Goal: Task Accomplishment & Management: Manage account settings

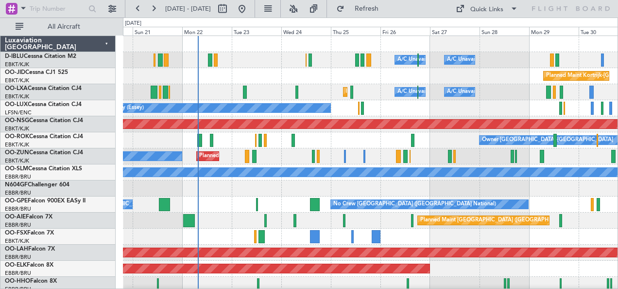
click at [248, 224] on div "Planned Maint [GEOGRAPHIC_DATA] ([GEOGRAPHIC_DATA])" at bounding box center [370, 220] width 495 height 16
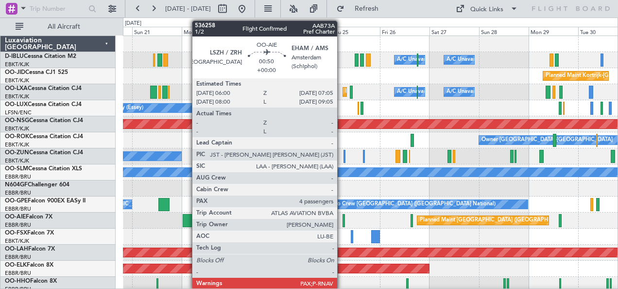
click at [342, 216] on div at bounding box center [343, 220] width 2 height 13
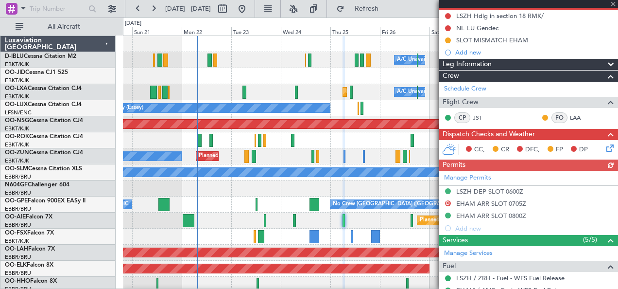
scroll to position [97, 0]
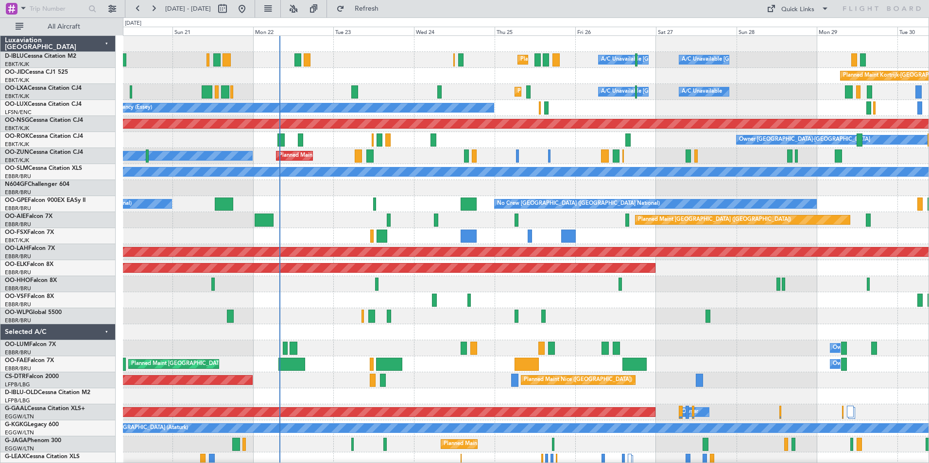
click at [314, 246] on div "Planned Maint Nice ([GEOGRAPHIC_DATA]) A/C Unavailable [GEOGRAPHIC_DATA] ([GEOG…" at bounding box center [525, 356] width 805 height 641
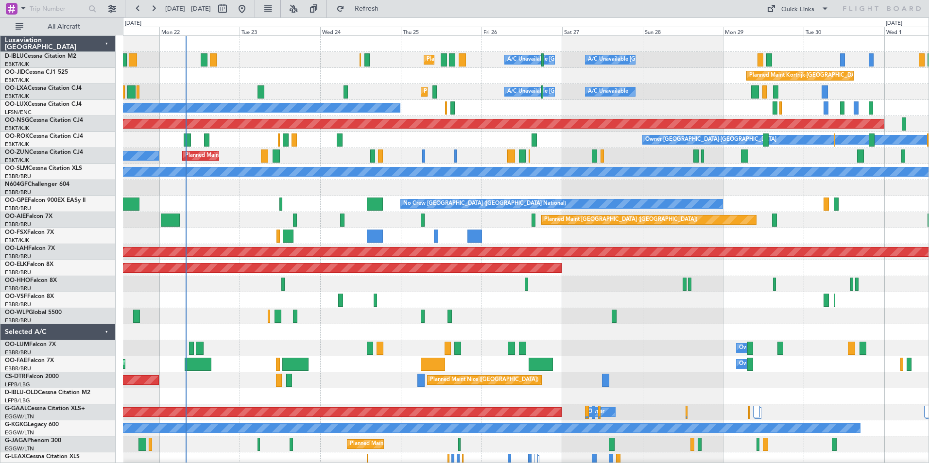
click at [591, 245] on div "Planned Maint Nice ([GEOGRAPHIC_DATA]) A/C Unavailable [GEOGRAPHIC_DATA] ([GEOG…" at bounding box center [525, 340] width 805 height 609
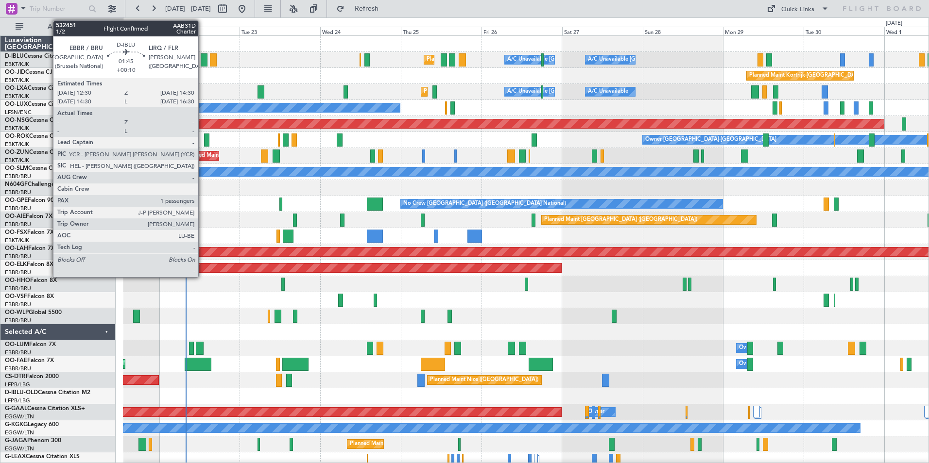
click at [203, 62] on div at bounding box center [204, 59] width 7 height 13
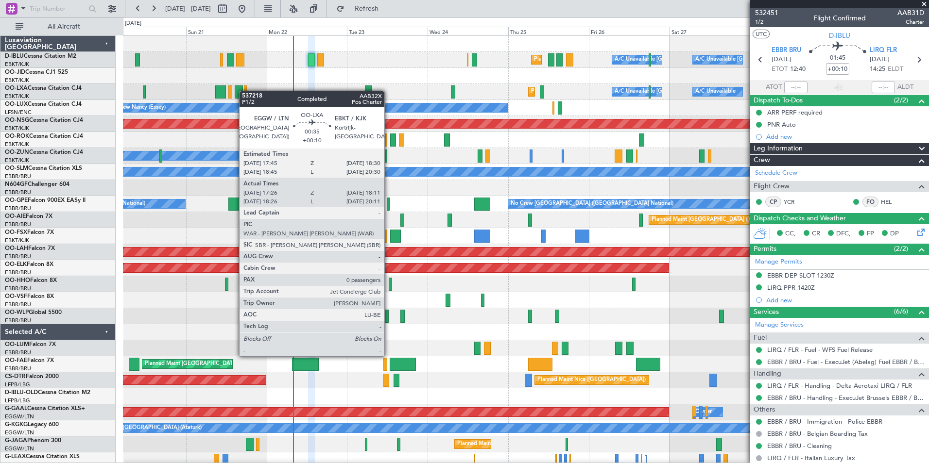
click at [244, 91] on div "Planned Maint Nice ([GEOGRAPHIC_DATA]) A/C Unavailable [GEOGRAPHIC_DATA] ([GEOG…" at bounding box center [525, 340] width 805 height 609
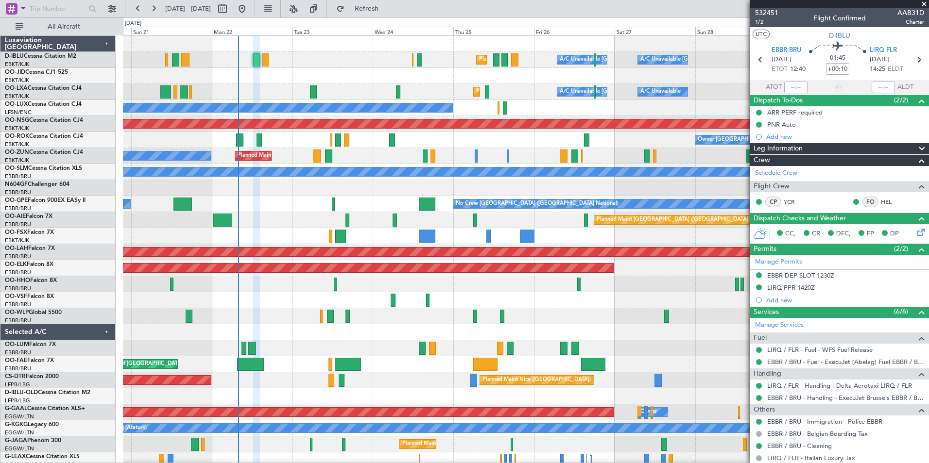
click at [539, 327] on div "Planned Maint Nice ([GEOGRAPHIC_DATA]) A/C Unavailable [GEOGRAPHIC_DATA] ([GEOG…" at bounding box center [525, 340] width 805 height 609
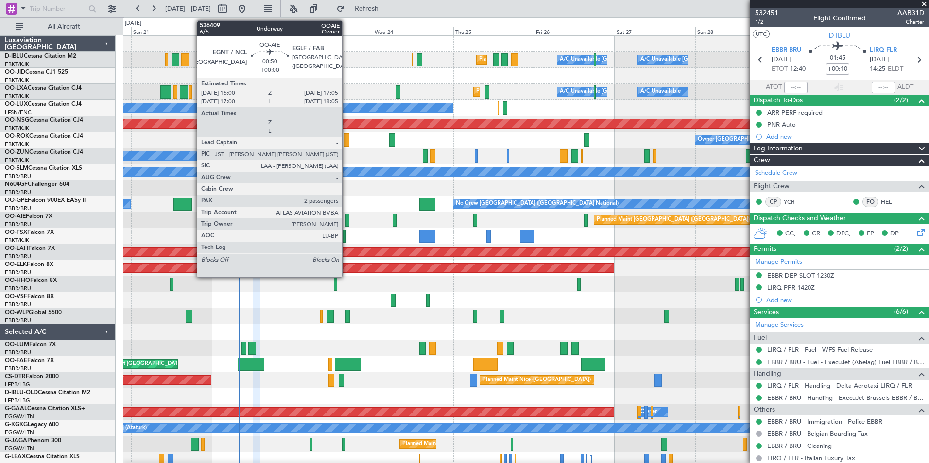
click at [346, 222] on div at bounding box center [347, 220] width 4 height 13
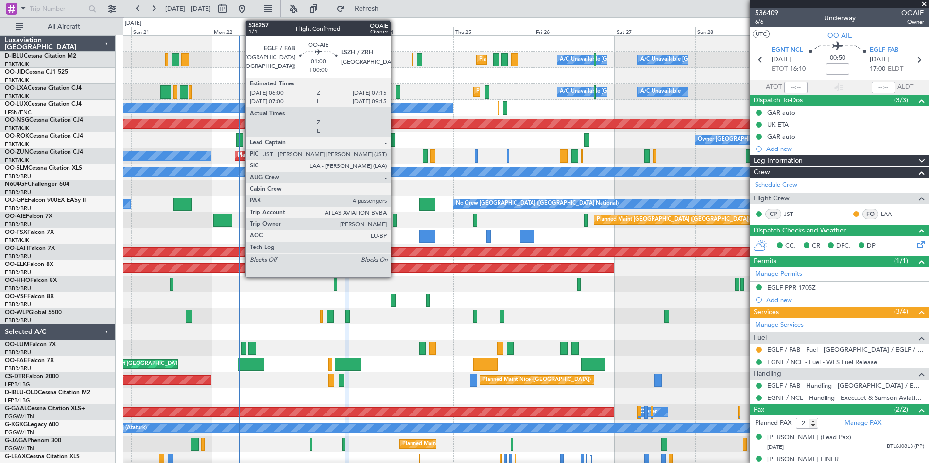
click at [394, 224] on div at bounding box center [394, 220] width 4 height 13
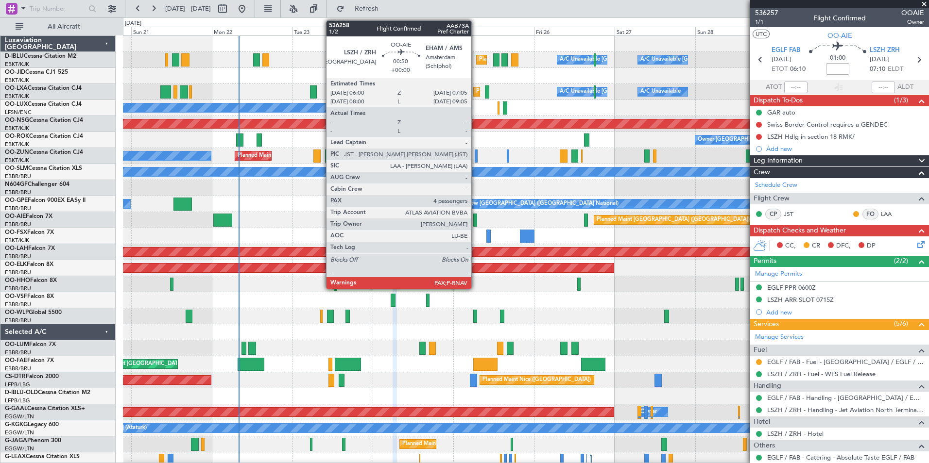
click at [476, 219] on div at bounding box center [475, 220] width 4 height 13
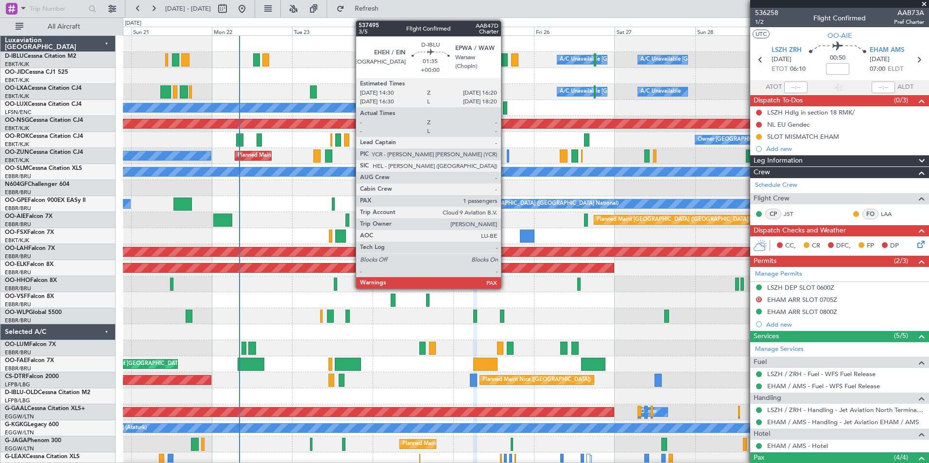
click at [505, 61] on div at bounding box center [504, 59] width 6 height 13
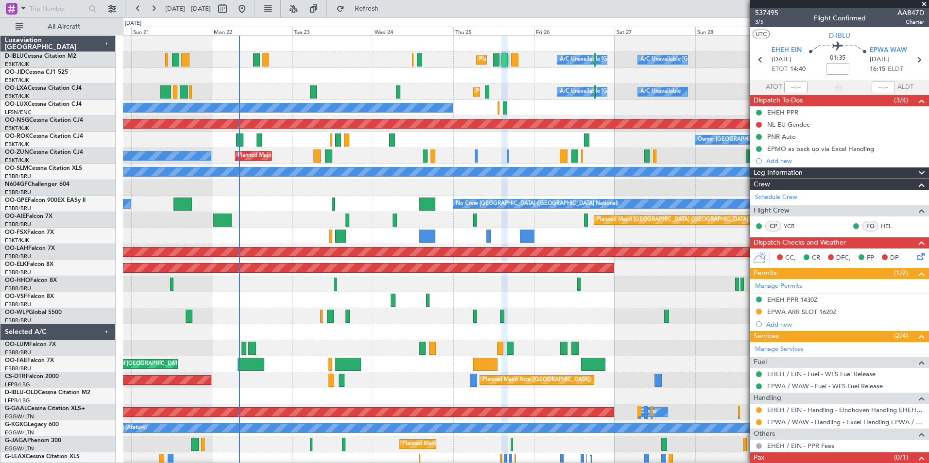
click at [496, 65] on div at bounding box center [496, 59] width 6 height 13
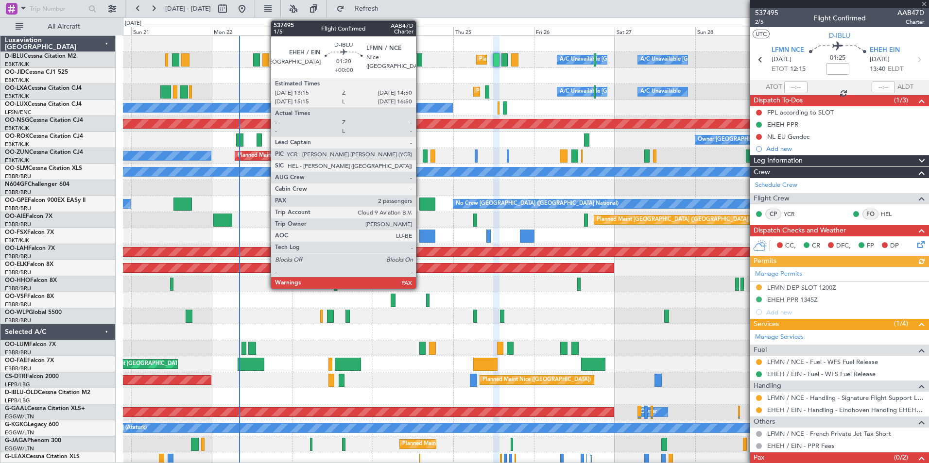
click at [420, 63] on div at bounding box center [419, 59] width 5 height 13
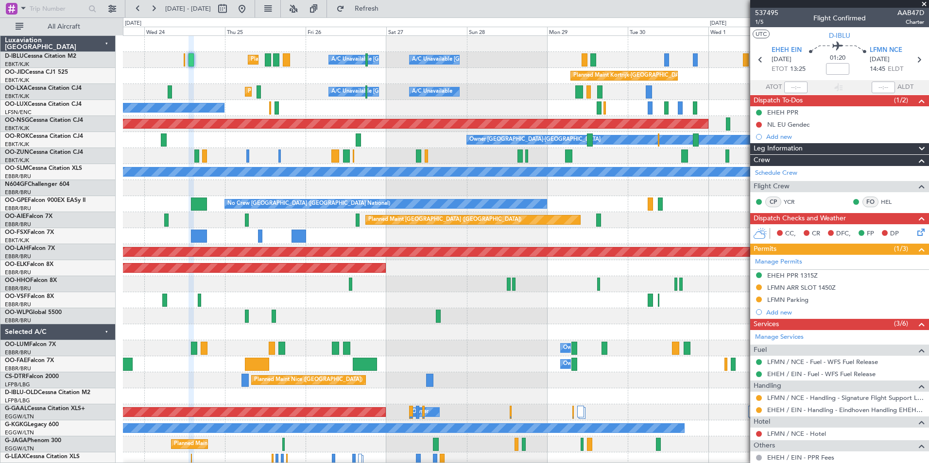
click at [382, 320] on div "Planned Maint Nice (Côte d'Azur Airport) A/C Unavailable Brussels (Brussels Nat…" at bounding box center [525, 340] width 805 height 609
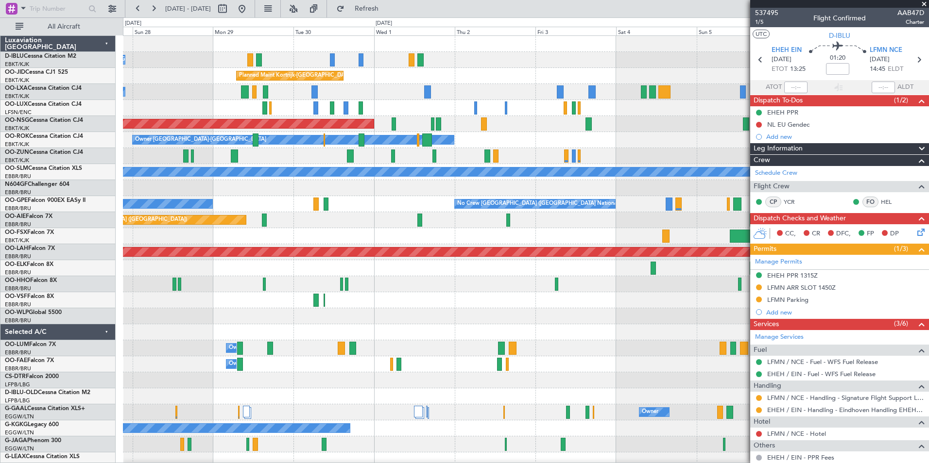
click at [199, 345] on div "A/C Unavailable Kortrijk-Wevelgem A/C Unavailable Brussels (Brussels National) …" at bounding box center [525, 340] width 805 height 609
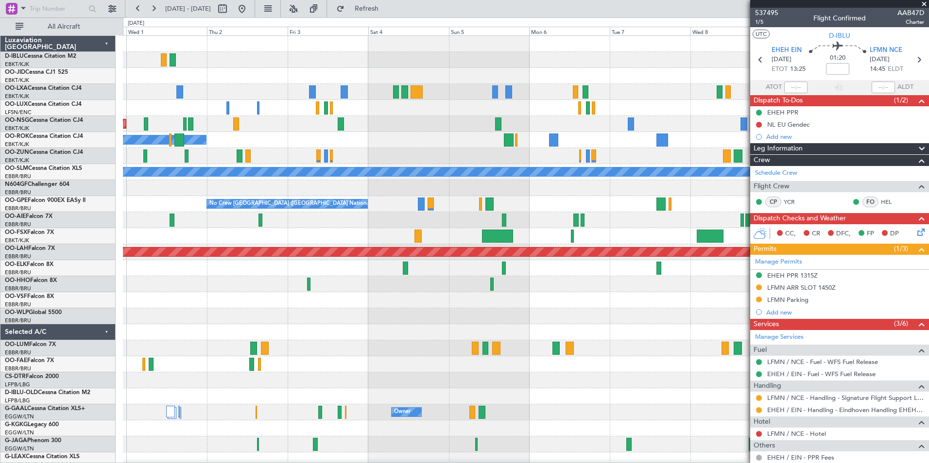
click at [144, 347] on div "Planned Maint Kortrijk-Wevelgem Planned Maint Paris (Le Bourget) Owner Kortrijk…" at bounding box center [525, 340] width 805 height 609
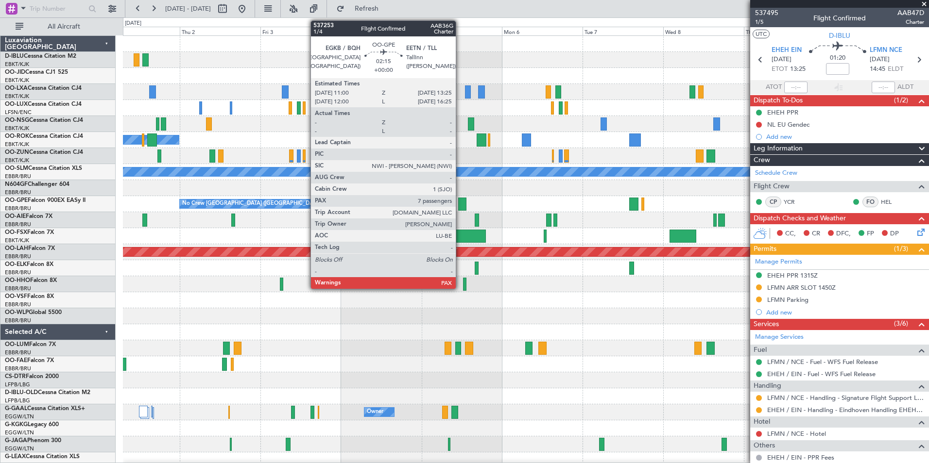
click at [460, 205] on div at bounding box center [462, 204] width 8 height 13
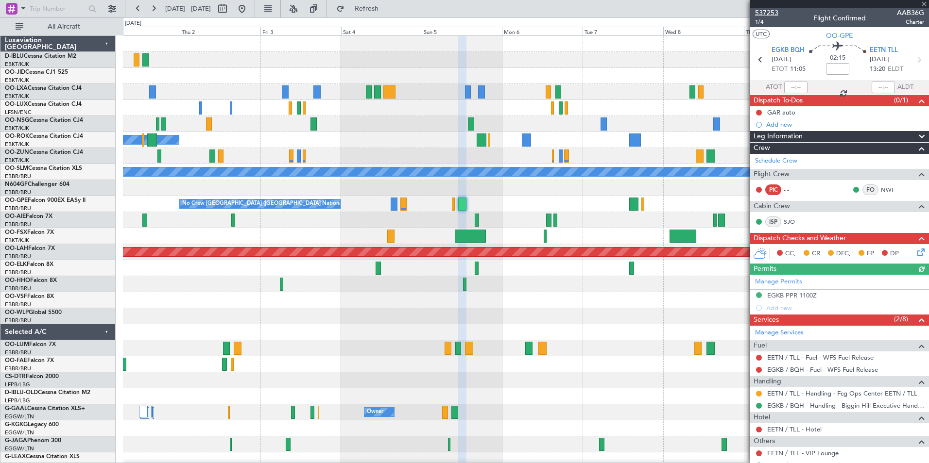
click at [772, 13] on span "537253" at bounding box center [766, 13] width 23 height 10
click at [773, 13] on span "537253" at bounding box center [766, 13] width 23 height 10
click at [250, 14] on button at bounding box center [242, 9] width 16 height 16
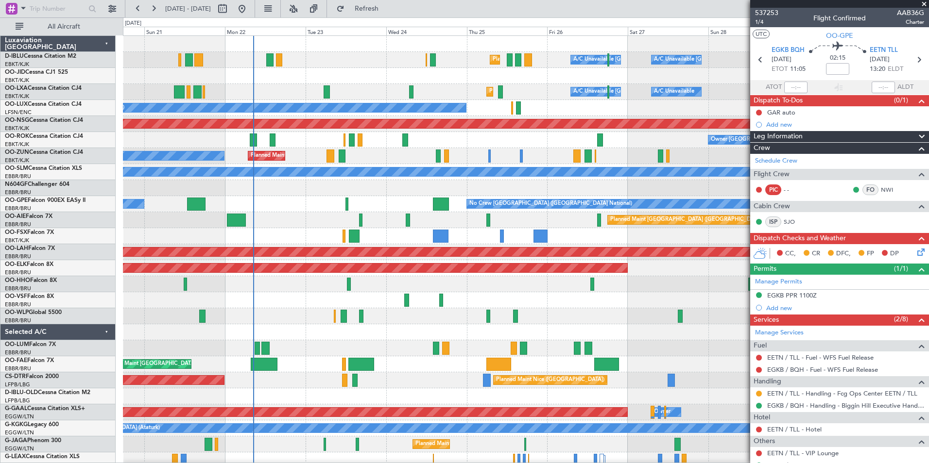
click at [424, 359] on div "Planned Maint Nice (Côte d'Azur Airport) A/C Unavailable Brussels (Brussels Nat…" at bounding box center [525, 340] width 805 height 609
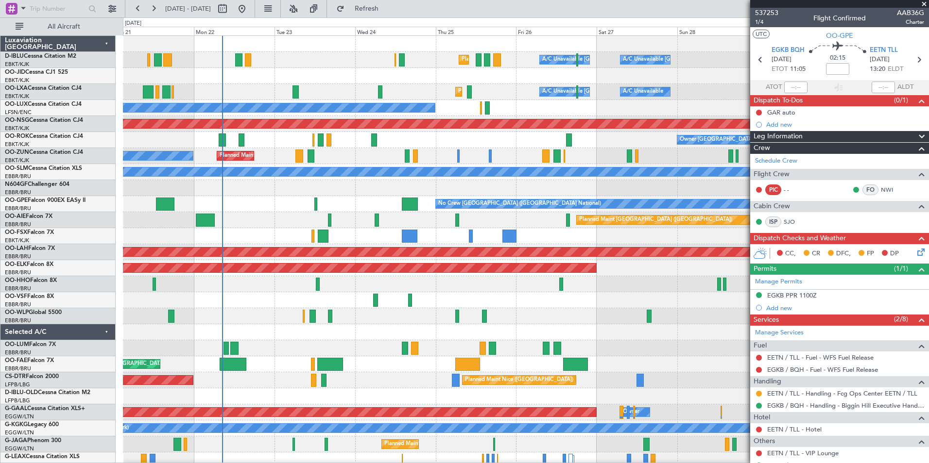
click at [587, 330] on div "Planned Maint Nice (Côte d'Azur Airport) A/C Unavailable Brussels (Brussels Nat…" at bounding box center [525, 340] width 805 height 609
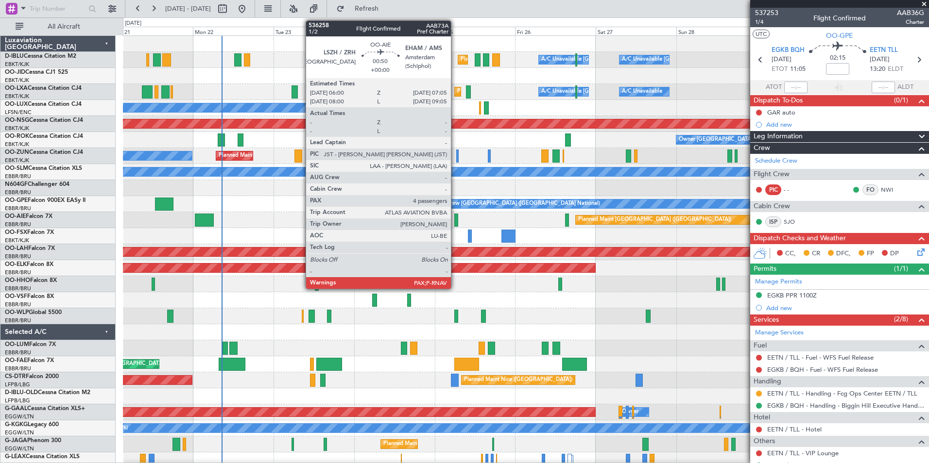
click at [455, 222] on div at bounding box center [456, 220] width 4 height 13
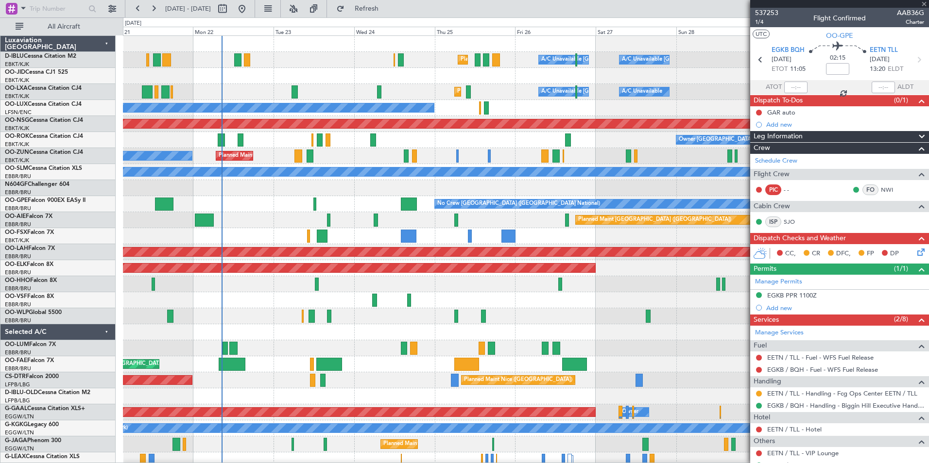
type input "4"
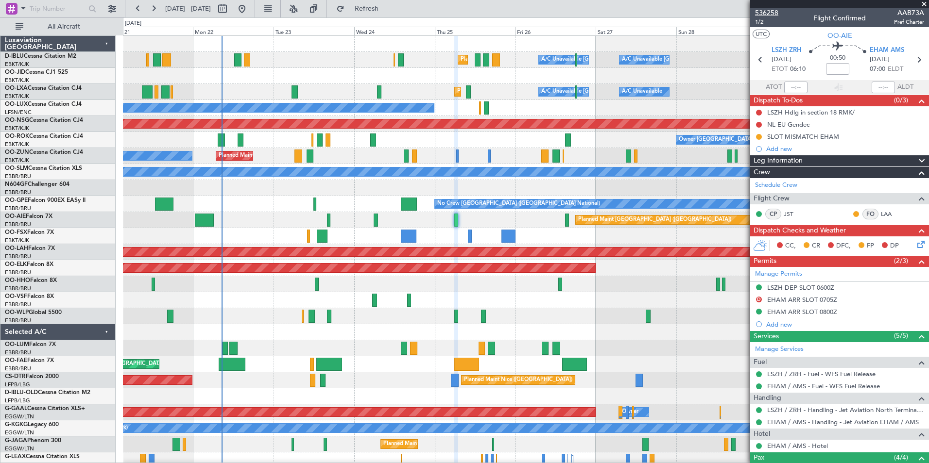
click at [767, 17] on span "536258" at bounding box center [766, 13] width 23 height 10
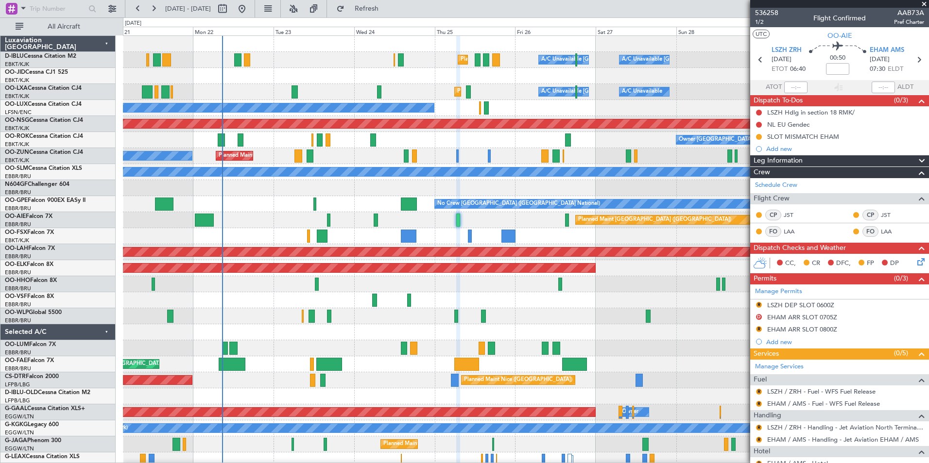
click at [210, 293] on div "AOG Maint [GEOGRAPHIC_DATA] ([GEOGRAPHIC_DATA] National)" at bounding box center [525, 300] width 805 height 16
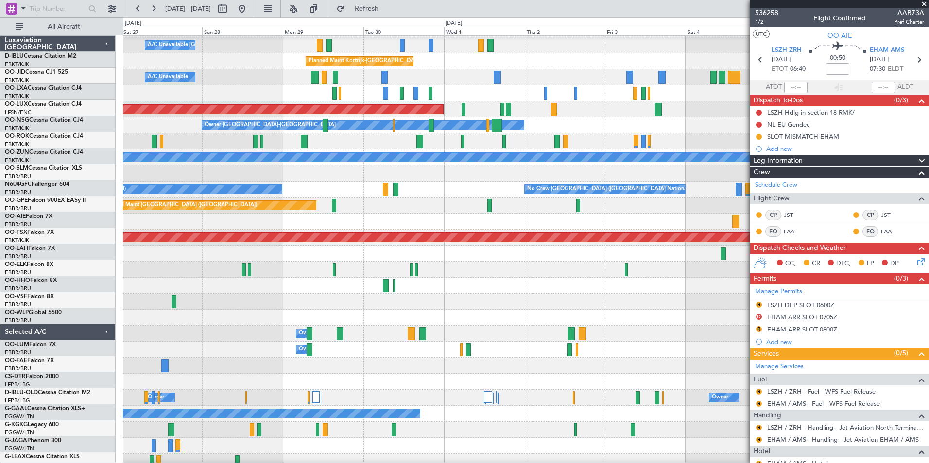
scroll to position [15, 0]
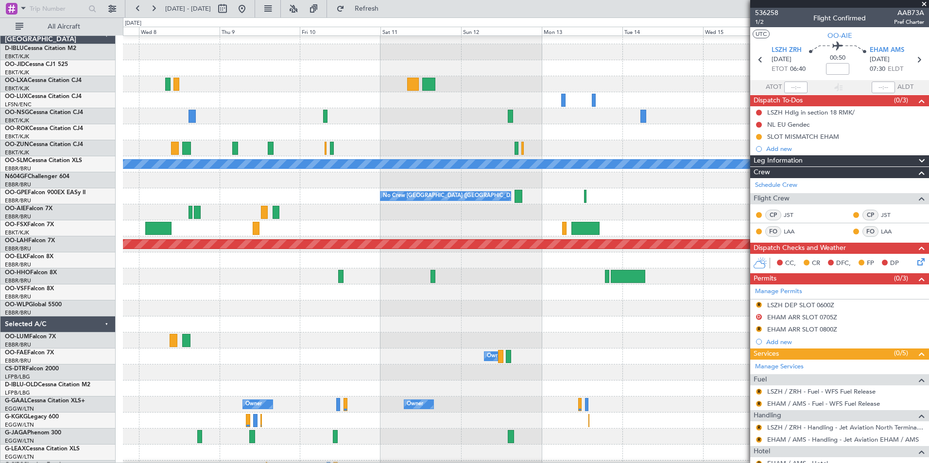
click at [125, 301] on div at bounding box center [525, 309] width 805 height 16
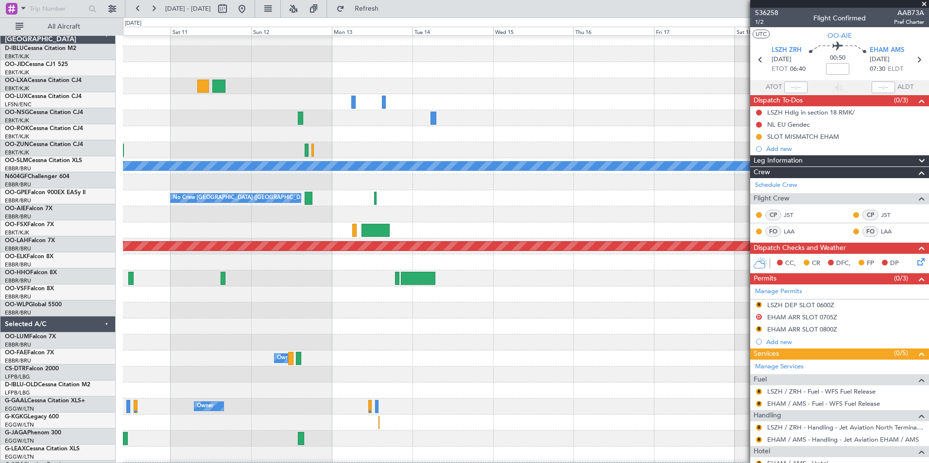
scroll to position [6, 0]
click at [192, 301] on div at bounding box center [525, 295] width 805 height 16
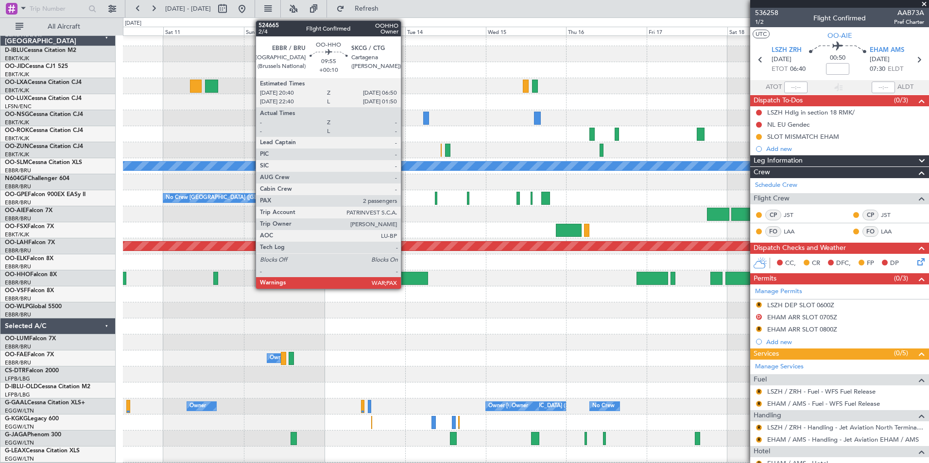
click at [405, 277] on div at bounding box center [410, 278] width 34 height 13
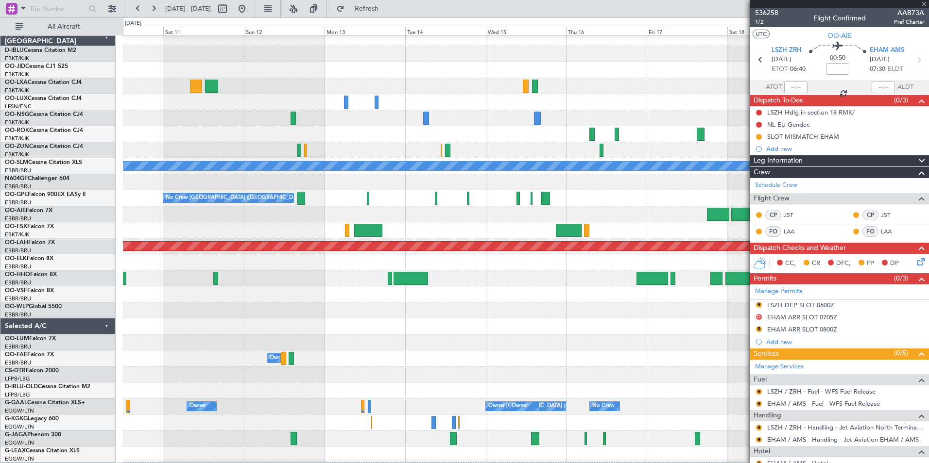
type input "+00:10"
type input "2"
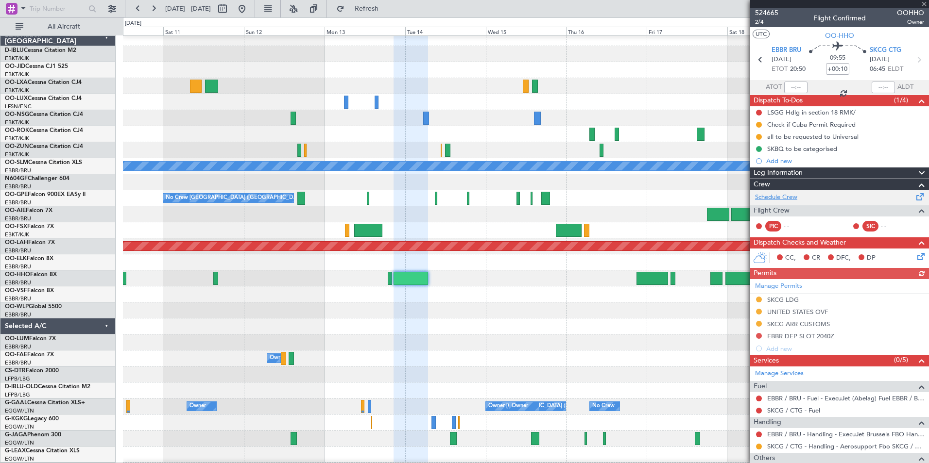
click at [769, 195] on link "Schedule Crew" at bounding box center [776, 198] width 42 height 10
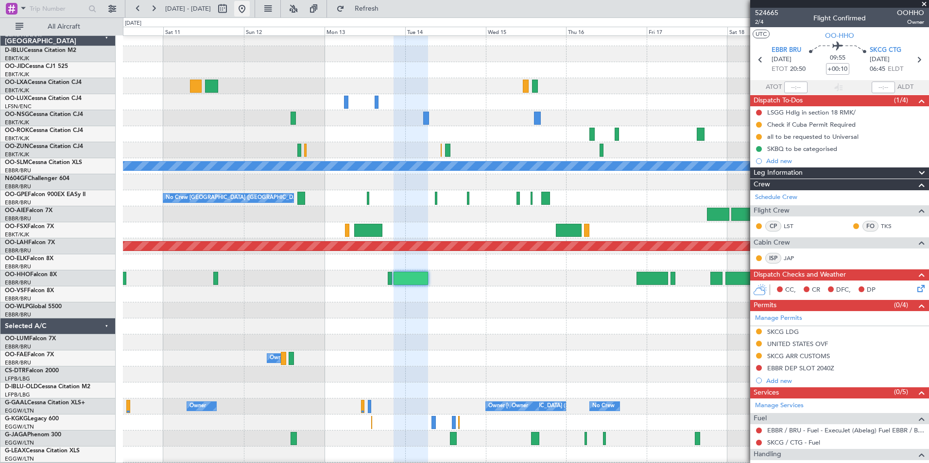
click at [250, 5] on button at bounding box center [242, 9] width 16 height 16
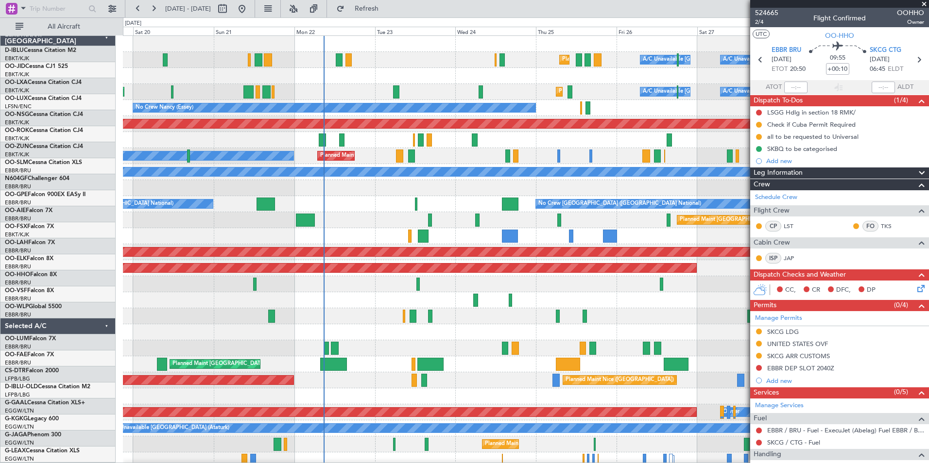
scroll to position [0, 0]
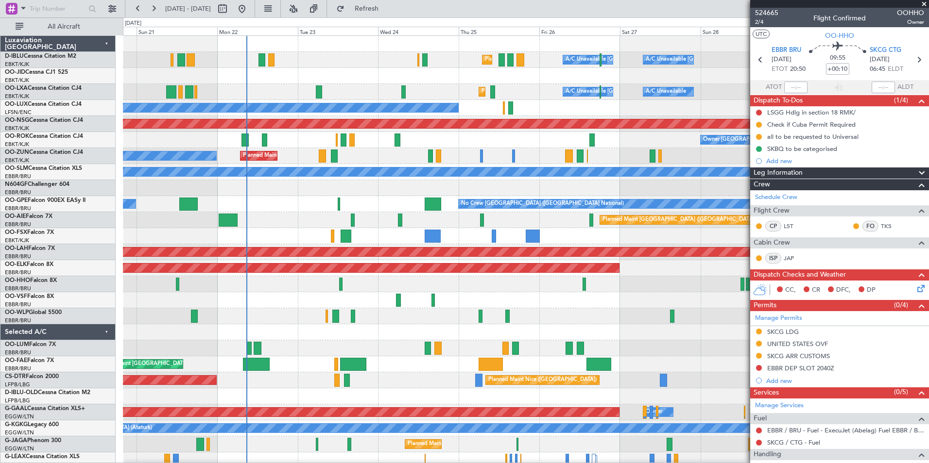
click at [405, 288] on div at bounding box center [525, 284] width 805 height 16
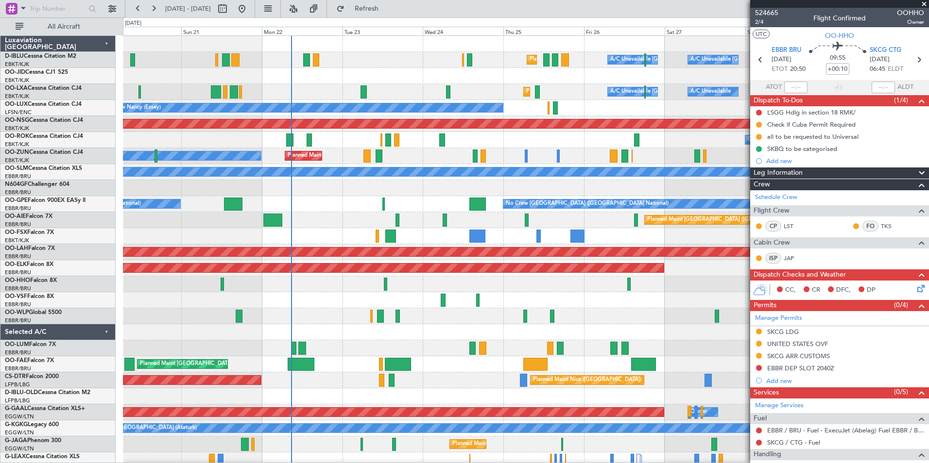
click at [309, 190] on div at bounding box center [525, 188] width 805 height 16
click at [275, 325] on div "Planned Maint Nice (Côte d'Azur Airport) A/C Unavailable Brussels (Brussels Nat…" at bounding box center [525, 340] width 805 height 609
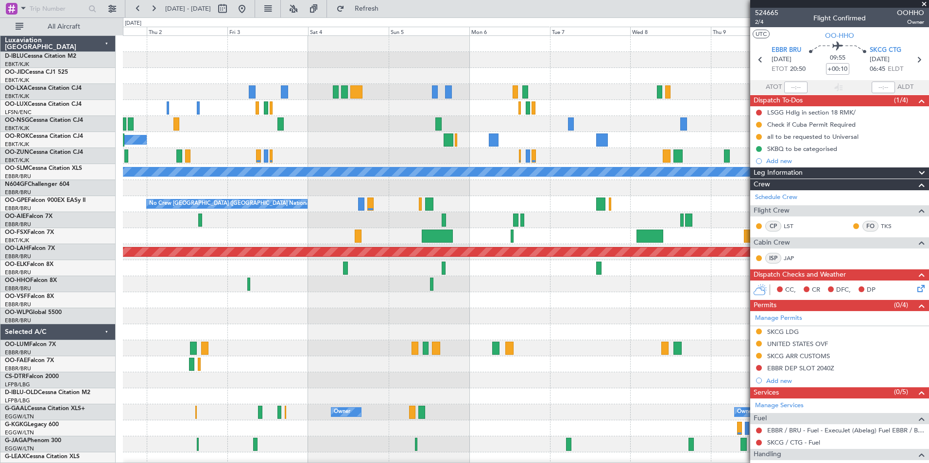
click at [137, 294] on div at bounding box center [525, 300] width 805 height 16
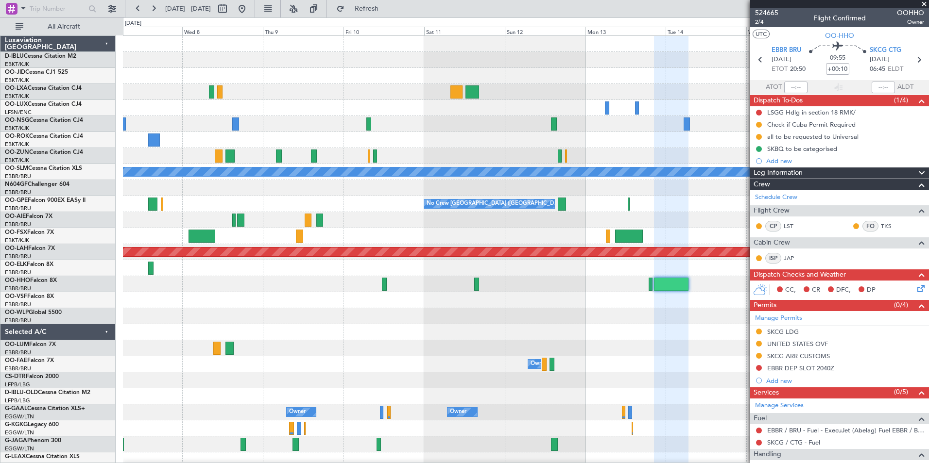
click at [174, 313] on div "A/C Unavailable Monchengladbach No Crew Brussels (Brussels National) Planned Ma…" at bounding box center [525, 340] width 805 height 609
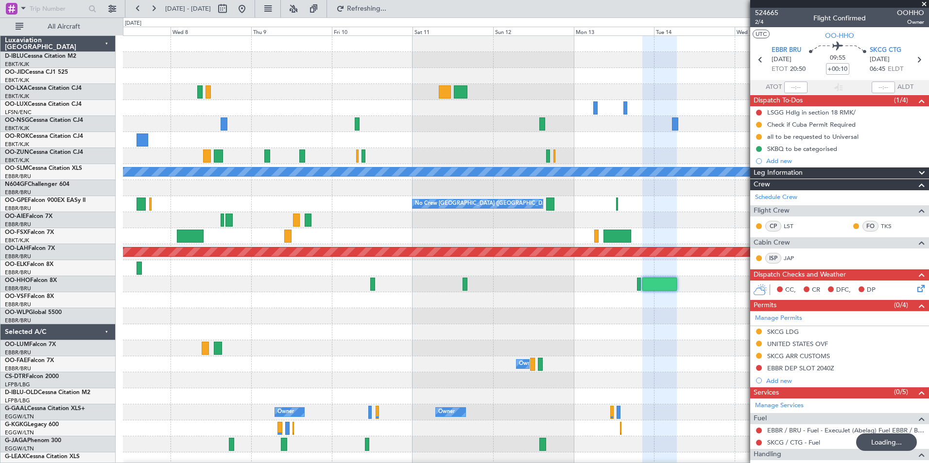
click at [544, 308] on div at bounding box center [525, 300] width 805 height 16
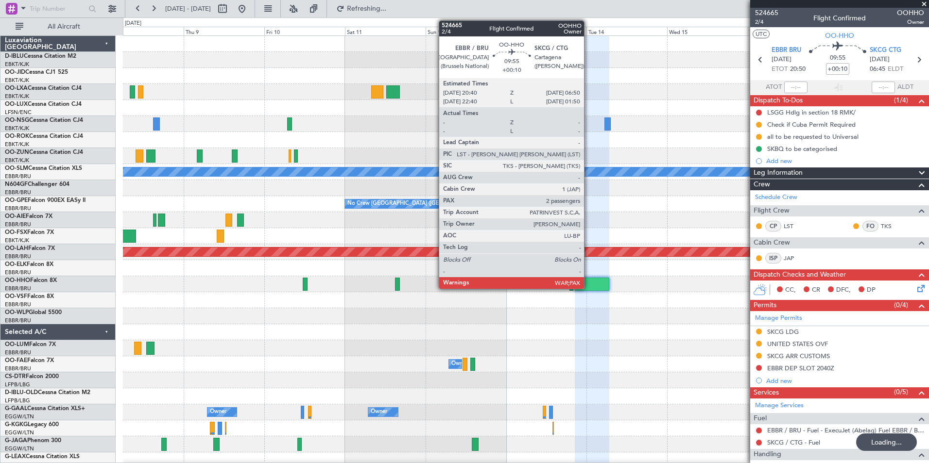
click at [588, 287] on div at bounding box center [592, 284] width 34 height 13
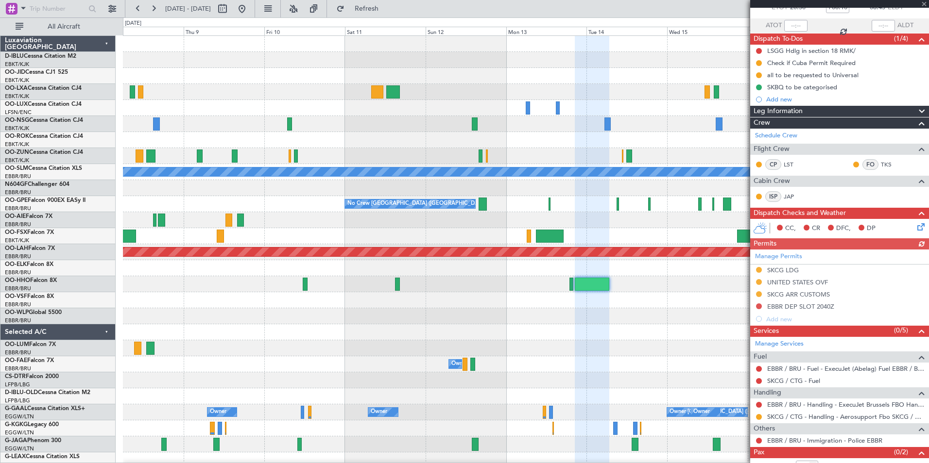
scroll to position [85, 0]
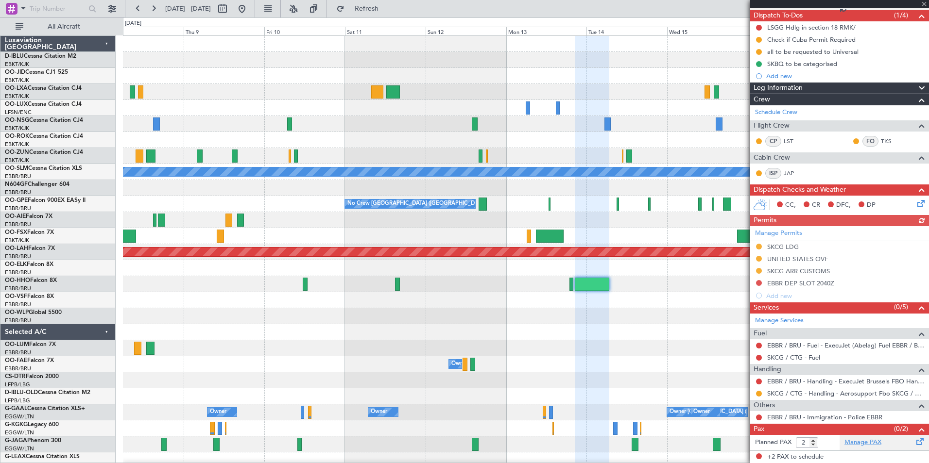
click at [844, 441] on link "Manage PAX" at bounding box center [862, 443] width 37 height 10
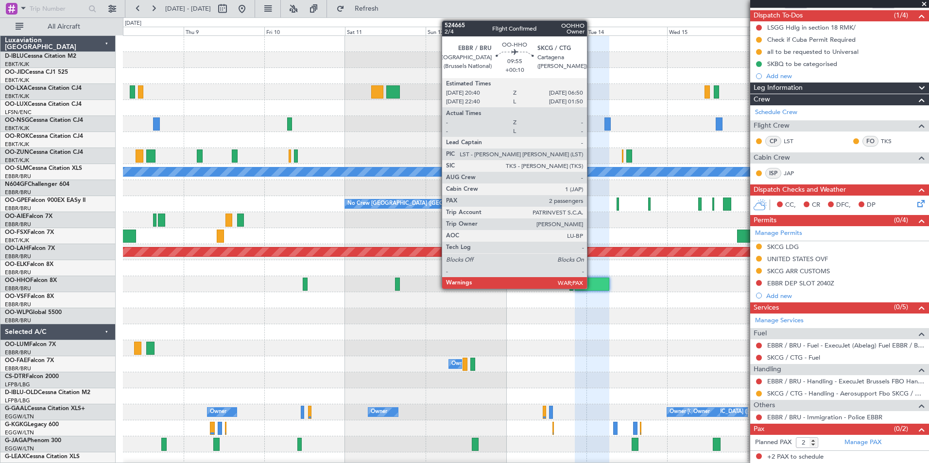
click at [591, 287] on div at bounding box center [592, 284] width 34 height 13
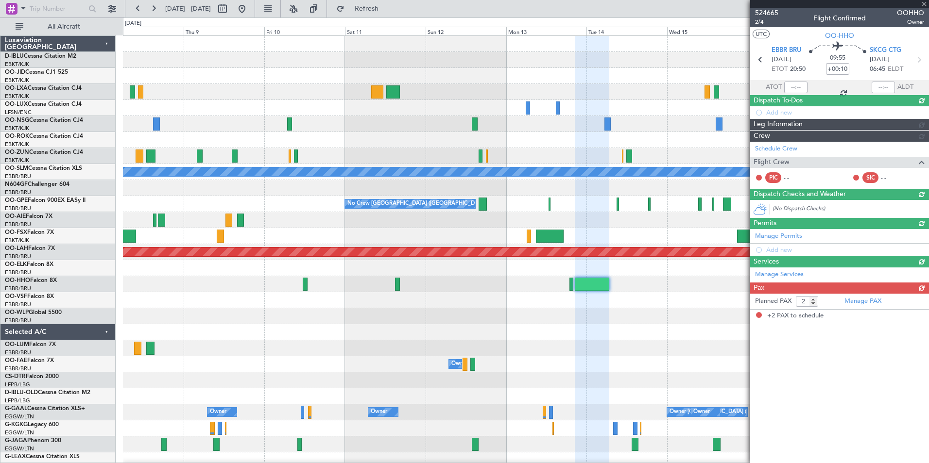
scroll to position [0, 0]
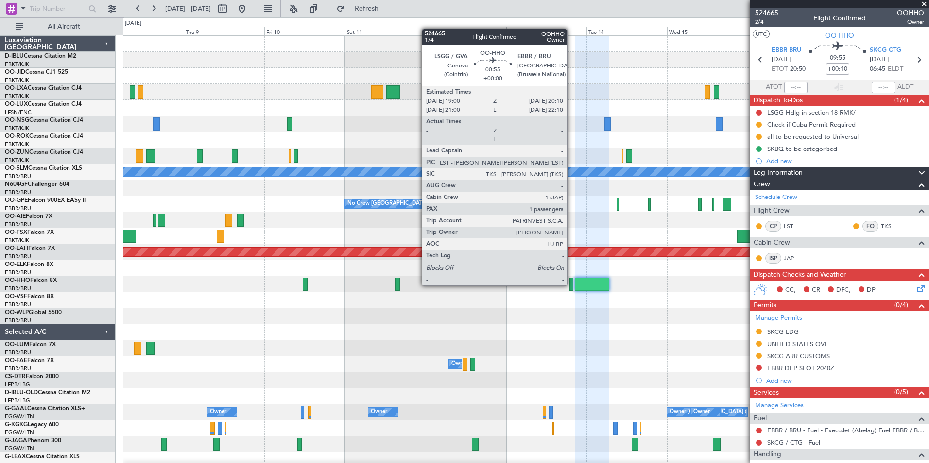
click at [571, 286] on div at bounding box center [571, 284] width 4 height 13
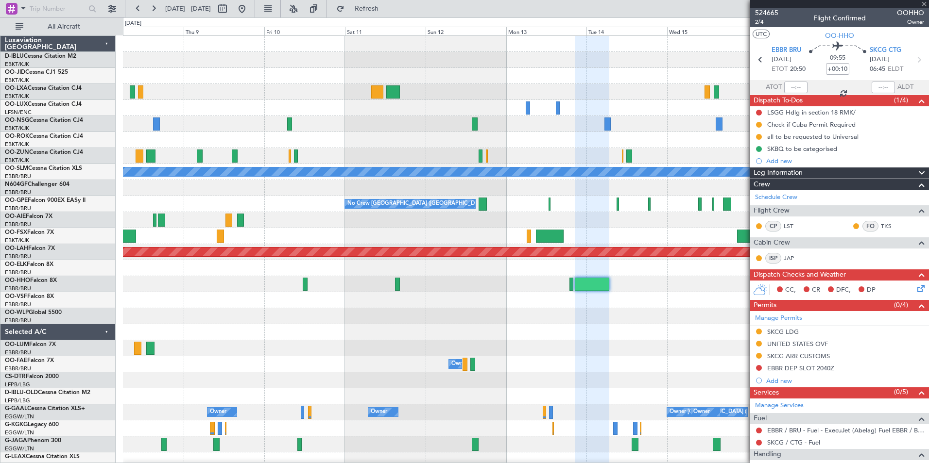
type input "1"
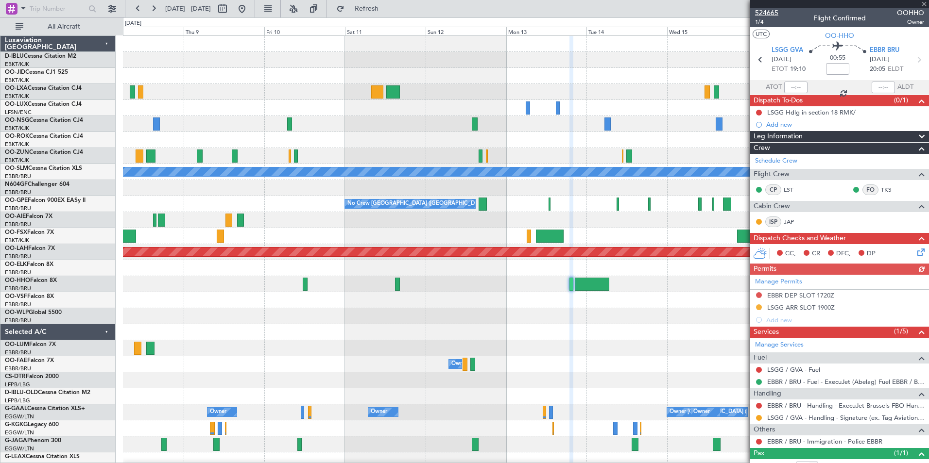
click at [764, 16] on span "524665" at bounding box center [766, 13] width 23 height 10
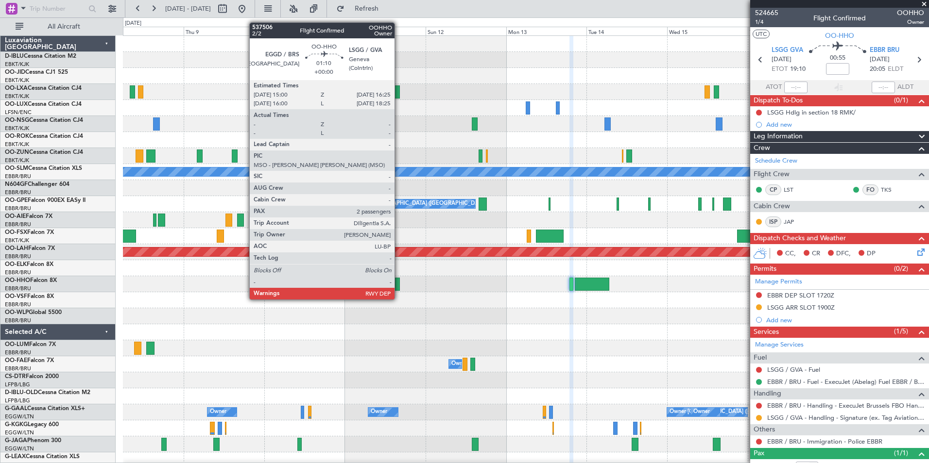
click at [399, 290] on div at bounding box center [397, 284] width 5 height 13
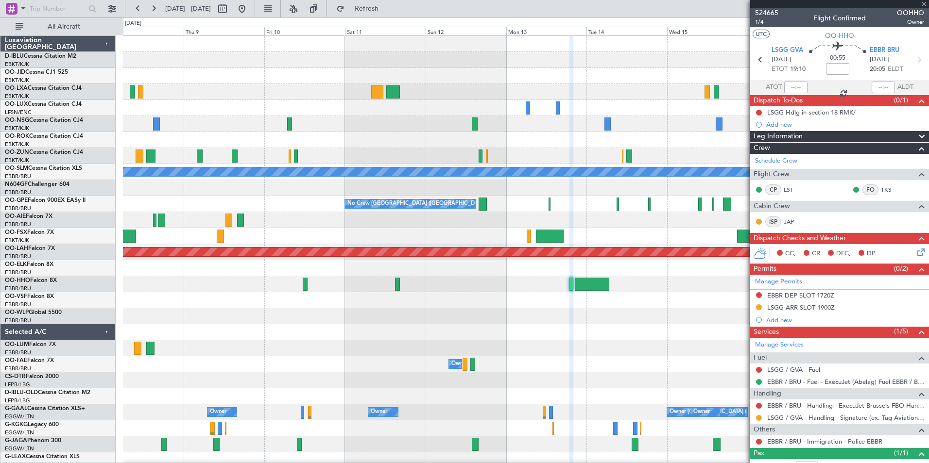
type input "2"
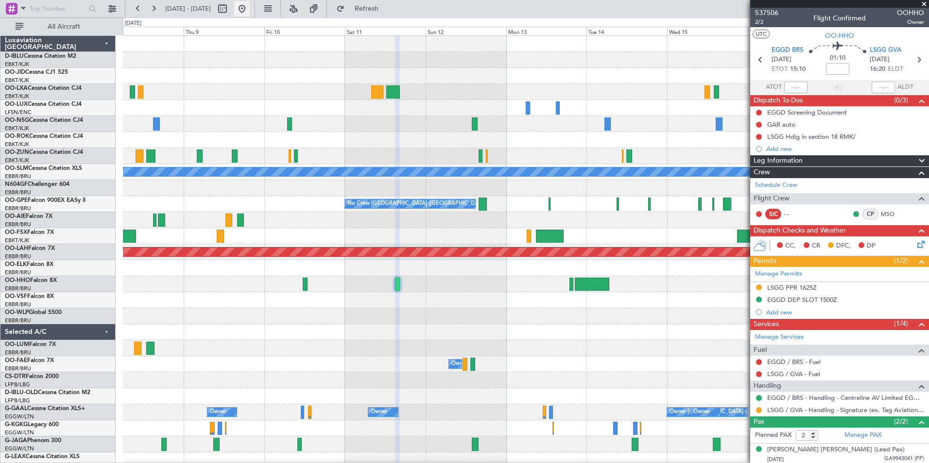
click at [250, 12] on button at bounding box center [242, 9] width 16 height 16
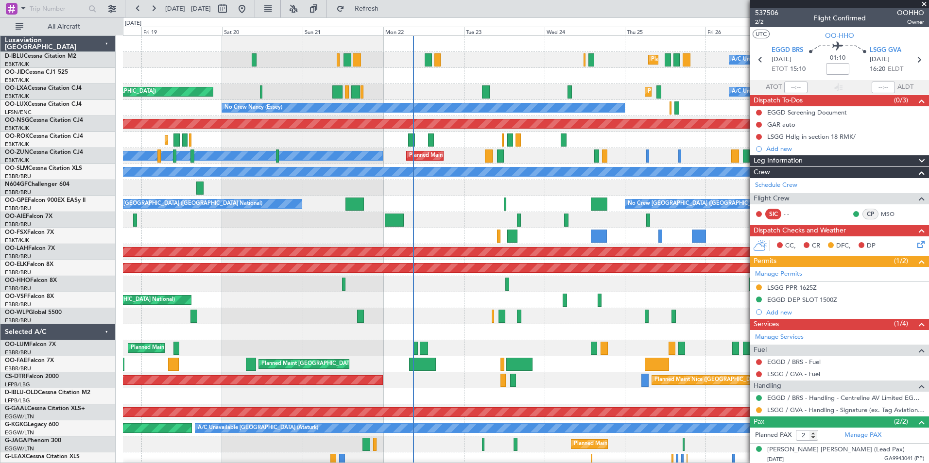
click at [363, 340] on div at bounding box center [525, 332] width 805 height 16
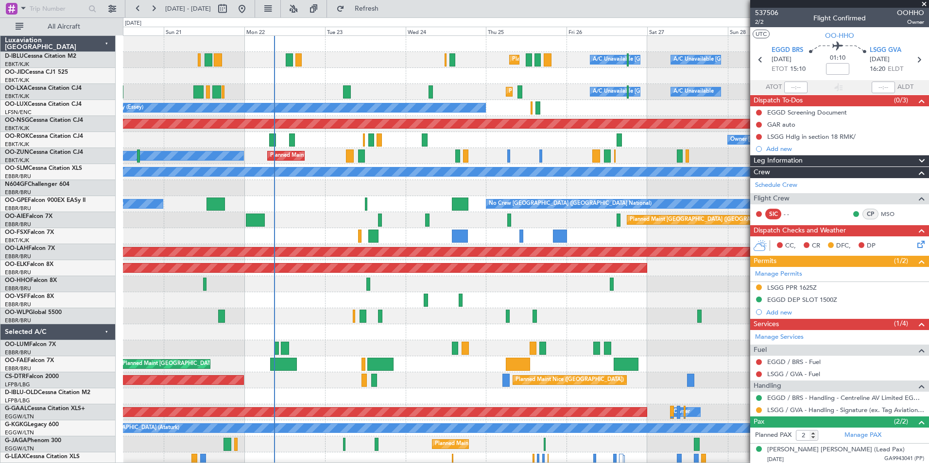
click at [570, 326] on div "Planned Maint Nice (Côte d'Azur Airport) A/C Unavailable Brussels (Brussels Nat…" at bounding box center [525, 340] width 805 height 609
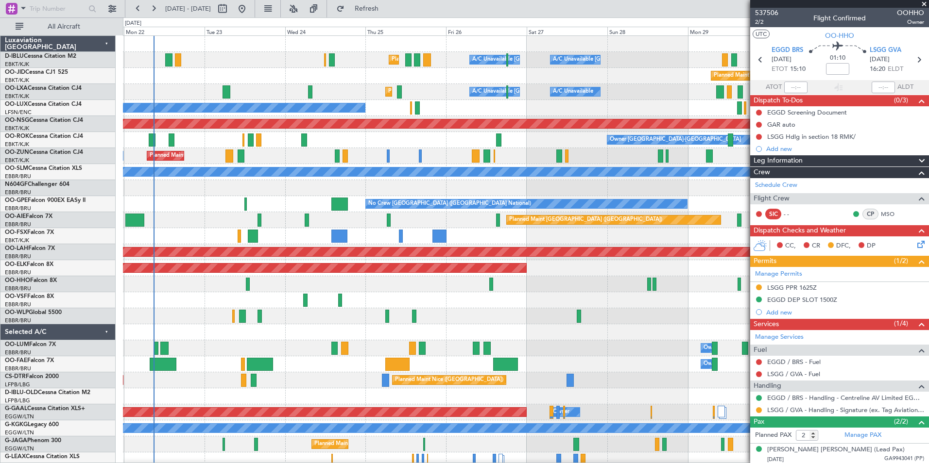
click at [526, 310] on div "Planned Maint Nice ([GEOGRAPHIC_DATA]) A/C Unavailable [GEOGRAPHIC_DATA] ([GEOG…" at bounding box center [525, 340] width 805 height 609
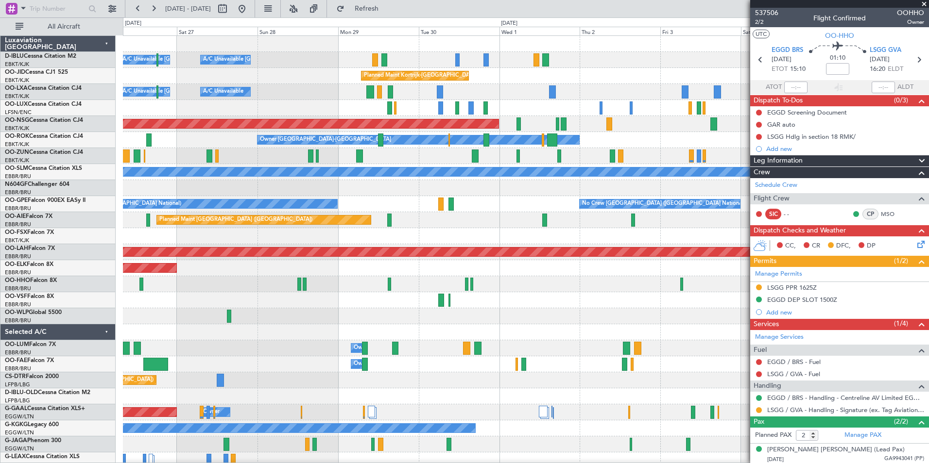
click at [250, 298] on div at bounding box center [525, 300] width 805 height 16
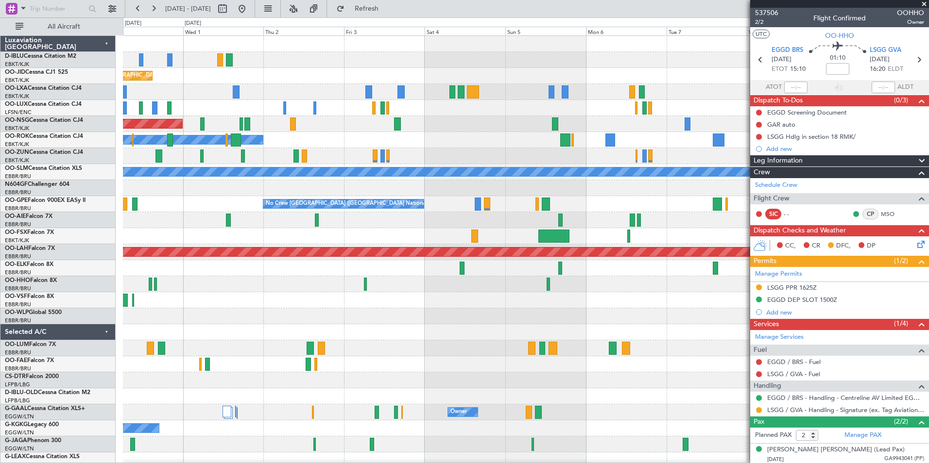
click at [180, 306] on div at bounding box center [525, 300] width 805 height 16
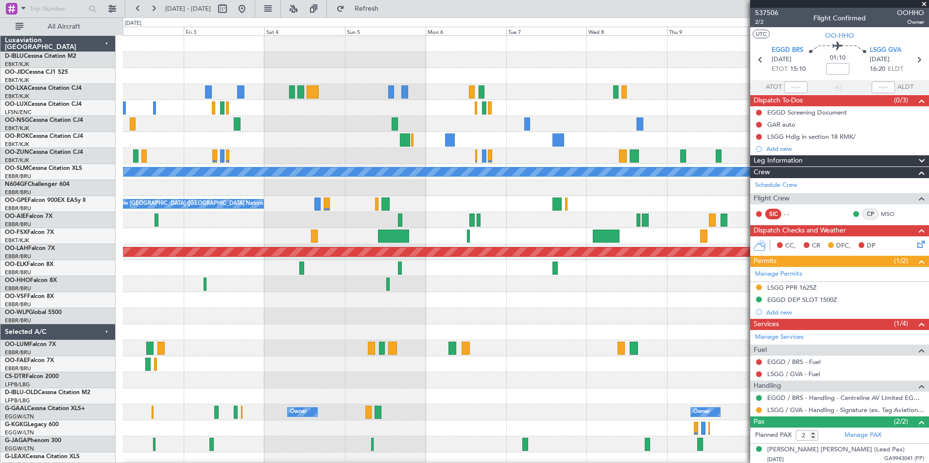
click at [547, 230] on div "Planned Maint Kortrijk-Wevelgem Planned Maint Paris (Le Bourget) Owner Kortrijk…" at bounding box center [525, 340] width 805 height 609
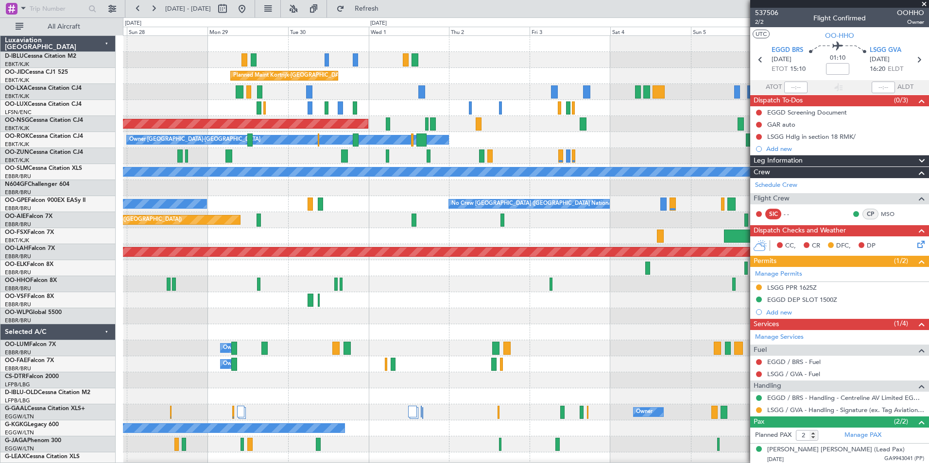
click at [687, 327] on div "A/C Unavailable Kortrijk-Wevelgem A/C Unavailable Brussels (Brussels National) …" at bounding box center [525, 340] width 805 height 609
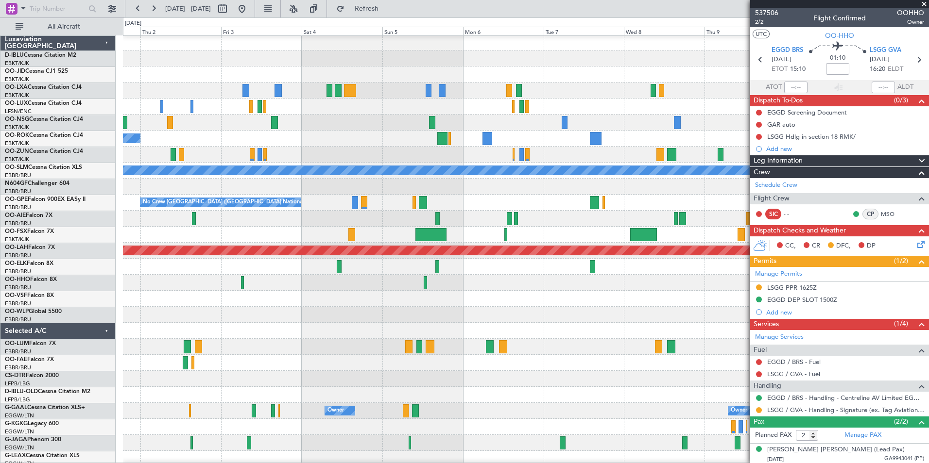
scroll to position [1, 0]
click at [314, 319] on div at bounding box center [525, 315] width 805 height 16
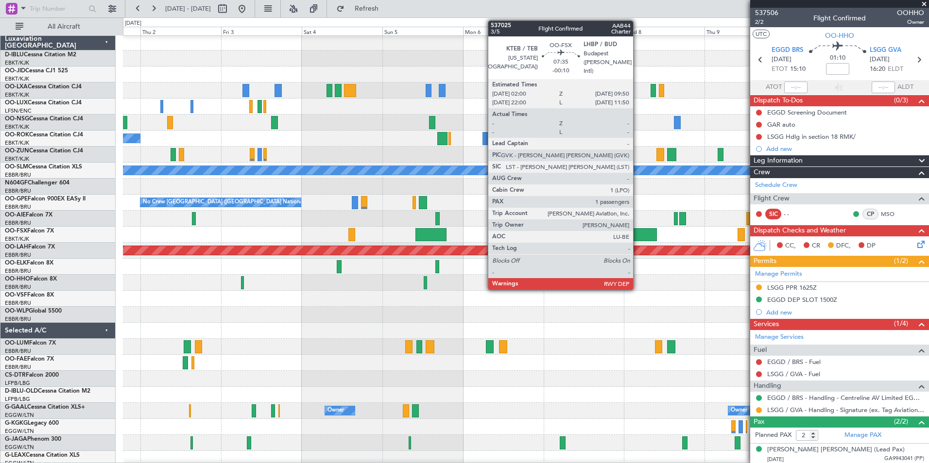
click at [637, 238] on div at bounding box center [643, 234] width 27 height 13
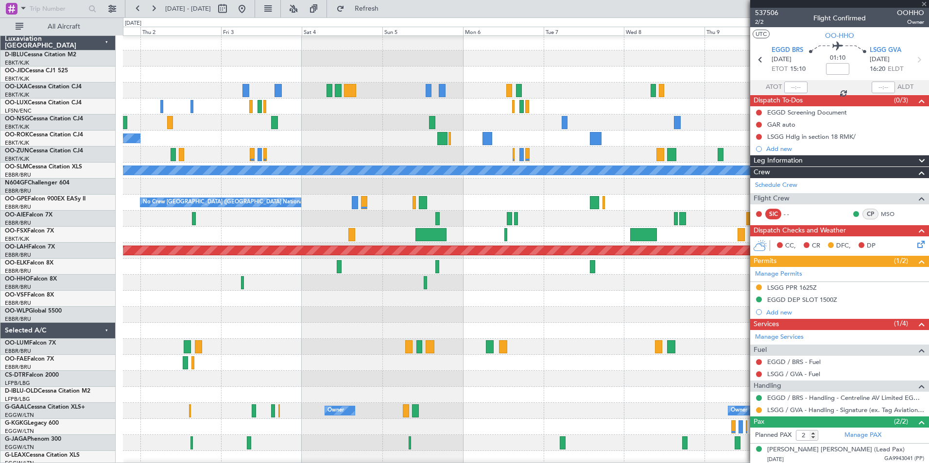
type input "-00:10"
type input "1"
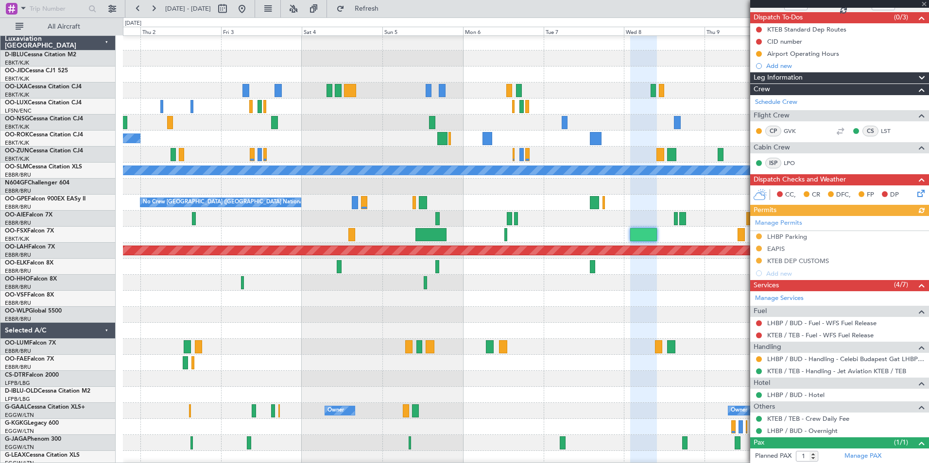
scroll to position [106, 0]
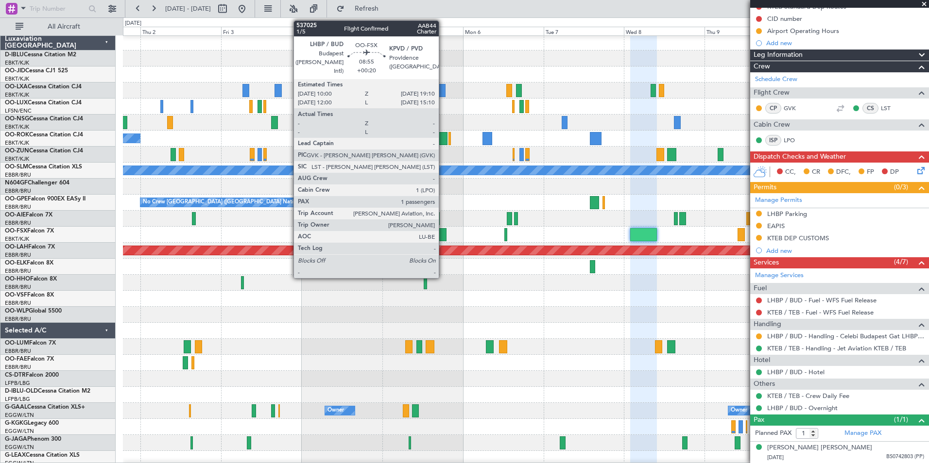
click at [443, 235] on div at bounding box center [430, 234] width 31 height 13
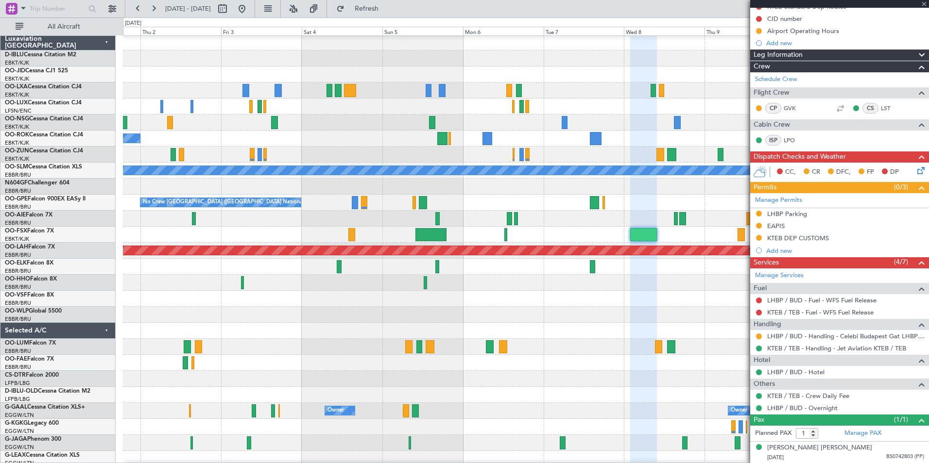
type input "+00:20"
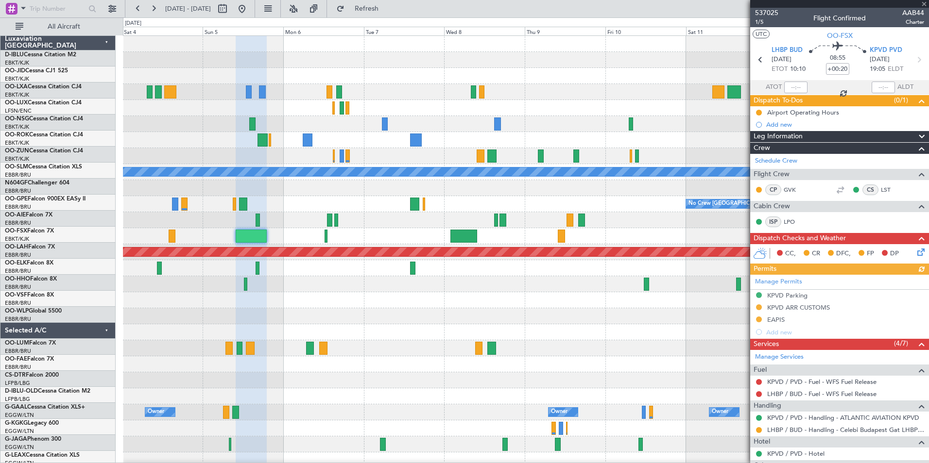
scroll to position [0, 0]
click at [335, 283] on div at bounding box center [525, 284] width 805 height 16
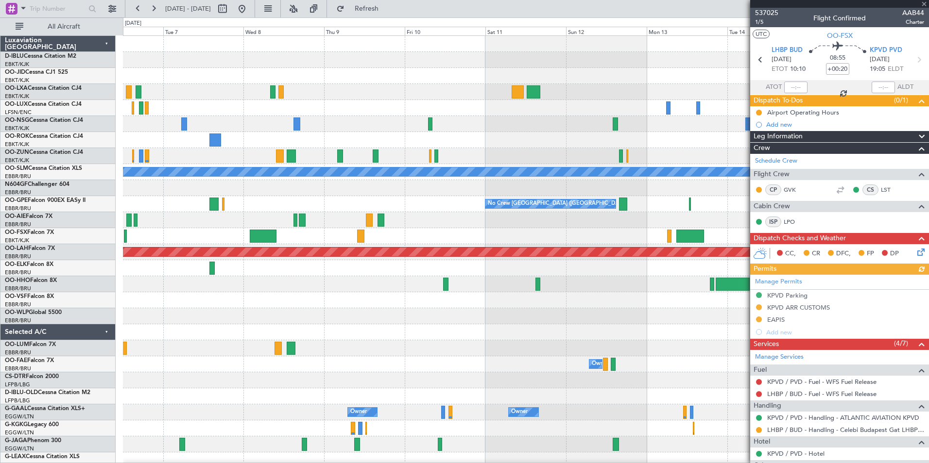
click at [373, 286] on div at bounding box center [525, 284] width 805 height 16
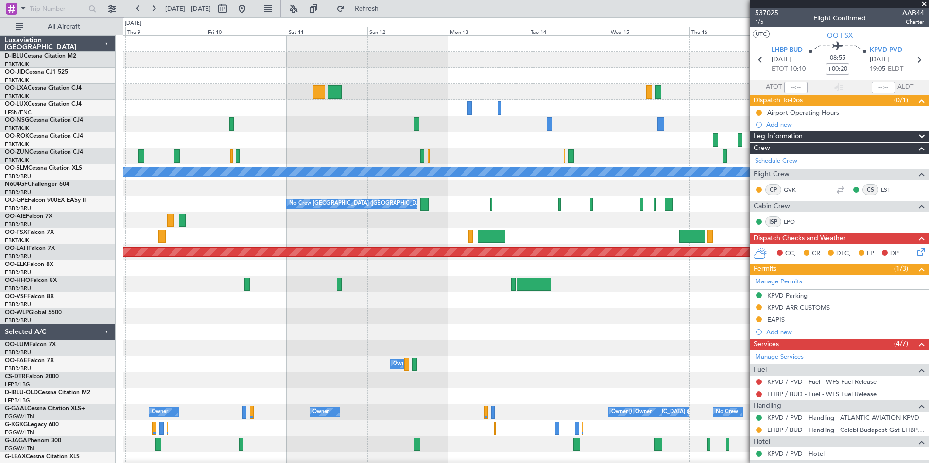
click at [625, 300] on div at bounding box center [525, 300] width 805 height 16
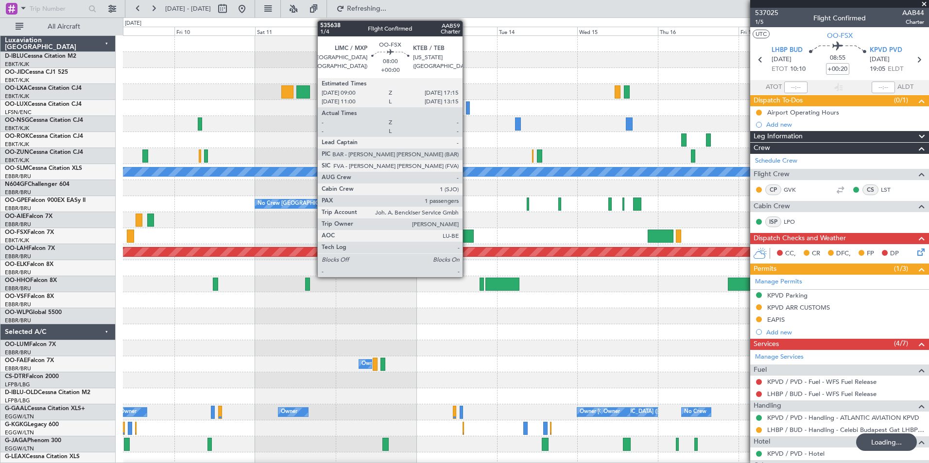
click at [467, 236] on div at bounding box center [460, 236] width 28 height 13
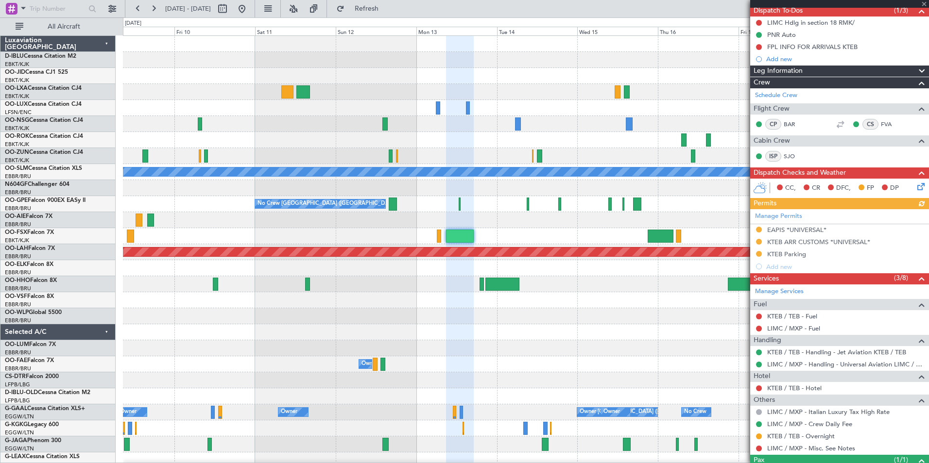
scroll to position [130, 0]
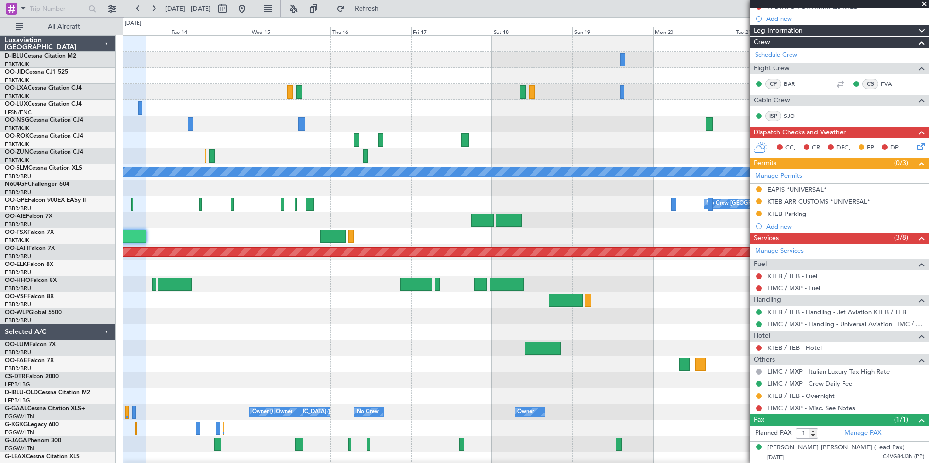
click at [264, 297] on div "A/C Unavailable Monchengladbach No Crew Brussels (Brussels National) Planned Ma…" at bounding box center [525, 364] width 805 height 657
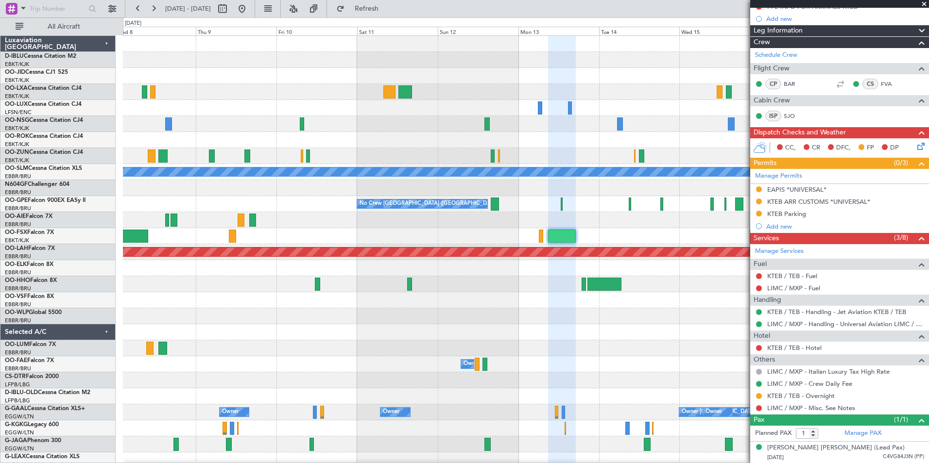
click at [757, 330] on fb-app "14 Oct 2025 - 24 Oct 2025 Refresh Quick Links All Aircraft A/C Unavailable Monc…" at bounding box center [464, 235] width 929 height 456
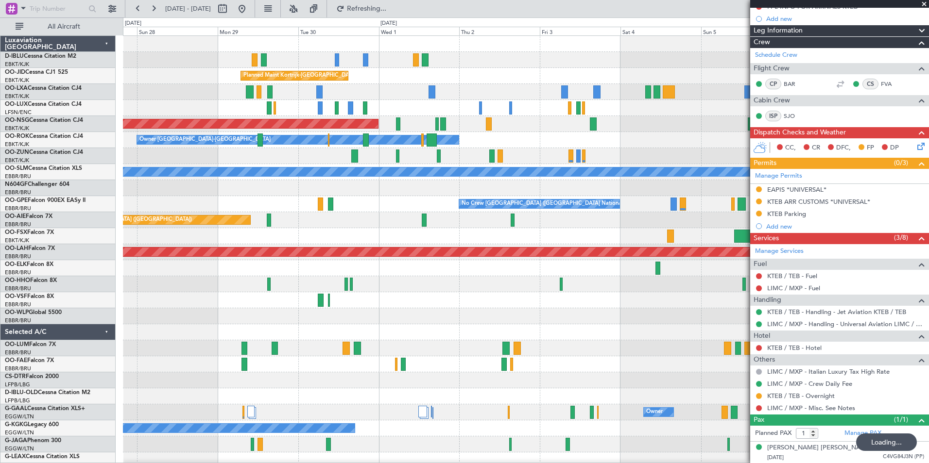
click at [854, 387] on fb-app "28 Sep 2025 - 08 Oct 2025 Refreshing... Quick Links All Aircraft Planned Maint …" at bounding box center [464, 235] width 929 height 456
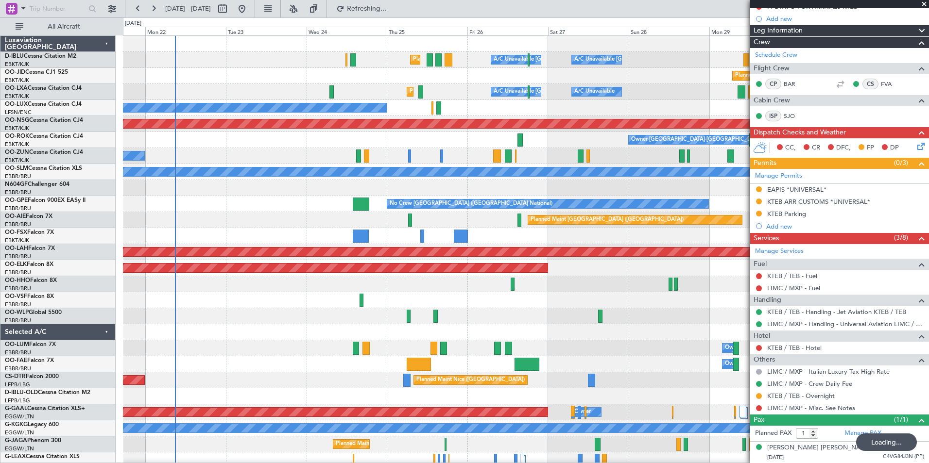
click at [769, 399] on fb-app "28 Sep 2025 - 08 Oct 2025 Refreshing... Quick Links All Aircraft Planned Maint …" at bounding box center [464, 235] width 929 height 456
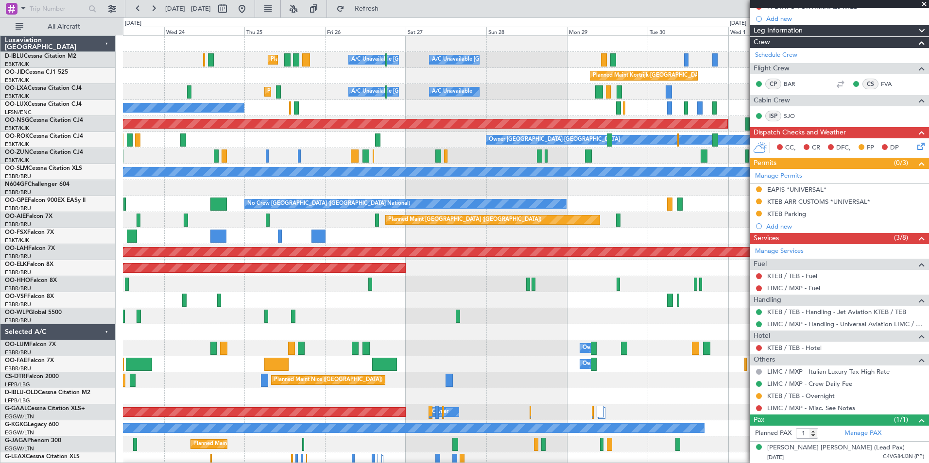
click at [38, 276] on div "Planned Maint Nice (Côte d'Azur Airport) A/C Unavailable Brussels (Brussels Nat…" at bounding box center [464, 240] width 929 height 446
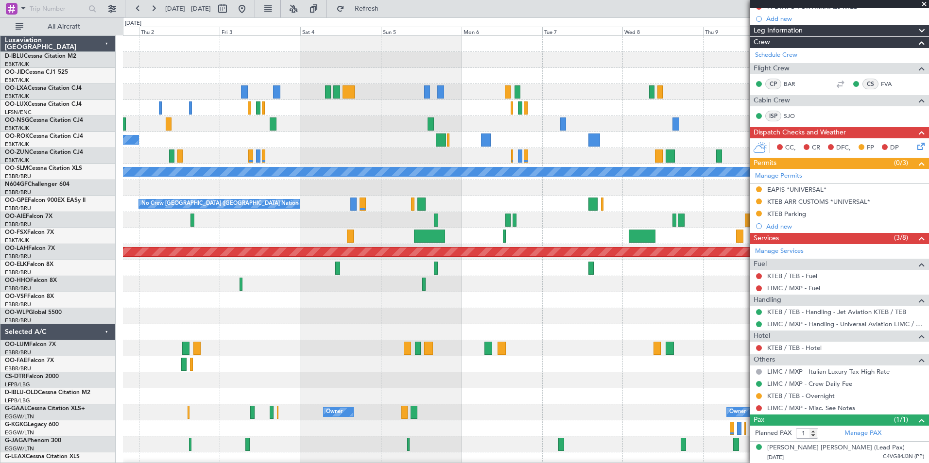
click at [160, 281] on div "Planned Maint Kortrijk-Wevelgem Planned Maint Paris (Le Bourget) Owner Kortrijk…" at bounding box center [525, 340] width 805 height 609
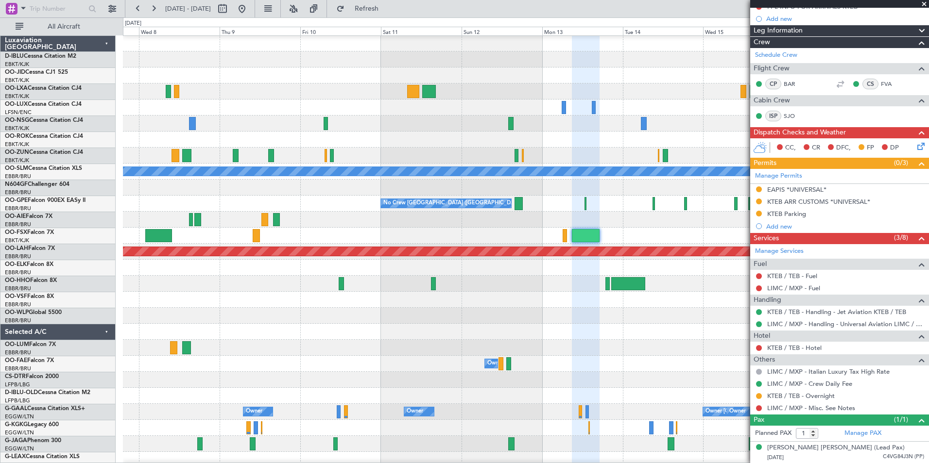
click at [155, 298] on div at bounding box center [525, 300] width 805 height 16
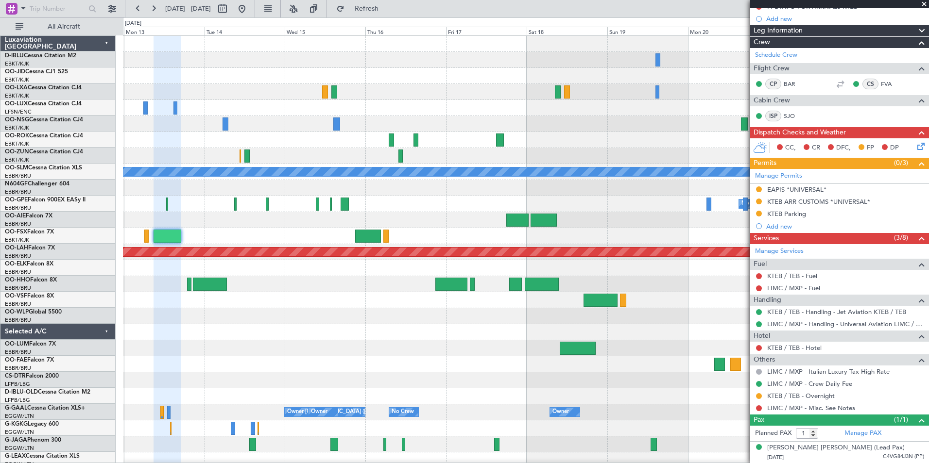
click at [206, 329] on div "A/C Unavailable Monchengladbach No Crew Brussels (Brussels National) Planned Ma…" at bounding box center [525, 340] width 805 height 609
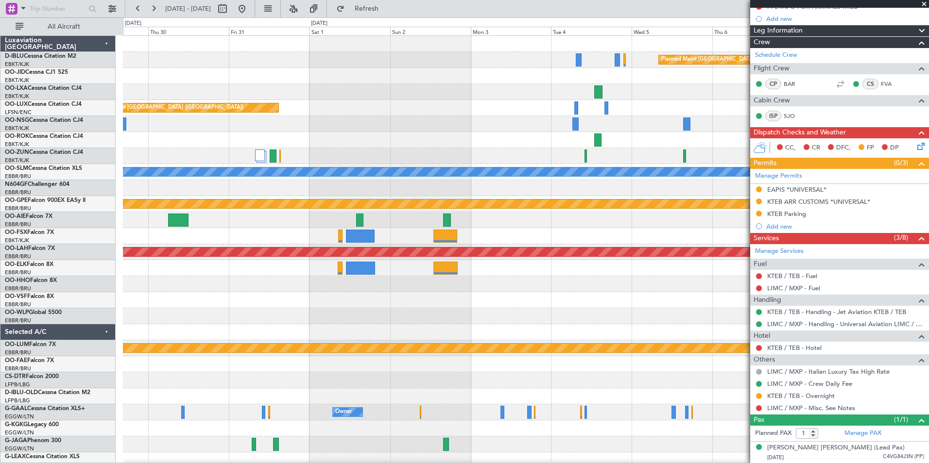
click at [134, 320] on div at bounding box center [525, 316] width 805 height 16
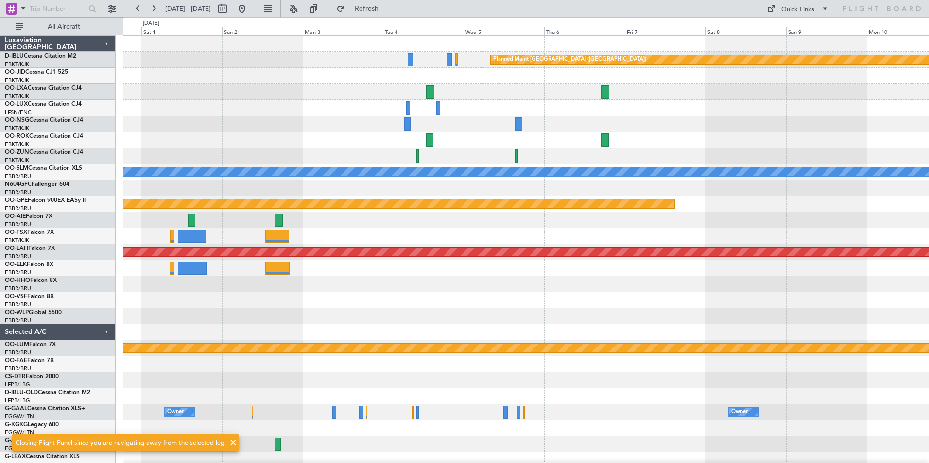
click at [262, 276] on div at bounding box center [525, 268] width 805 height 16
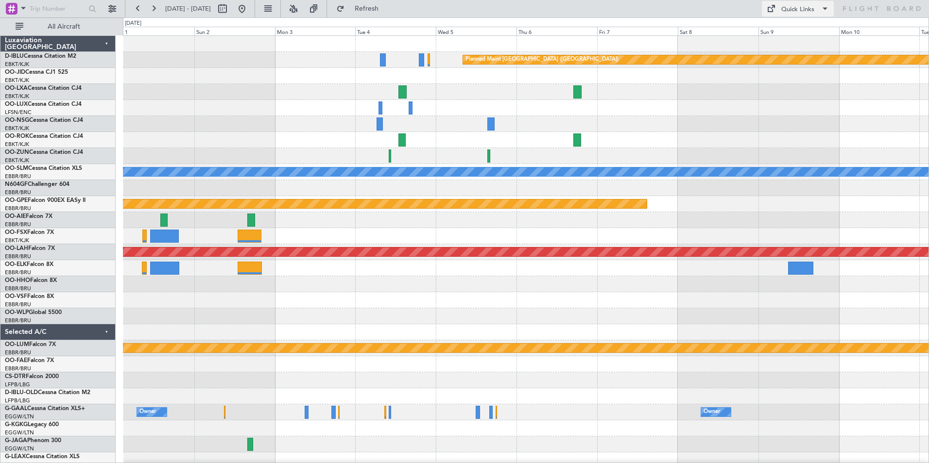
click at [772, 15] on button "Quick Links" at bounding box center [798, 9] width 72 height 16
click at [773, 27] on button "Trip Builder" at bounding box center [798, 31] width 73 height 23
click at [802, 16] on button "Quick Links" at bounding box center [798, 9] width 72 height 16
click at [810, 25] on button "Trip Builder" at bounding box center [798, 31] width 73 height 23
click at [25, 270] on div "Planned Maint Paris (Le Bourget) Planned Maint Paris (Le Bourget) A/C Unavailab…" at bounding box center [464, 240] width 929 height 446
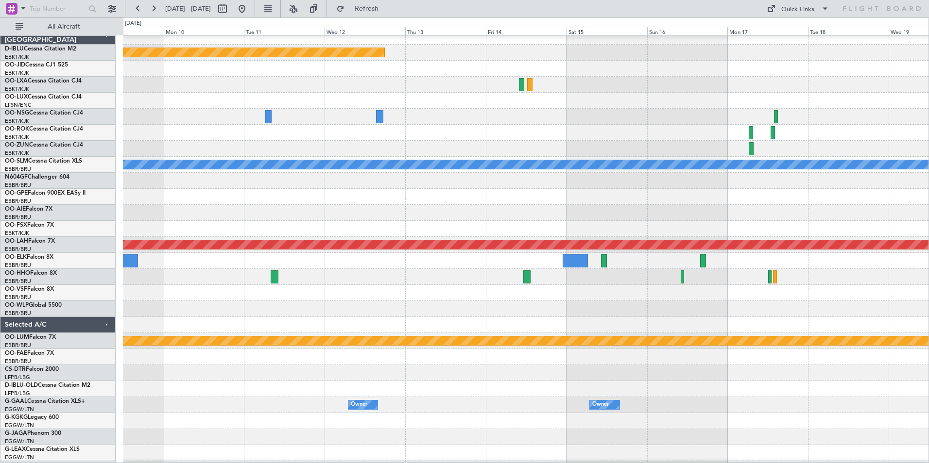
click at [83, 311] on div "Planned Maint Paris (Le Bourget) A/C Unavailable Monchengladbach Planned Maint …" at bounding box center [464, 240] width 929 height 446
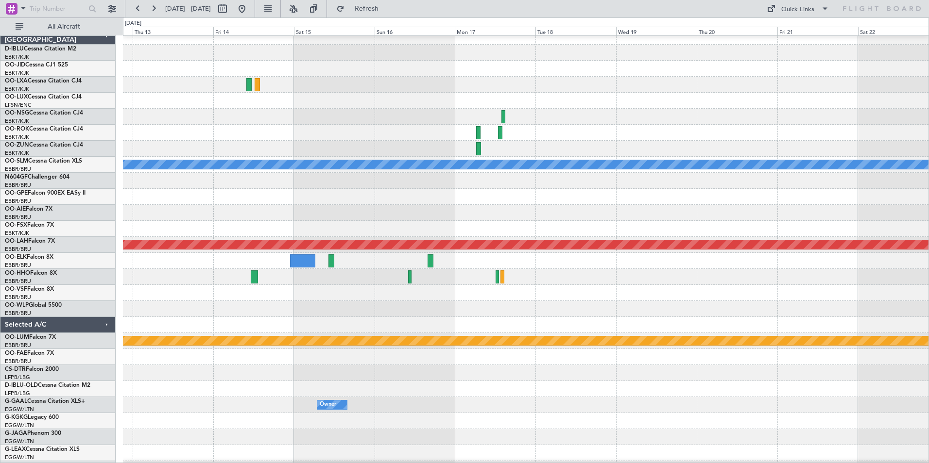
scroll to position [6, 0]
click at [196, 323] on div at bounding box center [525, 325] width 805 height 16
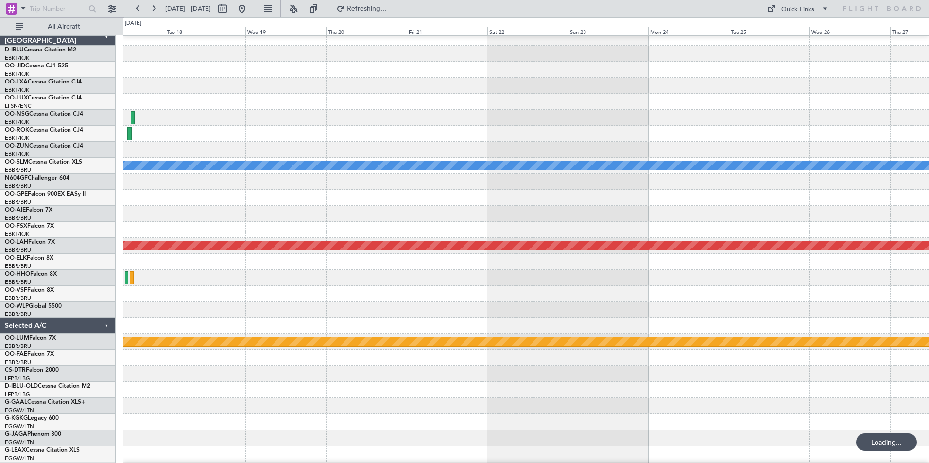
scroll to position [5, 0]
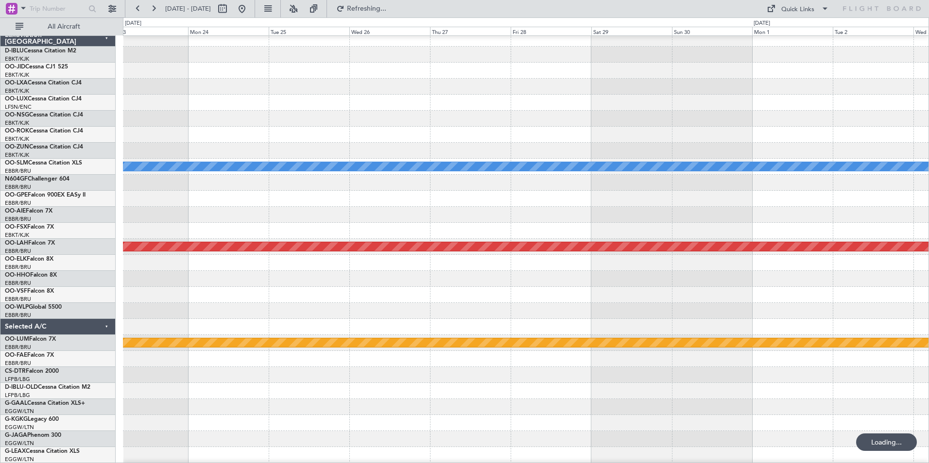
click at [175, 275] on div at bounding box center [525, 279] width 805 height 16
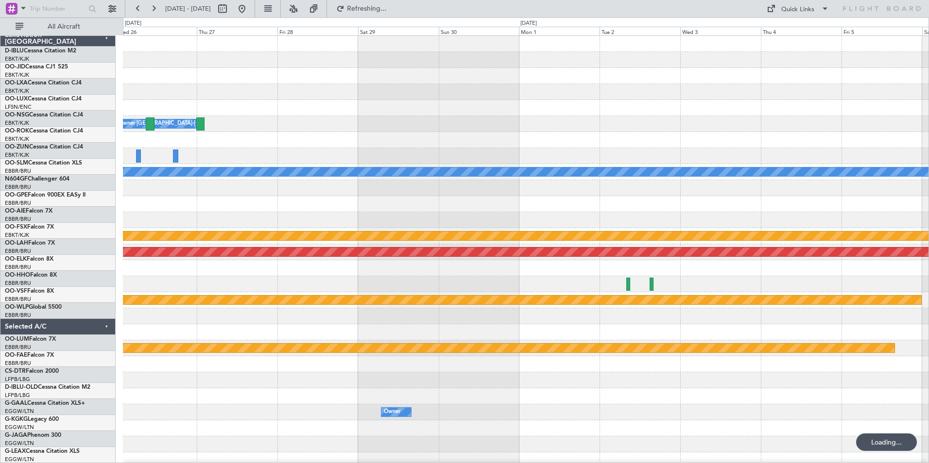
scroll to position [0, 0]
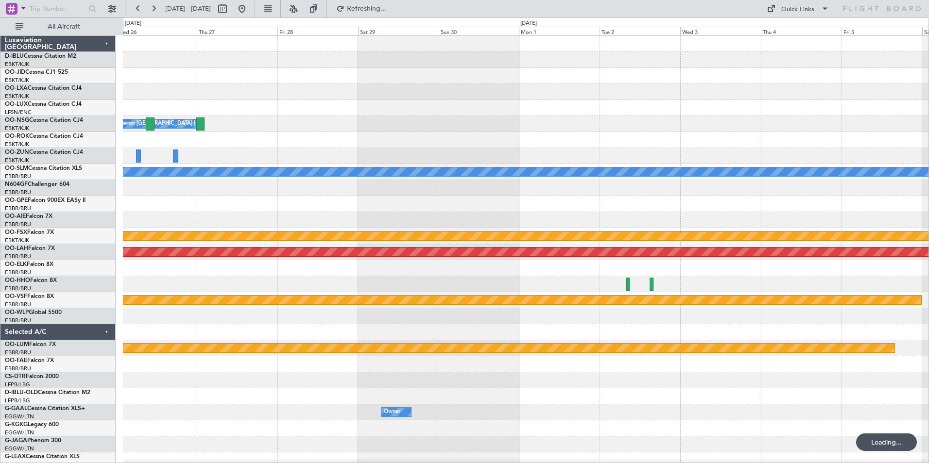
click at [448, 262] on div "Owner Kortrijk-Wevelgem A/C Unavailable Monchengladbach No Crew Brussels (Bruss…" at bounding box center [525, 340] width 805 height 609
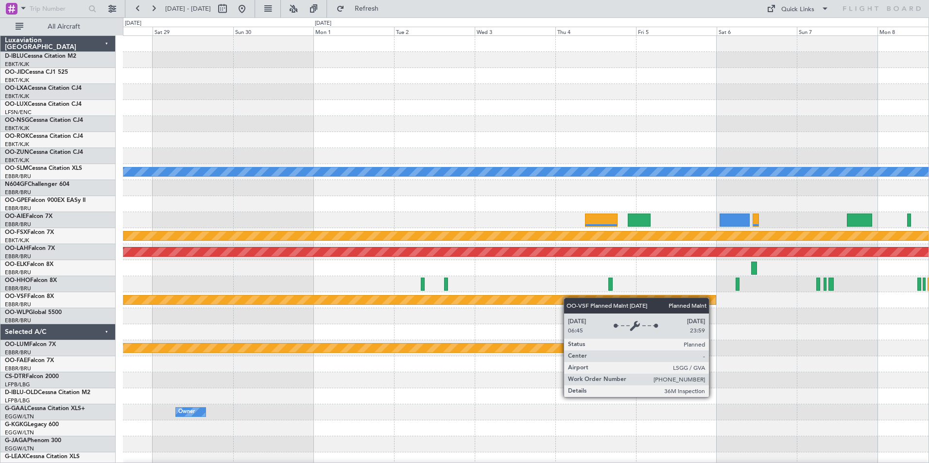
click at [321, 299] on div "Owner Kortrijk-Wevelgem Owner Kortrijk-Wevelgem A/C Unavailable Monchengladbach…" at bounding box center [525, 340] width 805 height 609
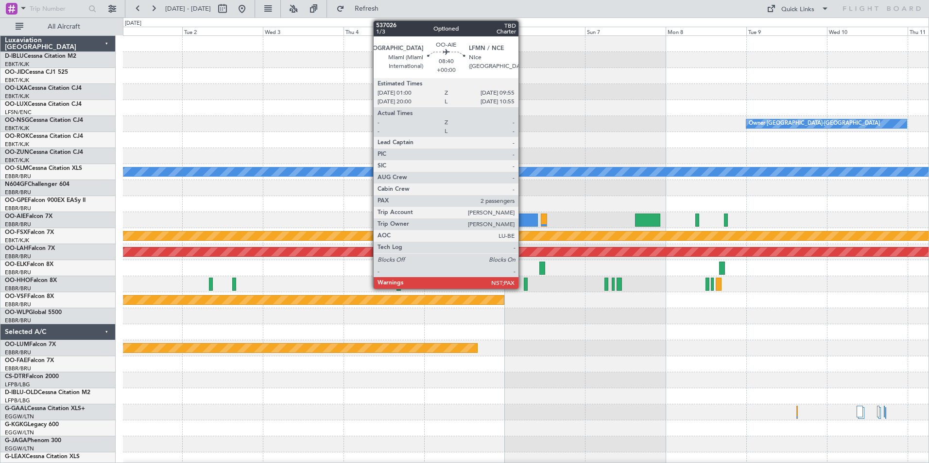
click at [523, 222] on div at bounding box center [523, 220] width 30 height 13
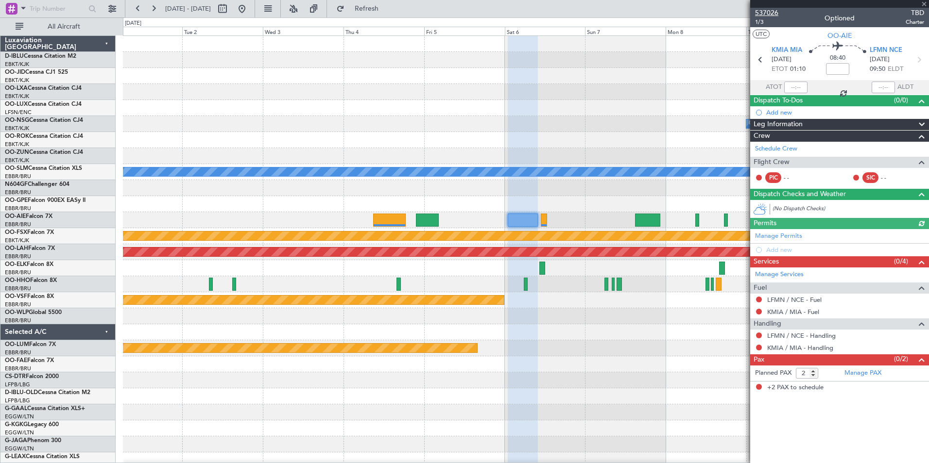
click at [770, 11] on span "537026" at bounding box center [766, 13] width 23 height 10
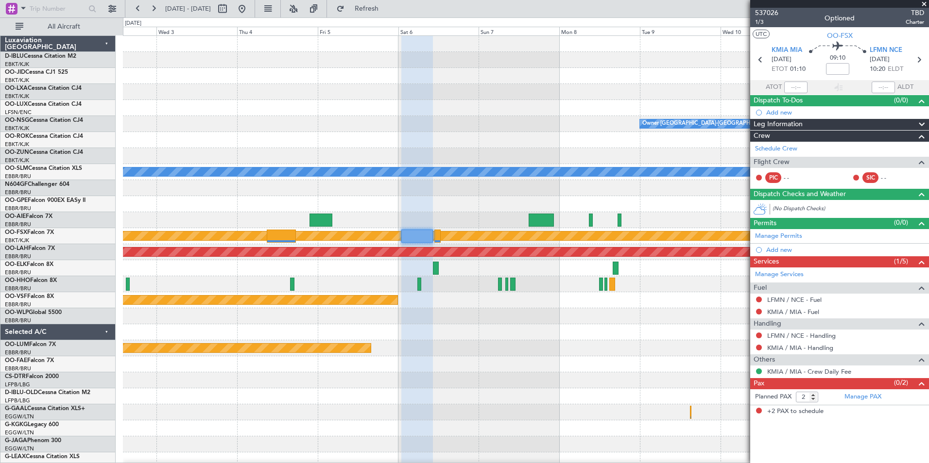
click at [505, 228] on div "Owner Kortrijk-Wevelgem A/C Unavailable Monchengladbach Planned Maint Kortrijk-…" at bounding box center [525, 340] width 805 height 609
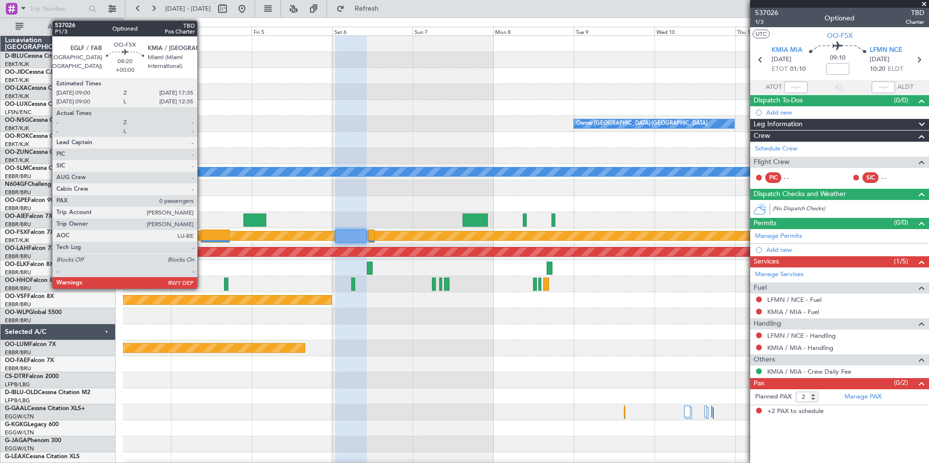
click at [202, 236] on div at bounding box center [215, 236] width 29 height 13
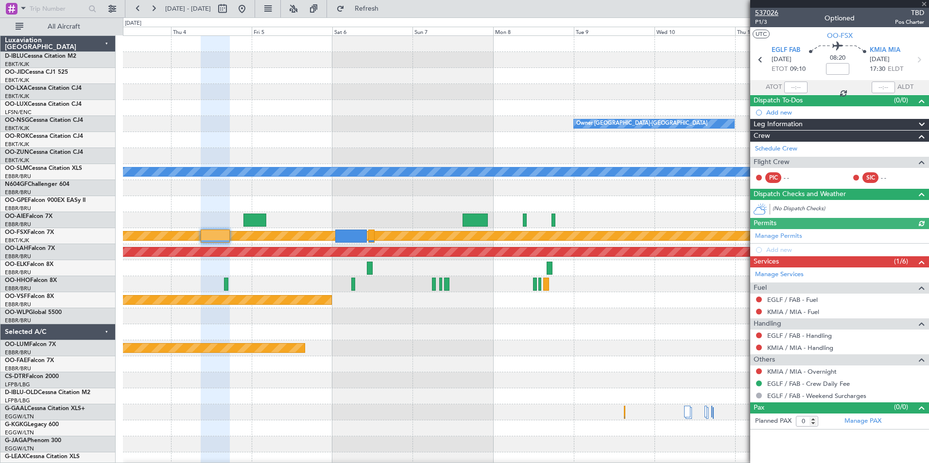
click at [760, 16] on span "537026" at bounding box center [766, 13] width 23 height 10
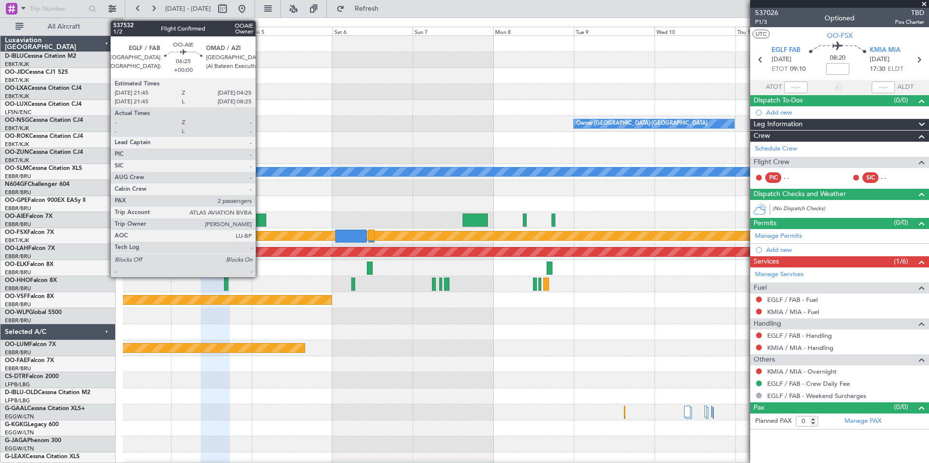
click at [260, 220] on div at bounding box center [254, 220] width 23 height 13
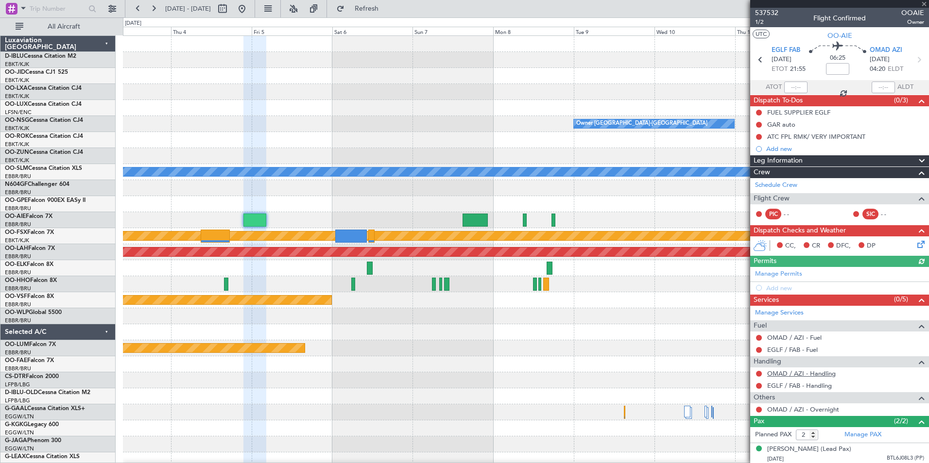
click at [785, 377] on link "OMAD / AZI - Handling" at bounding box center [801, 374] width 68 height 8
click at [796, 385] on link "EGLF / FAB - Handling" at bounding box center [799, 386] width 65 height 8
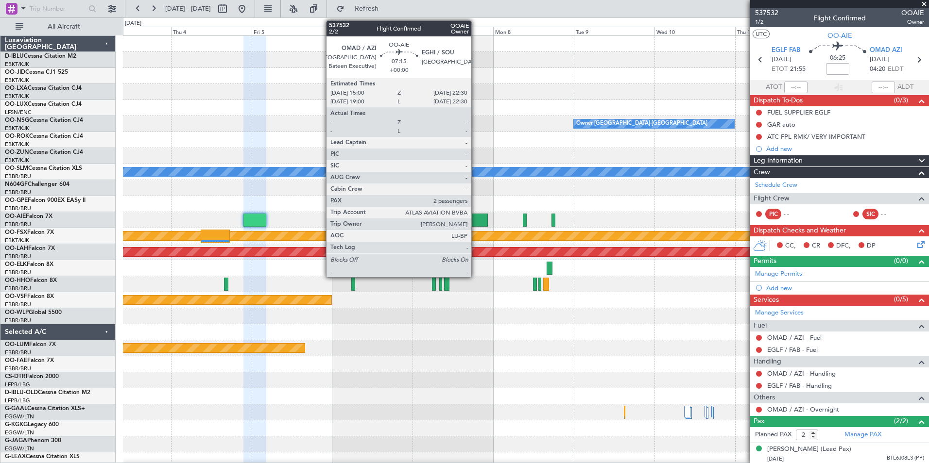
click at [476, 225] on div at bounding box center [474, 220] width 25 height 13
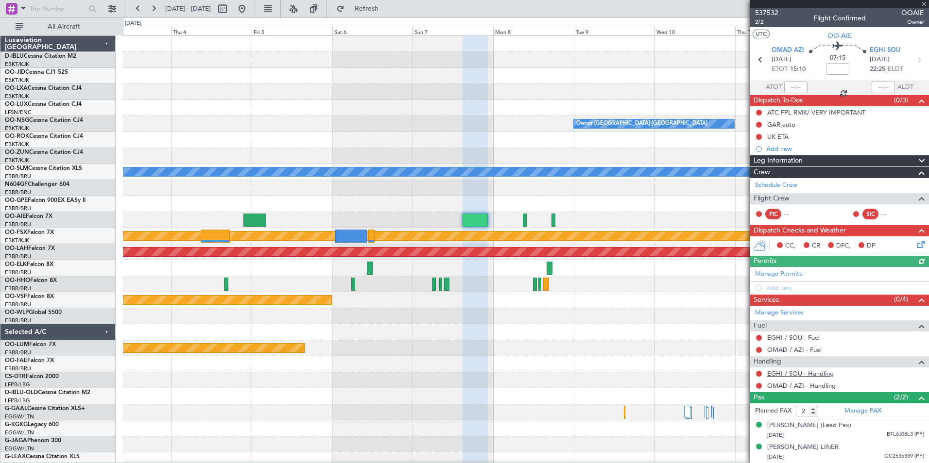
click at [786, 375] on link "EGHI / SOU - Handling" at bounding box center [800, 374] width 67 height 8
click at [787, 386] on link "OMAD / AZI - Handling" at bounding box center [801, 386] width 68 height 8
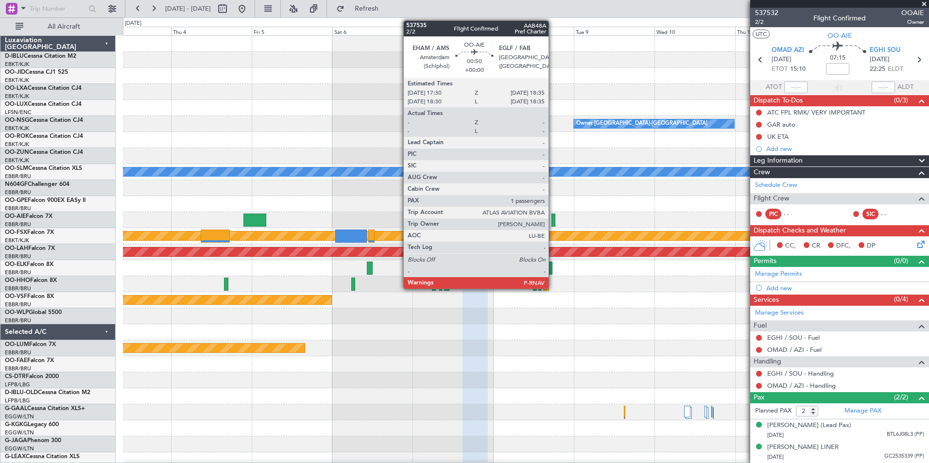
click at [553, 222] on div at bounding box center [553, 220] width 4 height 13
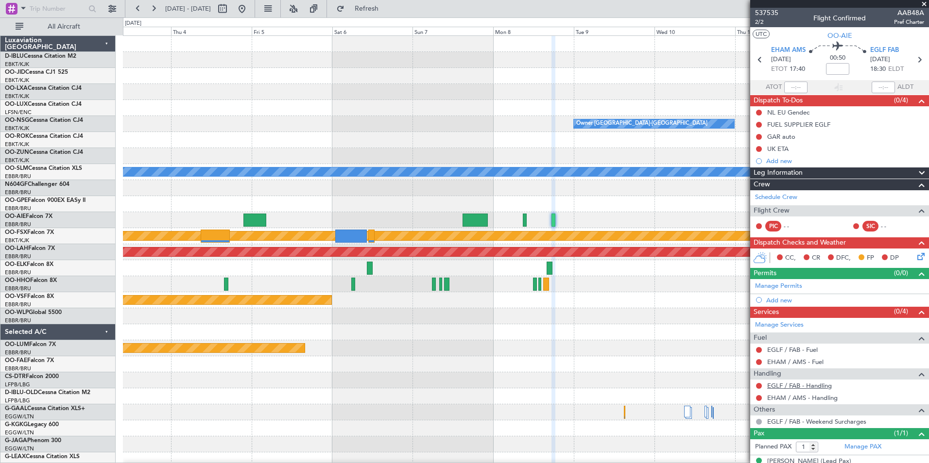
click at [788, 387] on link "EGLF / FAB - Handling" at bounding box center [799, 386] width 65 height 8
click at [785, 398] on link "EHAM / AMS - Handling" at bounding box center [802, 398] width 70 height 8
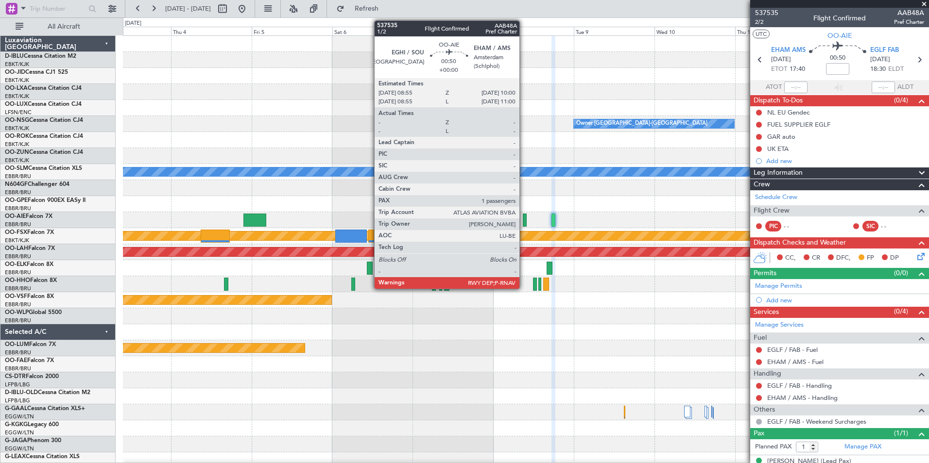
click at [524, 216] on div at bounding box center [525, 220] width 4 height 13
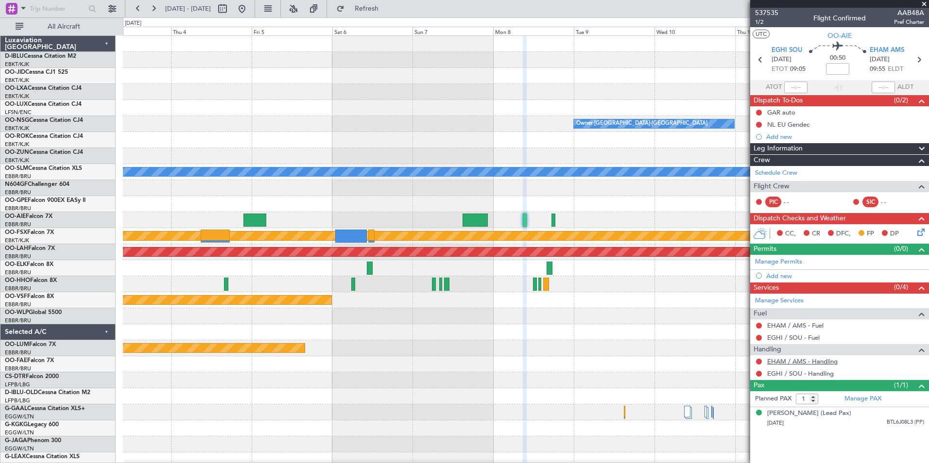
click at [802, 365] on link "EHAM / AMS - Handling" at bounding box center [802, 362] width 70 height 8
click at [795, 375] on link "EGHI / SOU - Handling" at bounding box center [800, 374] width 67 height 8
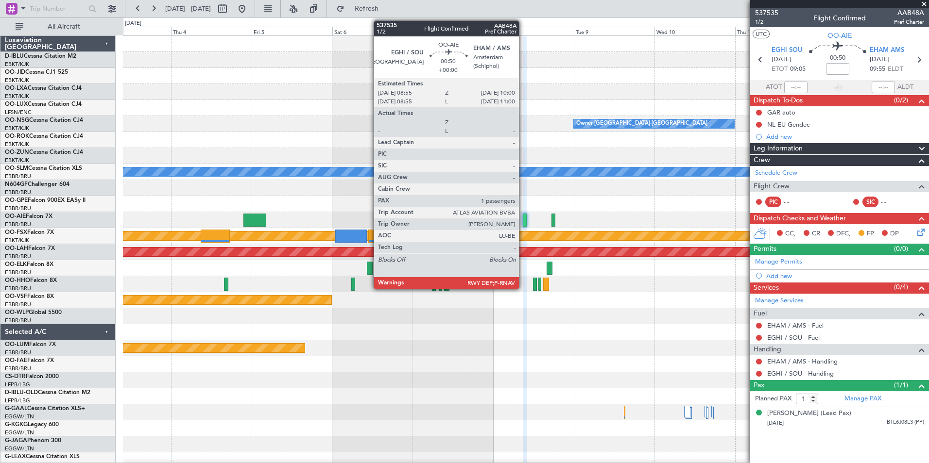
click at [523, 223] on div at bounding box center [525, 220] width 4 height 13
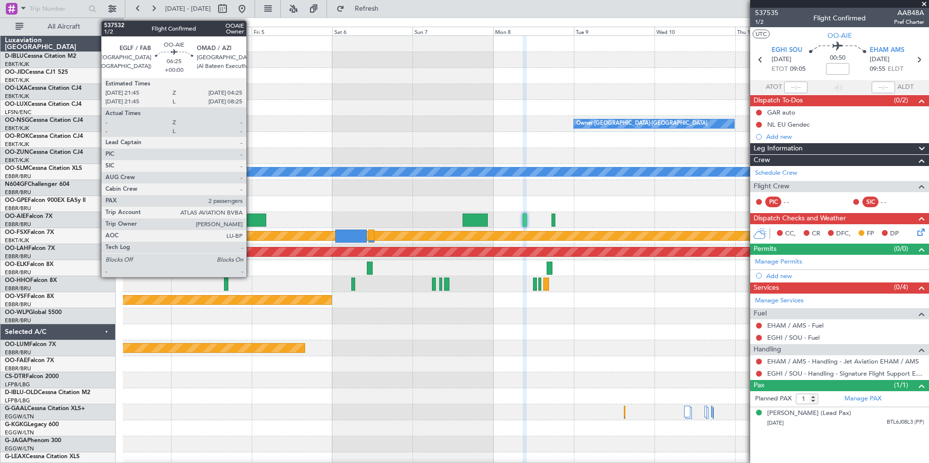
click at [251, 222] on div at bounding box center [254, 220] width 23 height 13
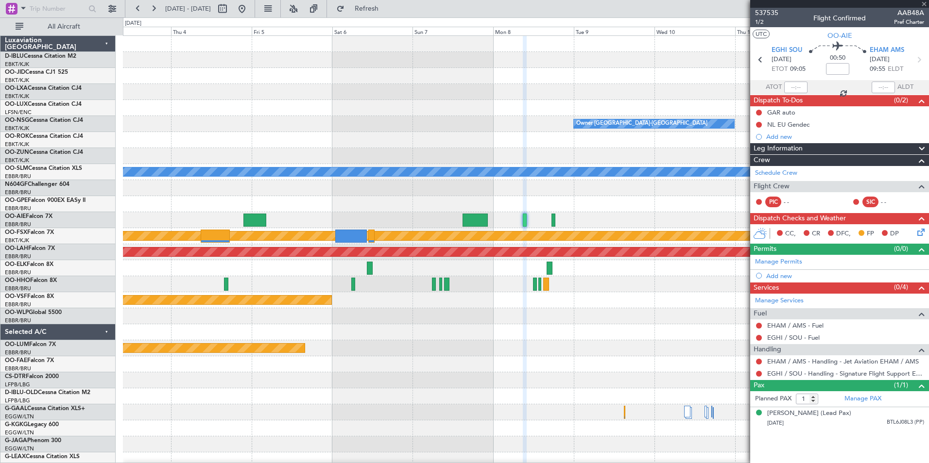
type input "2"
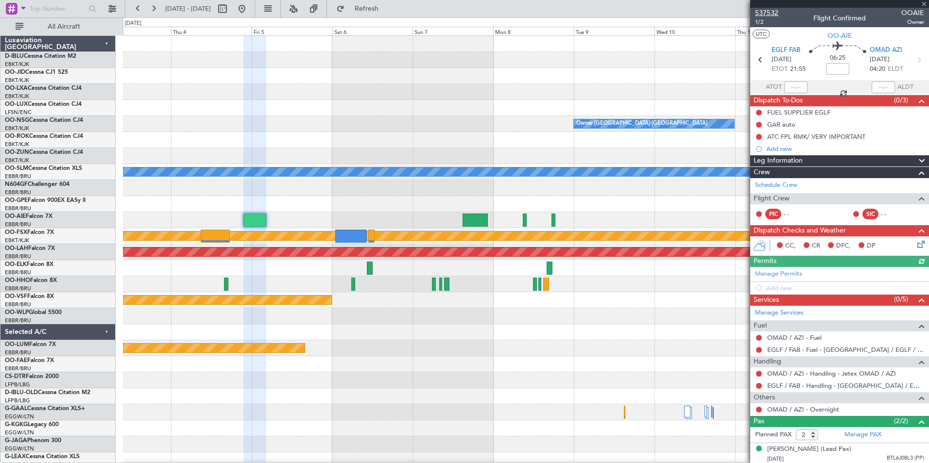
click at [762, 12] on span "537532" at bounding box center [766, 13] width 23 height 10
click at [250, 13] on button at bounding box center [242, 9] width 16 height 16
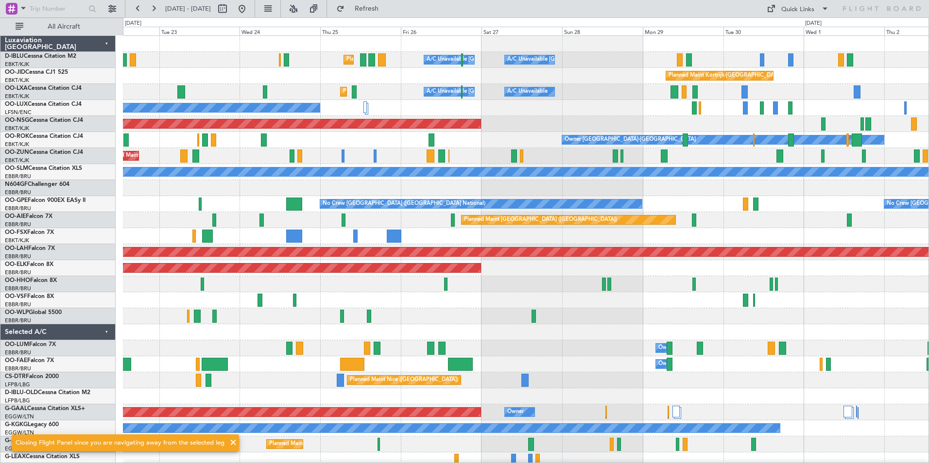
click at [199, 276] on div at bounding box center [525, 284] width 805 height 16
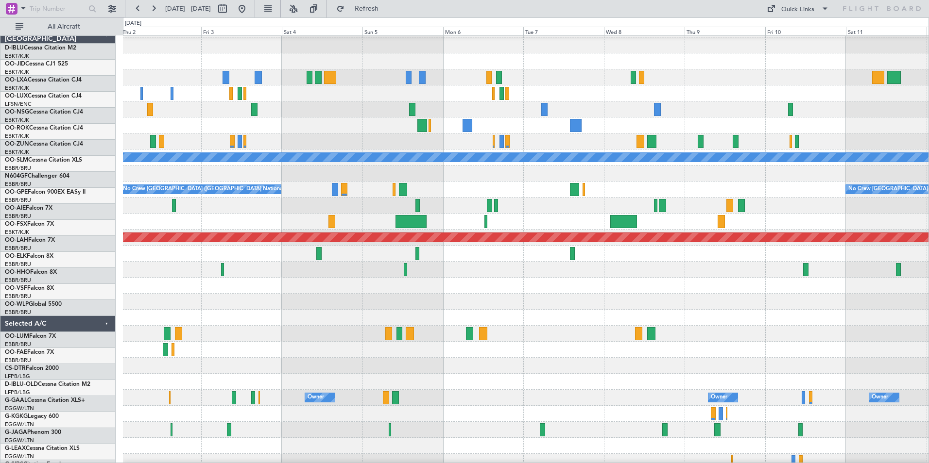
scroll to position [16, 0]
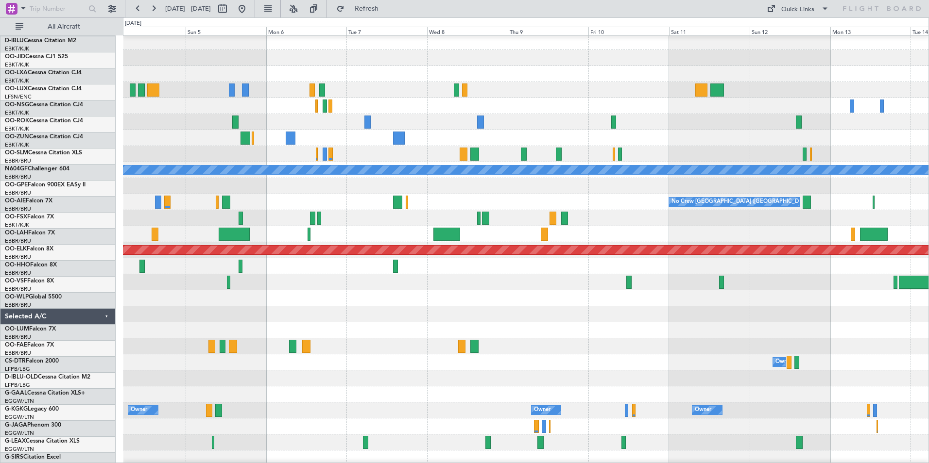
click at [529, 290] on div at bounding box center [525, 282] width 805 height 16
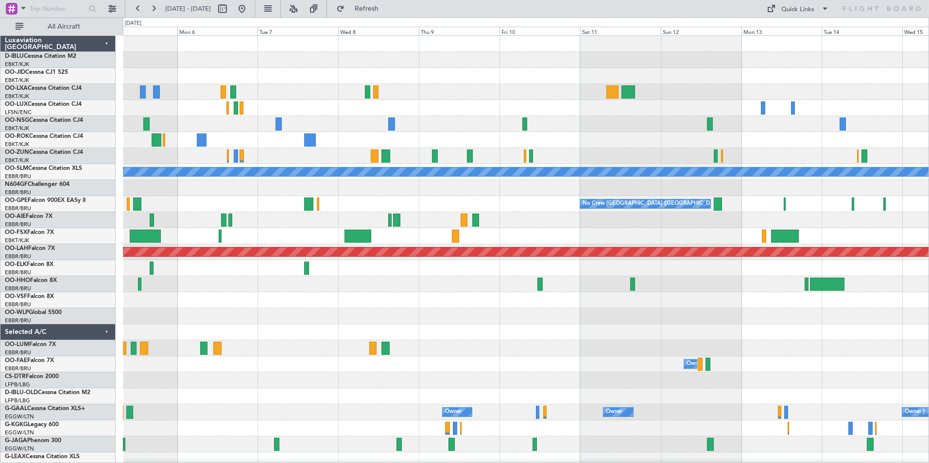
click at [612, 289] on div at bounding box center [525, 284] width 805 height 16
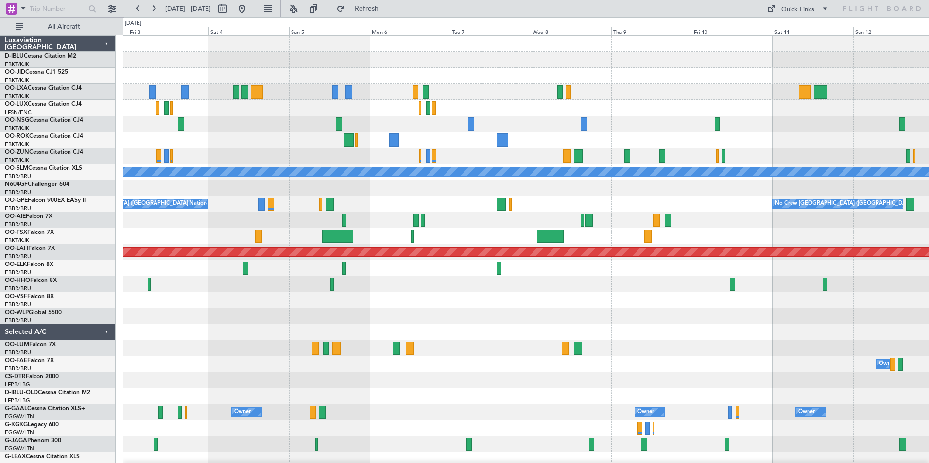
click at [579, 326] on div "Planned Maint Kortrijk-Wevelgem Owner Kortrijk-Wevelgem A/C Unavailable Monchen…" at bounding box center [525, 356] width 805 height 641
click at [732, 348] on div "Planned Maint Kortrijk-Wevelgem Owner Kortrijk-Wevelgem A/C Unavailable Monchen…" at bounding box center [525, 356] width 805 height 641
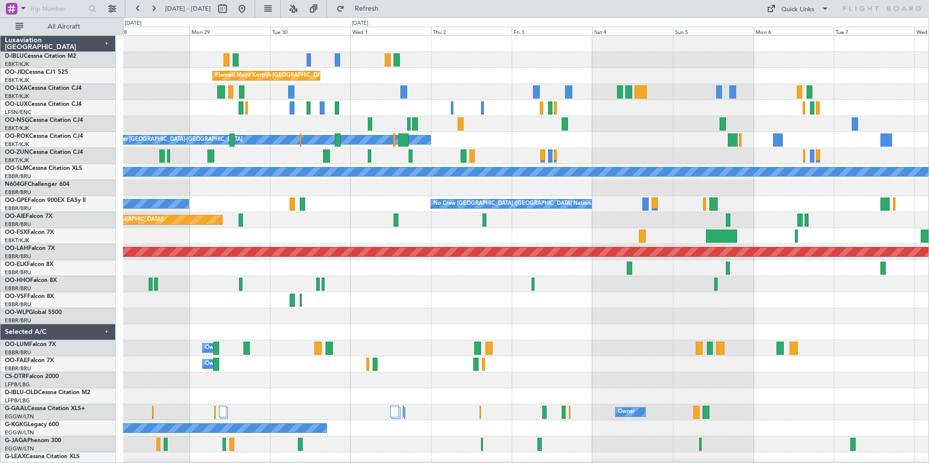
click at [705, 364] on div "A/C Unavailable Kortrijk-Wevelgem A/C Unavailable Brussels (Brussels National) …" at bounding box center [525, 356] width 805 height 641
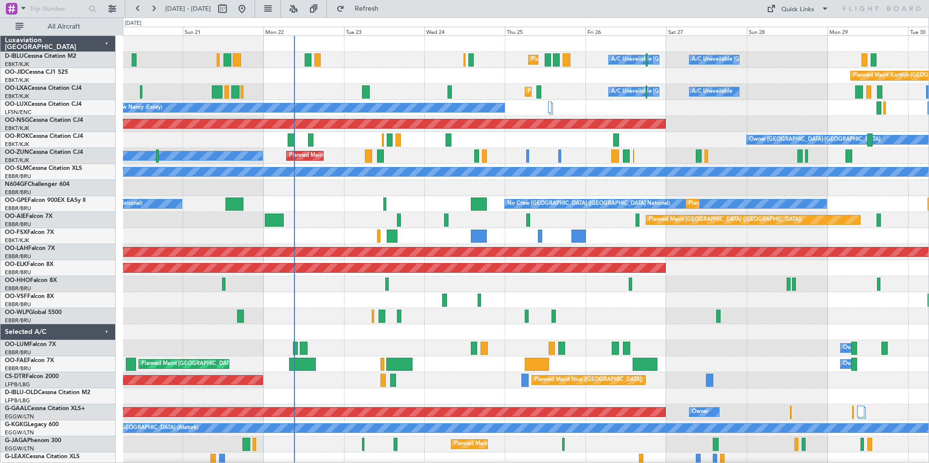
click at [592, 332] on div "A/C Unavailable Kortrijk-Wevelgem A/C Unavailable Brussels (Brussels National) …" at bounding box center [525, 340] width 805 height 609
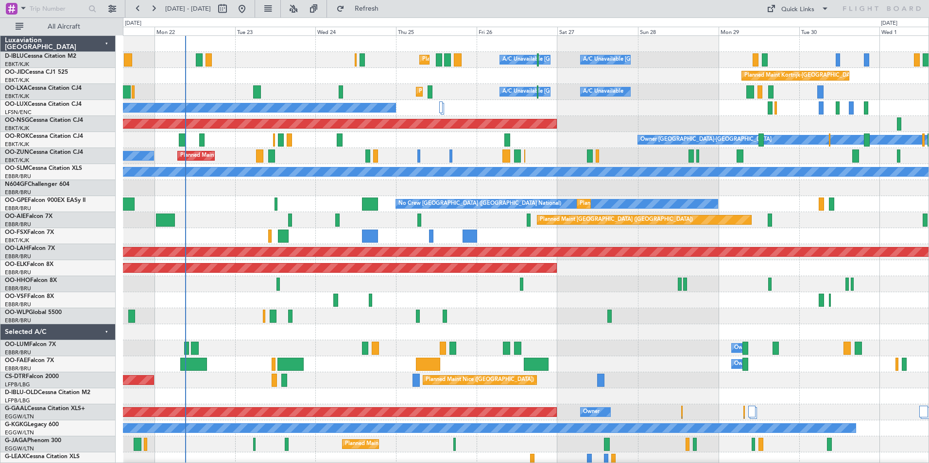
click at [449, 290] on div at bounding box center [525, 284] width 805 height 16
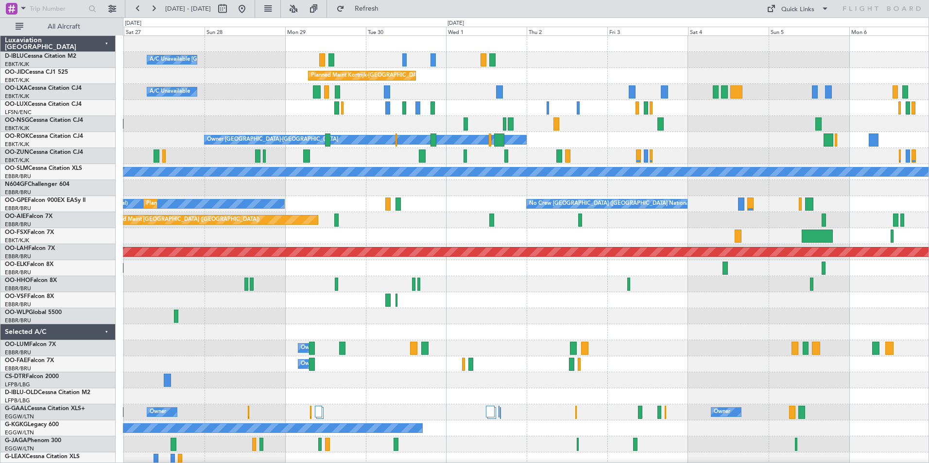
click at [450, 324] on div at bounding box center [525, 316] width 805 height 16
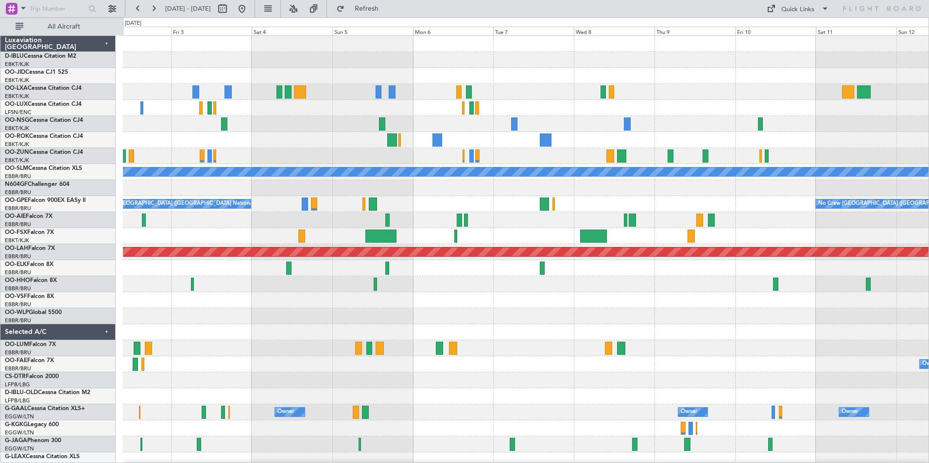
click at [297, 344] on div "Planned Maint Kortrijk-Wevelgem Owner Kortrijk-Wevelgem A/C Unavailable Monchen…" at bounding box center [525, 340] width 805 height 609
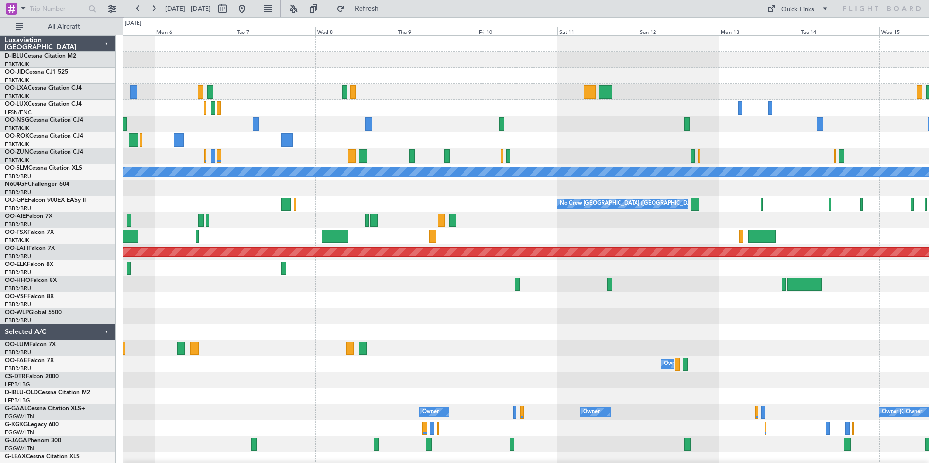
click at [316, 325] on div "A/C Unavailable Monchengladbach No Crew Brussels (Brussels National) No Crew Br…" at bounding box center [525, 340] width 805 height 609
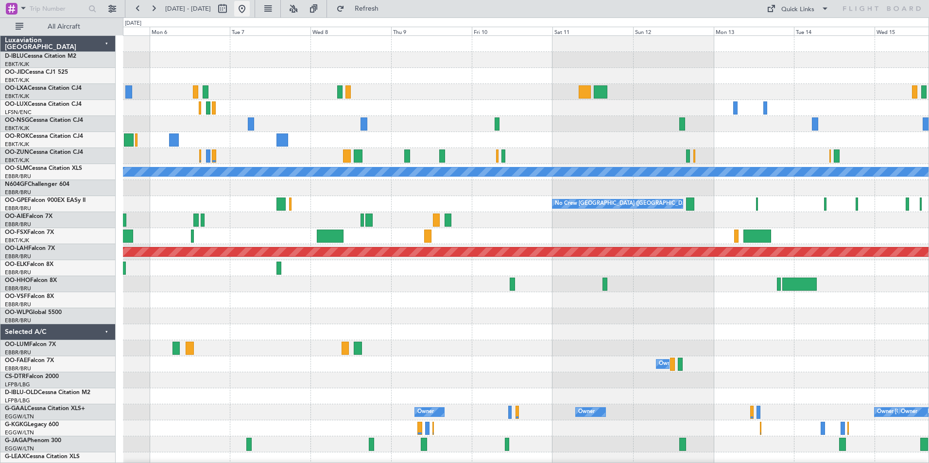
click at [250, 2] on button at bounding box center [242, 9] width 16 height 16
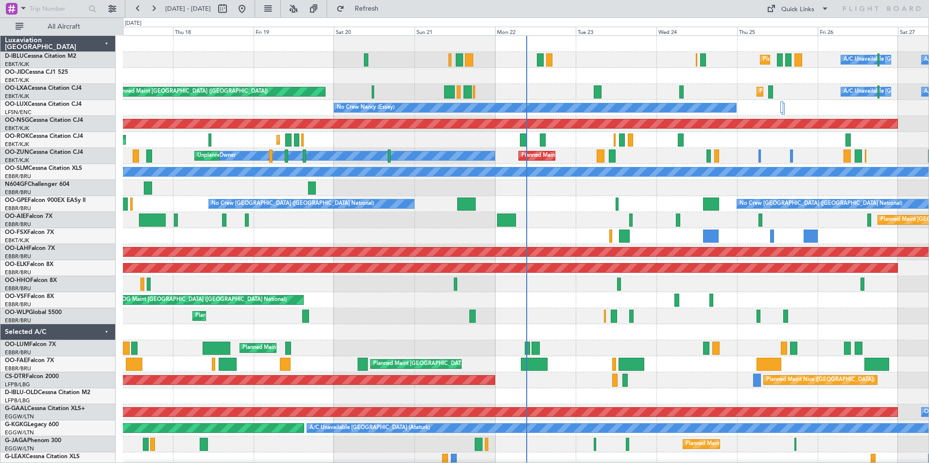
click at [579, 292] on div "Planned Maint Nice (Côte d'Azur Airport) A/C Unavailable Brussels (Brussels Nat…" at bounding box center [525, 356] width 805 height 641
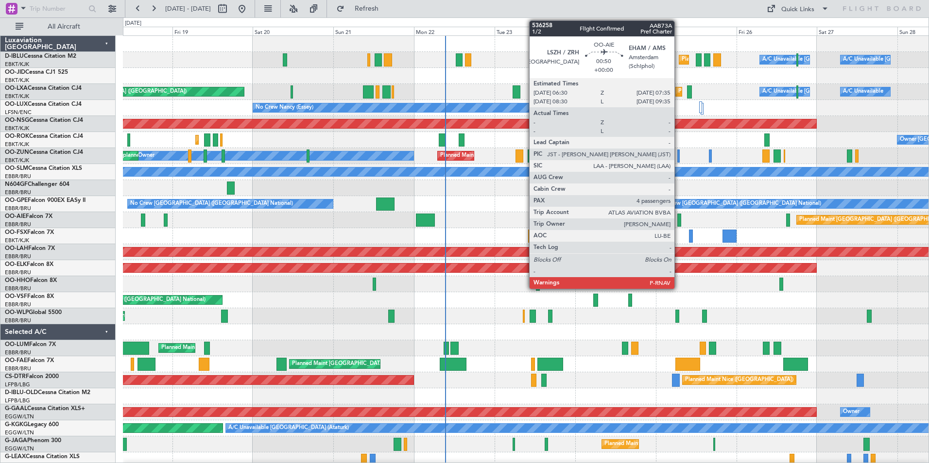
click at [678, 224] on div at bounding box center [679, 220] width 4 height 13
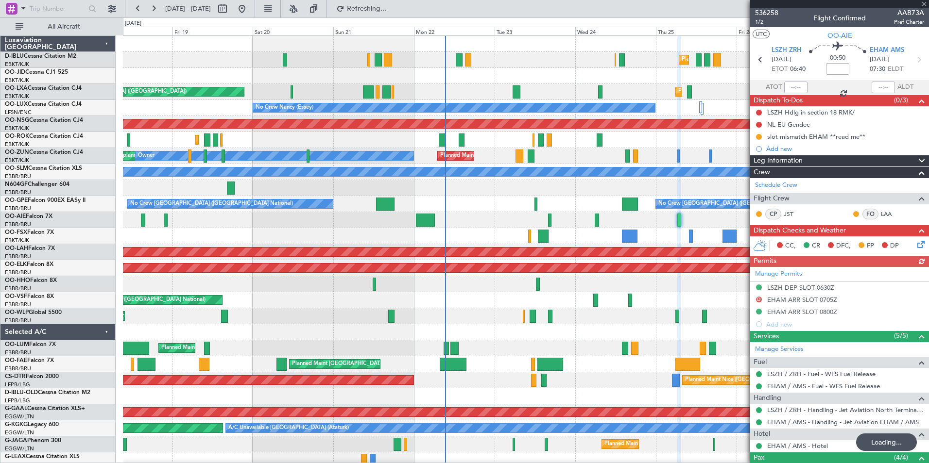
click at [447, 283] on div at bounding box center [525, 284] width 805 height 16
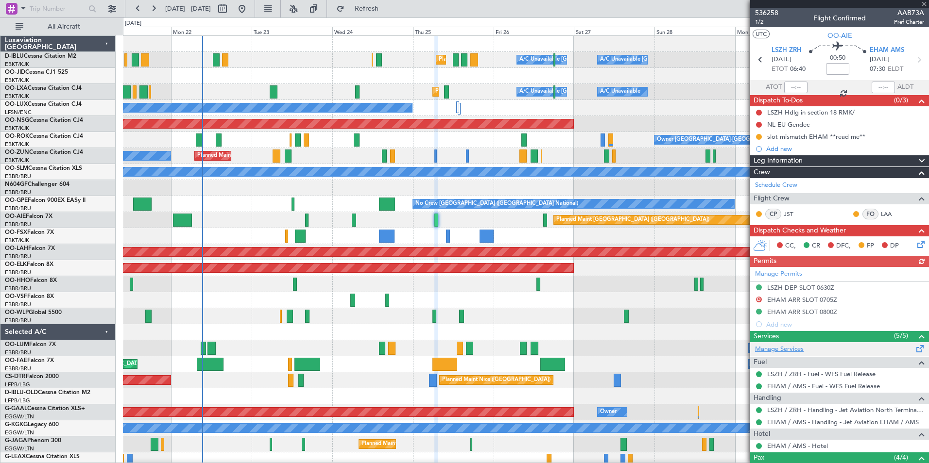
click at [789, 349] on link "Manage Services" at bounding box center [779, 350] width 49 height 10
click at [767, 8] on span "536258" at bounding box center [766, 13] width 23 height 10
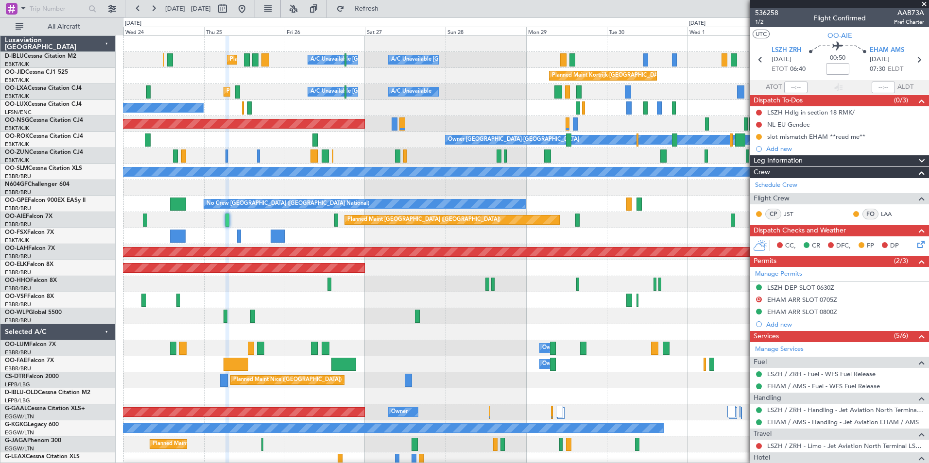
click at [358, 290] on div at bounding box center [525, 284] width 805 height 16
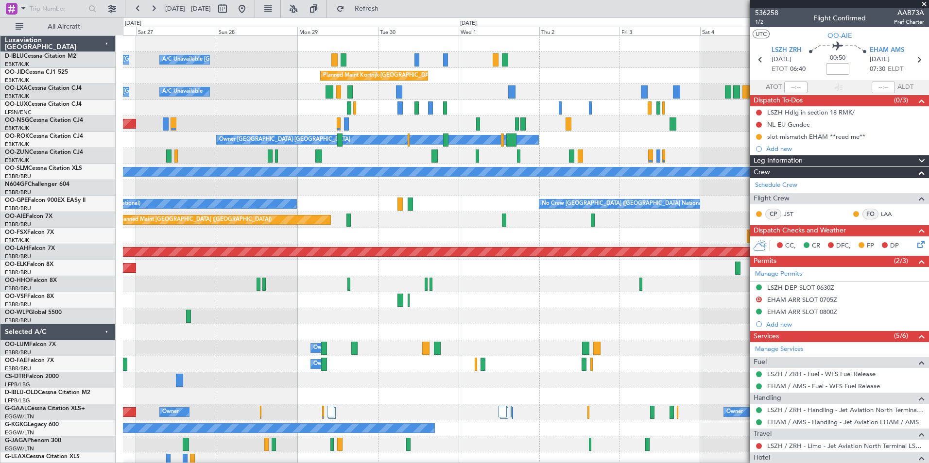
click at [258, 295] on div at bounding box center [525, 300] width 805 height 16
click at [248, 300] on div at bounding box center [525, 300] width 805 height 16
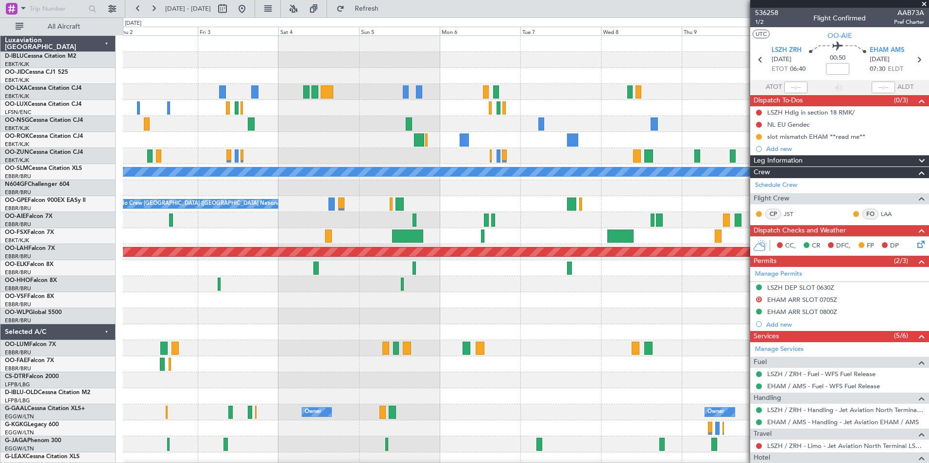
click at [214, 304] on div at bounding box center [525, 300] width 805 height 16
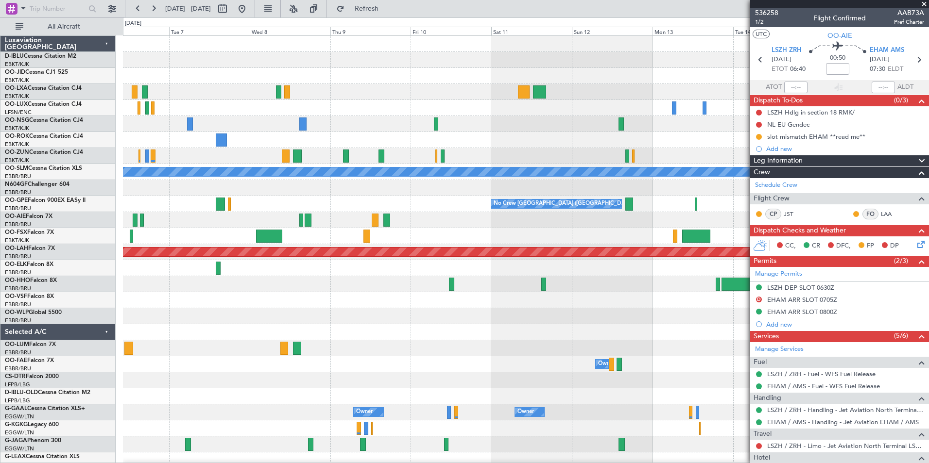
click at [121, 310] on div "A/C Unavailable Monchengladbach No Crew Brussels (Brussels National) No Crew Br…" at bounding box center [464, 240] width 929 height 446
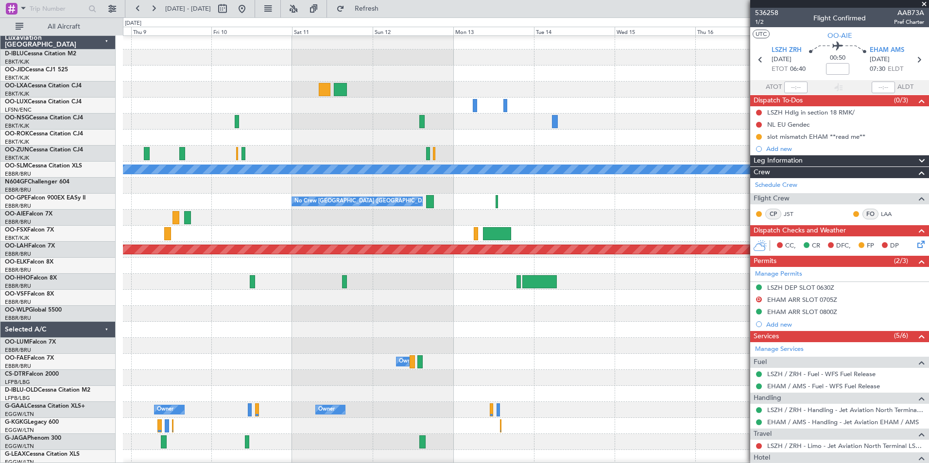
click at [152, 310] on div at bounding box center [525, 314] width 805 height 16
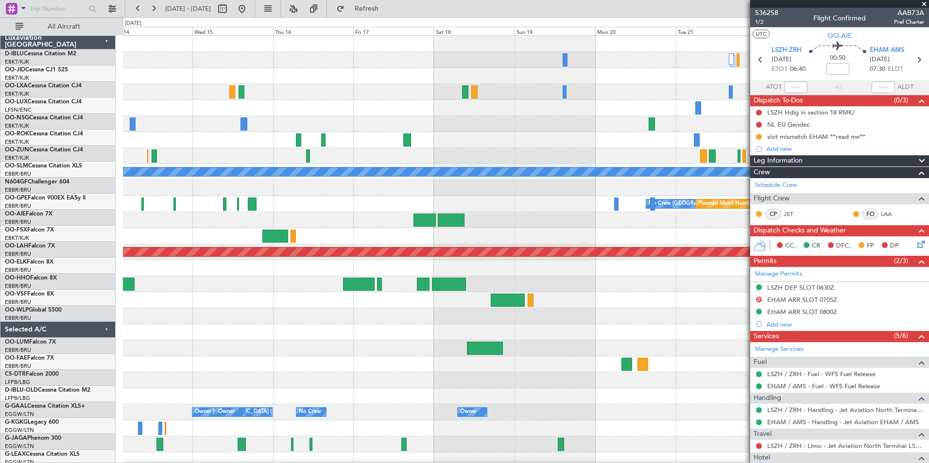
click at [144, 265] on div "A/C Unavailable Monchengladbach No Crew Brussels (Brussels National) Planned Ma…" at bounding box center [525, 364] width 805 height 657
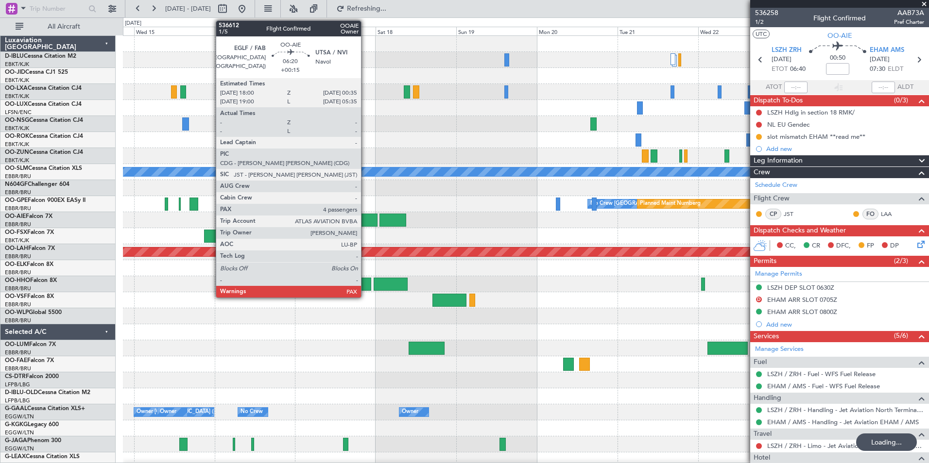
click at [365, 225] on div at bounding box center [366, 220] width 22 height 13
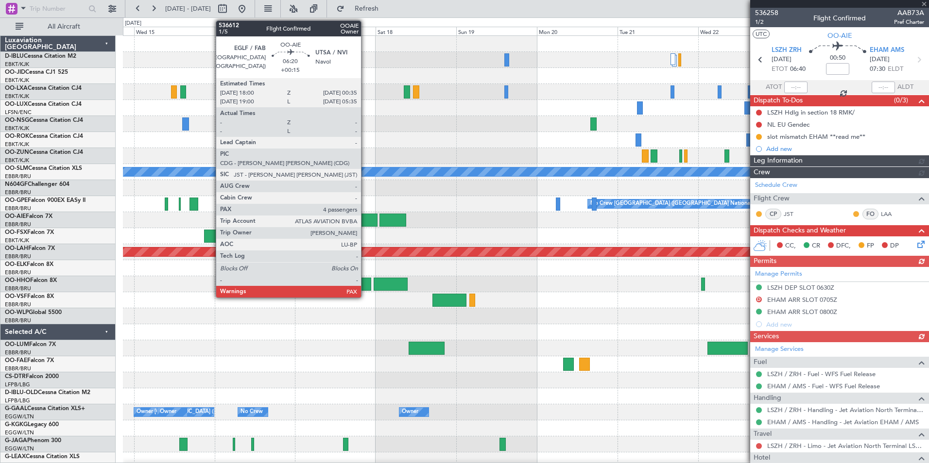
type input "+00:15"
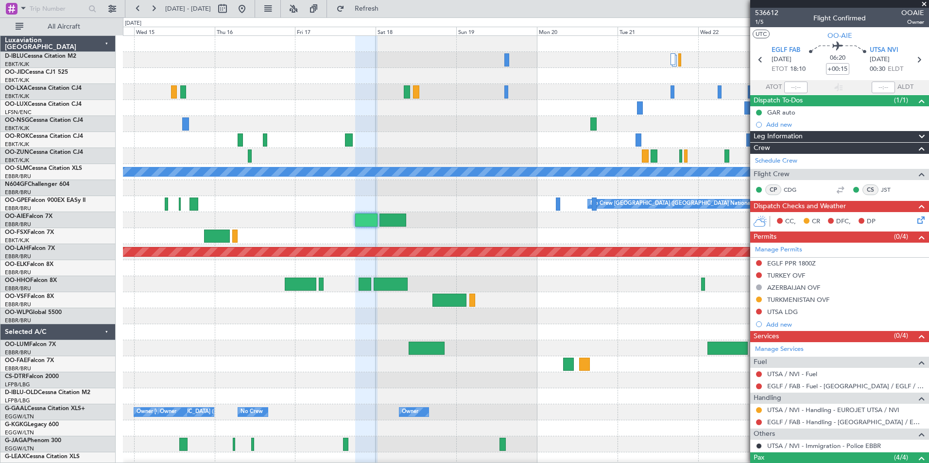
click at [763, 7] on div at bounding box center [839, 4] width 179 height 8
click at [762, 10] on span "536612" at bounding box center [766, 13] width 23 height 10
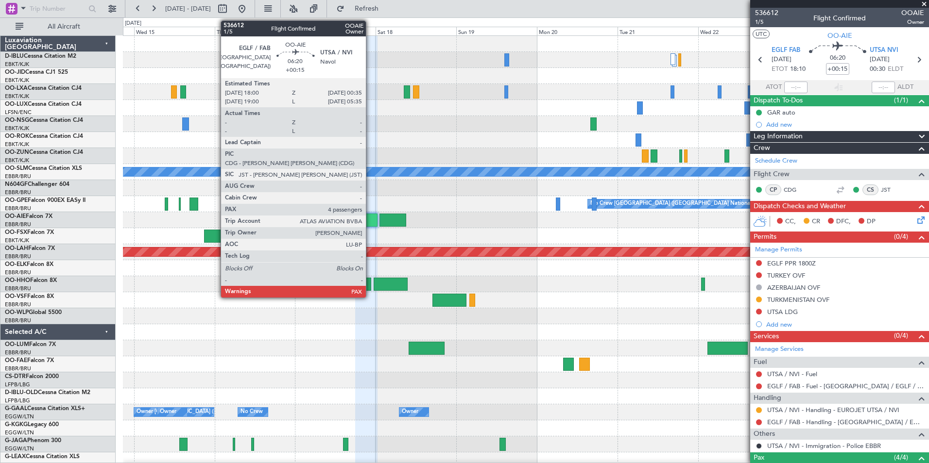
click at [370, 224] on div at bounding box center [366, 220] width 22 height 13
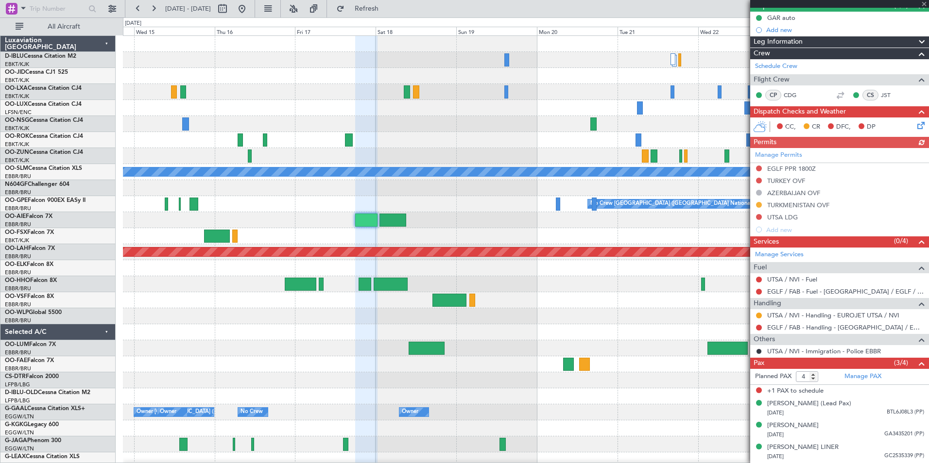
scroll to position [103, 0]
type input "3"
click at [815, 372] on input "3" at bounding box center [807, 377] width 22 height 11
click at [916, 358] on span at bounding box center [922, 364] width 12 height 12
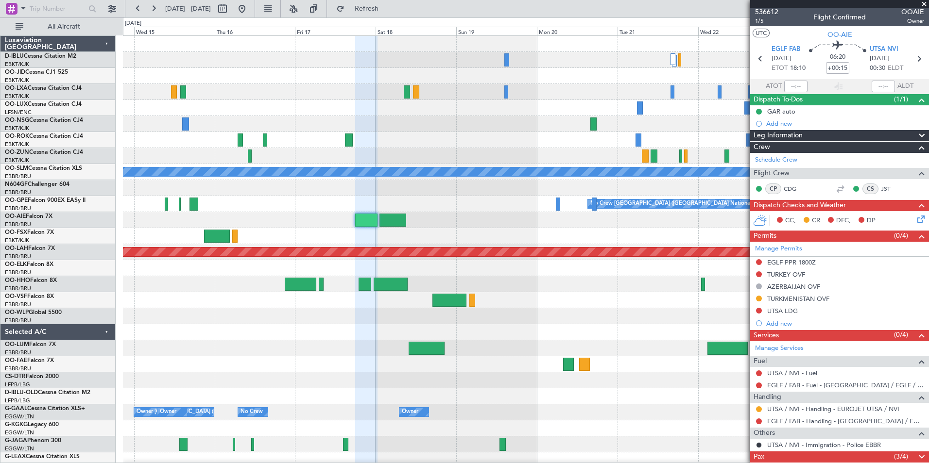
scroll to position [0, 0]
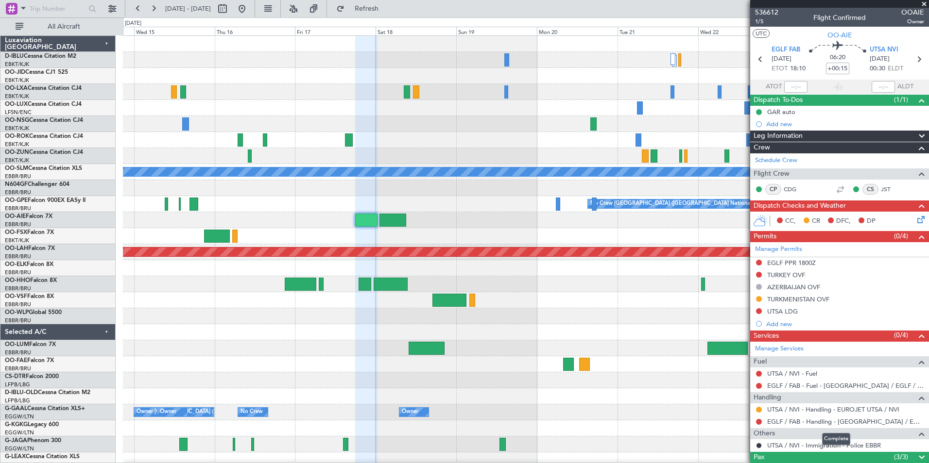
click at [916, 456] on span at bounding box center [922, 458] width 12 height 12
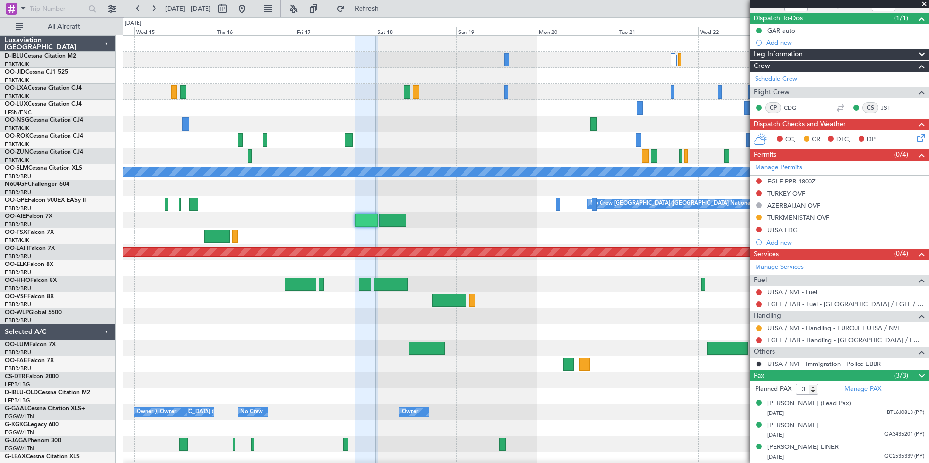
scroll to position [91, 0]
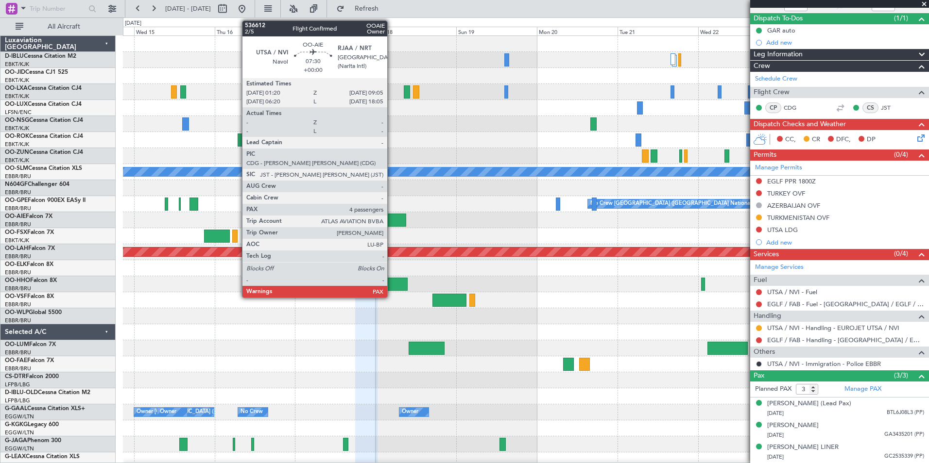
click at [392, 215] on div at bounding box center [392, 220] width 26 height 13
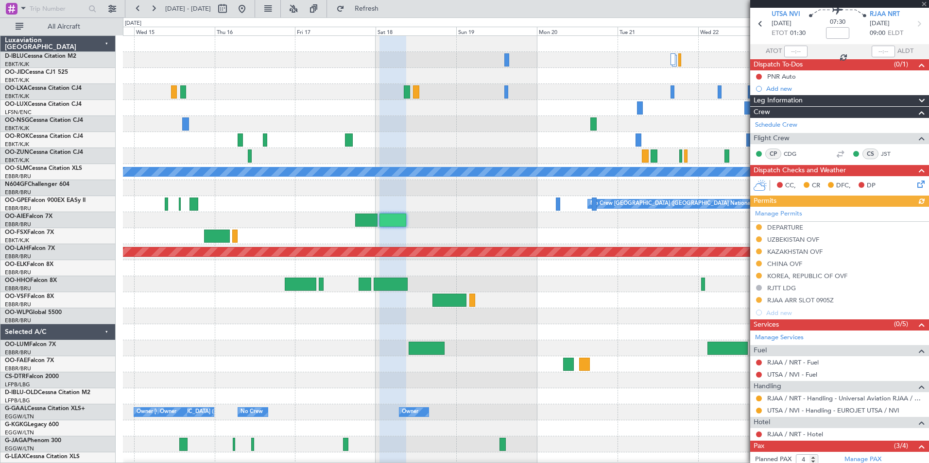
scroll to position [49, 0]
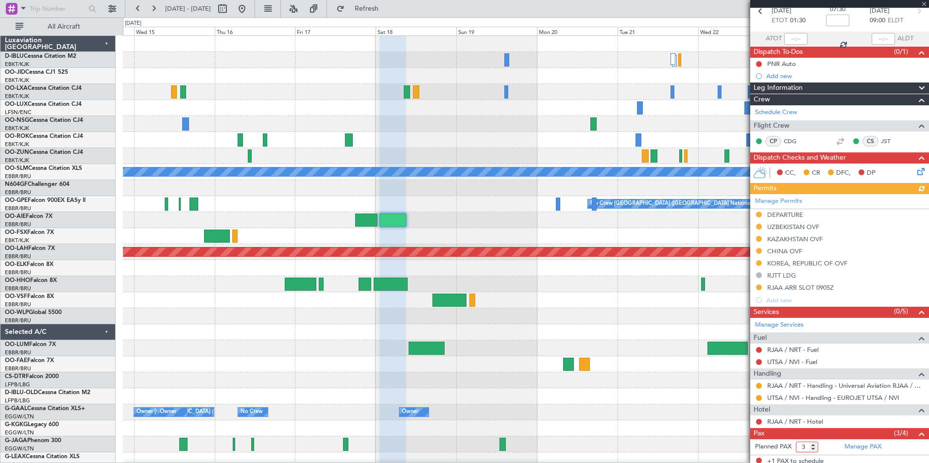
type input "3"
click at [812, 449] on input "3" at bounding box center [807, 447] width 22 height 11
click at [916, 433] on span at bounding box center [922, 434] width 12 height 12
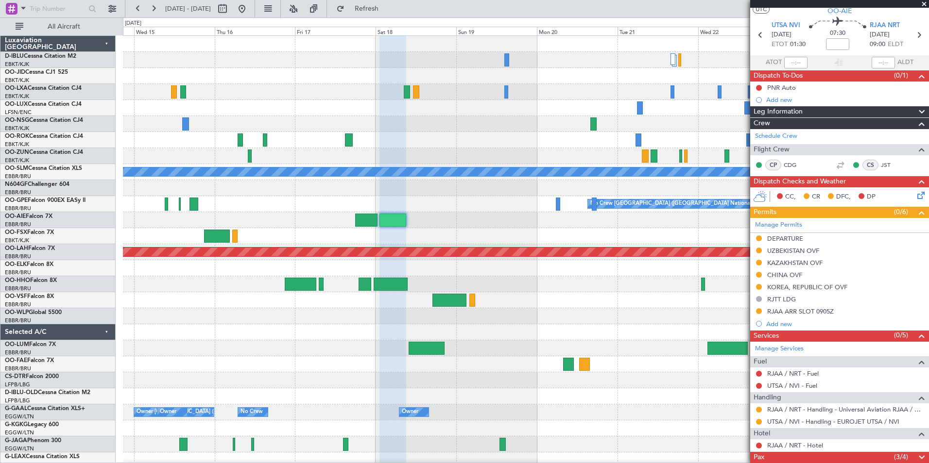
click at [916, 460] on span at bounding box center [922, 458] width 12 height 12
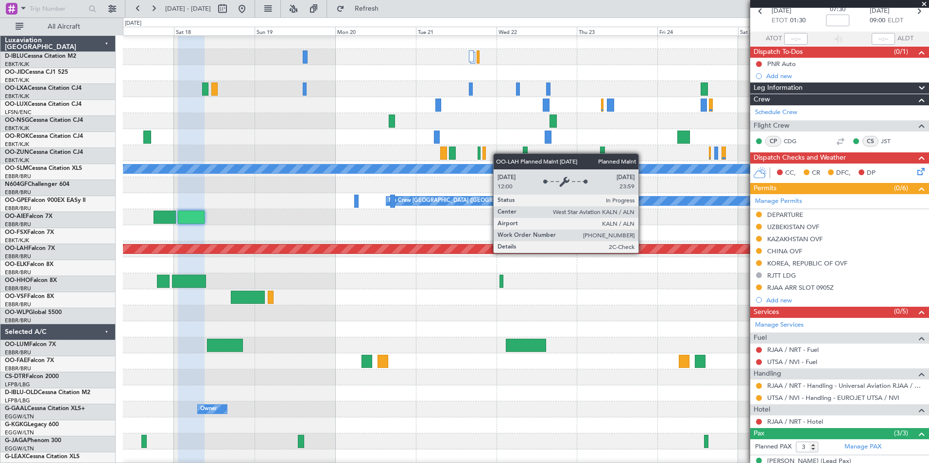
scroll to position [4, 0]
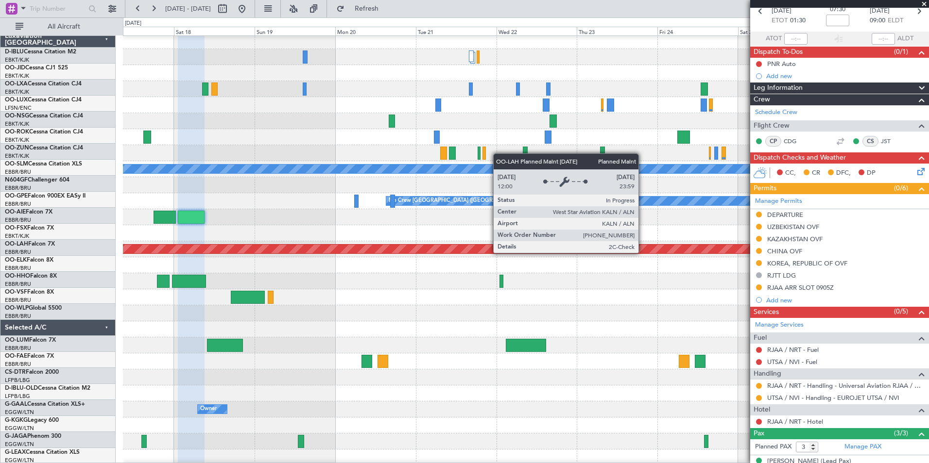
click at [431, 248] on div "Planned Maint [PERSON_NAME]-[GEOGRAPHIC_DATA][PERSON_NAME] ([GEOGRAPHIC_DATA][P…" at bounding box center [526, 249] width 2416 height 9
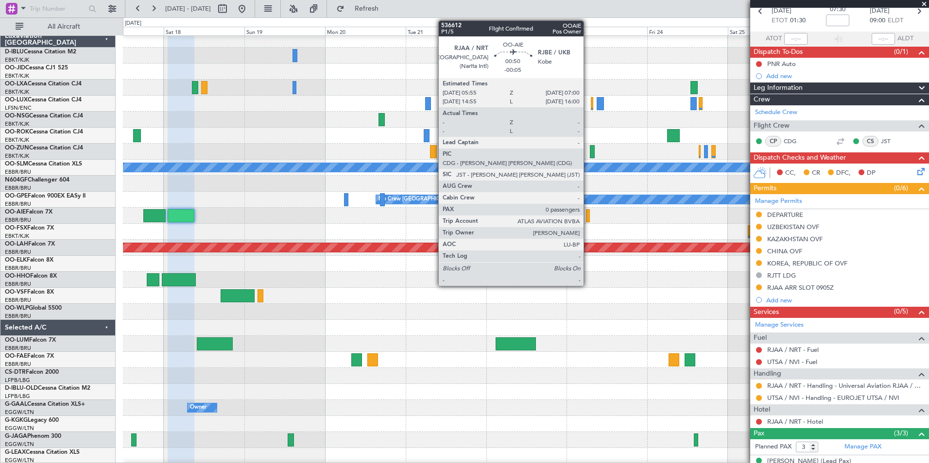
click at [588, 217] on div at bounding box center [588, 215] width 4 height 13
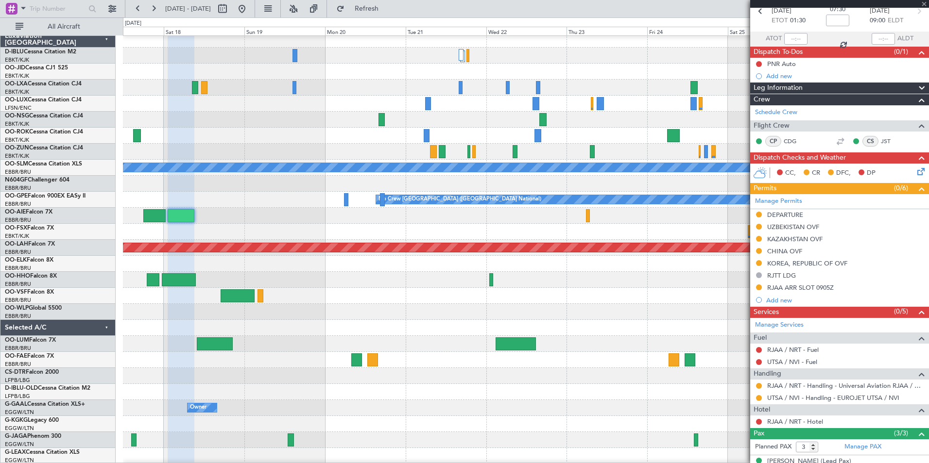
type input "-00:05"
type input "0"
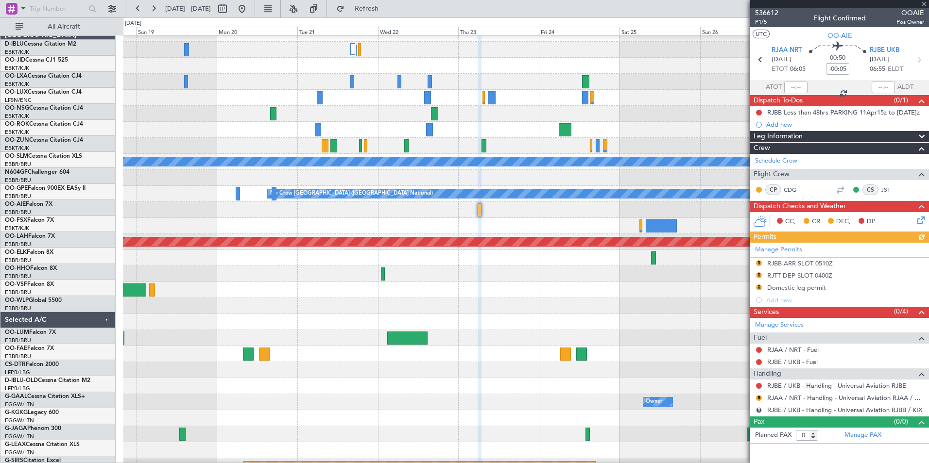
click at [461, 301] on div at bounding box center [525, 306] width 805 height 16
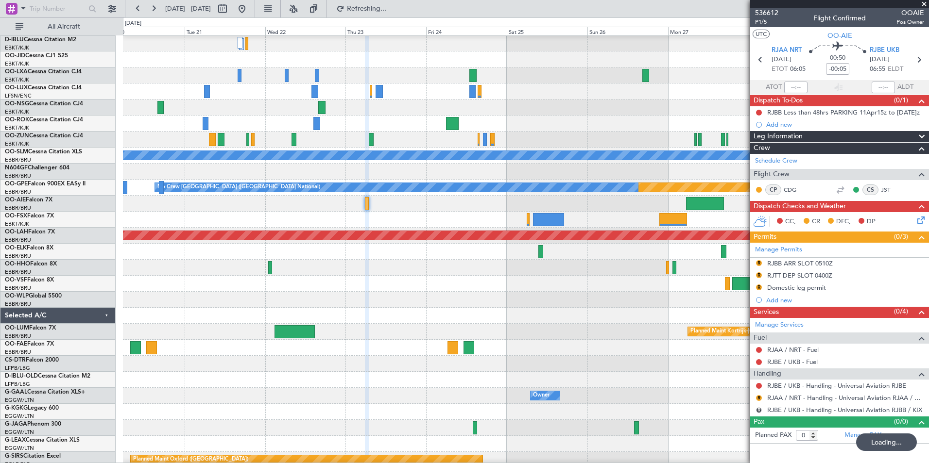
scroll to position [15, 0]
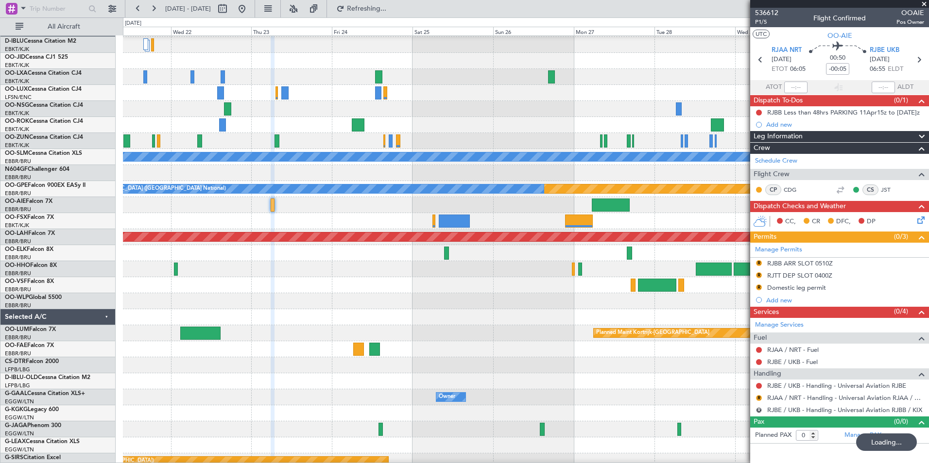
click at [511, 278] on div at bounding box center [525, 285] width 805 height 16
click at [617, 197] on div "Planned Maint Nurnberg No Crew Brussels (Brussels National)" at bounding box center [525, 189] width 805 height 16
click at [617, 199] on div at bounding box center [610, 205] width 38 height 13
type input "+02:35"
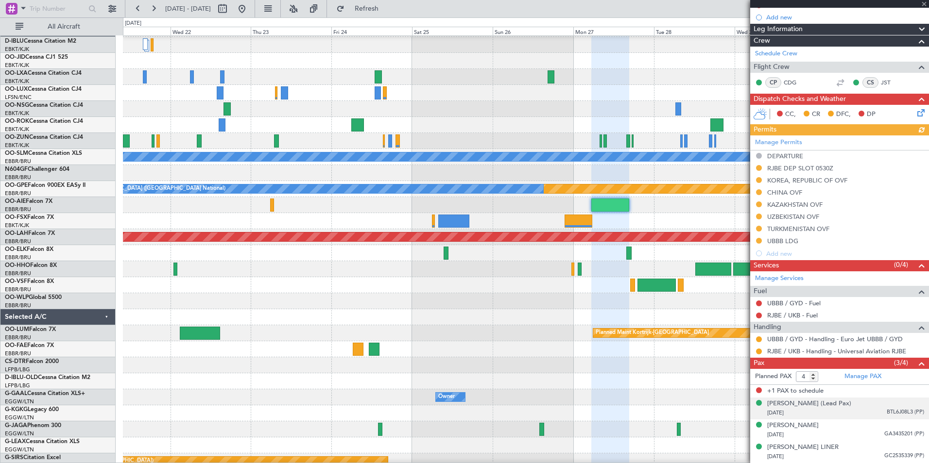
scroll to position [116, 0]
drag, startPoint x: 812, startPoint y: 372, endPoint x: 820, endPoint y: 368, distance: 8.9
type input "3"
click at [813, 372] on input "3" at bounding box center [807, 377] width 22 height 11
click at [918, 358] on span at bounding box center [922, 364] width 12 height 12
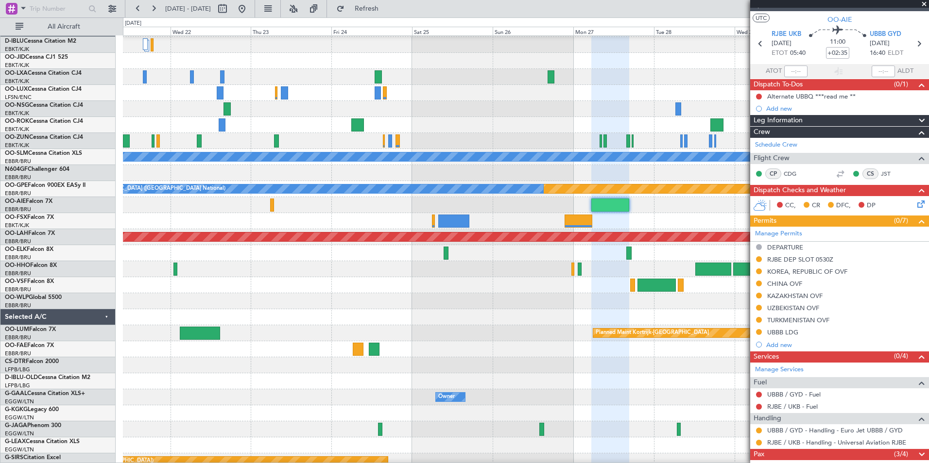
scroll to position [13, 0]
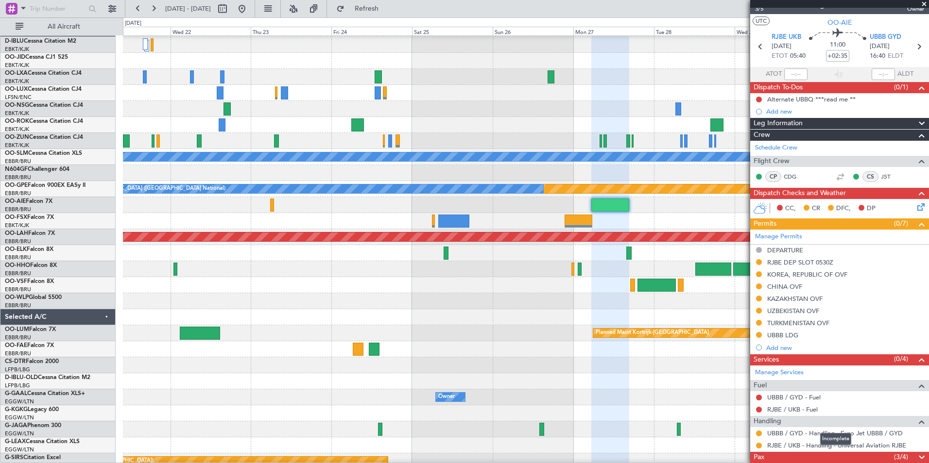
click at [916, 454] on span at bounding box center [922, 458] width 12 height 12
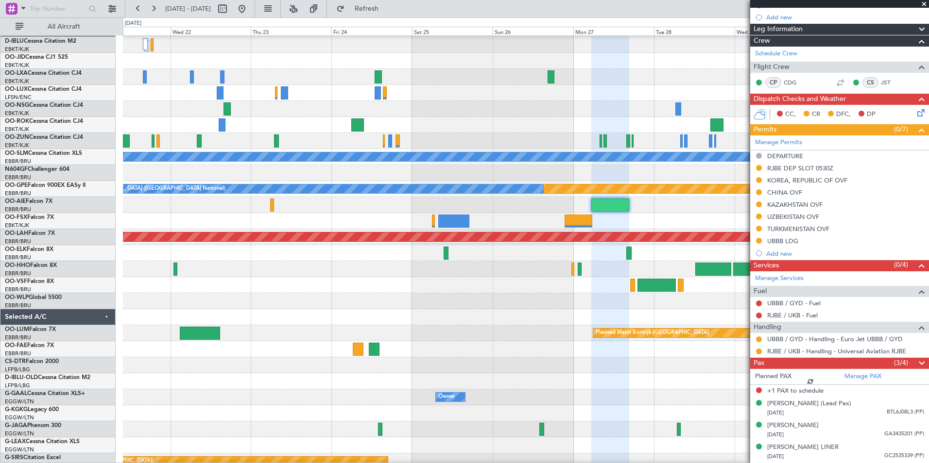
scroll to position [116, 0]
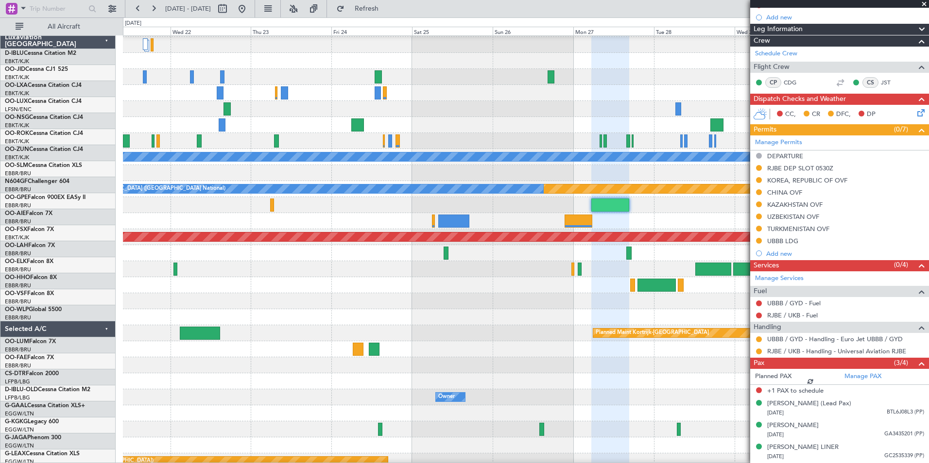
click at [163, 291] on div at bounding box center [525, 285] width 805 height 16
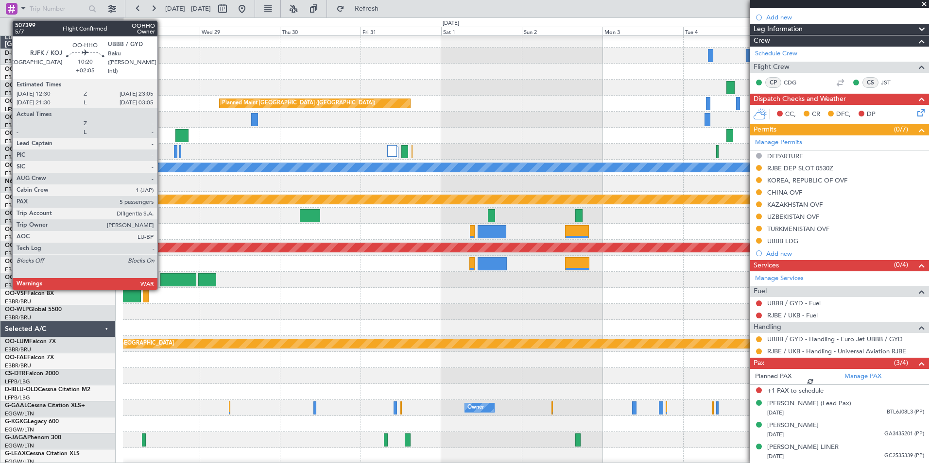
scroll to position [4, 0]
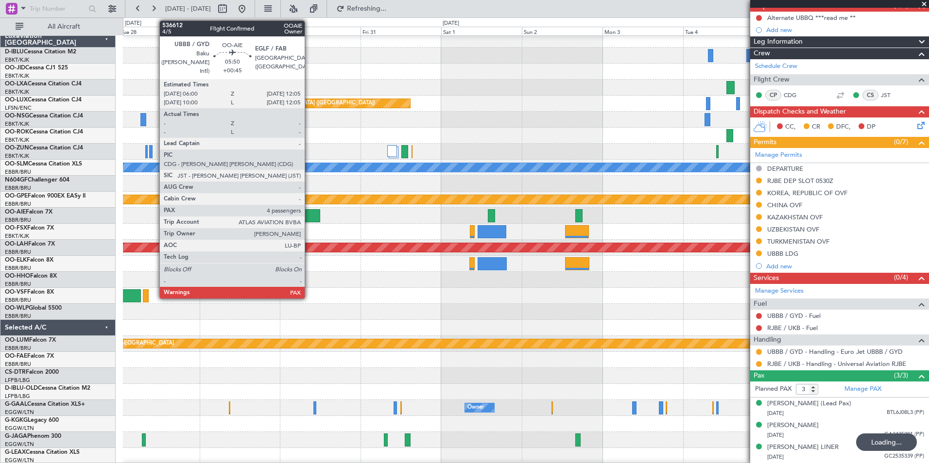
click at [309, 213] on div at bounding box center [310, 215] width 21 height 13
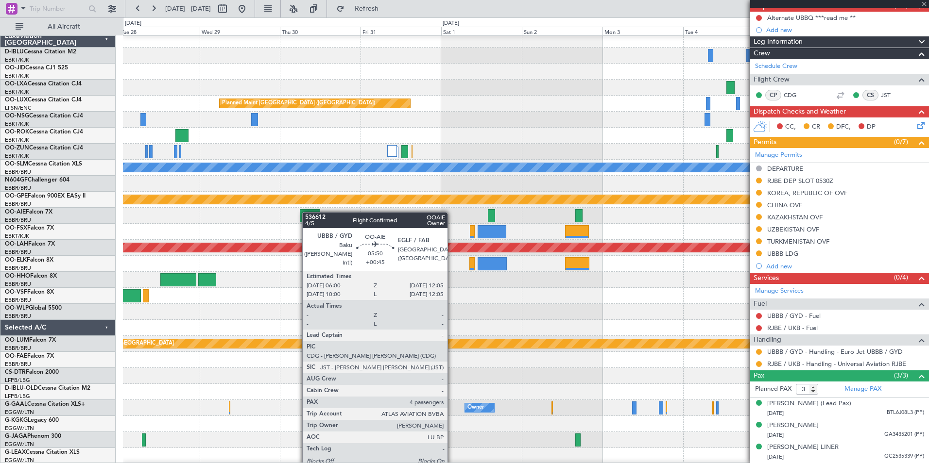
type input "+00:45"
type input "4"
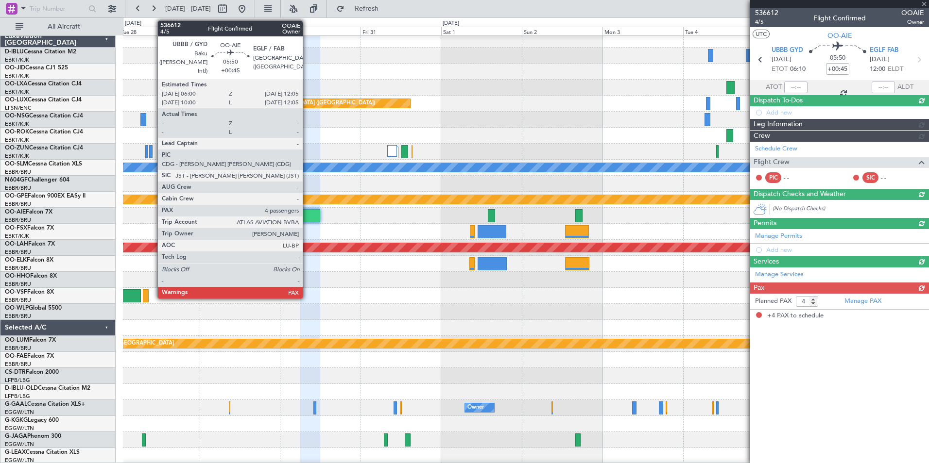
scroll to position [0, 0]
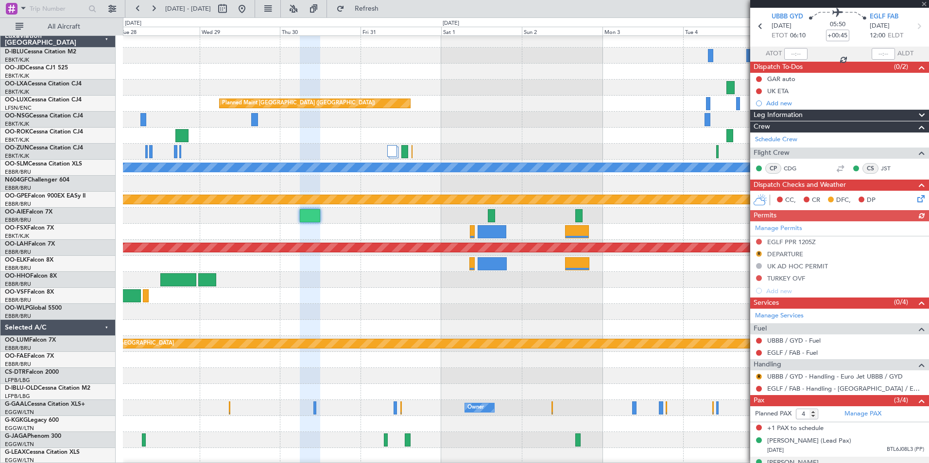
scroll to position [80, 0]
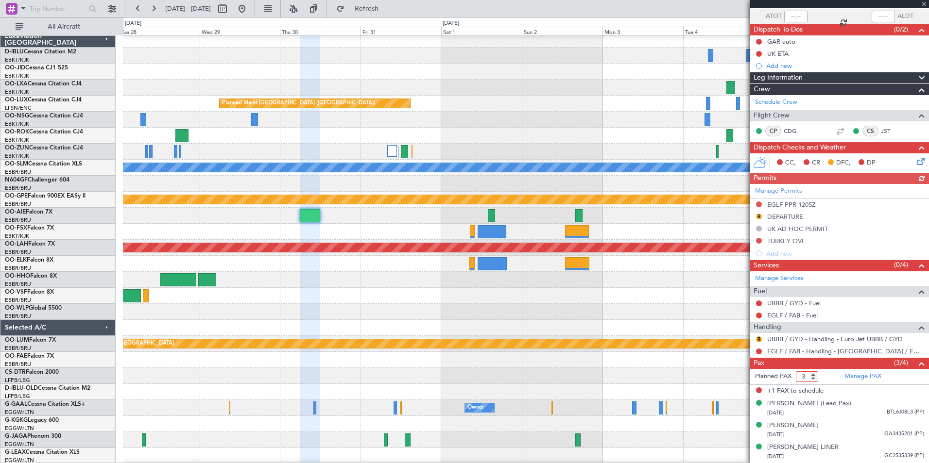
type input "3"
click at [814, 372] on input "3" at bounding box center [807, 377] width 22 height 11
click at [916, 358] on span at bounding box center [922, 364] width 12 height 12
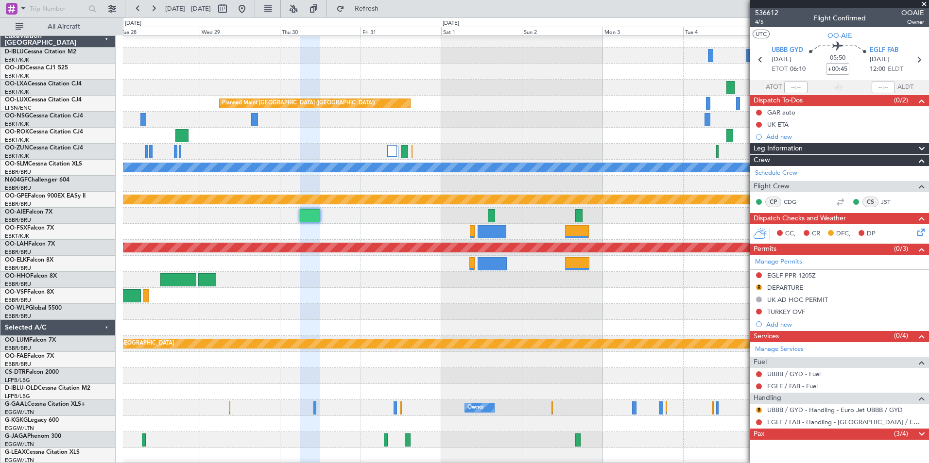
scroll to position [0, 0]
click at [919, 429] on mat-tooltip-component "EGLF / FAB - Handling - [GEOGRAPHIC_DATA] / EGLF / FAB" at bounding box center [844, 439] width 166 height 26
click at [920, 434] on mat-tooltip-component "EGLF / FAB - Handling - [GEOGRAPHIC_DATA] / EGLF / FAB" at bounding box center [844, 439] width 166 height 26
click at [925, 433] on span at bounding box center [922, 435] width 12 height 12
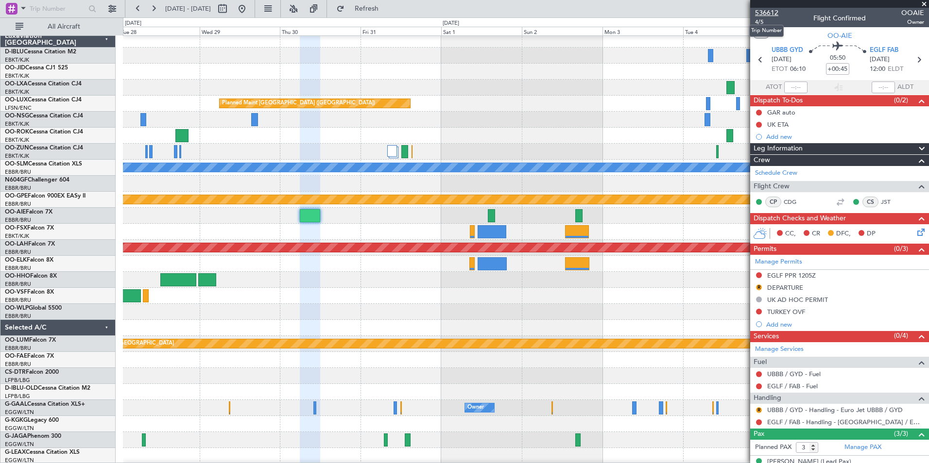
click at [772, 13] on span "536612" at bounding box center [766, 13] width 23 height 10
click at [250, 7] on button at bounding box center [242, 9] width 16 height 16
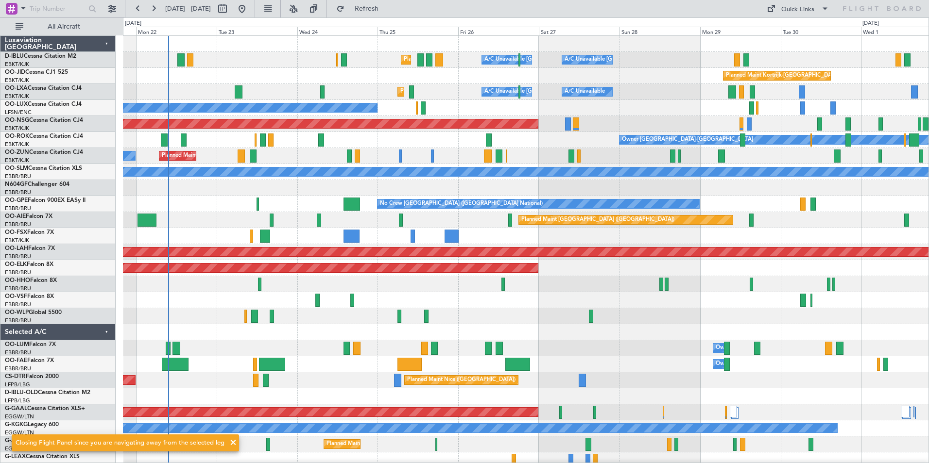
click at [174, 302] on div "Planned Maint Nice (Côte d'Azur Airport) A/C Unavailable Brussels (Brussels Nat…" at bounding box center [525, 356] width 805 height 641
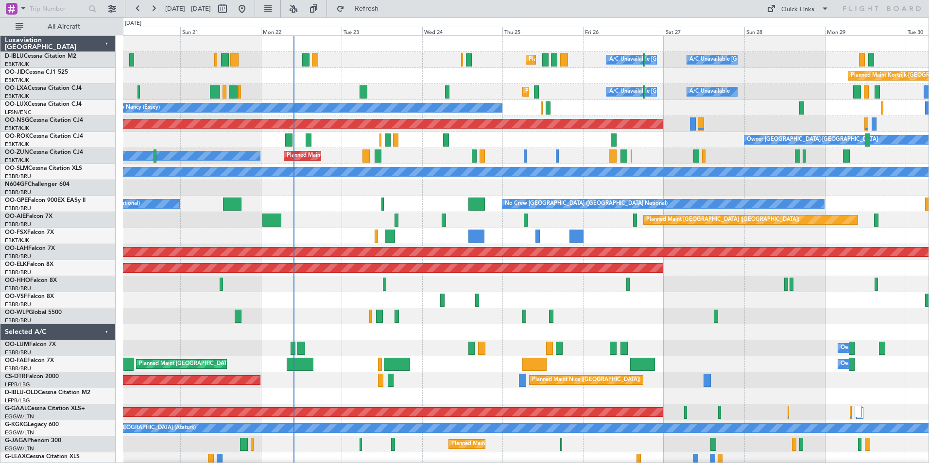
click at [344, 222] on div "Planned Maint Nice (Côte d'Azur Airport) A/C Unavailable Brussels (Brussels Nat…" at bounding box center [525, 340] width 805 height 609
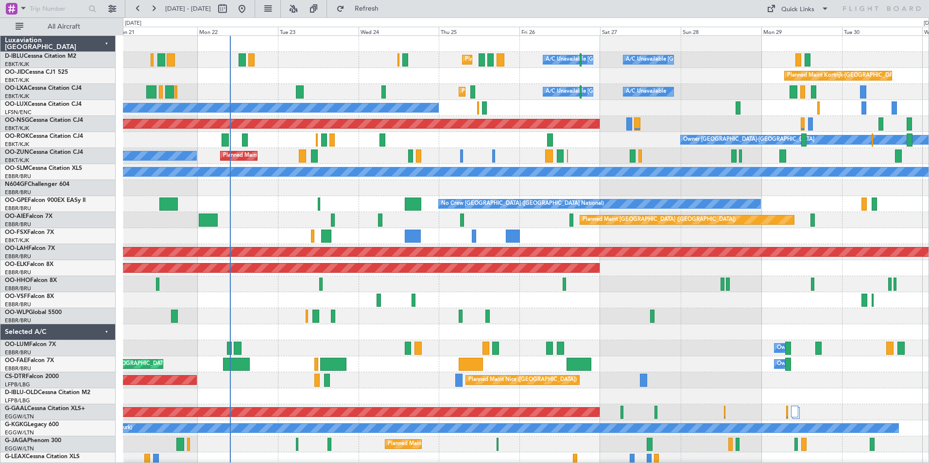
click at [307, 220] on div "Planned Maint Nice (Côte d'Azur Airport) A/C Unavailable Brussels (Brussels Nat…" at bounding box center [525, 340] width 805 height 609
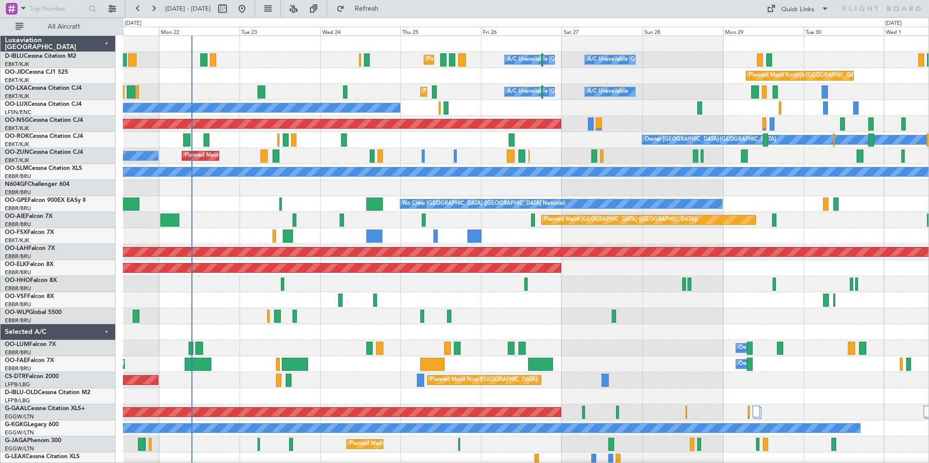
click at [313, 215] on div "Planned Maint Nice (Côte d'Azur Airport) A/C Unavailable Brussels (Brussels Nat…" at bounding box center [525, 340] width 805 height 609
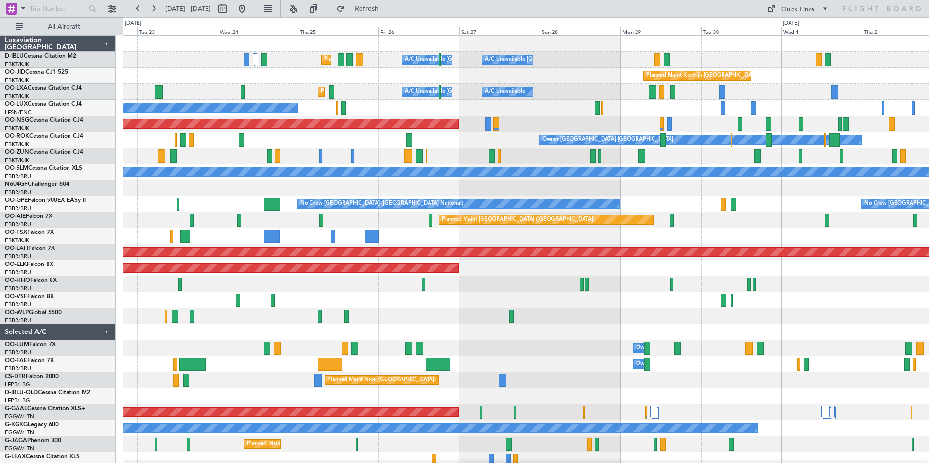
click at [558, 353] on div "Owner Melsbroek Air Base" at bounding box center [525, 349] width 805 height 16
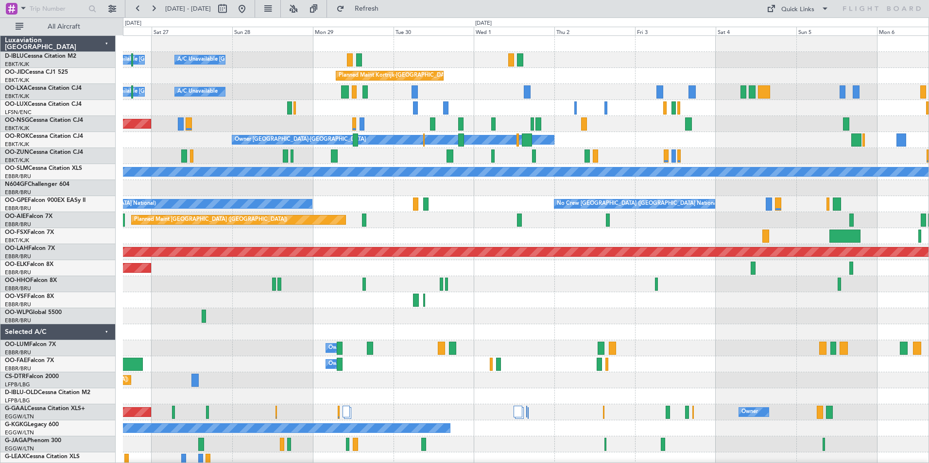
click at [518, 351] on div "Owner Melsbroek Air Base" at bounding box center [525, 349] width 805 height 16
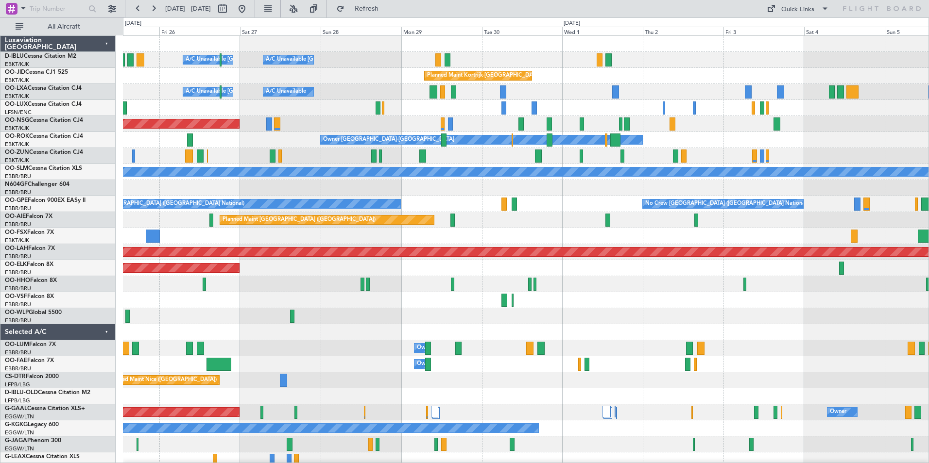
click at [570, 220] on div "A/C Unavailable Brussels (Brussels National) A/C Unavailable Kortrijk-Wevelgem …" at bounding box center [525, 340] width 805 height 609
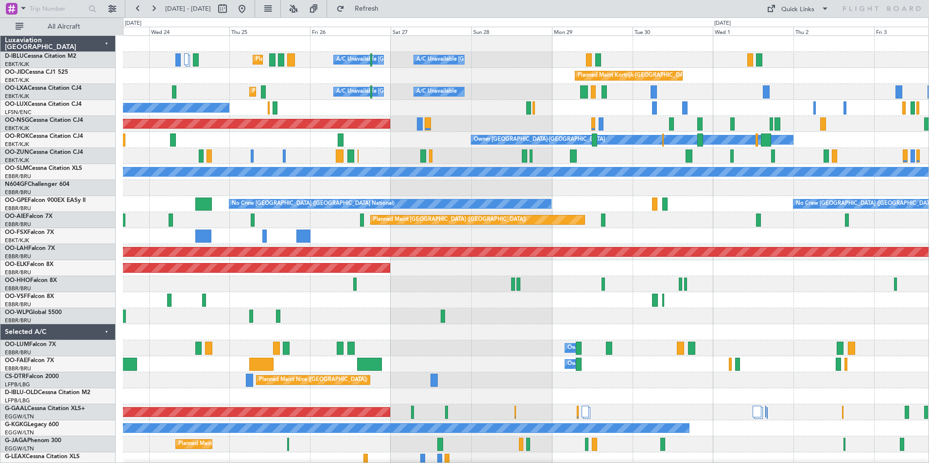
click at [596, 206] on div "A/C Unavailable Brussels (Brussels National) A/C Unavailable Kortrijk-Wevelgem …" at bounding box center [525, 340] width 805 height 609
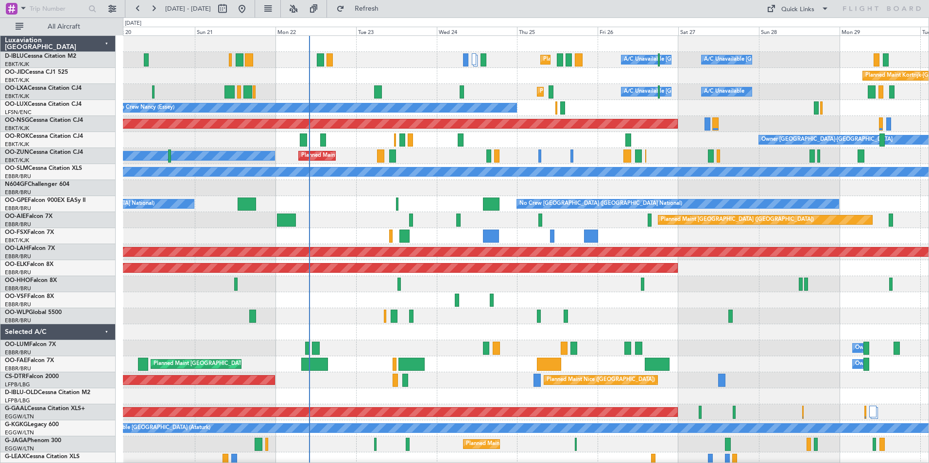
click at [601, 222] on div "A/C Unavailable Brussels (Brussels National) A/C Unavailable Kortrijk-Wevelgem …" at bounding box center [525, 340] width 805 height 609
click at [482, 370] on div "Planned Maint Nice (Côte d'Azur Airport) A/C Unavailable Brussels (Brussels Nat…" at bounding box center [525, 340] width 805 height 609
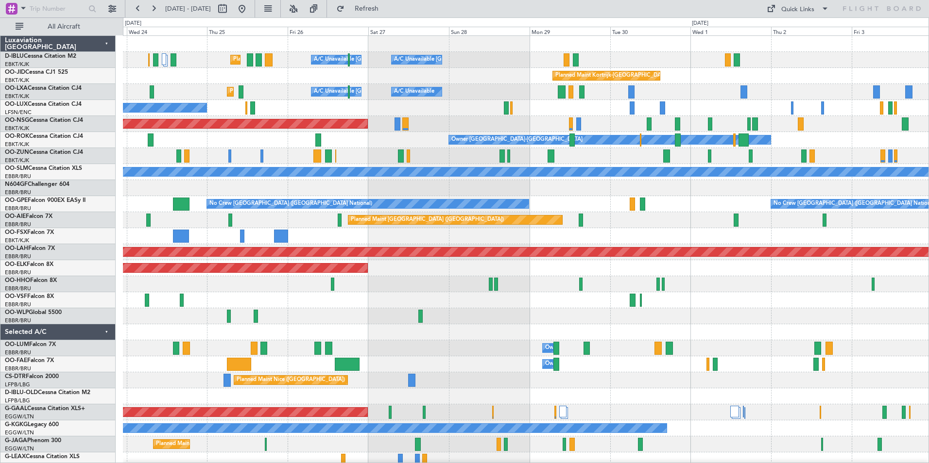
click at [716, 106] on div "Planned Maint Nice (Côte d'Azur Airport) A/C Unavailable Brussels (Brussels Nat…" at bounding box center [525, 340] width 805 height 609
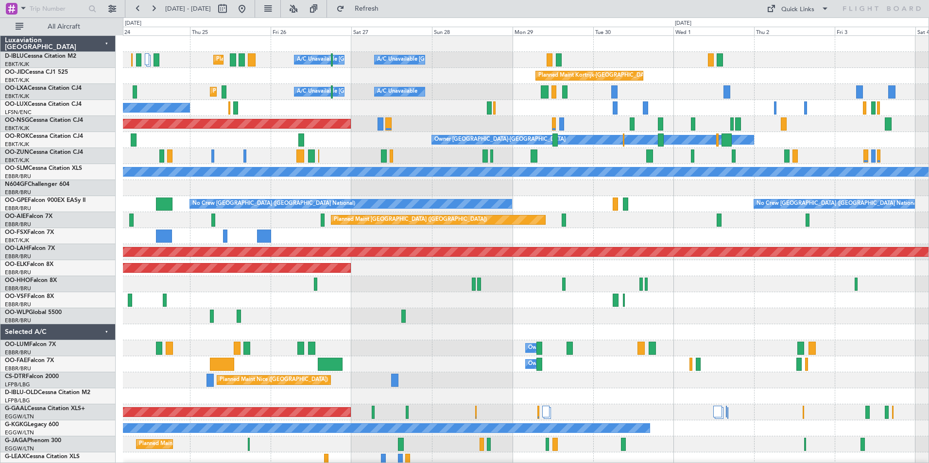
click at [681, 107] on div "No Crew Nancy (Essey)" at bounding box center [525, 108] width 805 height 16
click at [360, 317] on div "Planned Maint Nice (Côte d'Azur Airport) A/C Unavailable Brussels (Brussels Nat…" at bounding box center [525, 340] width 805 height 609
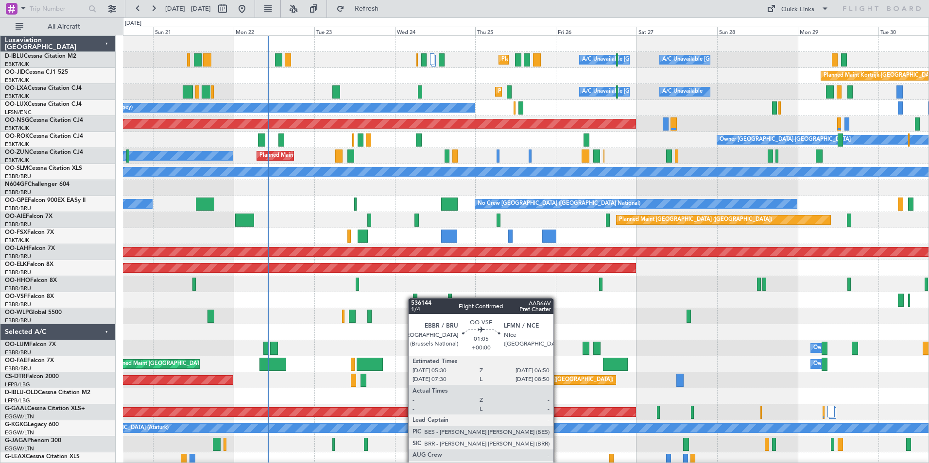
click at [413, 298] on div "Planned Maint Nice (Côte d'Azur Airport) A/C Unavailable Brussels (Brussels Nat…" at bounding box center [525, 340] width 805 height 609
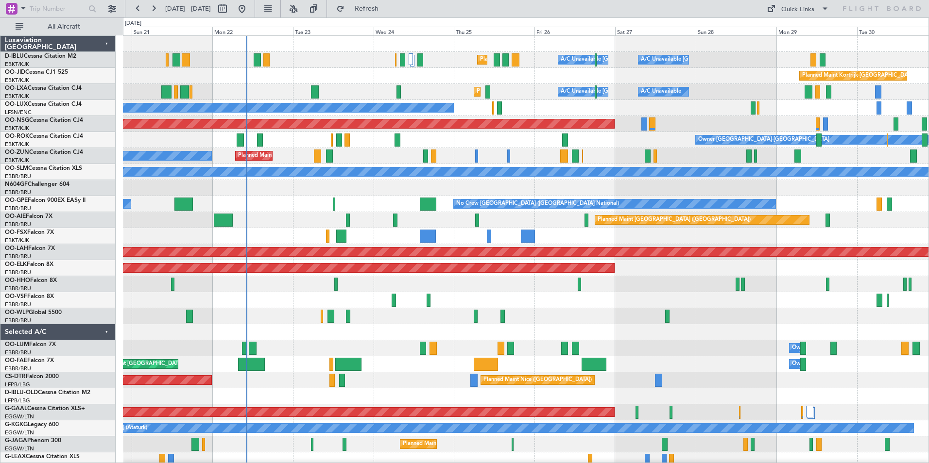
click at [304, 350] on div "Owner Melsbroek Air Base Planned Maint Brussels (Brussels National)" at bounding box center [525, 349] width 805 height 16
click at [580, 330] on div at bounding box center [525, 332] width 805 height 16
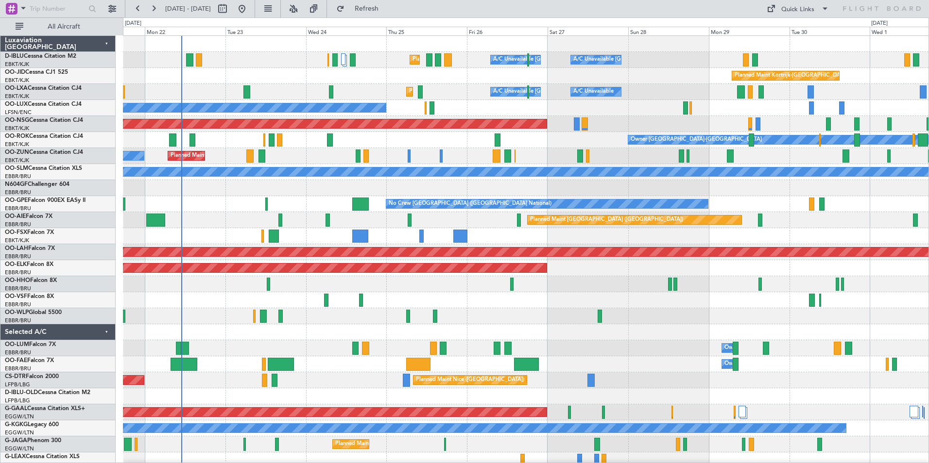
click at [297, 317] on div at bounding box center [525, 316] width 805 height 16
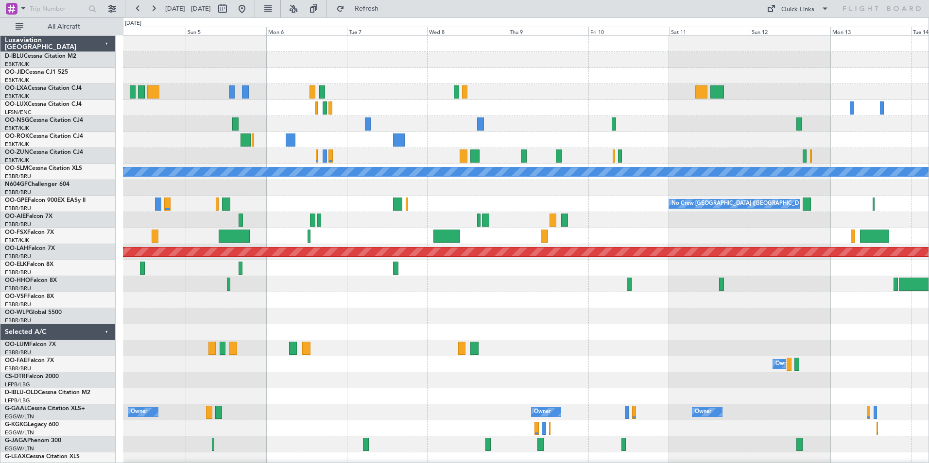
click at [226, 329] on div "Owner Kortrijk-Wevelgem A/C Unavailable Monchengladbach No Crew Brussels (Bruss…" at bounding box center [525, 340] width 805 height 609
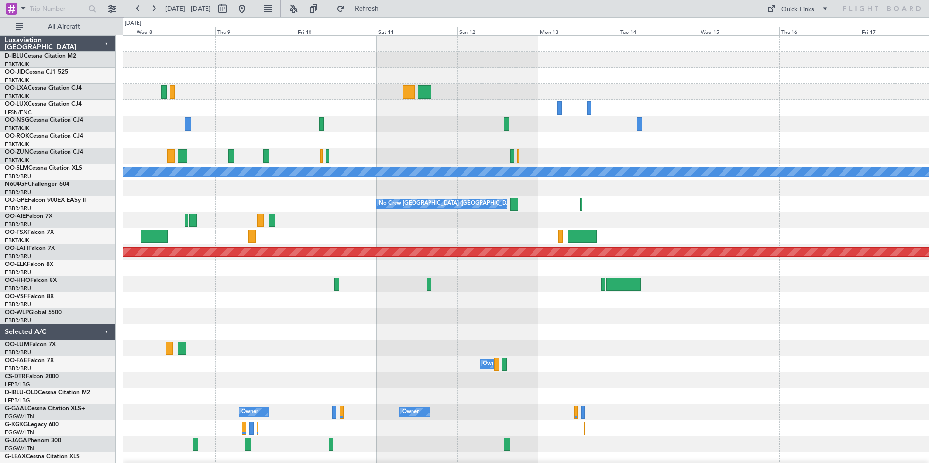
click at [469, 334] on div at bounding box center [525, 332] width 805 height 16
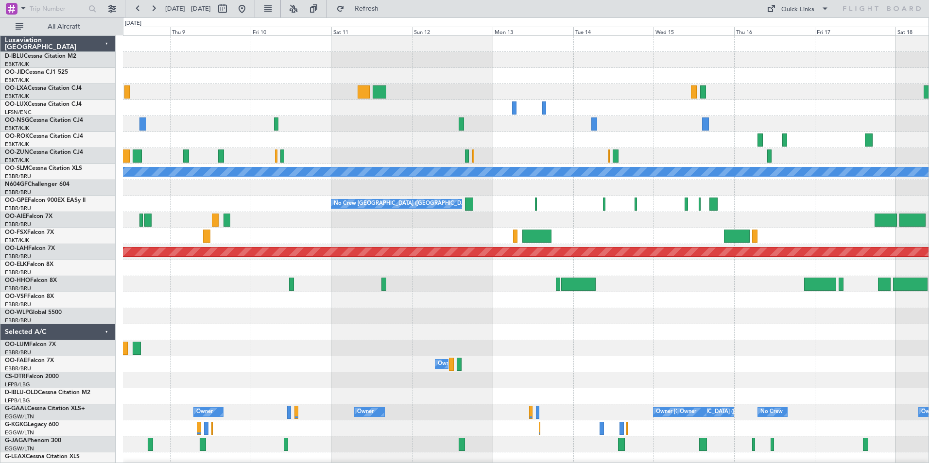
click at [523, 344] on div "A/C Unavailable Monchengladbach No Crew Brussels (Brussels National) No Crew Br…" at bounding box center [525, 364] width 805 height 657
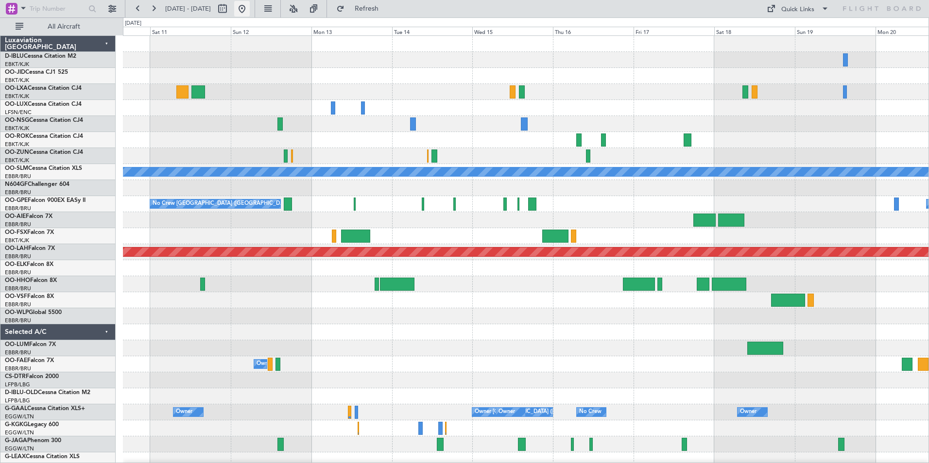
click at [250, 9] on button at bounding box center [242, 9] width 16 height 16
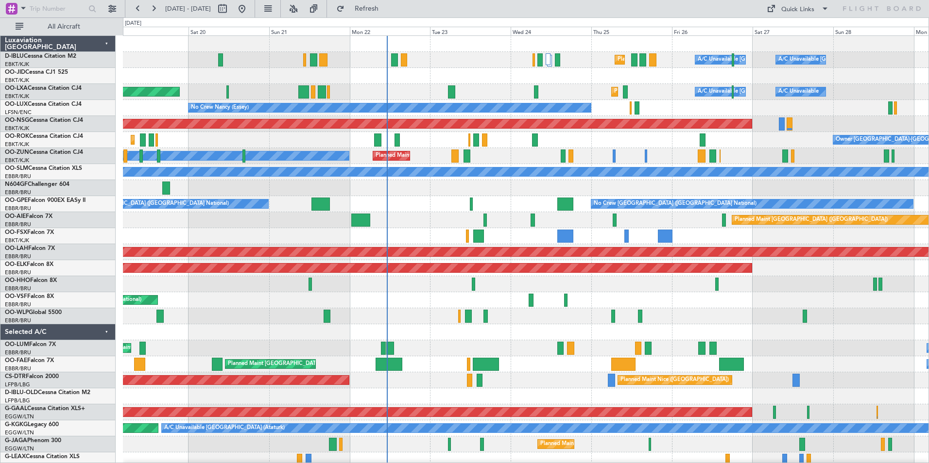
click at [514, 328] on div "Planned Maint Nice (Côte d'Azur Airport) A/C Unavailable Brussels (Brussels Nat…" at bounding box center [525, 356] width 805 height 641
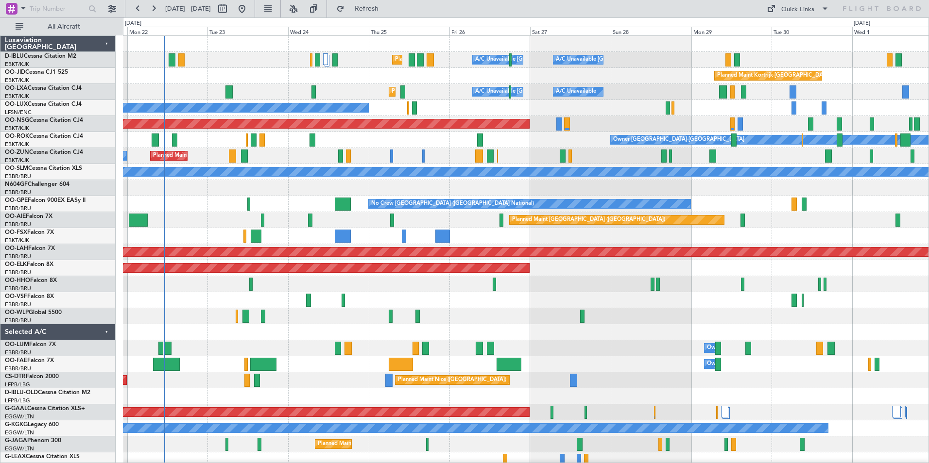
click at [429, 333] on div "Planned Maint Nice (Côte d'Azur Airport) A/C Unavailable Brussels (Brussels Nat…" at bounding box center [525, 340] width 805 height 609
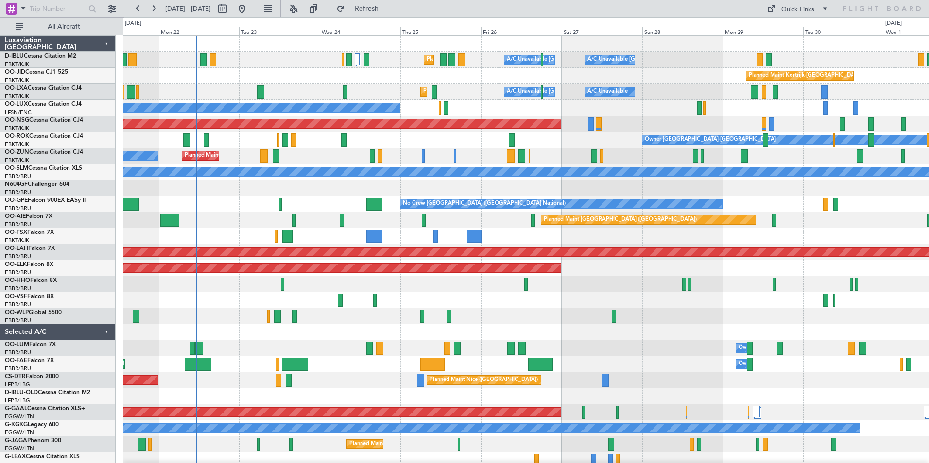
click at [291, 221] on div "Planned Maint [GEOGRAPHIC_DATA] ([GEOGRAPHIC_DATA])" at bounding box center [525, 220] width 805 height 16
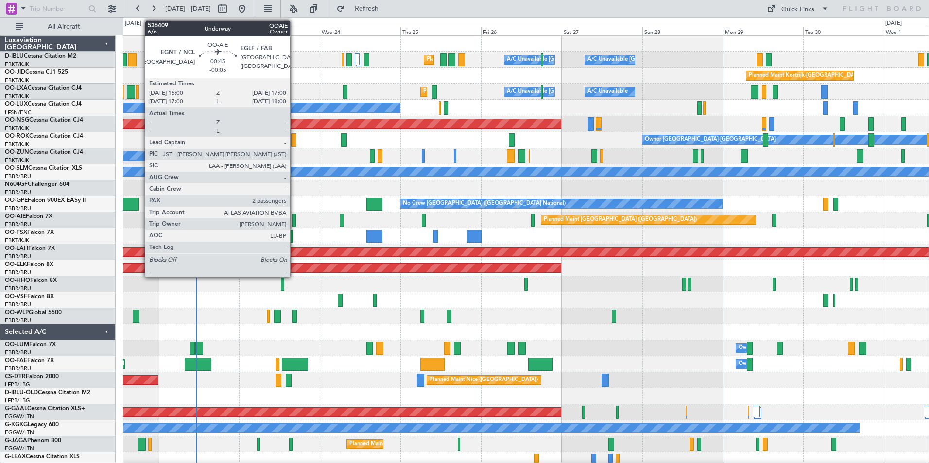
click at [294, 222] on div at bounding box center [293, 220] width 3 height 13
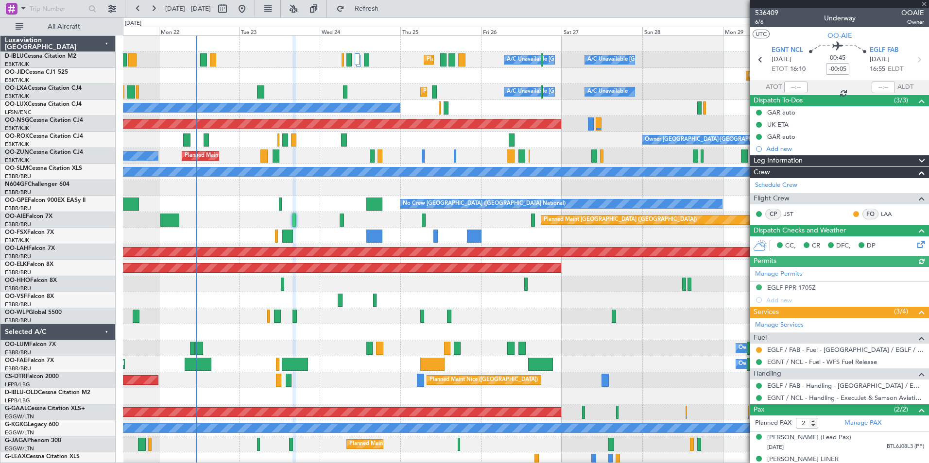
click at [795, 289] on div "Manage Permits EGLF PPR 1705Z Add new" at bounding box center [839, 286] width 179 height 39
click at [779, 288] on div "EGLF PPR 1705Z" at bounding box center [791, 288] width 49 height 8
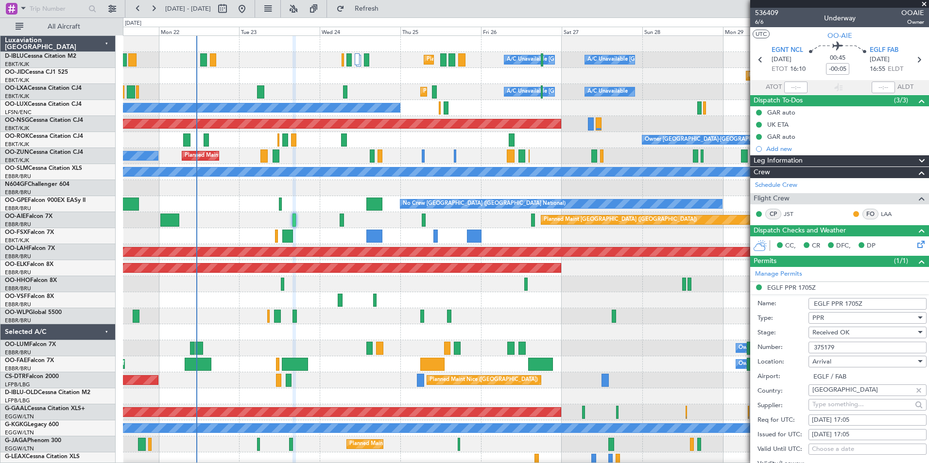
drag, startPoint x: 846, startPoint y: 347, endPoint x: 762, endPoint y: 345, distance: 84.1
click at [762, 345] on div "Number: 375179" at bounding box center [841, 348] width 169 height 15
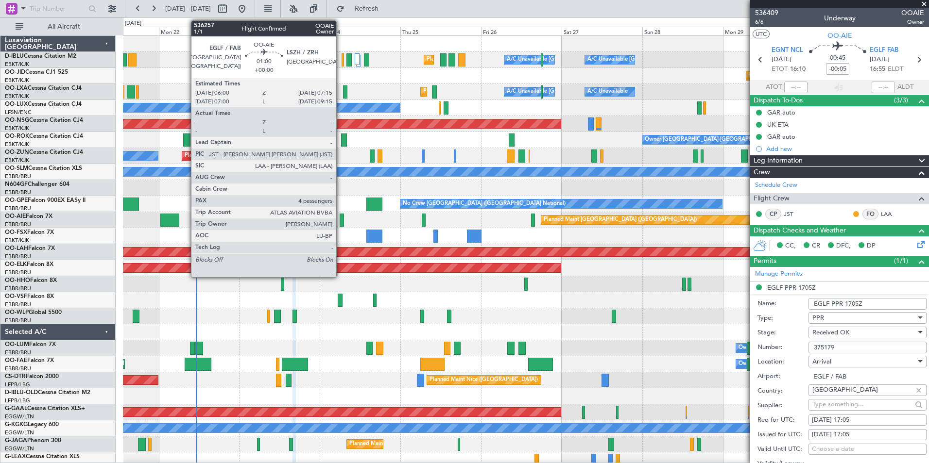
click at [341, 222] on div at bounding box center [342, 220] width 4 height 13
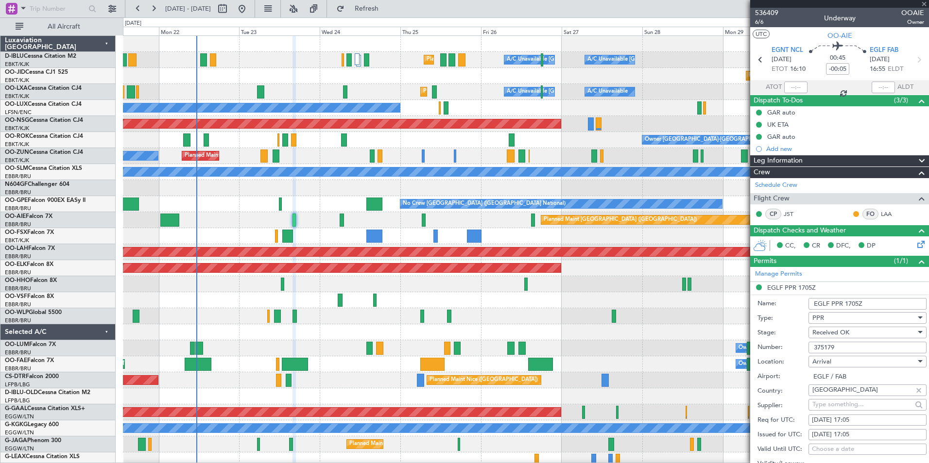
type input "4"
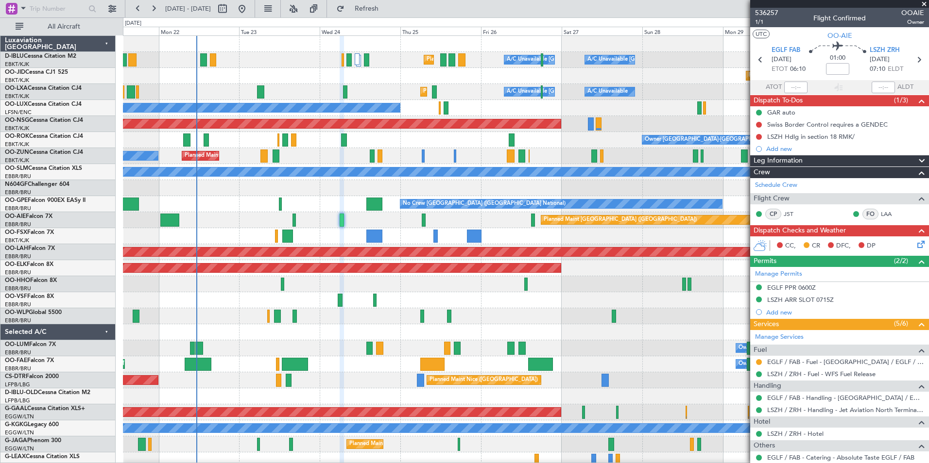
click at [787, 287] on div "EGLF PPR 0600Z" at bounding box center [791, 288] width 49 height 8
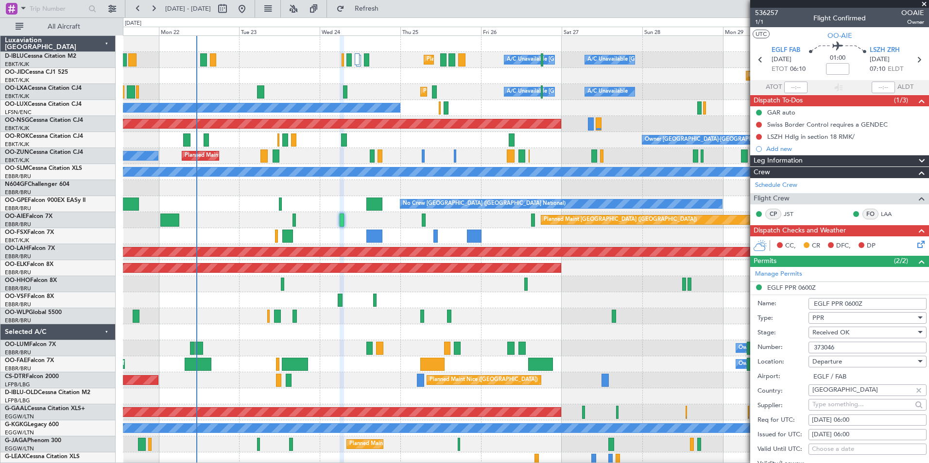
drag, startPoint x: 837, startPoint y: 349, endPoint x: 782, endPoint y: 348, distance: 54.9
click at [782, 348] on div "Number: 373046" at bounding box center [841, 348] width 169 height 15
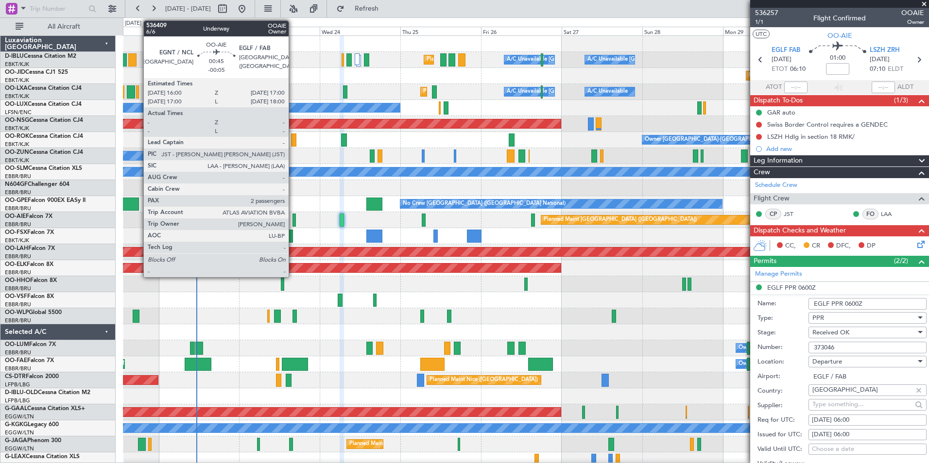
click at [293, 218] on div at bounding box center [293, 220] width 3 height 13
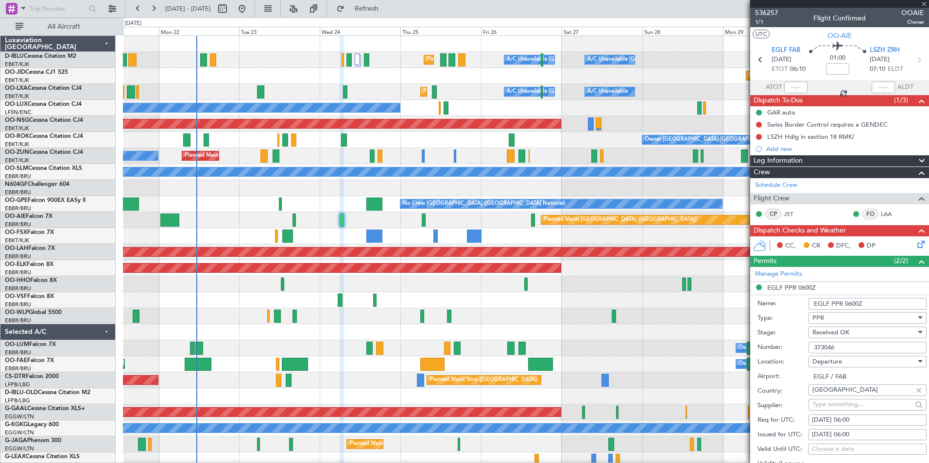
type input "-00:05"
type input "2"
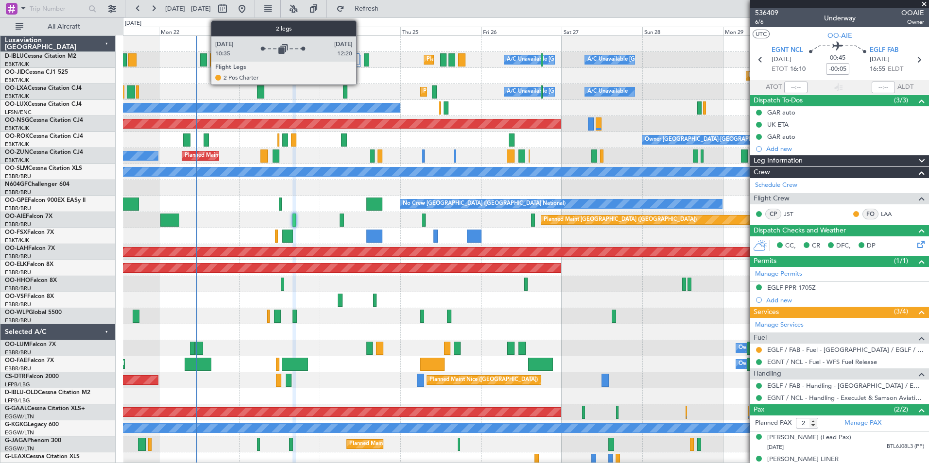
click at [360, 62] on div at bounding box center [358, 61] width 5 height 12
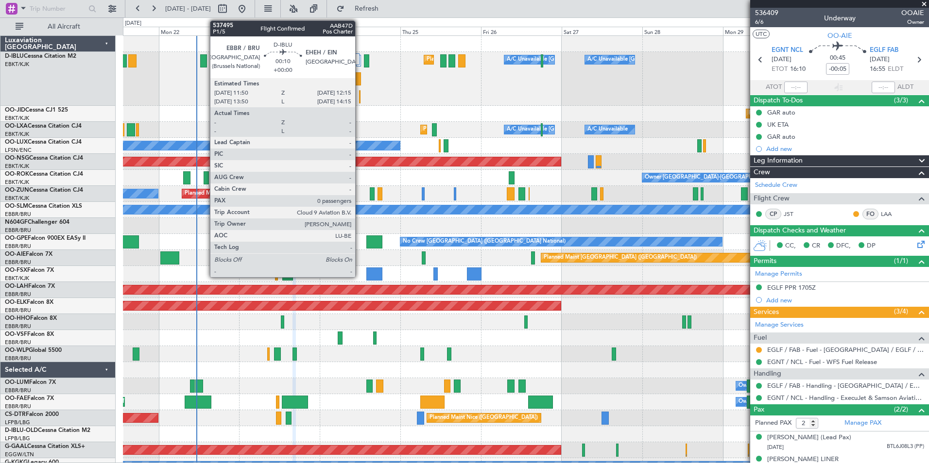
click at [359, 95] on div at bounding box center [359, 96] width 1 height 13
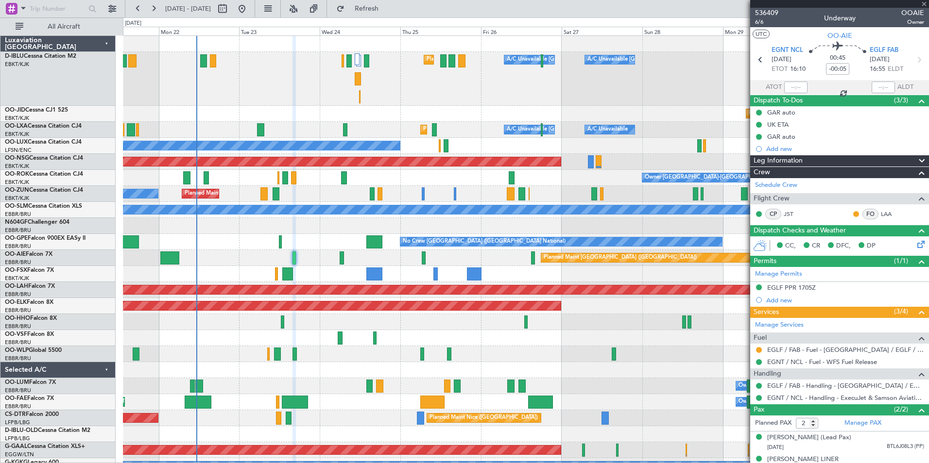
type input "0"
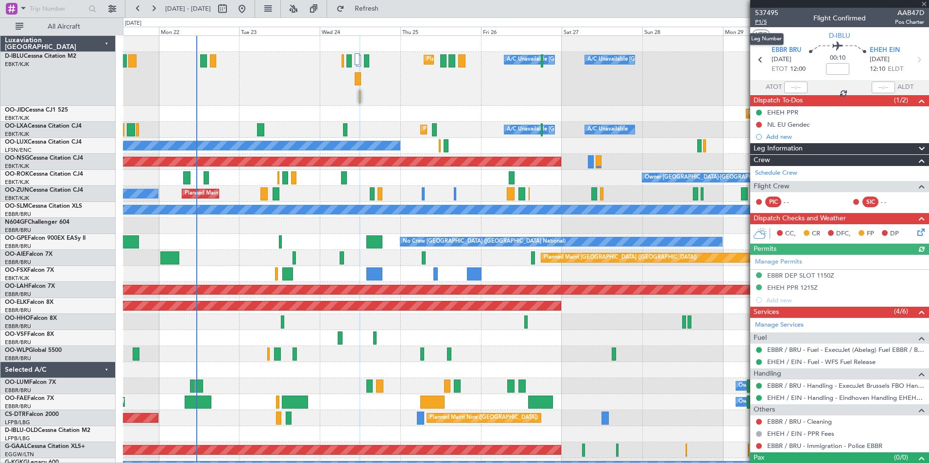
click at [760, 21] on span "P1/5" at bounding box center [766, 22] width 23 height 8
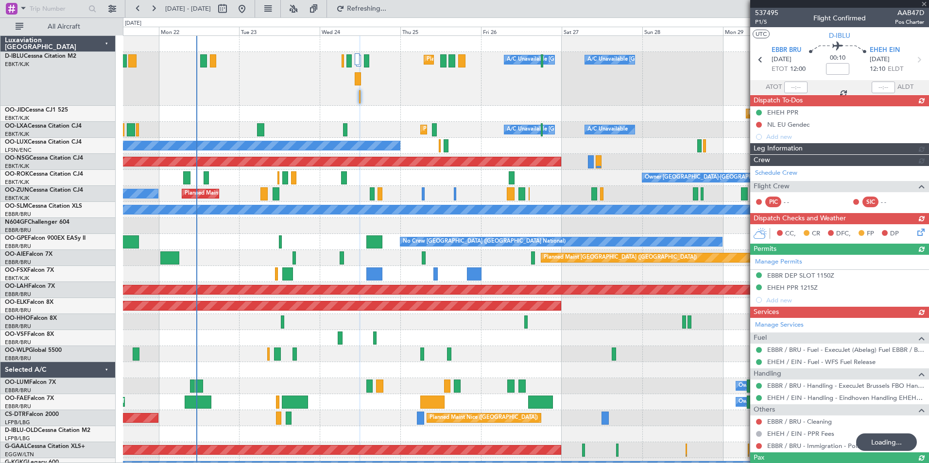
click at [783, 291] on div "Manage Permits EBBR DEP SLOT 1150Z EHEH PPR 1215Z Add new" at bounding box center [839, 280] width 179 height 51
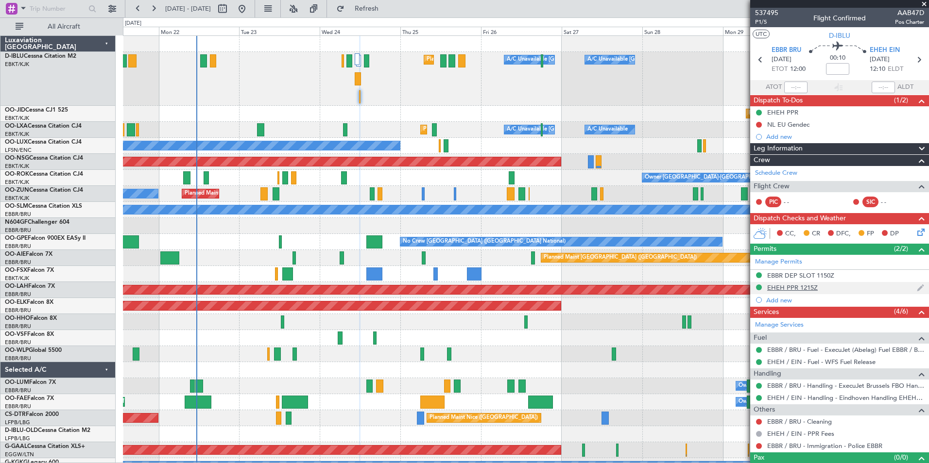
click at [778, 289] on div "EHEH PPR 1215Z" at bounding box center [792, 288] width 51 height 8
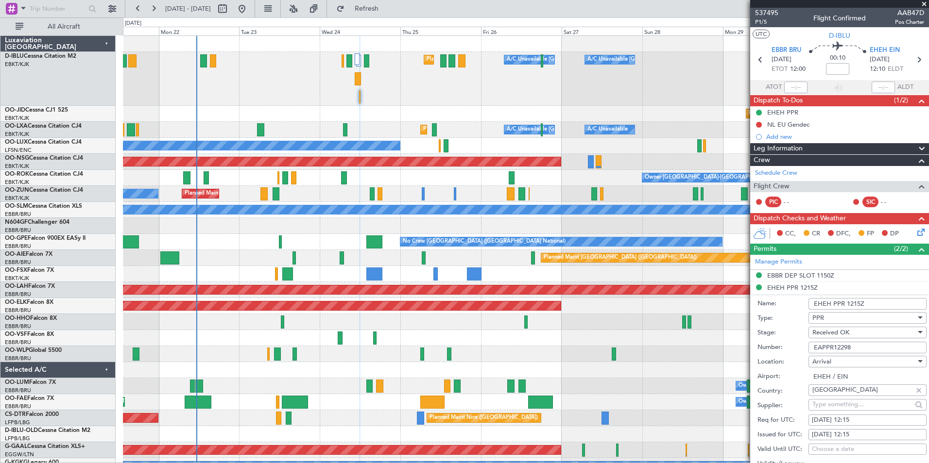
drag, startPoint x: 860, startPoint y: 345, endPoint x: 794, endPoint y: 346, distance: 66.1
click at [794, 346] on div "Number: EAPPR12298" at bounding box center [841, 348] width 169 height 15
click at [789, 262] on link "Manage Permits" at bounding box center [778, 262] width 47 height 10
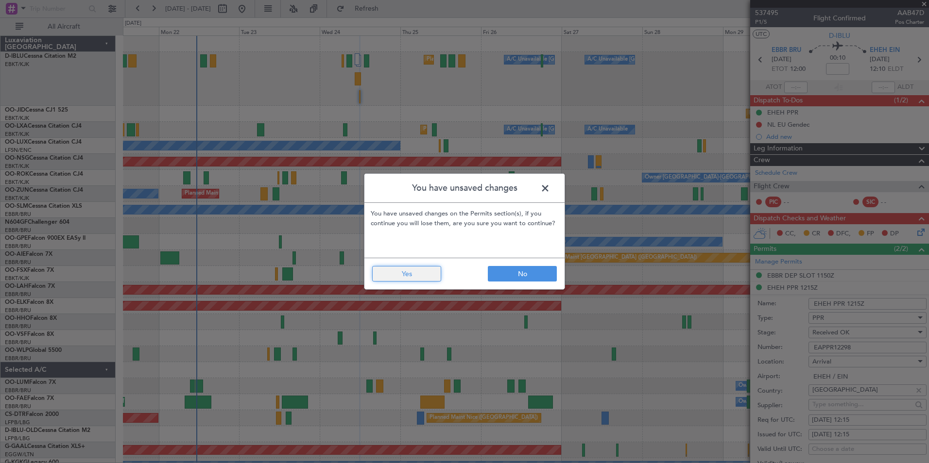
click at [408, 272] on button "Yes" at bounding box center [406, 274] width 69 height 16
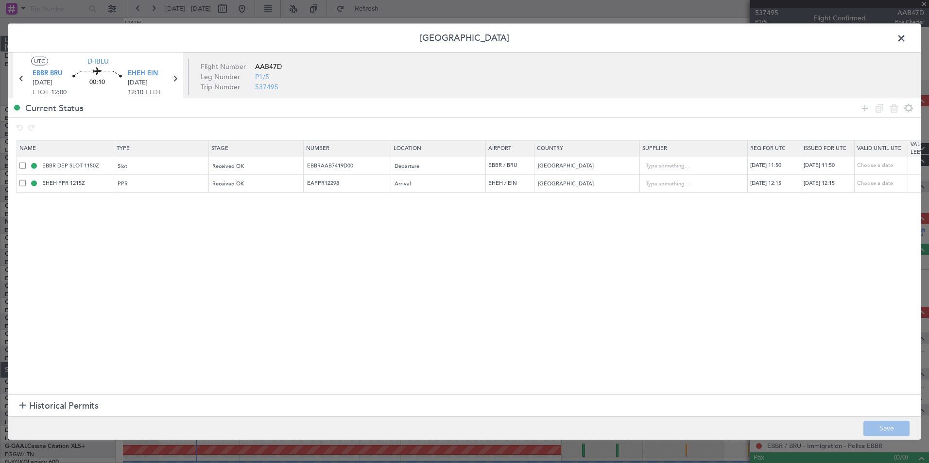
click at [906, 38] on span at bounding box center [906, 40] width 0 height 19
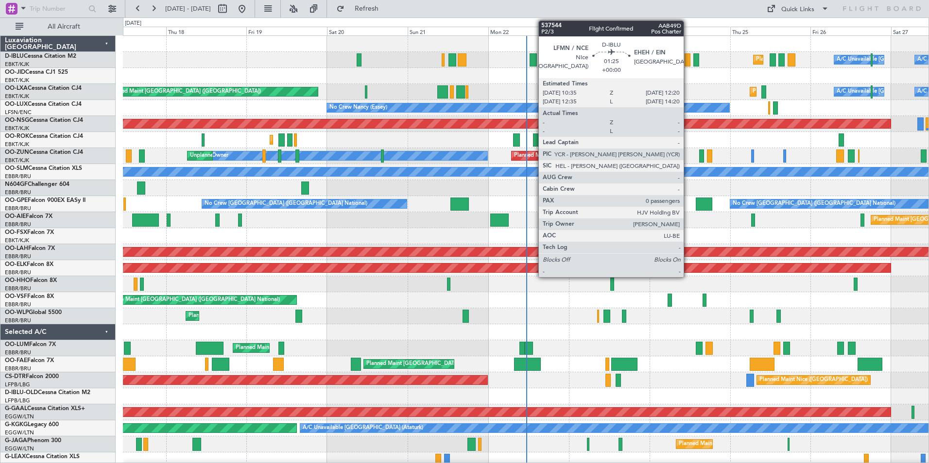
click at [688, 64] on div at bounding box center [687, 59] width 6 height 13
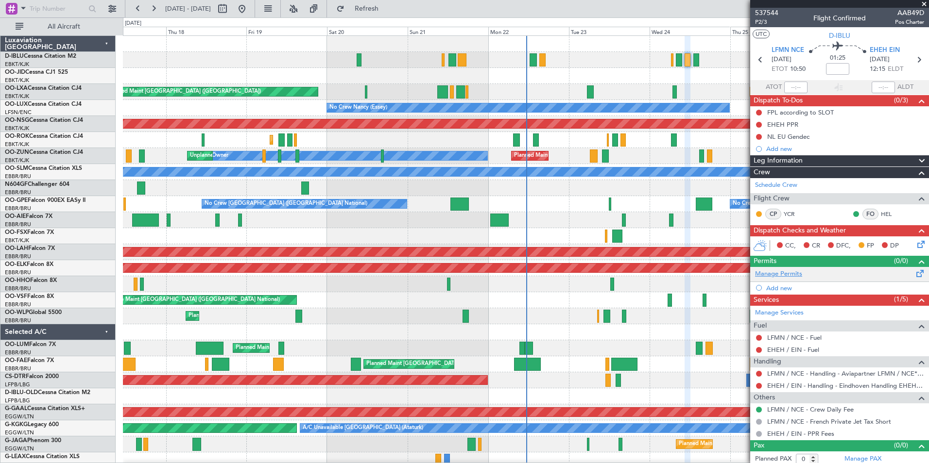
click at [794, 278] on link "Manage Permits" at bounding box center [778, 275] width 47 height 10
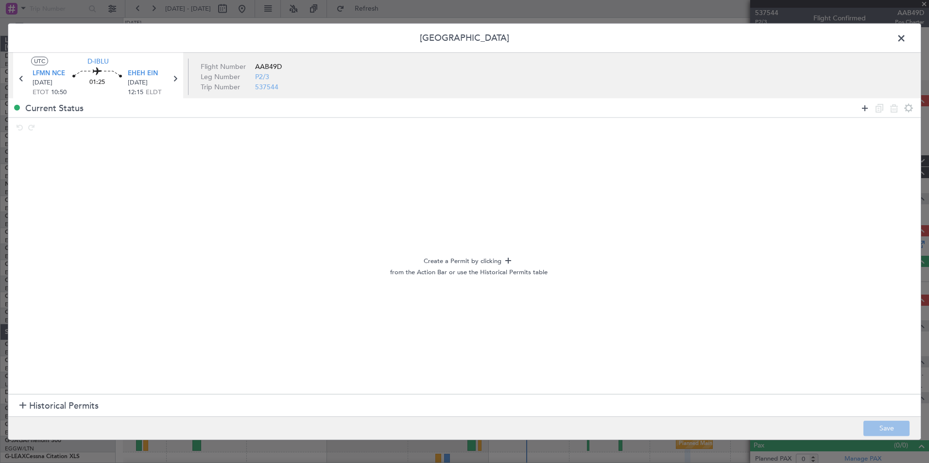
click at [863, 110] on icon at bounding box center [865, 108] width 12 height 12
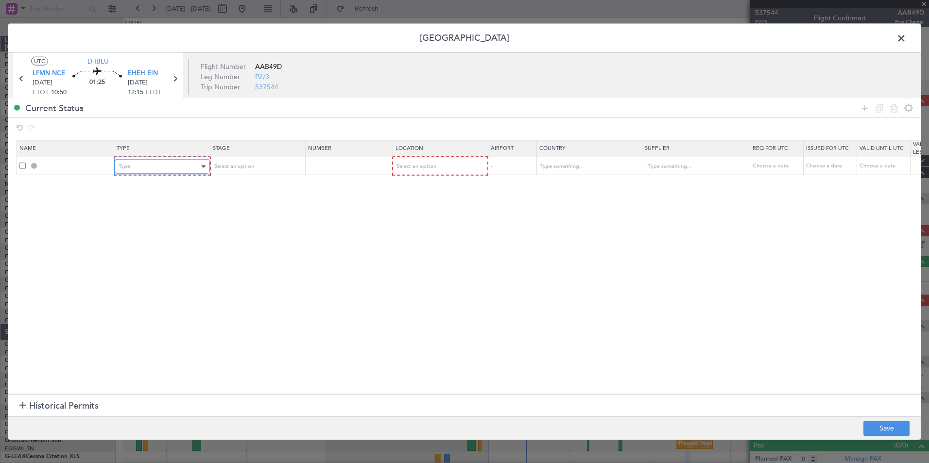
click at [143, 167] on div "Type" at bounding box center [159, 166] width 81 height 15
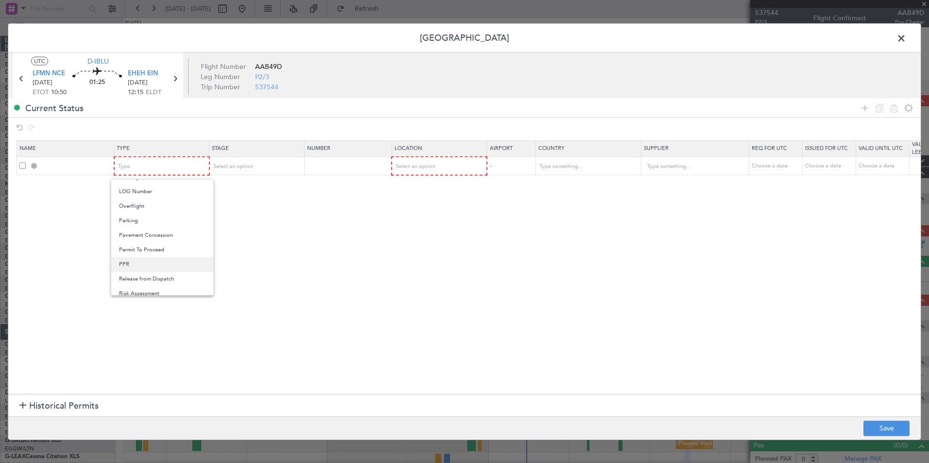
click at [158, 262] on span "PPR" at bounding box center [162, 264] width 86 height 15
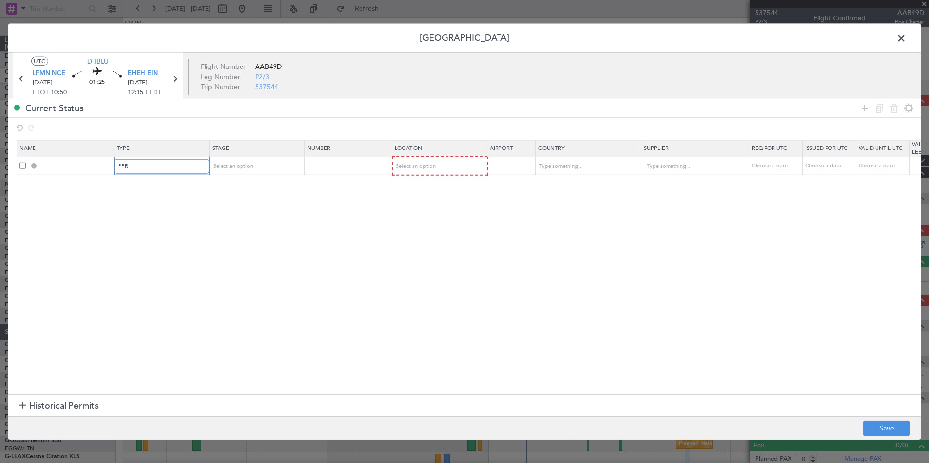
scroll to position [244, 0]
click at [261, 171] on div "Select an option" at bounding box center [253, 166] width 81 height 15
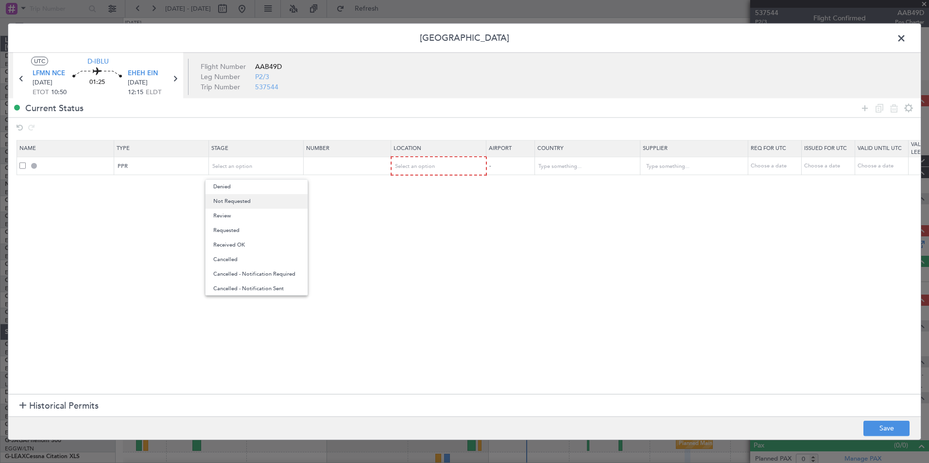
click at [244, 204] on span "Not Requested" at bounding box center [256, 201] width 86 height 15
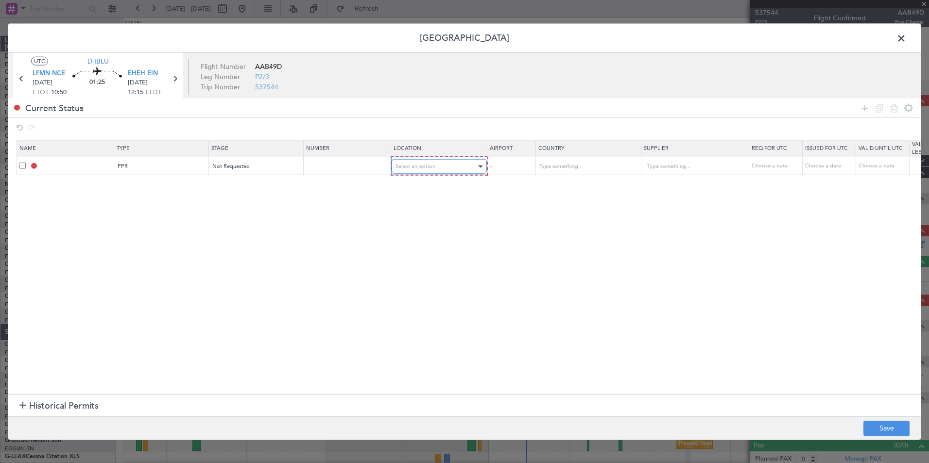
click at [403, 166] on span "Select an option" at bounding box center [415, 166] width 40 height 7
click at [409, 223] on span "Arrival Alt" at bounding box center [439, 230] width 86 height 15
click at [420, 167] on div "Arrival Alt" at bounding box center [435, 166] width 81 height 15
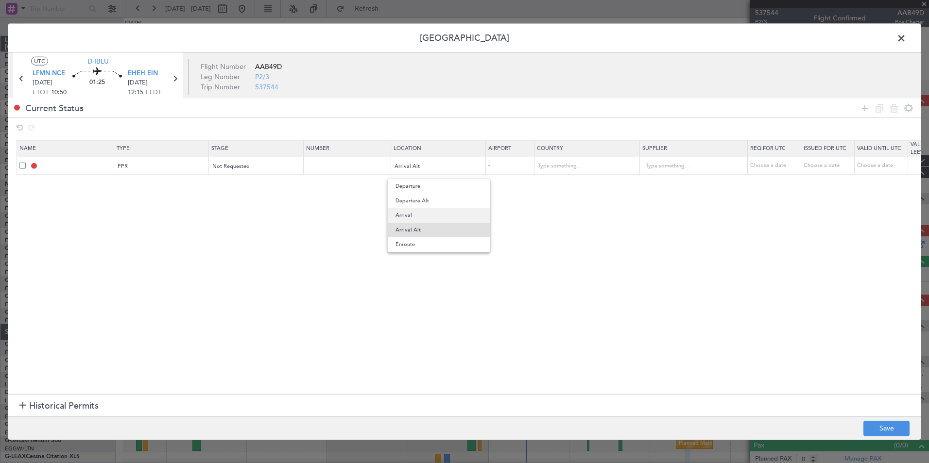
click at [415, 212] on span "Arrival" at bounding box center [438, 215] width 86 height 15
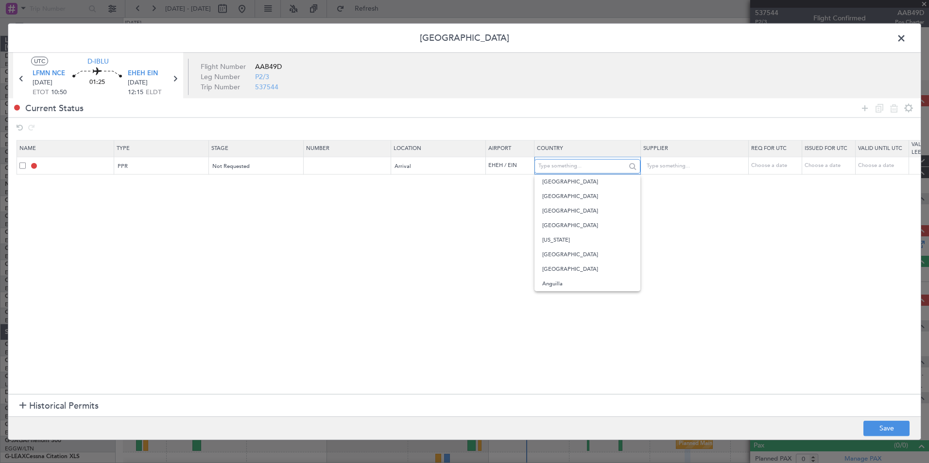
click at [546, 168] on input "text" at bounding box center [581, 166] width 87 height 15
click at [508, 195] on section "Name Type Stage Number Location Airport Country Supplier Req For Utc Issued For…" at bounding box center [464, 266] width 912 height 257
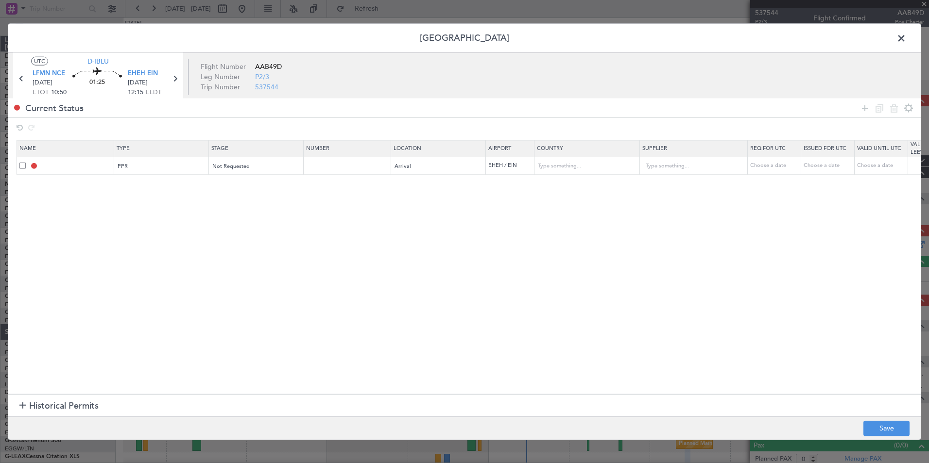
click at [906, 40] on span at bounding box center [906, 40] width 0 height 19
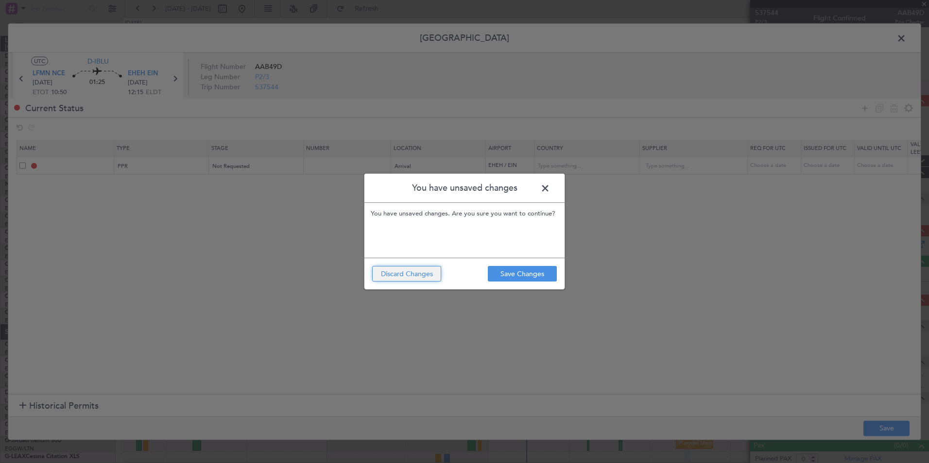
click at [389, 276] on button "Discard Changes" at bounding box center [406, 274] width 69 height 16
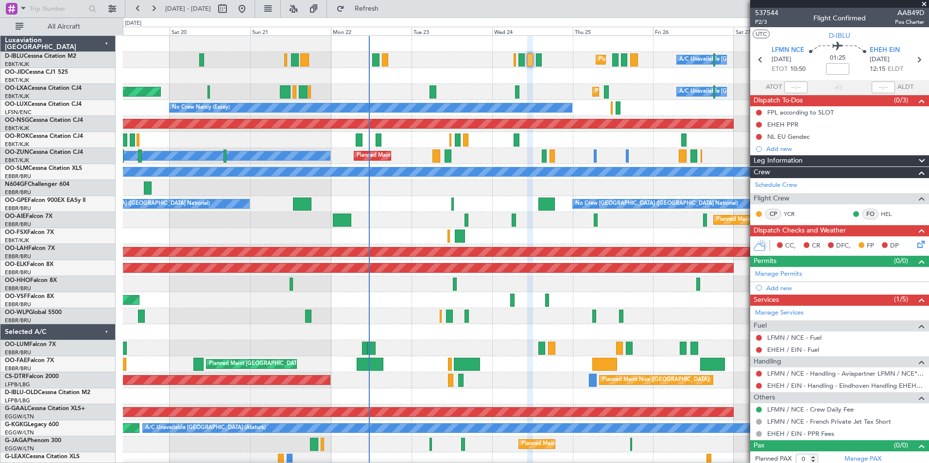
click at [396, 304] on div "AOG Maint [GEOGRAPHIC_DATA] ([GEOGRAPHIC_DATA] National)" at bounding box center [525, 300] width 805 height 16
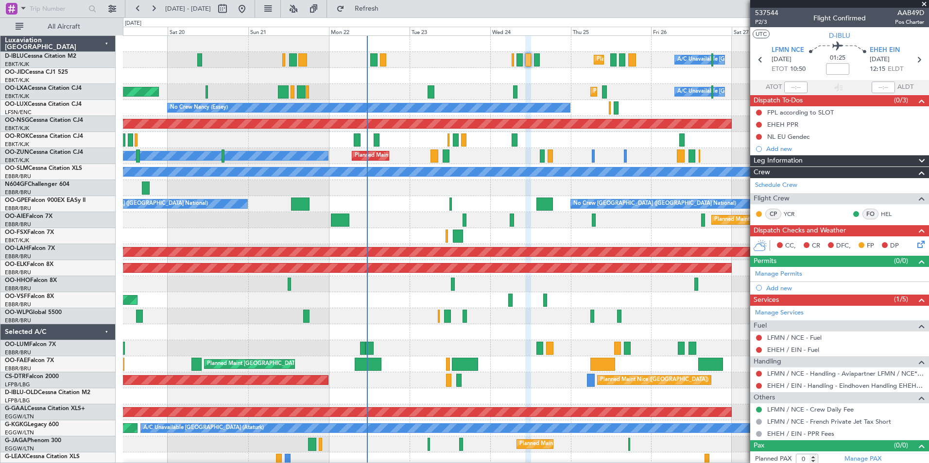
click at [159, 374] on div "Planned Maint Nice (Côte d'Azur Airport) A/C Unavailable Brussels (Brussels Nat…" at bounding box center [525, 340] width 805 height 609
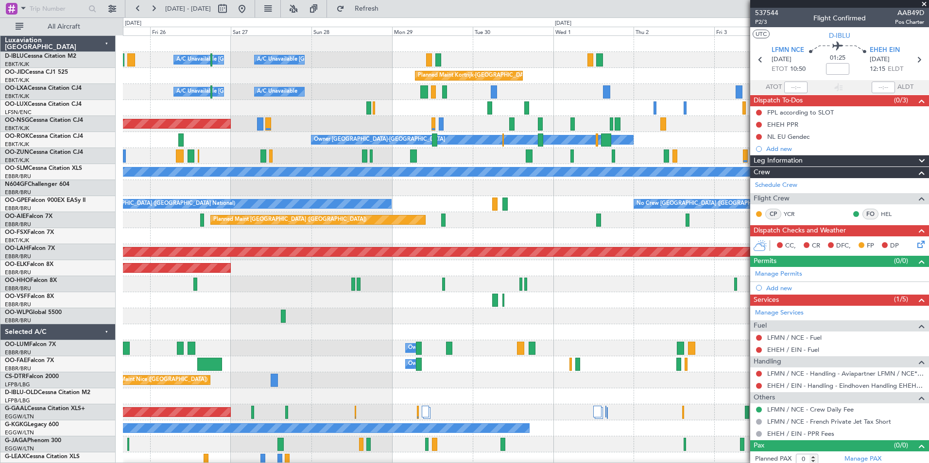
click at [104, 352] on div "A/C Unavailable Brussels (Brussels National) A/C Unavailable Kortrijk-Wevelgem …" at bounding box center [464, 240] width 929 height 446
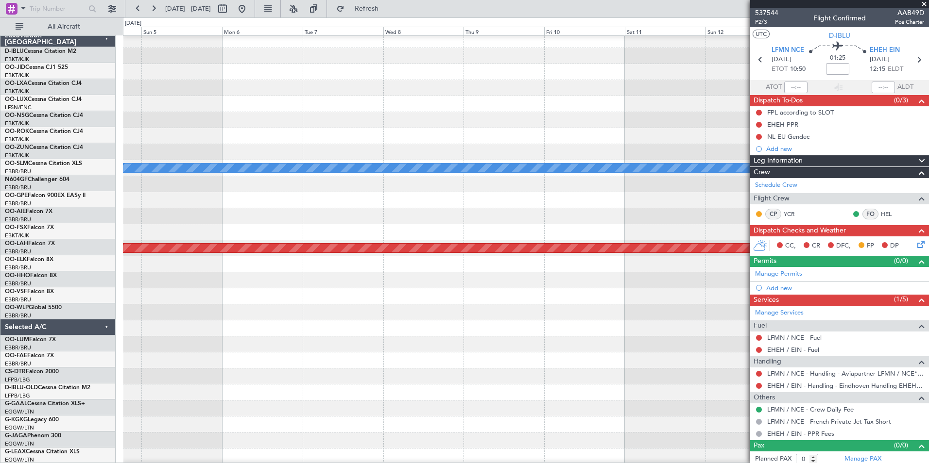
click at [16, 343] on div "A/C Unavailable Monchengladbach No Crew Brussels (Brussels National) Planned Ma…" at bounding box center [464, 240] width 929 height 446
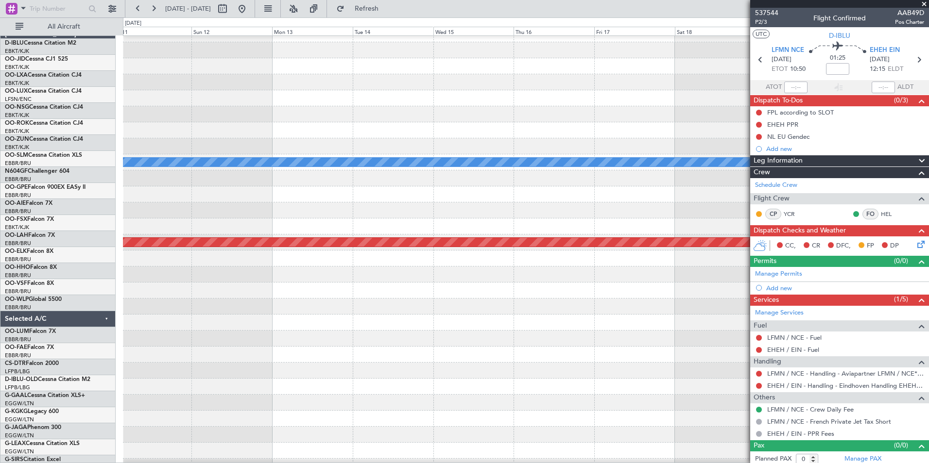
click at [0, 339] on html "19 Sep 2025 - 29 Sep 2025 Refresh Quick Links All Aircraft A/C Unavailable Monc…" at bounding box center [464, 231] width 929 height 463
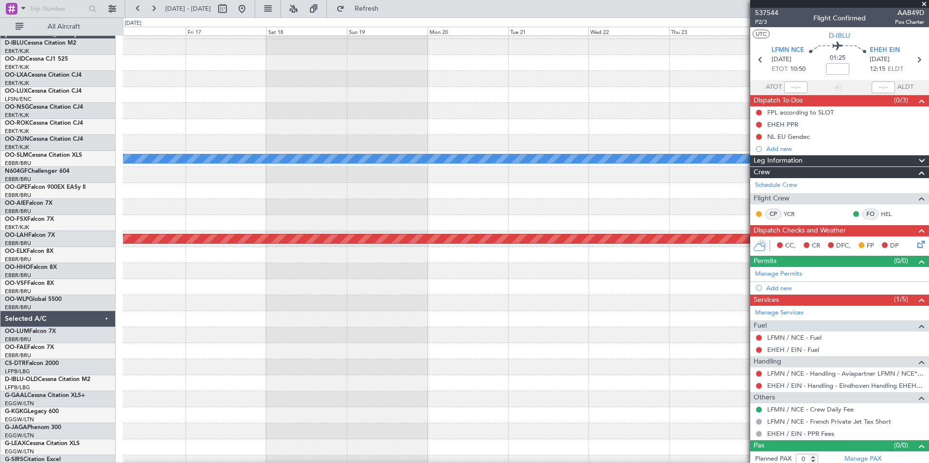
click at [1, 348] on div "A/C Unavailable Monchengladbach Planned Maint Alton-st Louis (St Louis Regl) Lu…" at bounding box center [464, 240] width 929 height 446
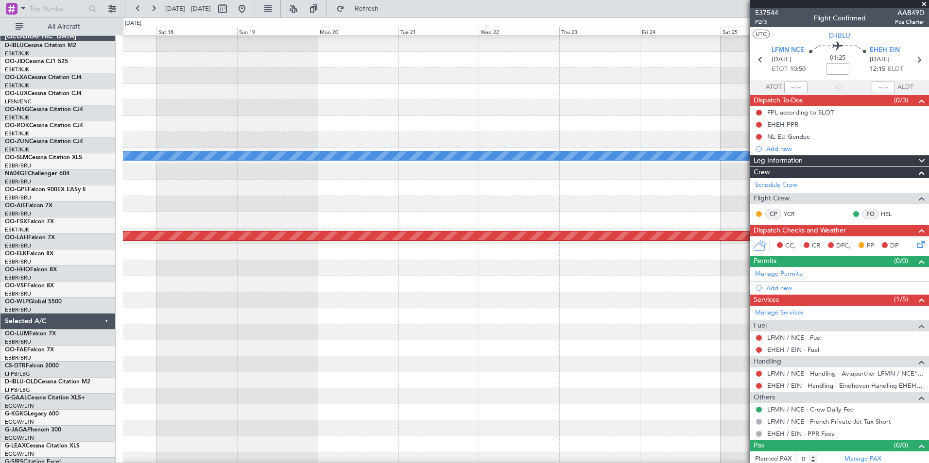
click at [72, 360] on div "A/C Unavailable Monchengladbach Planned Maint Alton-st Louis (St Louis Regl) Lu…" at bounding box center [464, 240] width 929 height 446
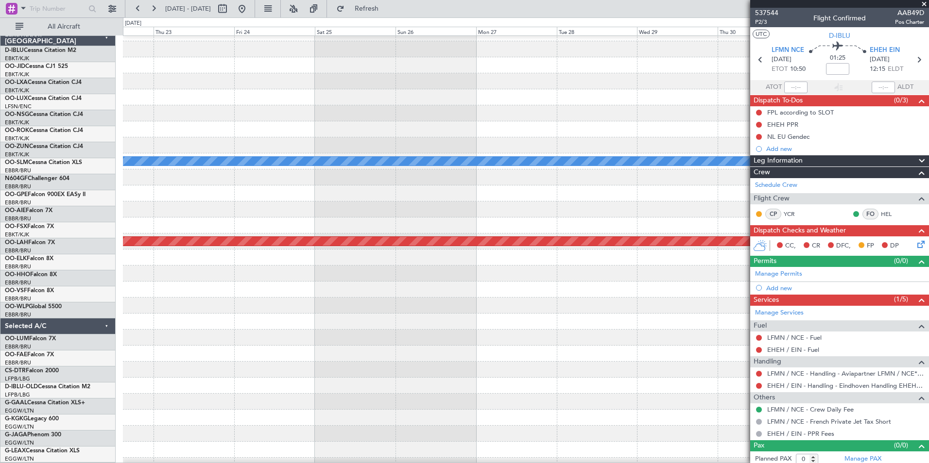
click at [180, 360] on div at bounding box center [525, 354] width 805 height 16
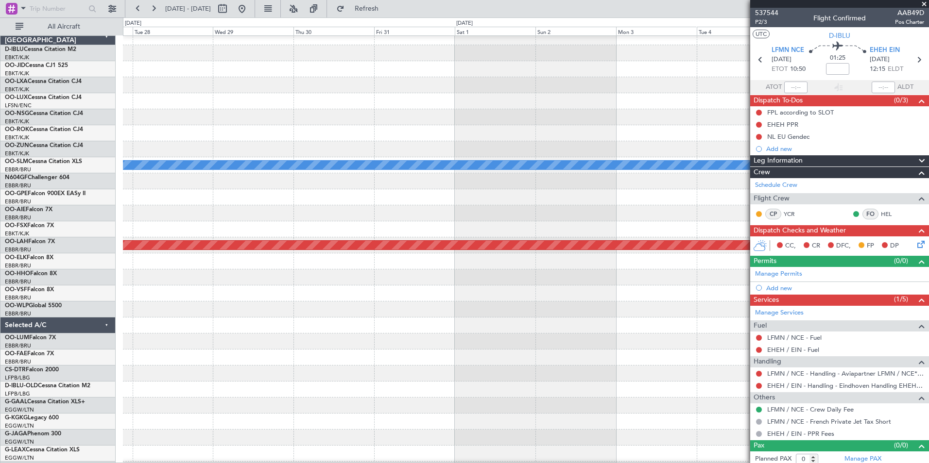
click at [185, 366] on div at bounding box center [525, 374] width 805 height 16
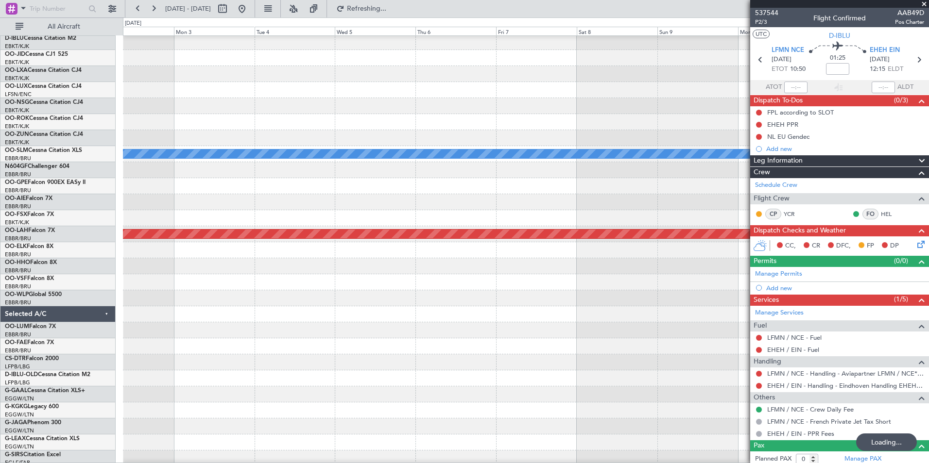
click at [269, 355] on div at bounding box center [525, 363] width 805 height 16
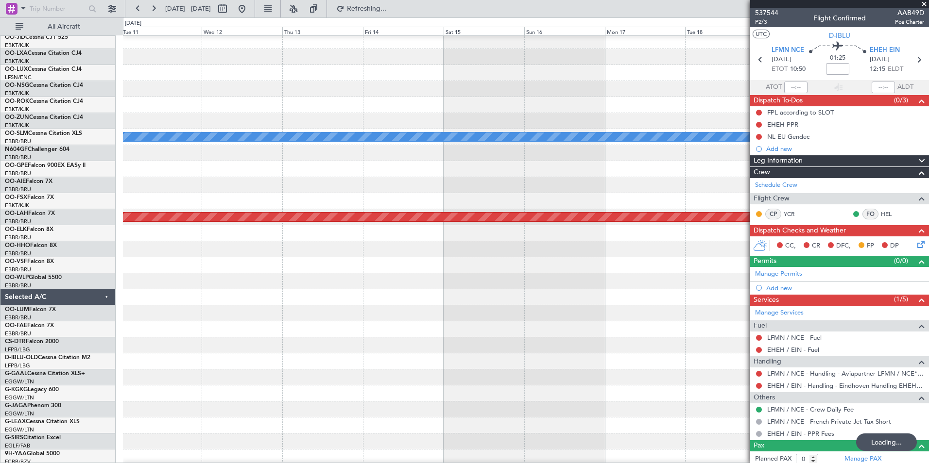
click at [243, 340] on div at bounding box center [525, 346] width 805 height 16
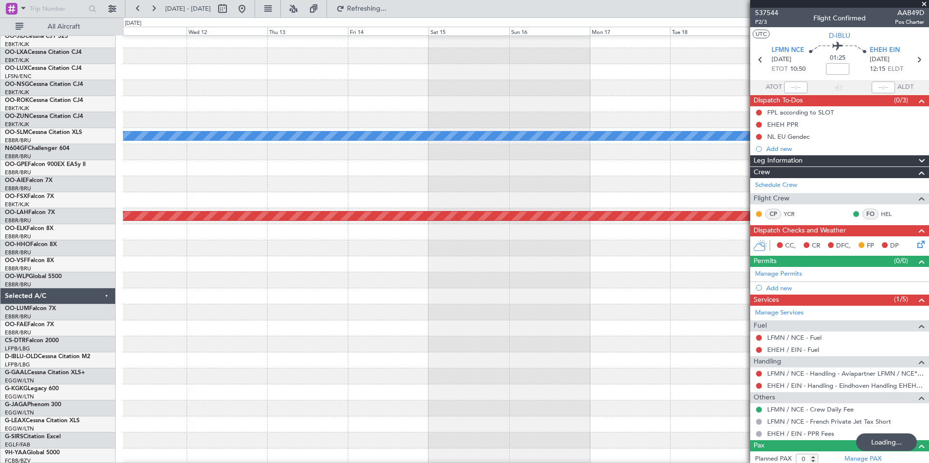
click at [221, 337] on div at bounding box center [525, 345] width 805 height 16
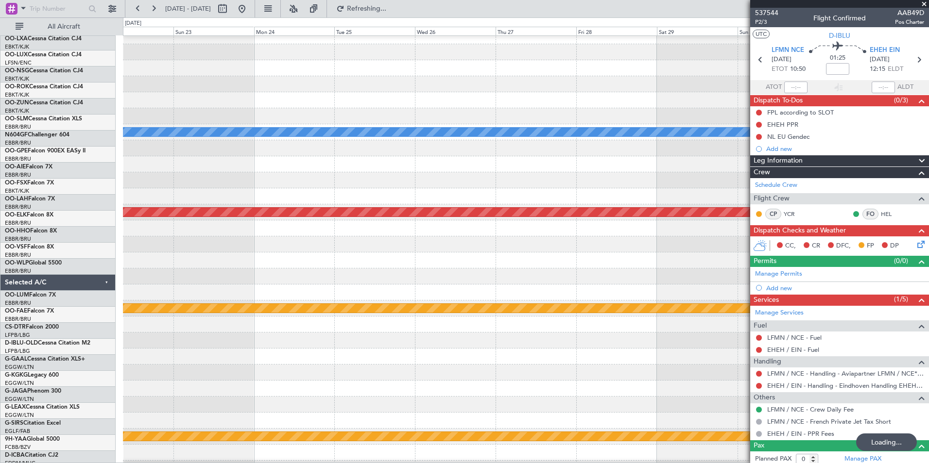
click at [190, 353] on div at bounding box center [525, 357] width 805 height 16
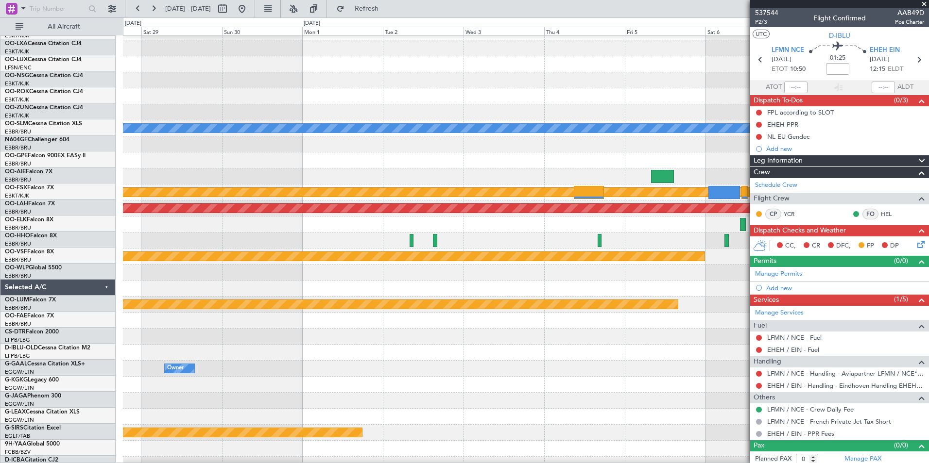
scroll to position [44, 0]
click at [364, 351] on div at bounding box center [525, 353] width 805 height 16
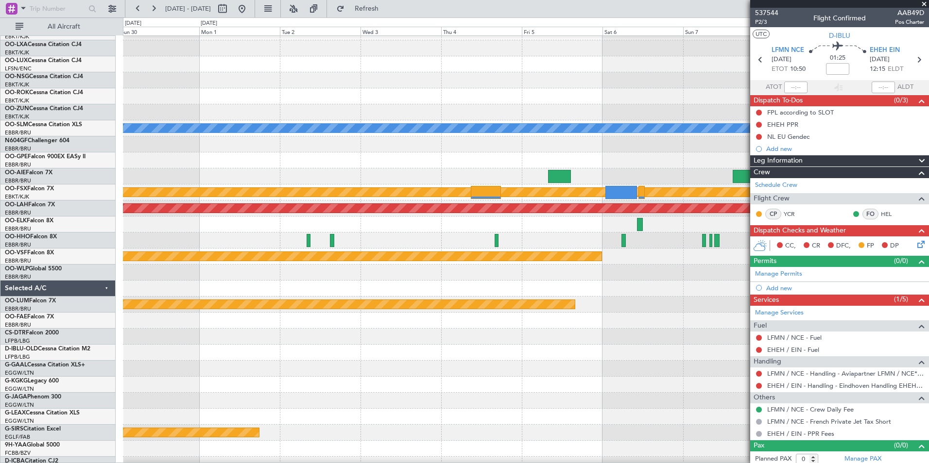
scroll to position [40, 0]
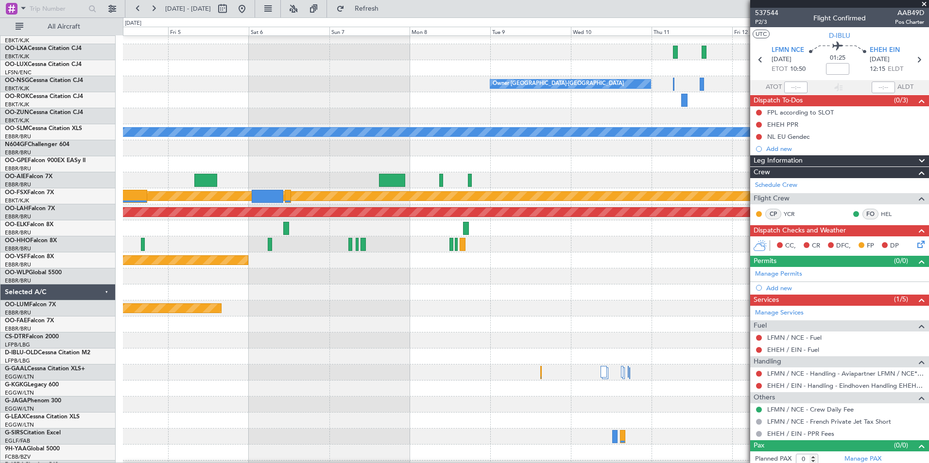
click at [282, 358] on div at bounding box center [525, 357] width 805 height 16
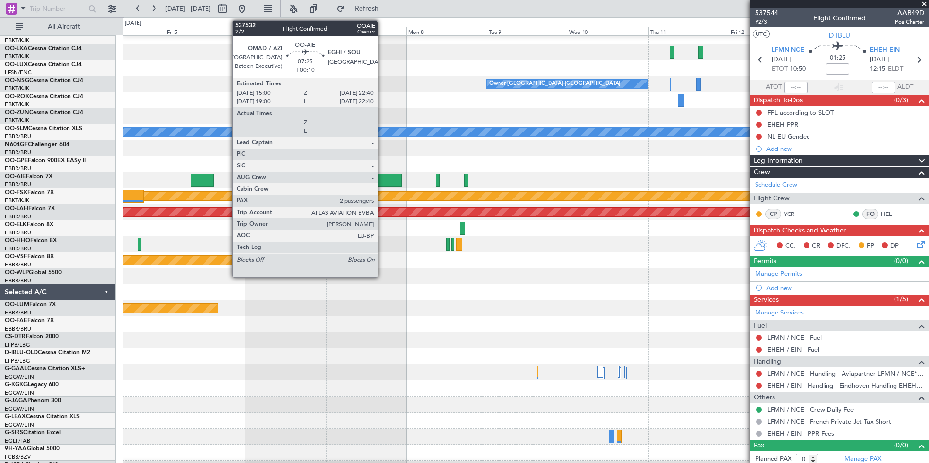
click at [382, 181] on div at bounding box center [388, 180] width 26 height 13
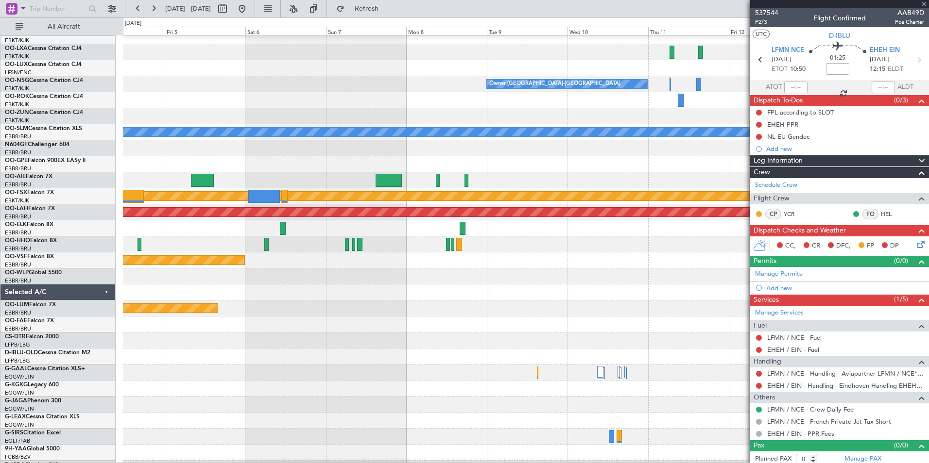
type input "+00:10"
type input "2"
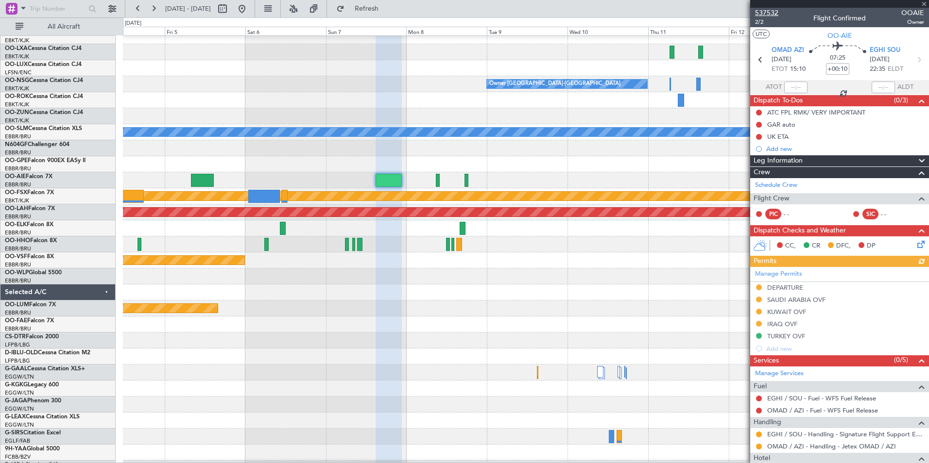
click at [761, 14] on span "537532" at bounding box center [766, 13] width 23 height 10
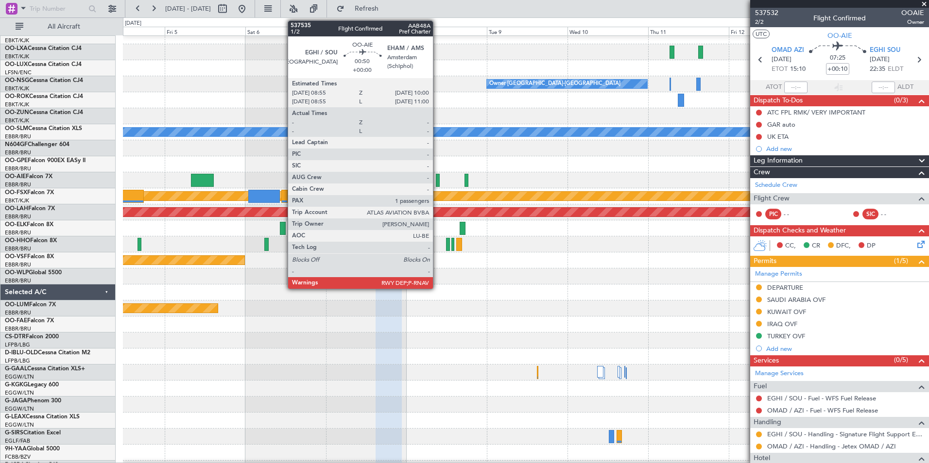
click at [438, 185] on div at bounding box center [438, 180] width 4 height 13
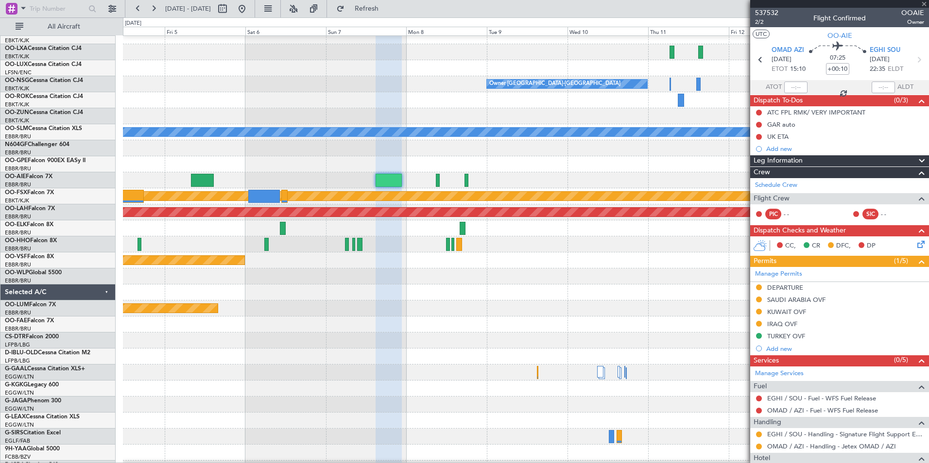
type input "1"
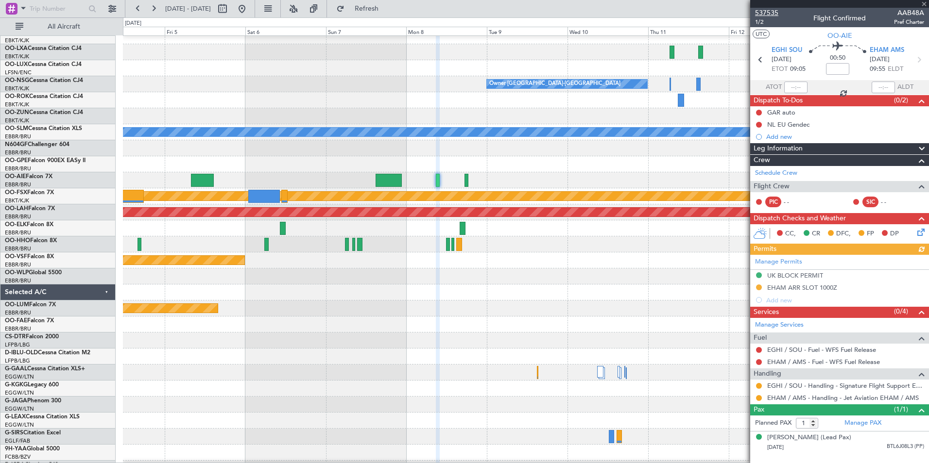
click at [771, 16] on span "537535" at bounding box center [766, 13] width 23 height 10
click at [250, 10] on button at bounding box center [242, 9] width 16 height 16
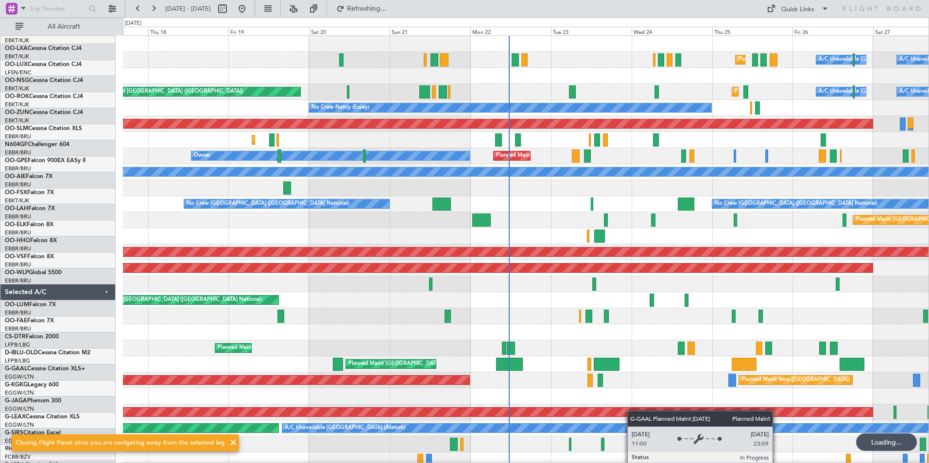
scroll to position [0, 0]
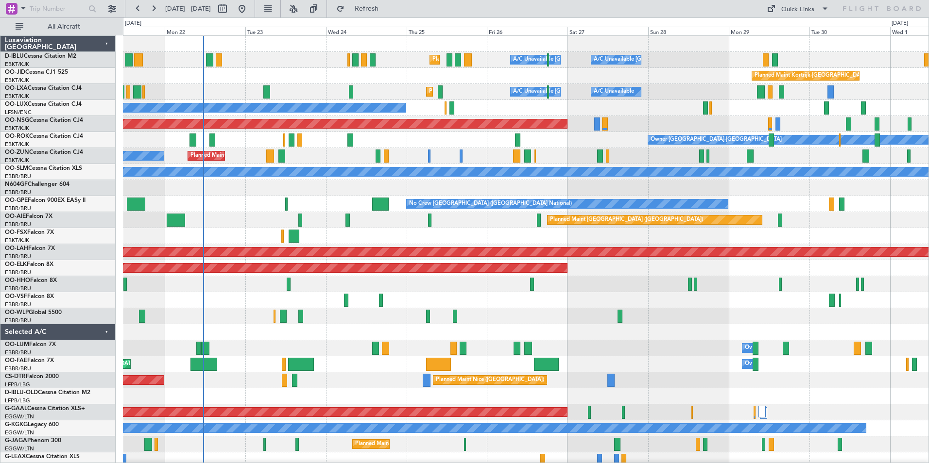
click at [222, 238] on div "Planned Maint Nice (Côte d'Azur Airport) A/C Unavailable Brussels (Brussels Nat…" at bounding box center [525, 356] width 805 height 641
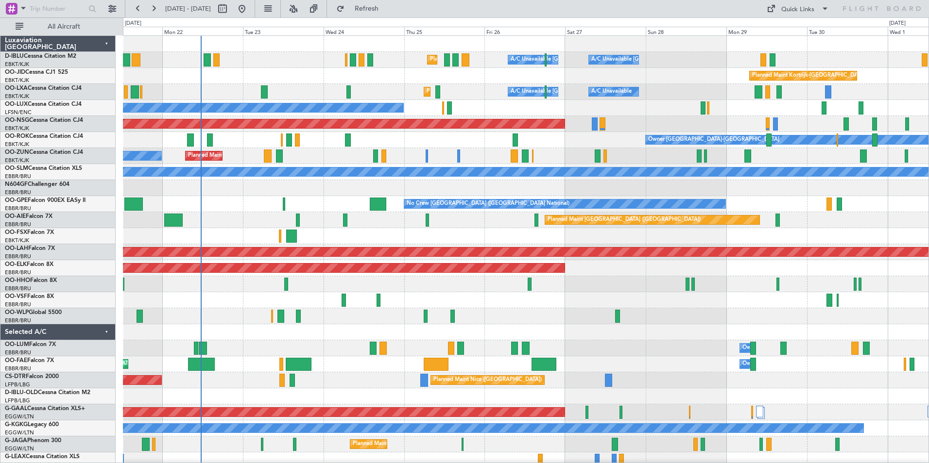
click at [414, 297] on div "AOG Maint [GEOGRAPHIC_DATA] ([GEOGRAPHIC_DATA] National)" at bounding box center [525, 300] width 805 height 16
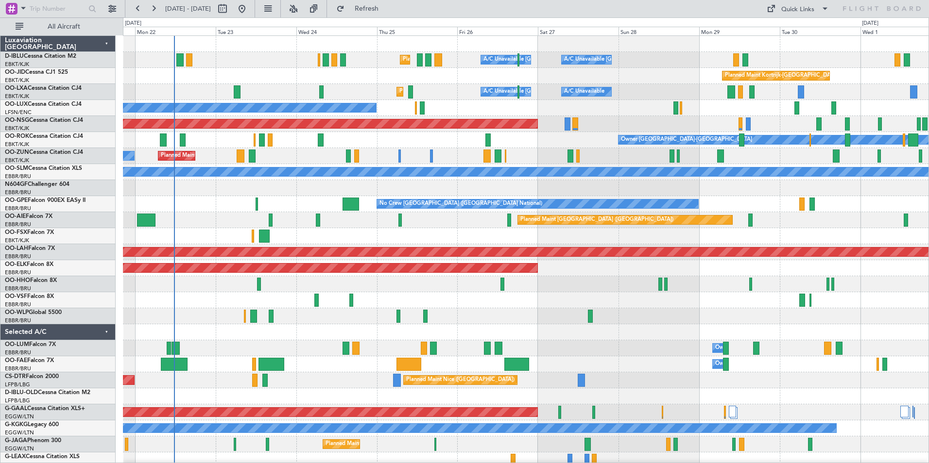
click at [523, 307] on div "AOG Maint [GEOGRAPHIC_DATA] ([GEOGRAPHIC_DATA] National)" at bounding box center [525, 300] width 805 height 16
click at [302, 198] on div "Planned Maint Brussels (Brussels National) No Crew Brussels (Brussels National)…" at bounding box center [525, 204] width 805 height 16
click at [202, 242] on div at bounding box center [525, 236] width 805 height 16
click at [291, 300] on div "AOG Maint [GEOGRAPHIC_DATA] ([GEOGRAPHIC_DATA] National)" at bounding box center [525, 300] width 805 height 16
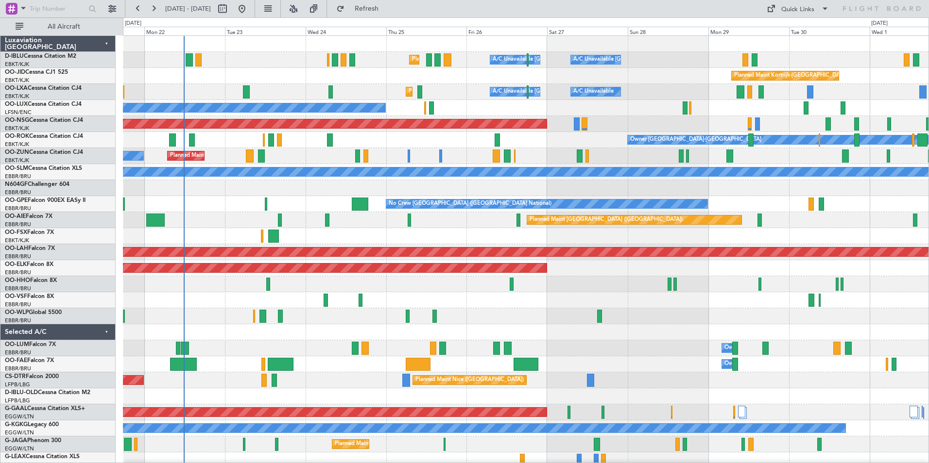
click at [254, 273] on div "Planned Maint Kortrijk-[GEOGRAPHIC_DATA]" at bounding box center [525, 268] width 805 height 16
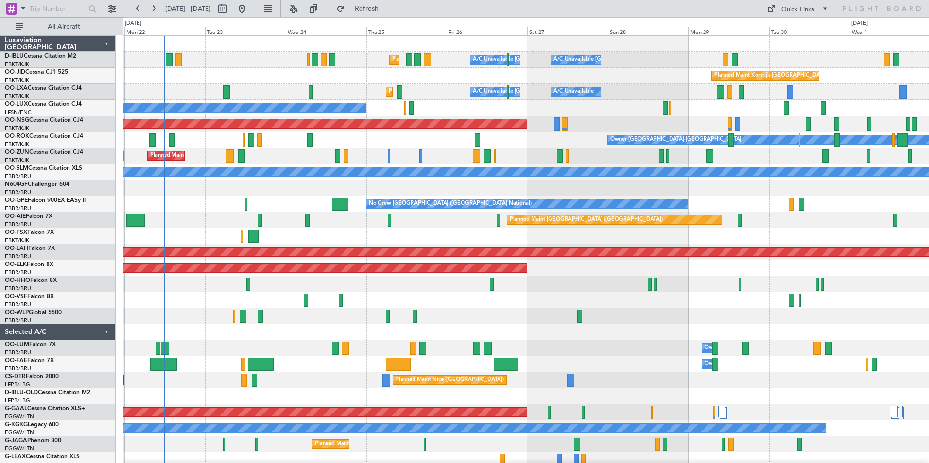
click at [557, 304] on div "AOG Maint [GEOGRAPHIC_DATA] ([GEOGRAPHIC_DATA] National)" at bounding box center [525, 300] width 805 height 16
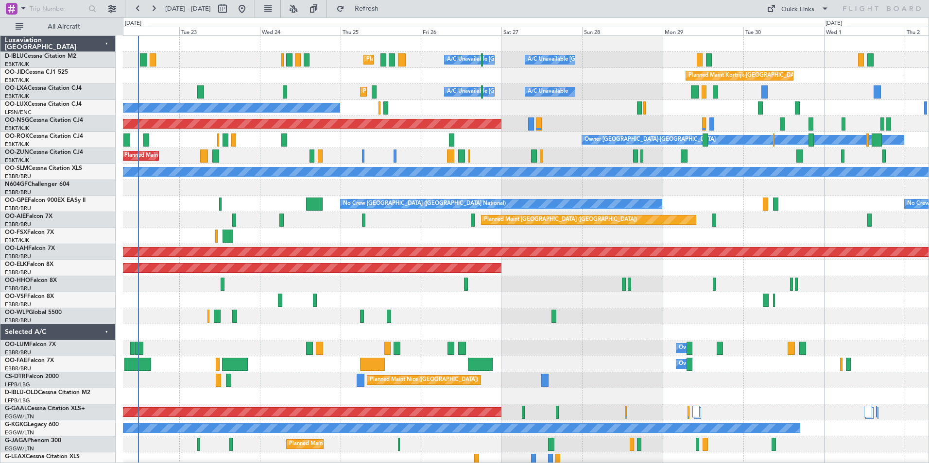
click at [531, 312] on div "Planned Maint Nice (Côte d'Azur Airport) A/C Unavailable Brussels (Brussels Nat…" at bounding box center [525, 340] width 805 height 609
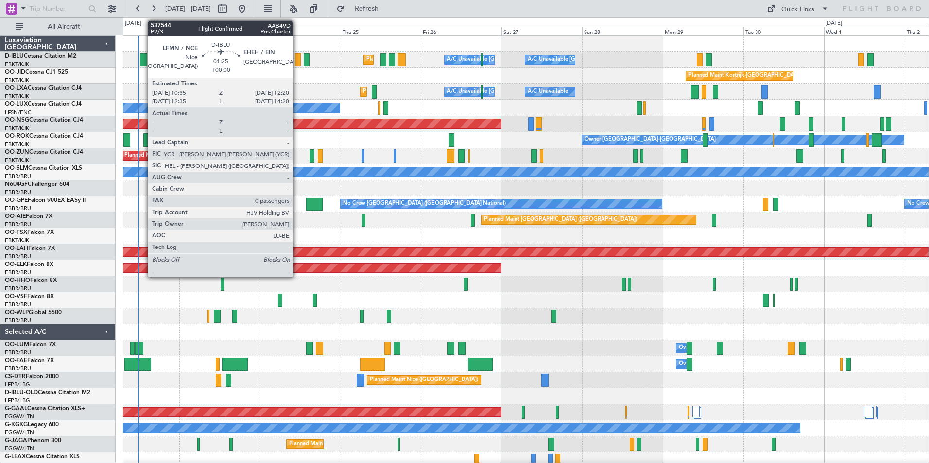
click at [297, 64] on div at bounding box center [298, 59] width 6 height 13
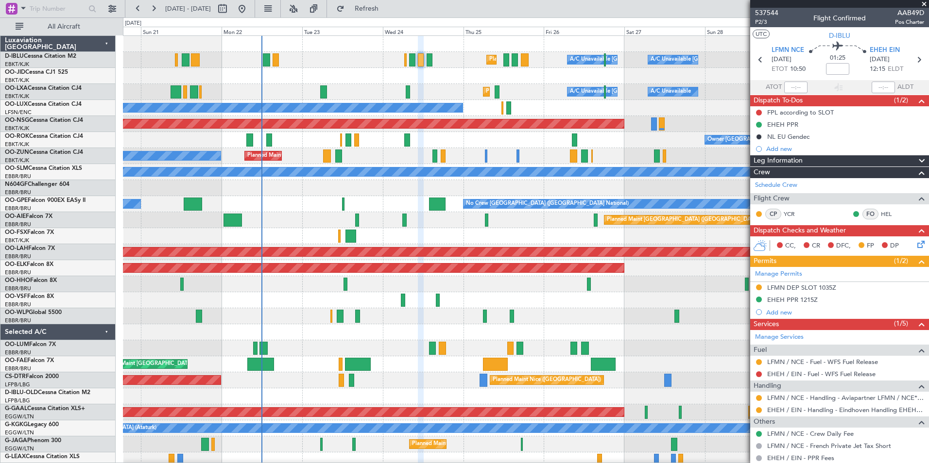
click at [373, 304] on div "Planned Maint Nice (Côte d'Azur Airport) A/C Unavailable Brussels (Brussels Nat…" at bounding box center [525, 340] width 805 height 609
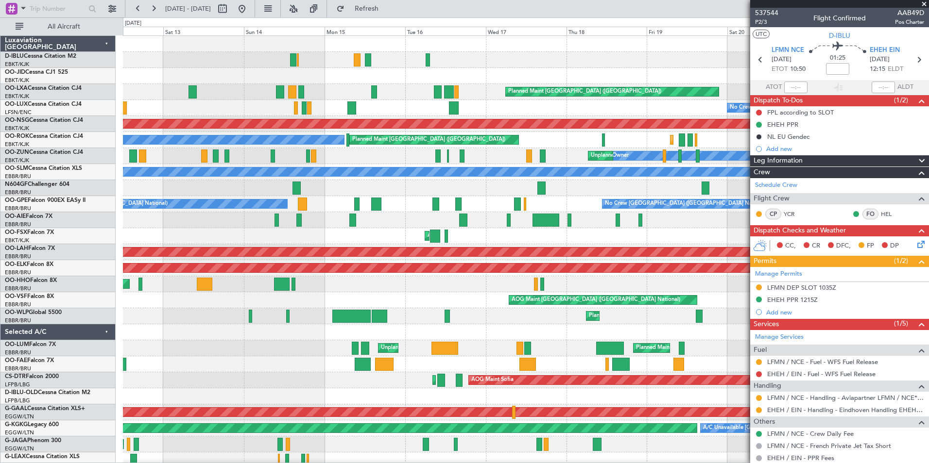
click at [503, 295] on div "No Crew Brussels (Brussels National) Planned Maint Paris (Le Bourget) Planned M…" at bounding box center [525, 356] width 805 height 641
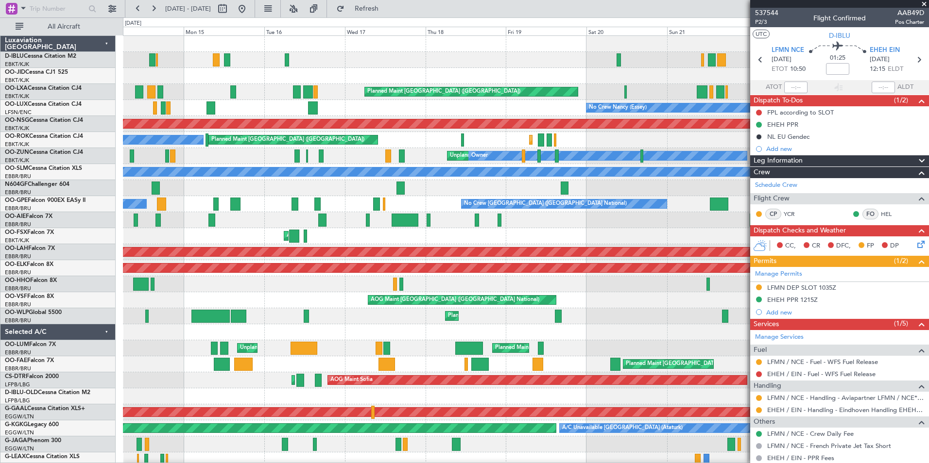
click at [299, 297] on div "Planned Maint Nice (Côte d'Azur Airport) A/C Unavailable Brussels (Brussels Nat…" at bounding box center [525, 356] width 805 height 641
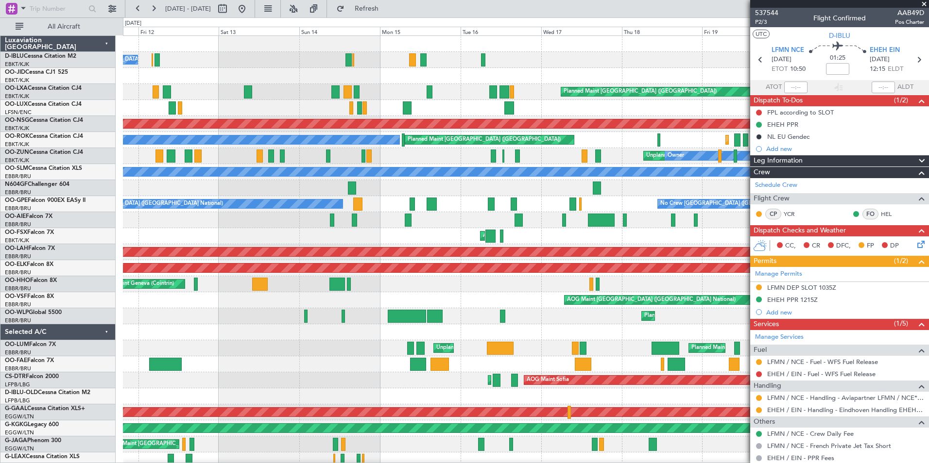
click at [518, 297] on div "No Crew Brussels (Brussels National) Planned Maint Paris (Le Bourget) Planned M…" at bounding box center [525, 356] width 805 height 641
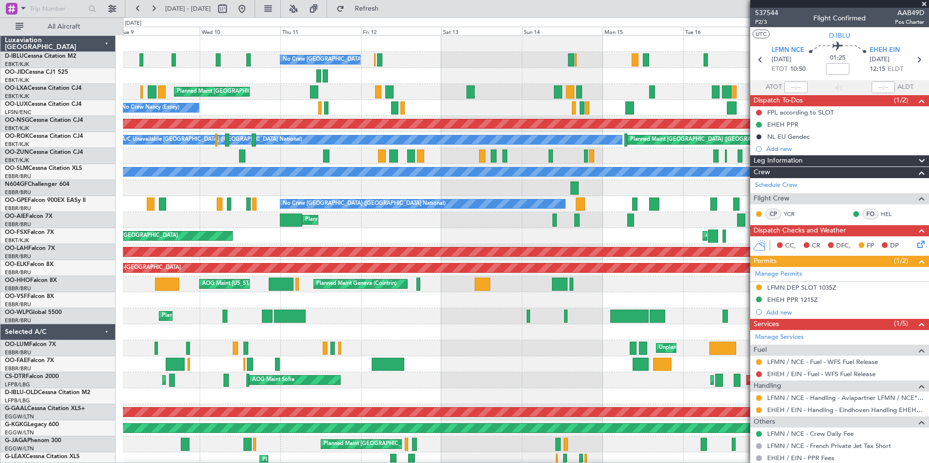
click at [557, 300] on div "AOG Maint [GEOGRAPHIC_DATA] ([GEOGRAPHIC_DATA] National)" at bounding box center [525, 300] width 805 height 16
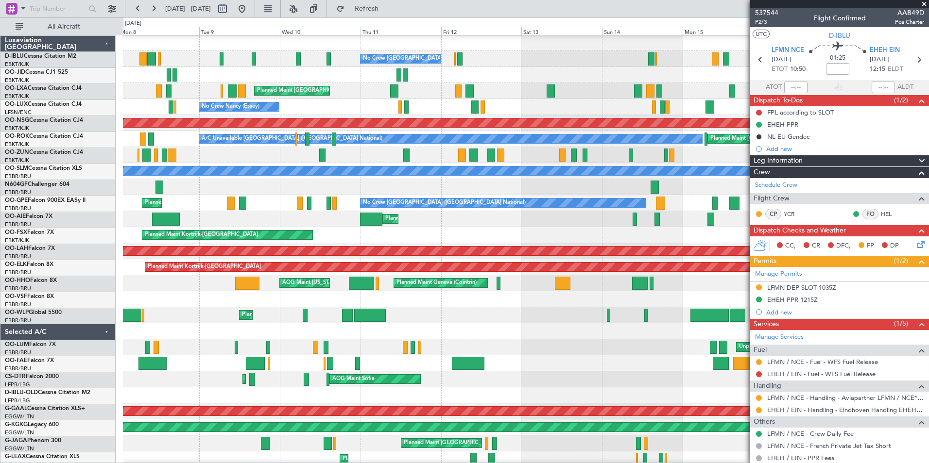
click at [556, 300] on div "AOG Maint [GEOGRAPHIC_DATA] ([GEOGRAPHIC_DATA] National)" at bounding box center [525, 299] width 805 height 16
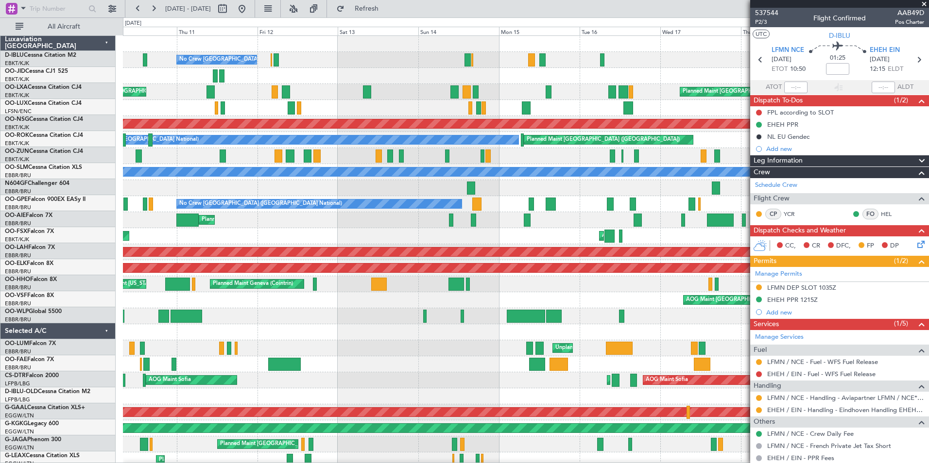
click at [321, 316] on div "Planned Maint Liege Planned Maint Liege" at bounding box center [525, 316] width 805 height 16
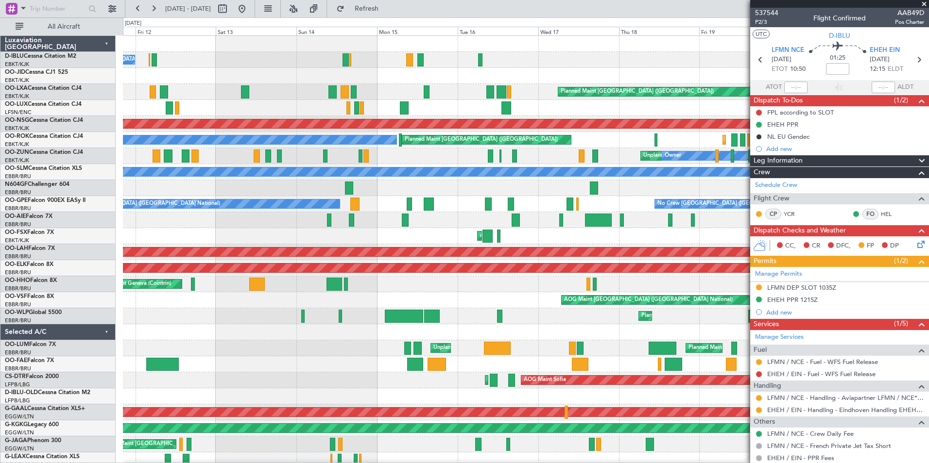
click at [401, 299] on div "No Crew Brussels (Brussels National) Planned Maint Paris (Le Bourget) Planned M…" at bounding box center [525, 364] width 805 height 657
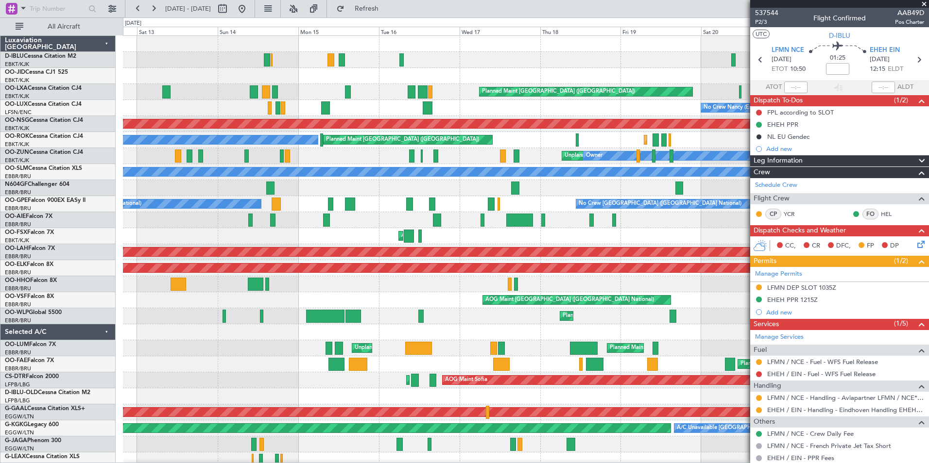
click at [444, 298] on div "No Crew Brussels (Brussels National) Planned Maint Nice (Côte d'Azur Airport) P…" at bounding box center [525, 364] width 805 height 657
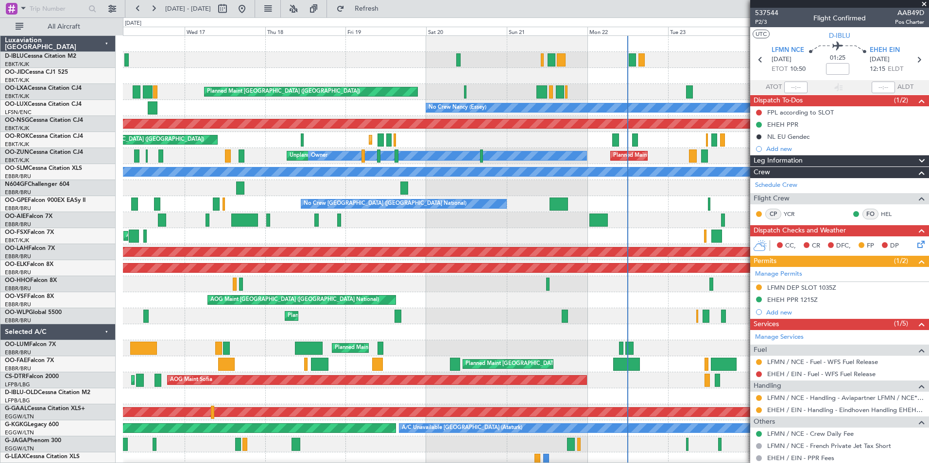
click at [299, 290] on div at bounding box center [525, 284] width 805 height 16
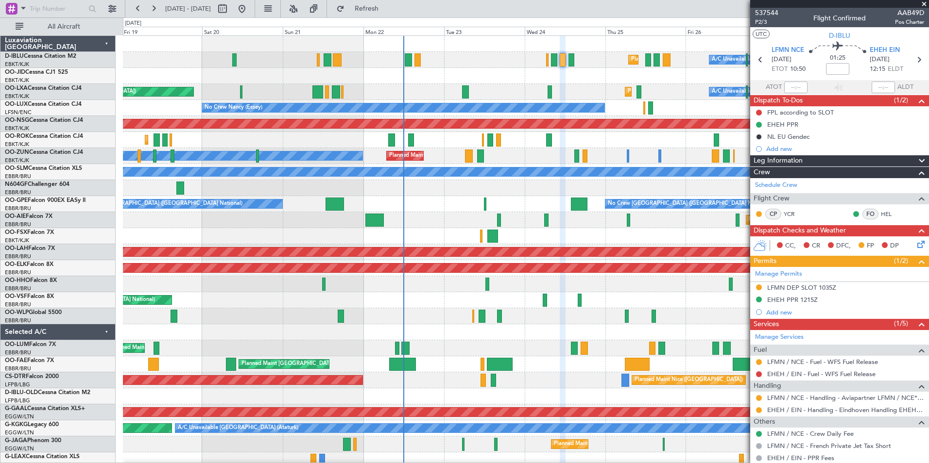
click at [219, 297] on div "Planned Maint Nice (Côte d'Azur Airport) A/C Unavailable Brussels (Brussels Nat…" at bounding box center [525, 356] width 805 height 641
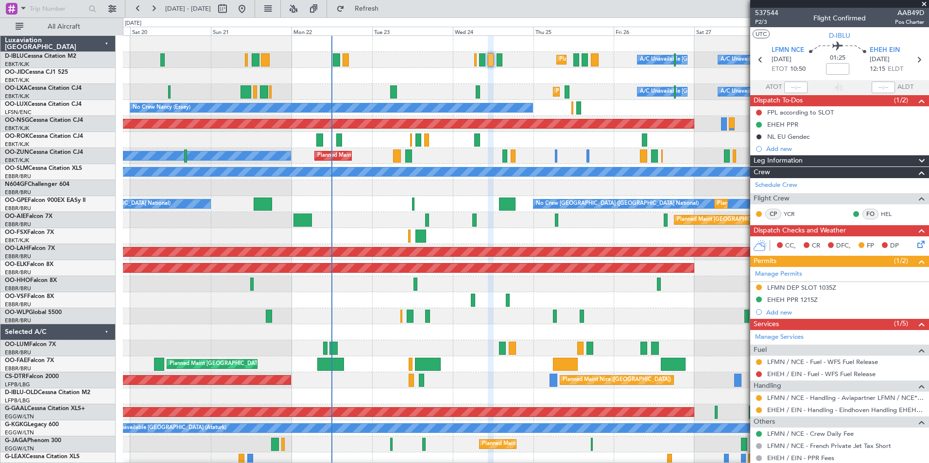
click at [298, 327] on div "Planned Maint Nice (Côte d'Azur Airport) A/C Unavailable Brussels (Brussels Nat…" at bounding box center [525, 340] width 805 height 609
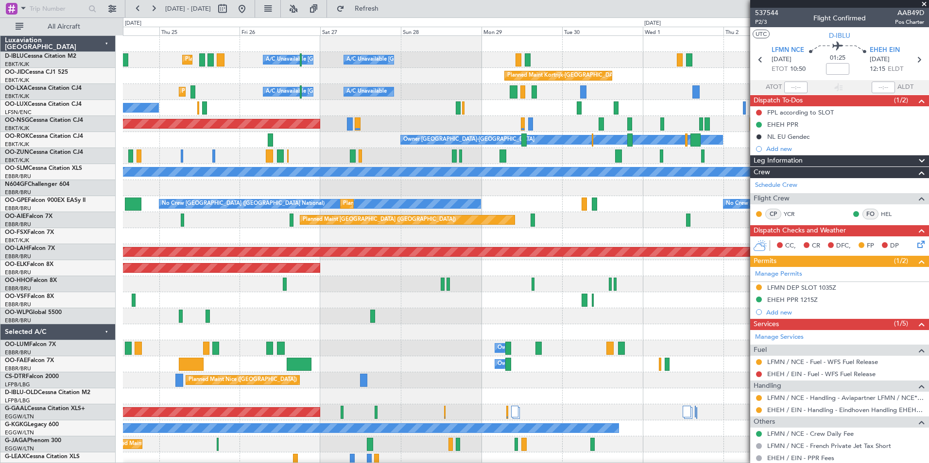
click at [400, 331] on div "Planned Maint Nice (Côte d'Azur Airport) A/C Unavailable Brussels (Brussels Nat…" at bounding box center [525, 340] width 805 height 609
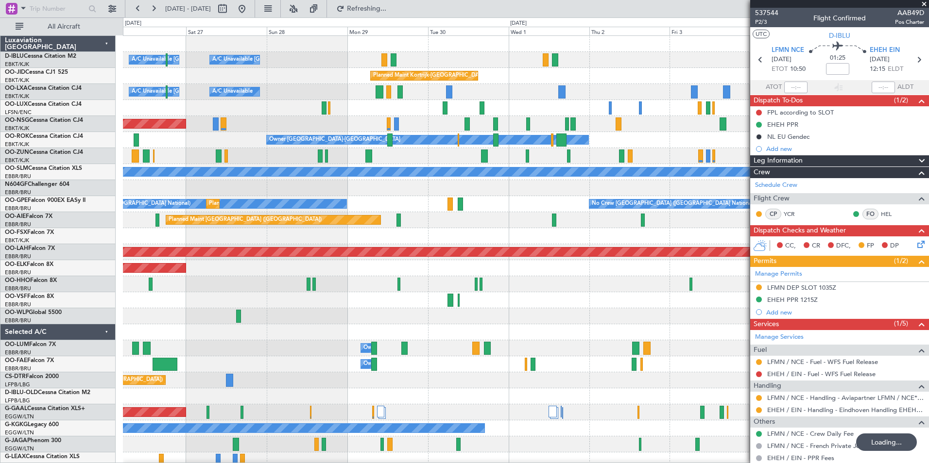
click at [403, 319] on div at bounding box center [525, 316] width 805 height 16
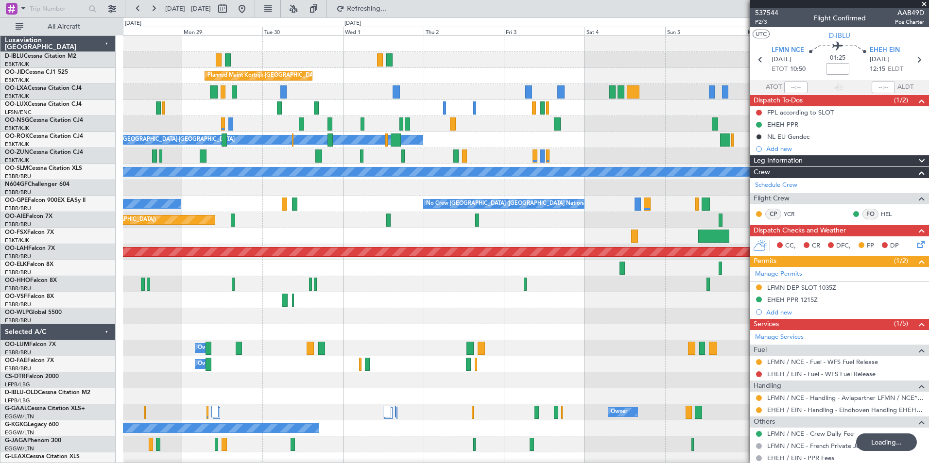
click at [358, 329] on div "A/C Unavailable Kortrijk-Wevelgem A/C Unavailable Brussels (Brussels National) …" at bounding box center [525, 340] width 805 height 609
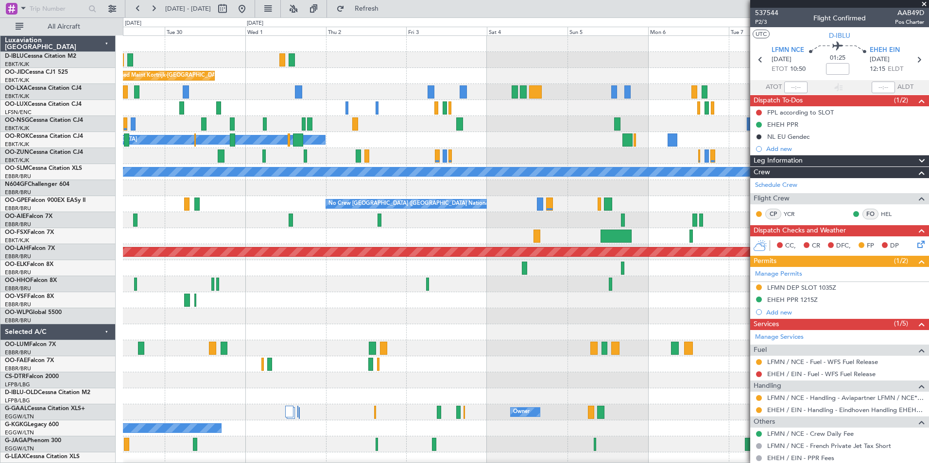
click at [501, 333] on div at bounding box center [525, 332] width 805 height 16
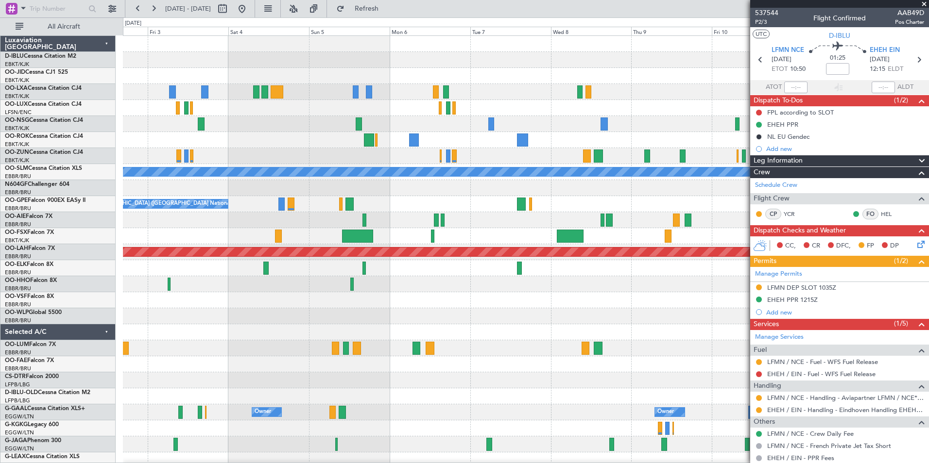
click at [365, 306] on div "Planned Maint Kortrijk-Wevelgem Owner Kortrijk-Wevelgem A/C Unavailable Monchen…" at bounding box center [525, 340] width 805 height 609
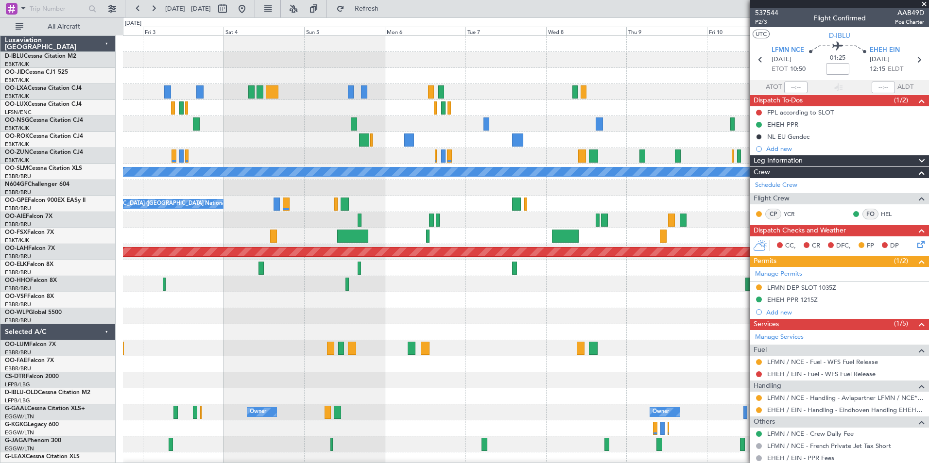
click at [409, 306] on div at bounding box center [525, 300] width 805 height 16
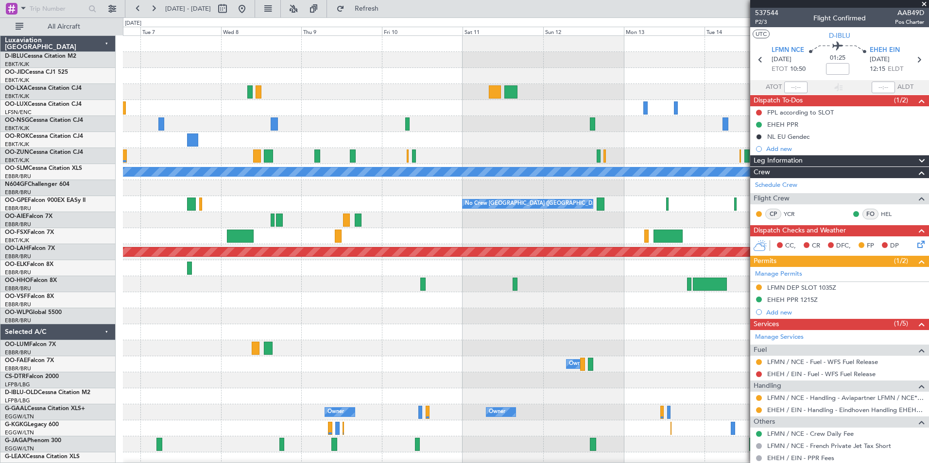
click at [452, 308] on div "A/C Unavailable Monchengladbach No Crew Brussels (Brussels National) Planned Ma…" at bounding box center [525, 340] width 805 height 609
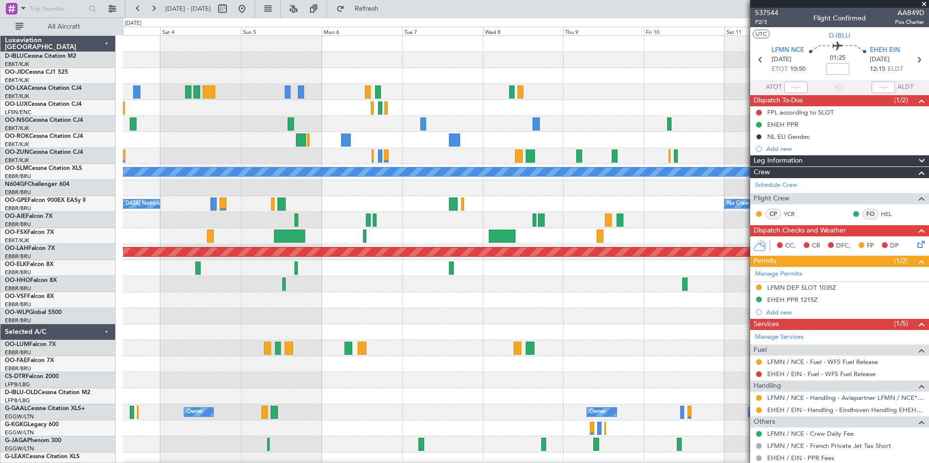
click at [687, 346] on div "Owner Kortrijk-Wevelgem A/C Unavailable Monchengladbach No Crew Brussels (Bruss…" at bounding box center [525, 364] width 805 height 657
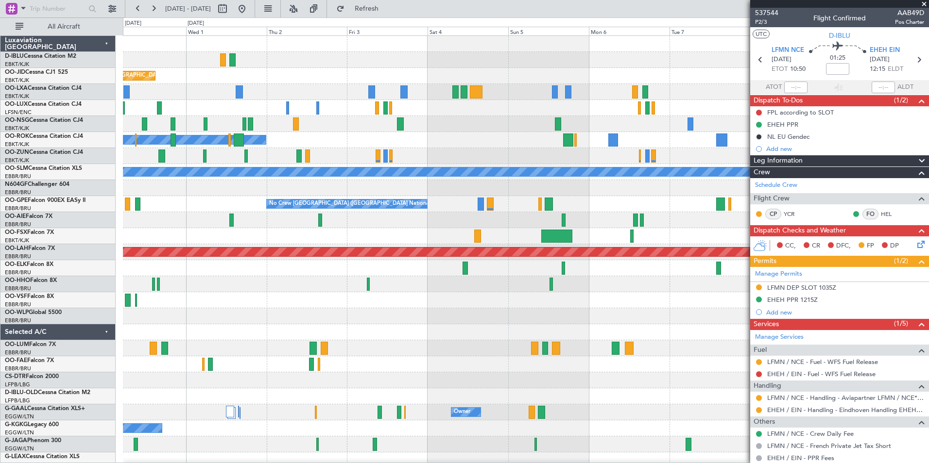
click at [794, 358] on fb-app "07 Oct 2025 - 17 Oct 2025 Refresh Quick Links All Aircraft A/C Unavailable Kort…" at bounding box center [464, 235] width 929 height 456
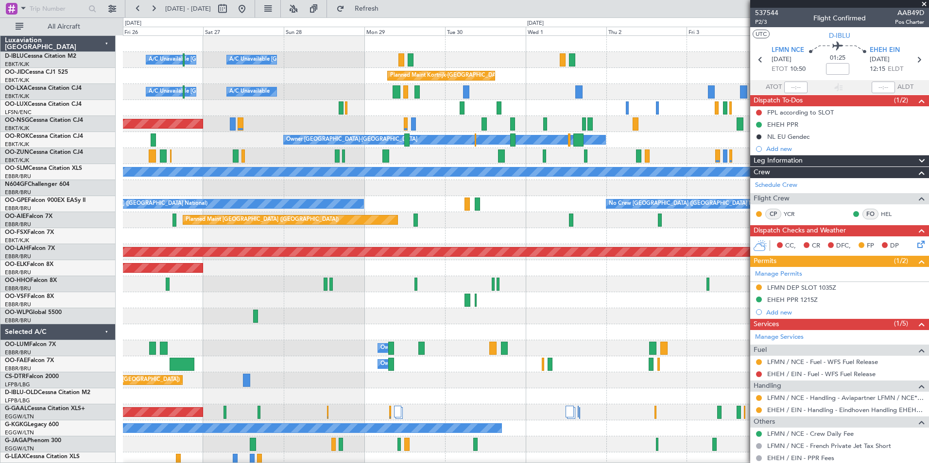
click at [872, 371] on fb-app "07 Oct 2025 - 17 Oct 2025 Refresh Quick Links All Aircraft A/C Unavailable Kort…" at bounding box center [464, 235] width 929 height 456
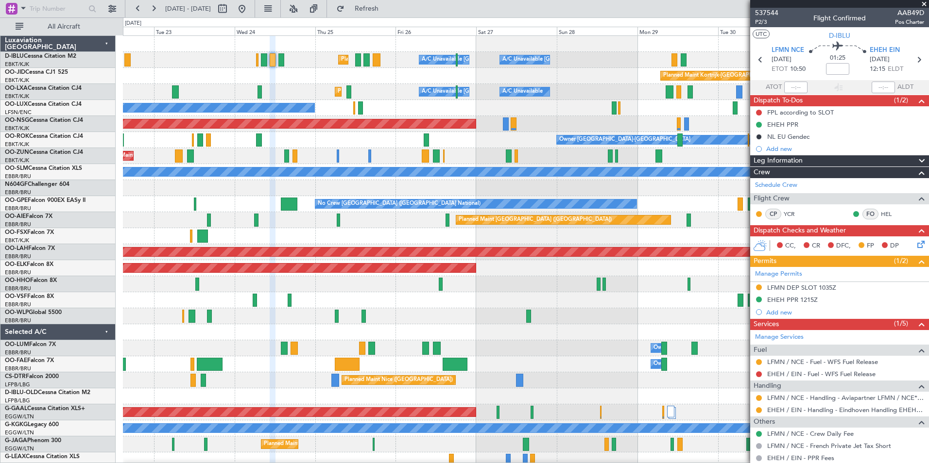
click at [757, 358] on fb-app "07 Oct 2025 - 17 Oct 2025 Refresh Quick Links All Aircraft A/C Unavailable Kort…" at bounding box center [464, 235] width 929 height 456
click at [733, 358] on div "A/C Unavailable Kortrijk-Wevelgem A/C Unavailable Brussels (Brussels National) …" at bounding box center [525, 364] width 805 height 657
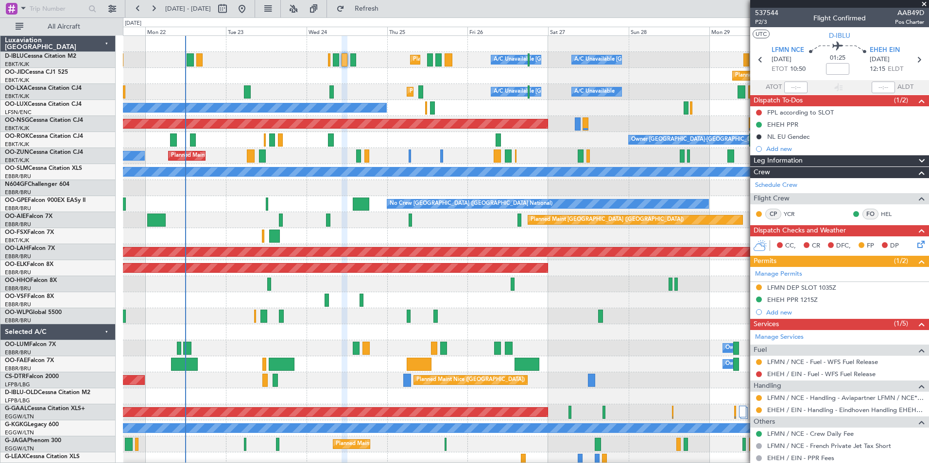
click at [437, 331] on div "Planned Maint Nice (Côte d'Azur Airport) A/C Unavailable Brussels (Brussels Nat…" at bounding box center [525, 340] width 805 height 609
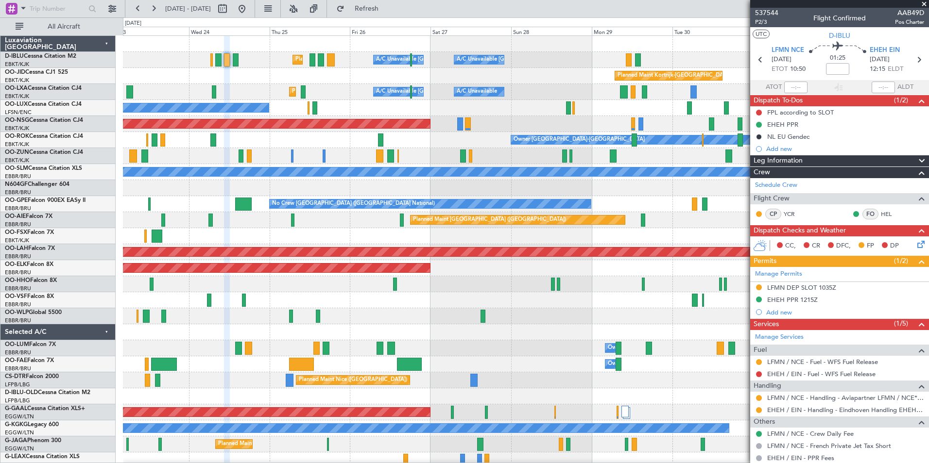
click at [472, 348] on div "Planned Maint Nice (Côte d'Azur Airport) A/C Unavailable Brussels (Brussels Nat…" at bounding box center [525, 340] width 805 height 609
click at [326, 307] on div at bounding box center [525, 300] width 805 height 16
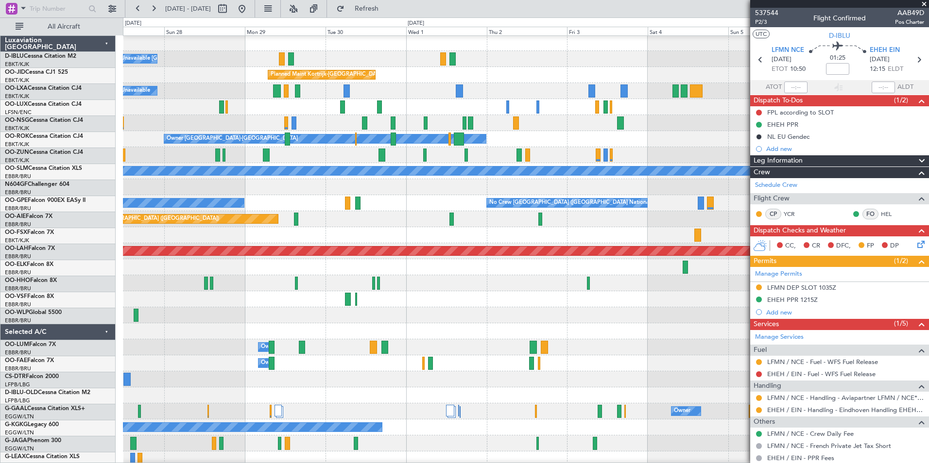
scroll to position [1, 0]
click at [378, 331] on div "A/C Unavailable Kortrijk-Wevelgem A/C Unavailable Brussels (Brussels National) …" at bounding box center [525, 339] width 805 height 609
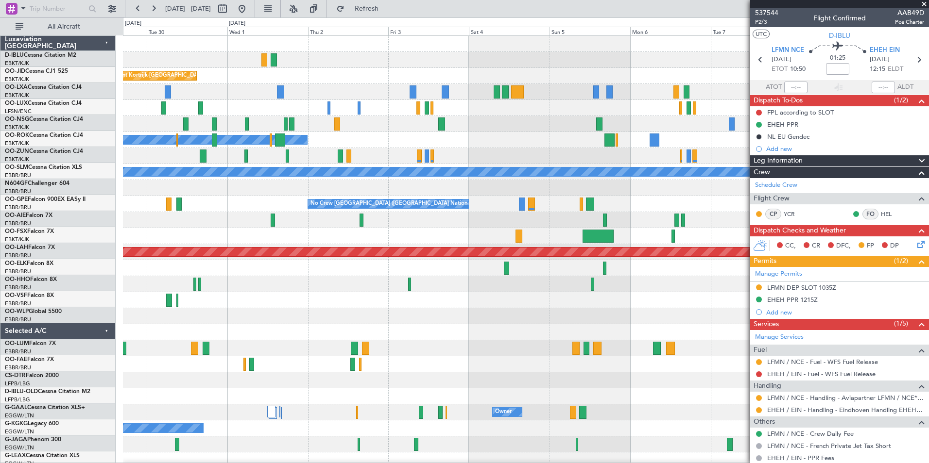
scroll to position [0, 0]
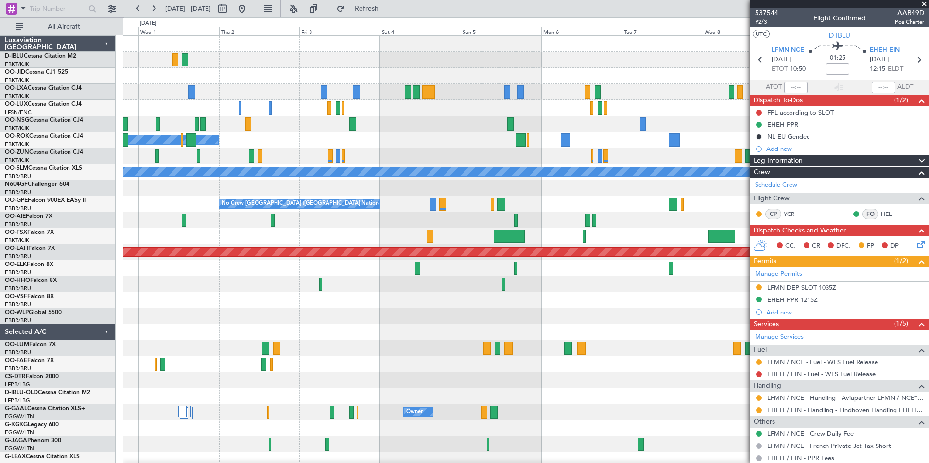
click at [560, 327] on div "Planned Maint Kortrijk-Wevelgem Owner Kortrijk-Wevelgem A/C Unavailable Monchen…" at bounding box center [525, 340] width 805 height 609
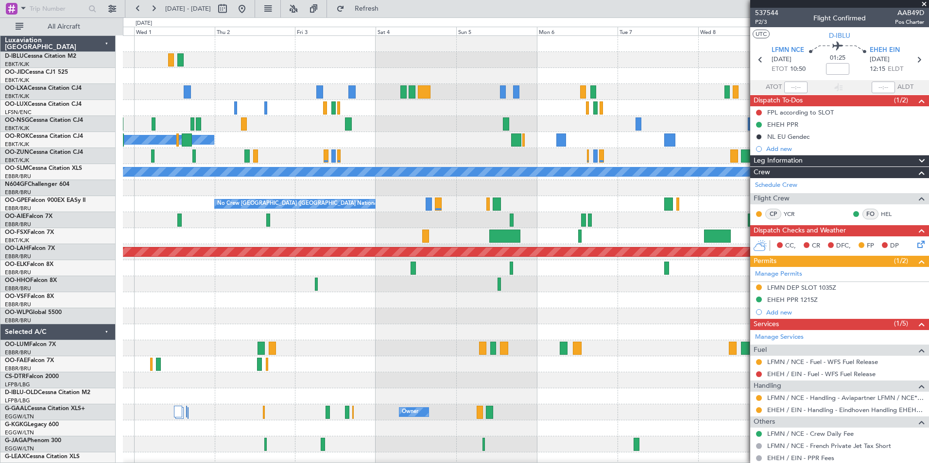
click at [589, 341] on div "Planned Maint Kortrijk-Wevelgem Owner Kortrijk-Wevelgem A/C Unavailable Monchen…" at bounding box center [525, 340] width 805 height 609
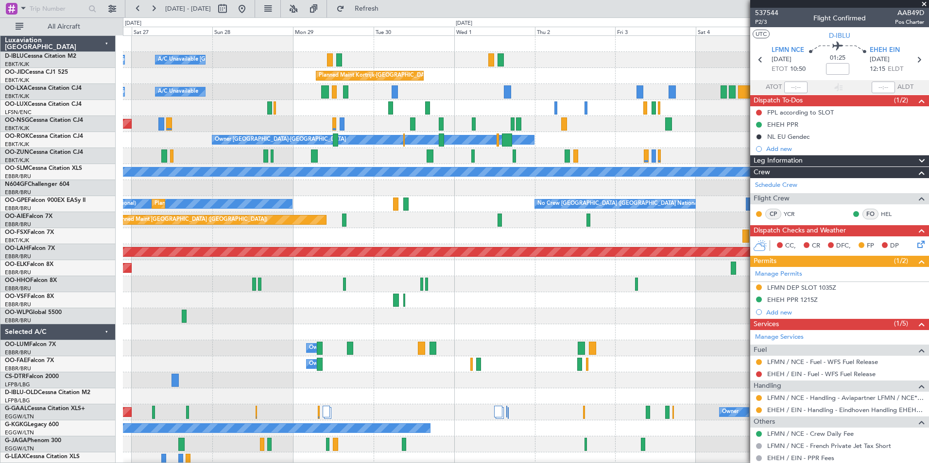
click at [538, 358] on div "A/C Unavailable Kortrijk-Wevelgem A/C Unavailable Brussels (Brussels National) …" at bounding box center [525, 340] width 805 height 609
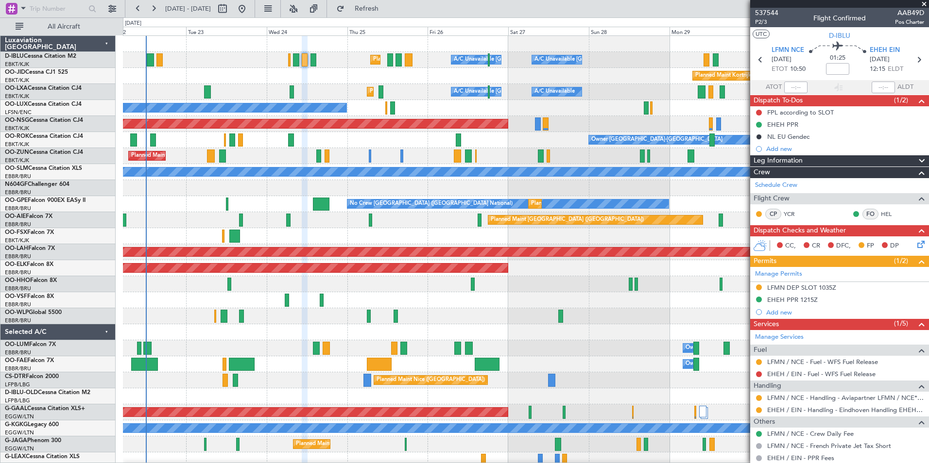
click at [535, 320] on div at bounding box center [525, 316] width 805 height 16
click at [294, 297] on div "A/C Unavailable Kortrijk-Wevelgem A/C Unavailable Brussels (Brussels National) …" at bounding box center [525, 340] width 805 height 609
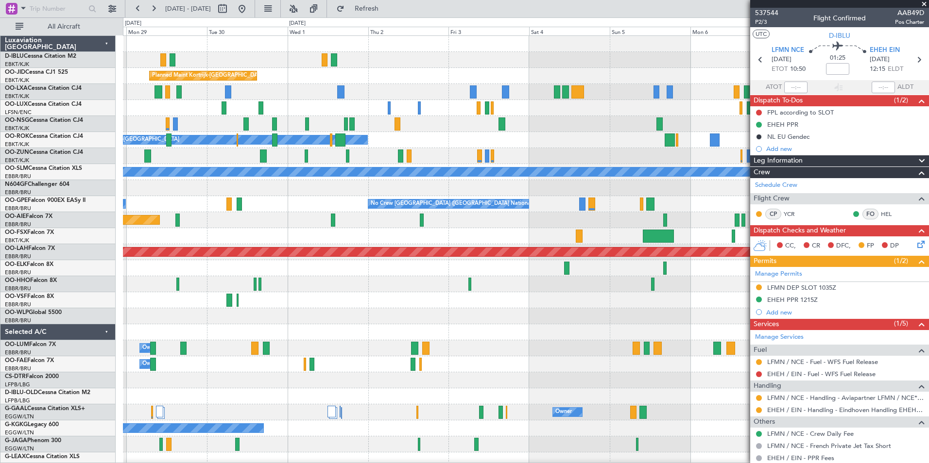
click at [298, 301] on div "A/C Unavailable Kortrijk-Wevelgem A/C Unavailable Brussels (Brussels National) …" at bounding box center [525, 340] width 805 height 609
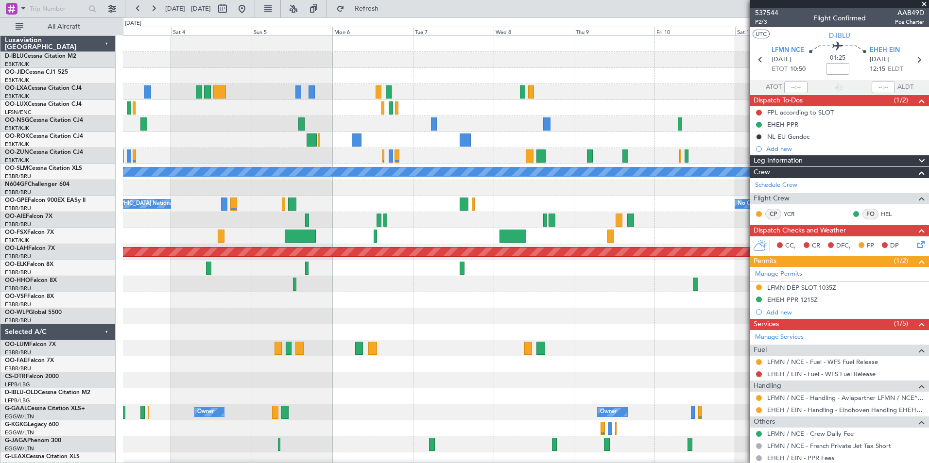
click at [181, 324] on div "Owner Kortrijk-Wevelgem A/C Unavailable Monchengladbach No Crew Brussels (Bruss…" at bounding box center [525, 340] width 805 height 609
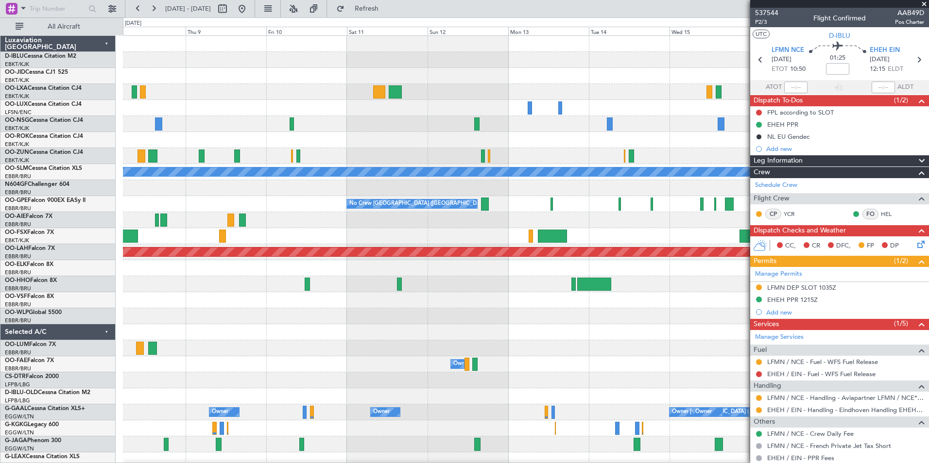
click at [251, 333] on div "A/C Unavailable Monchengladbach No Crew Brussels (Brussels National) No Crew Br…" at bounding box center [525, 340] width 805 height 609
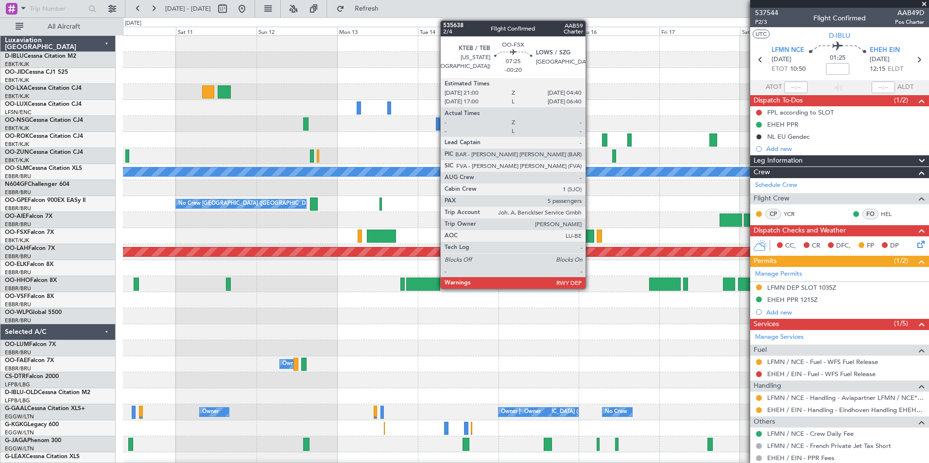
click at [590, 237] on div at bounding box center [581, 236] width 26 height 13
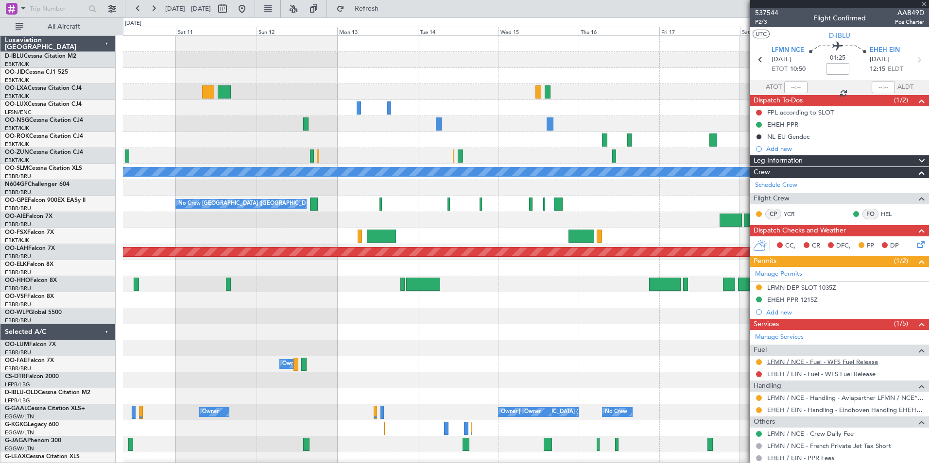
type input "-00:20"
type input "5"
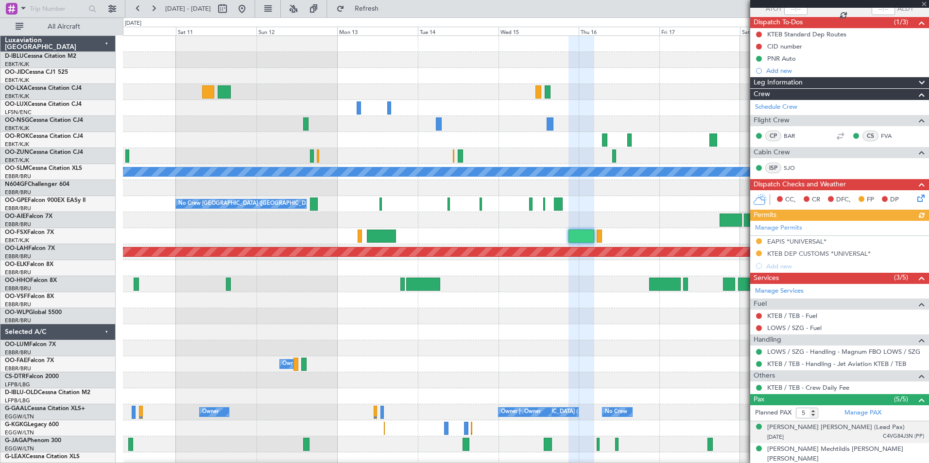
scroll to position [145, 0]
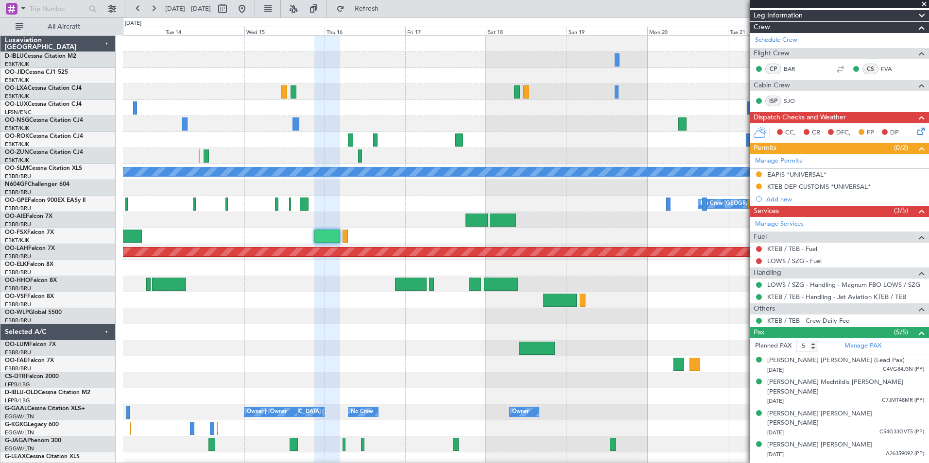
click at [271, 324] on div "A/C Unavailable Monchengladbach No Crew Brussels (Brussels National) Planned Ma…" at bounding box center [525, 364] width 805 height 657
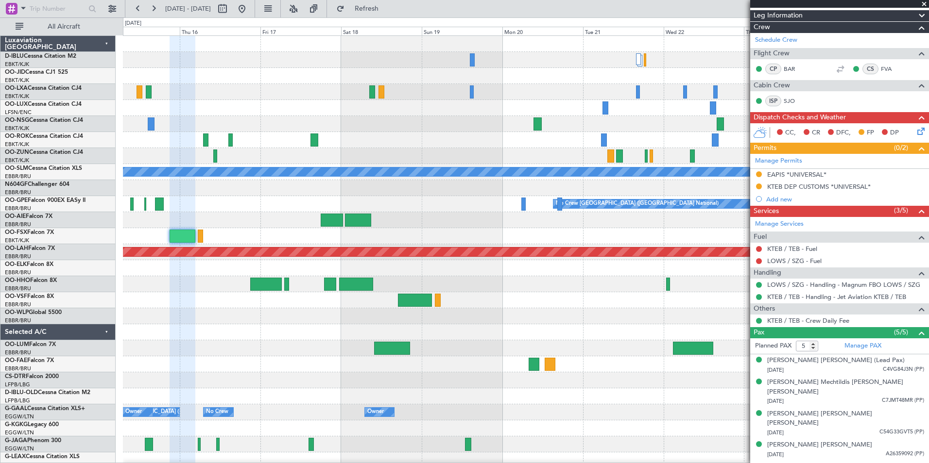
click at [469, 323] on div at bounding box center [525, 316] width 805 height 16
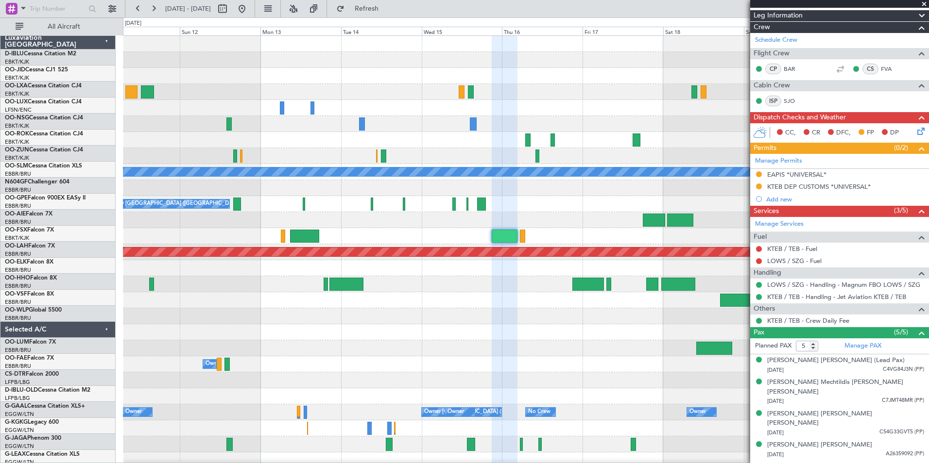
scroll to position [0, 0]
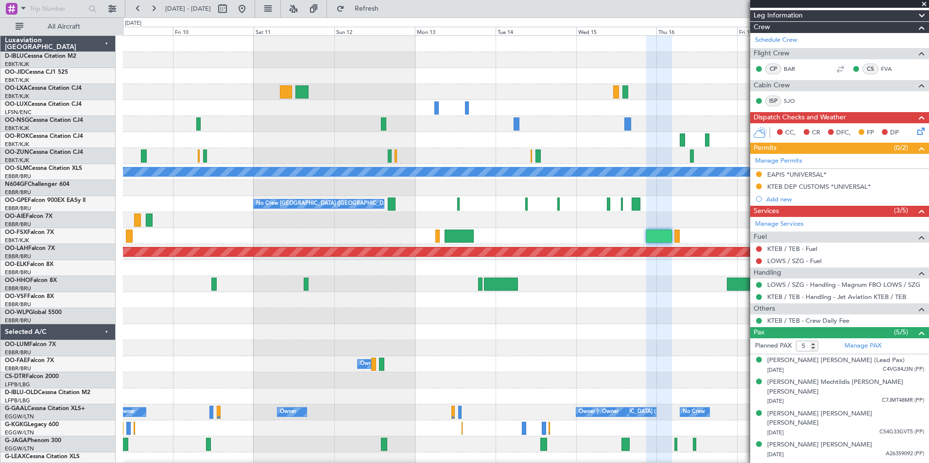
click at [722, 320] on div at bounding box center [525, 316] width 805 height 16
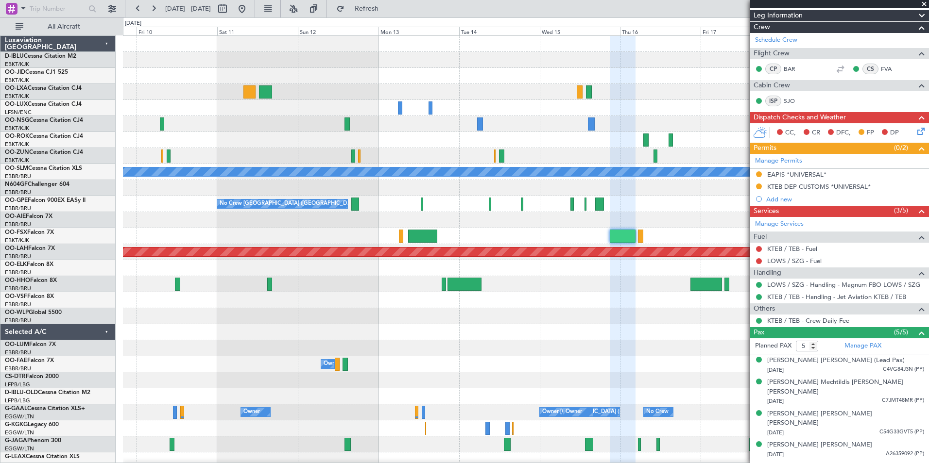
click at [568, 321] on div at bounding box center [525, 316] width 805 height 16
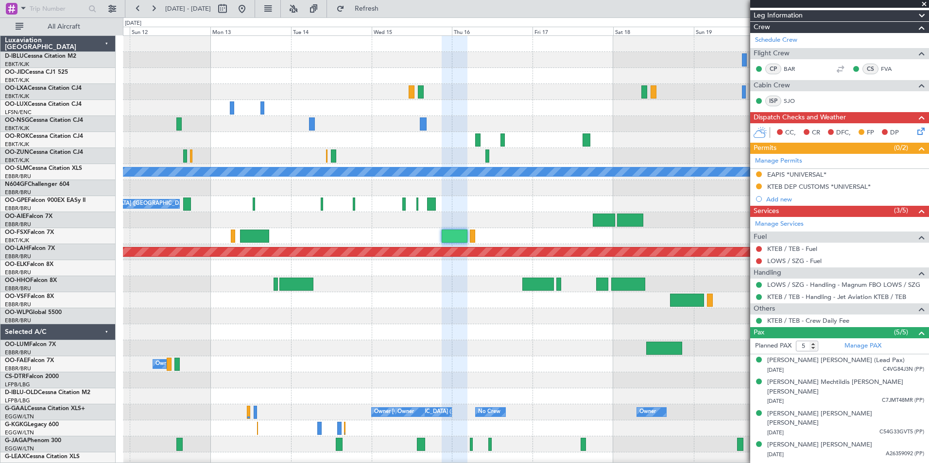
click at [361, 300] on div at bounding box center [525, 300] width 805 height 16
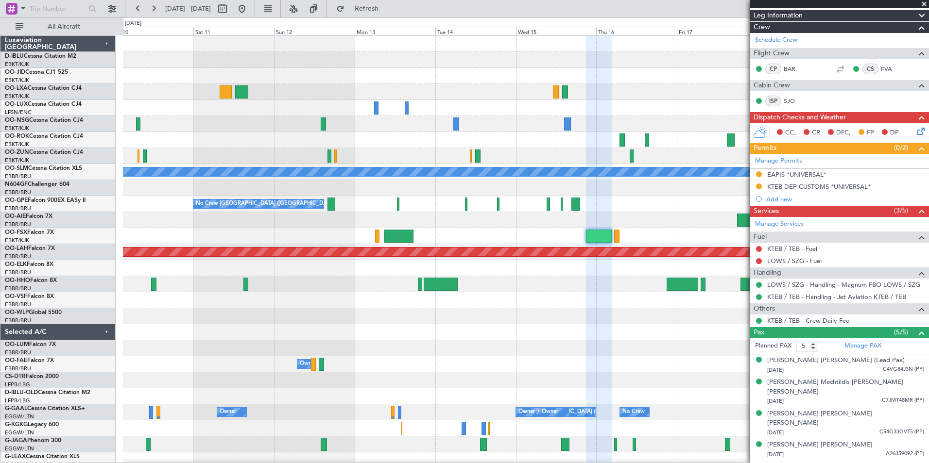
click at [697, 346] on div "A/C Unavailable [GEOGRAPHIC_DATA] No Crew [GEOGRAPHIC_DATA] (Brussels National)…" at bounding box center [525, 364] width 805 height 657
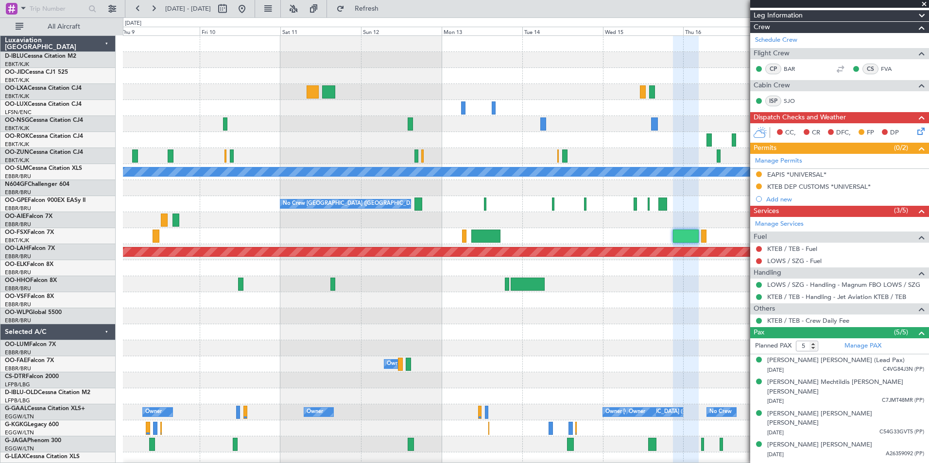
click at [610, 356] on div at bounding box center [525, 349] width 805 height 16
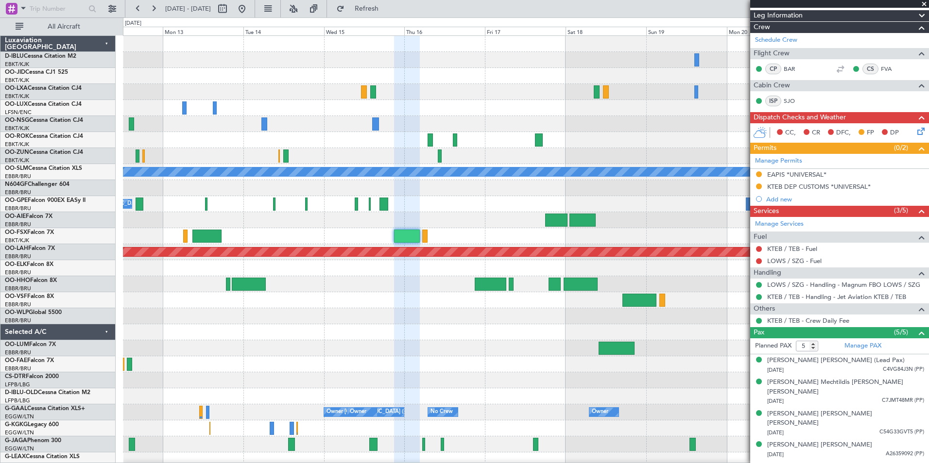
click at [333, 344] on div "A/C Unavailable [GEOGRAPHIC_DATA] No Crew [GEOGRAPHIC_DATA] (Brussels National)…" at bounding box center [525, 364] width 805 height 657
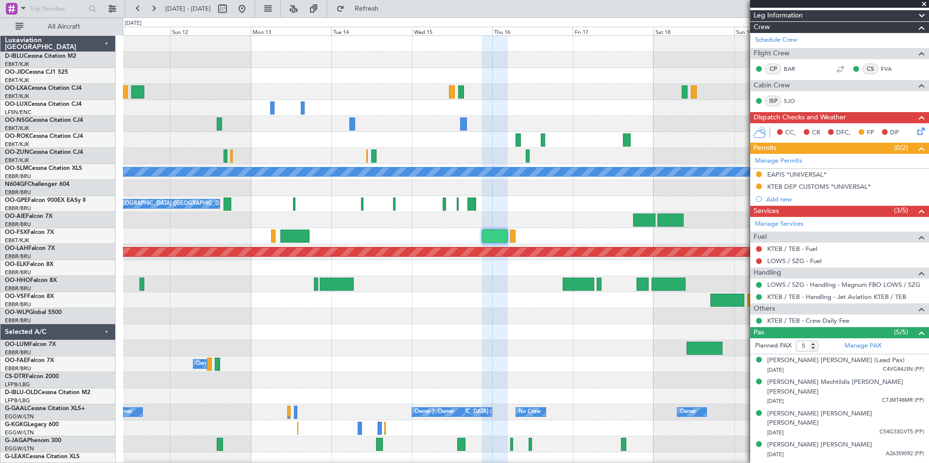
click at [529, 327] on div "A/C Unavailable [GEOGRAPHIC_DATA] No Crew [GEOGRAPHIC_DATA] (Brussels National)…" at bounding box center [525, 364] width 805 height 657
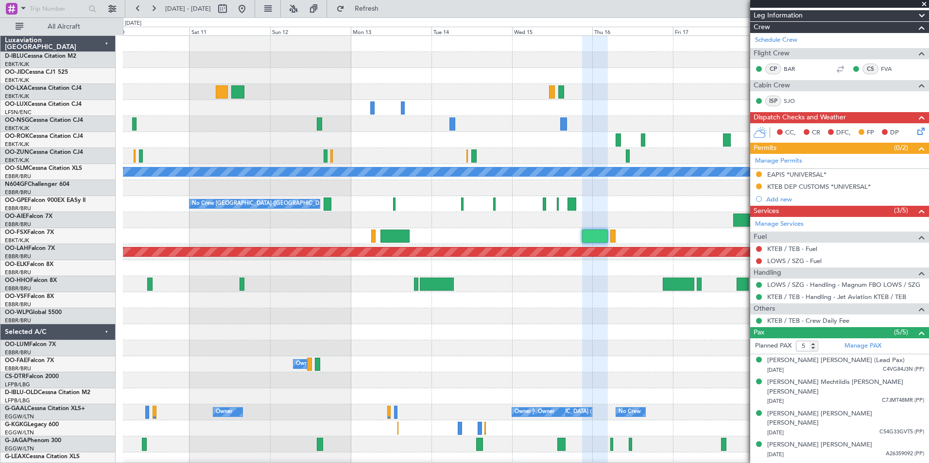
click at [602, 329] on div "A/C Unavailable [GEOGRAPHIC_DATA] No Crew [GEOGRAPHIC_DATA] (Brussels National)…" at bounding box center [525, 364] width 805 height 657
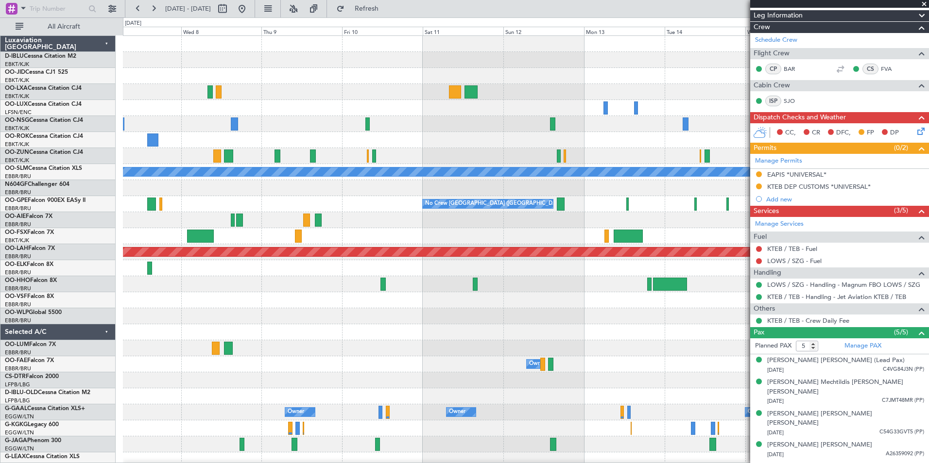
click at [549, 341] on div "A/C Unavailable [GEOGRAPHIC_DATA] No Crew [GEOGRAPHIC_DATA] (Brussels National)…" at bounding box center [525, 364] width 805 height 657
click at [250, 16] on button at bounding box center [242, 9] width 16 height 16
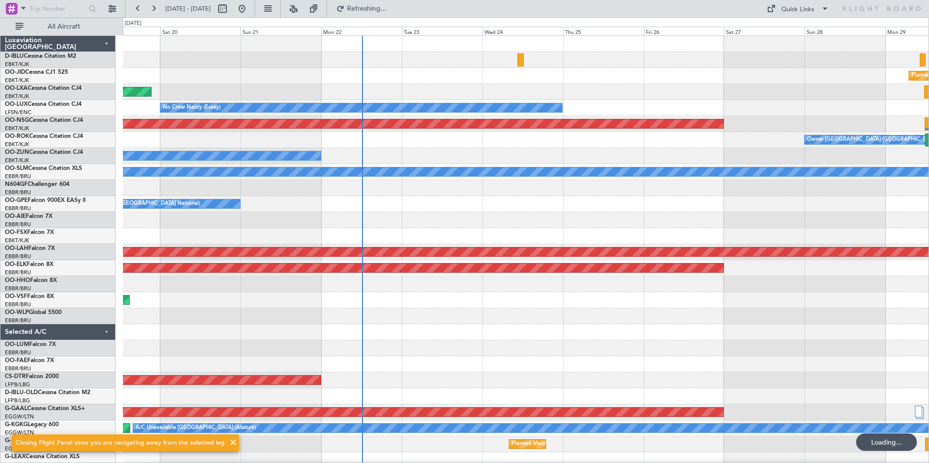
click at [557, 347] on div "Planned Maint Kortrijk-Wevelgem Planned Maint Paris (Le Bourget) No Crew Nancy …" at bounding box center [525, 340] width 805 height 609
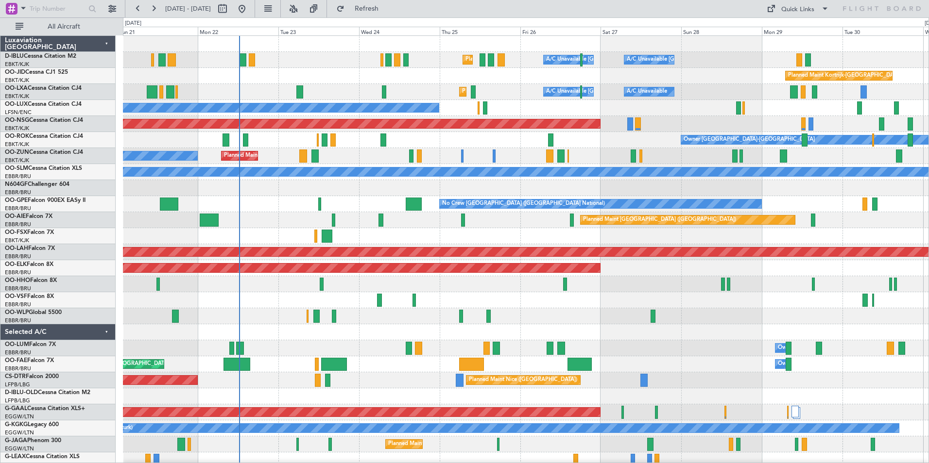
click at [605, 389] on div "Planned Maint Nice (Côte d'Azur Airport) A/C Unavailable Brussels (Brussels Nat…" at bounding box center [525, 340] width 805 height 609
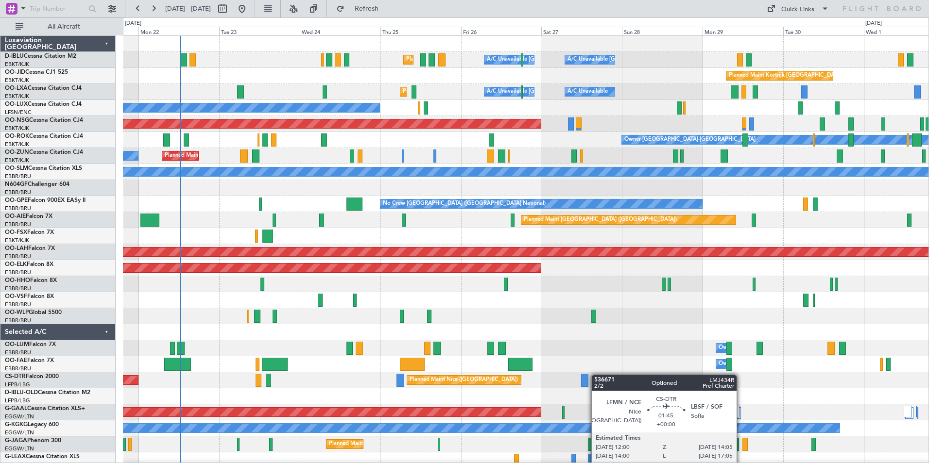
click at [587, 377] on div "Planned Maint Nice (Côte d'Azur Airport) A/C Unavailable Brussels (Brussels Nat…" at bounding box center [525, 340] width 805 height 609
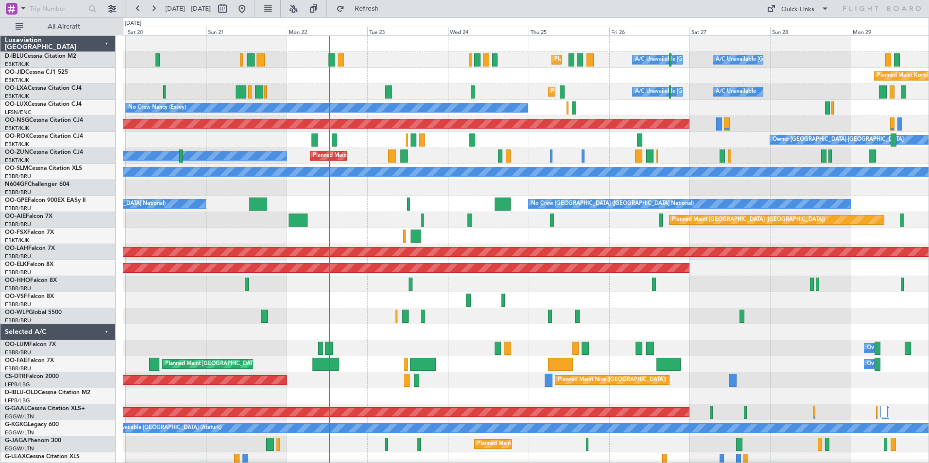
click at [573, 315] on div "Planned Maint Nice (Côte d'Azur Airport) A/C Unavailable Brussels (Brussels Nat…" at bounding box center [525, 340] width 805 height 609
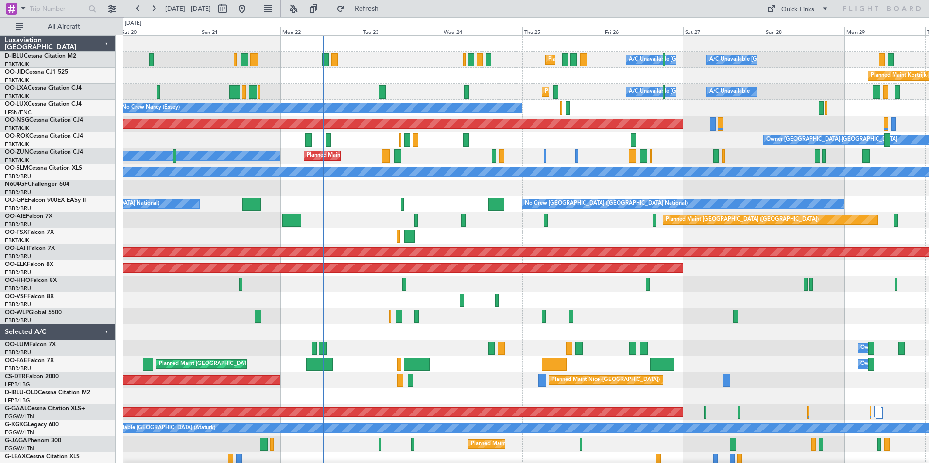
click at [386, 352] on div "Owner Melsbroek Air Base Planned Maint Brussels (Brussels National)" at bounding box center [525, 349] width 805 height 16
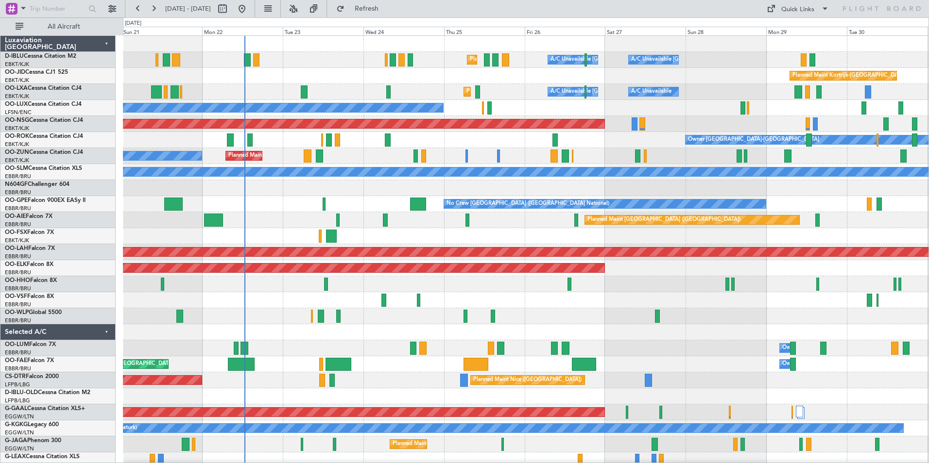
click at [253, 349] on div "Planned Maint Nice (Côte d'Azur Airport) A/C Unavailable Brussels (Brussels Nat…" at bounding box center [525, 340] width 805 height 609
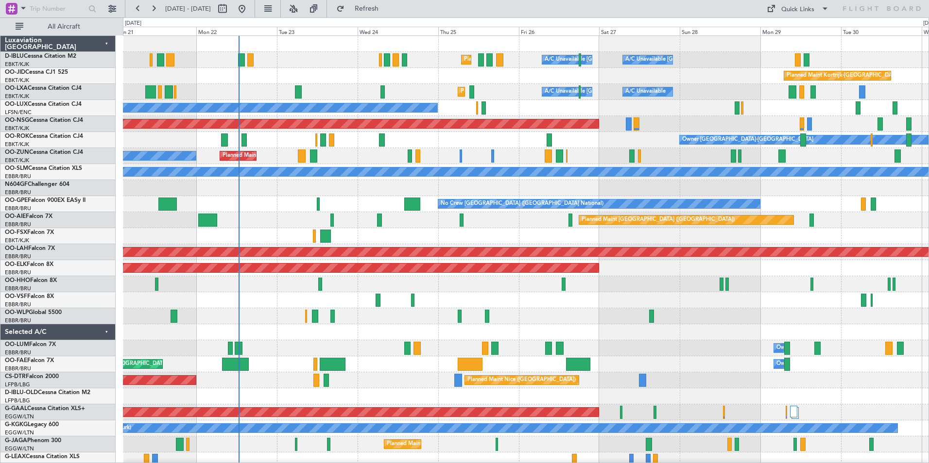
click at [269, 321] on div at bounding box center [525, 316] width 805 height 16
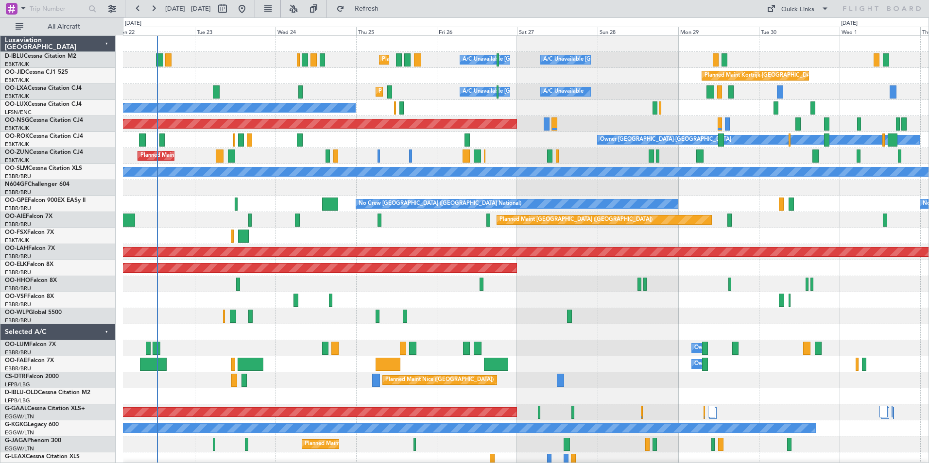
click at [471, 319] on div "Planned Maint Nice (Côte d'Azur Airport) A/C Unavailable Brussels (Brussels Nat…" at bounding box center [525, 340] width 805 height 609
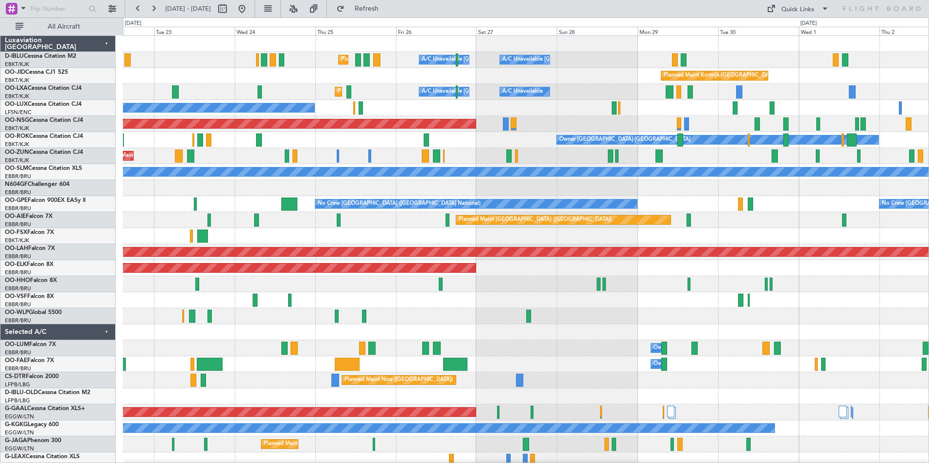
click at [174, 344] on div "Planned Maint Nice (Côte d'Azur Airport) A/C Unavailable Brussels (Brussels Nat…" at bounding box center [525, 340] width 805 height 609
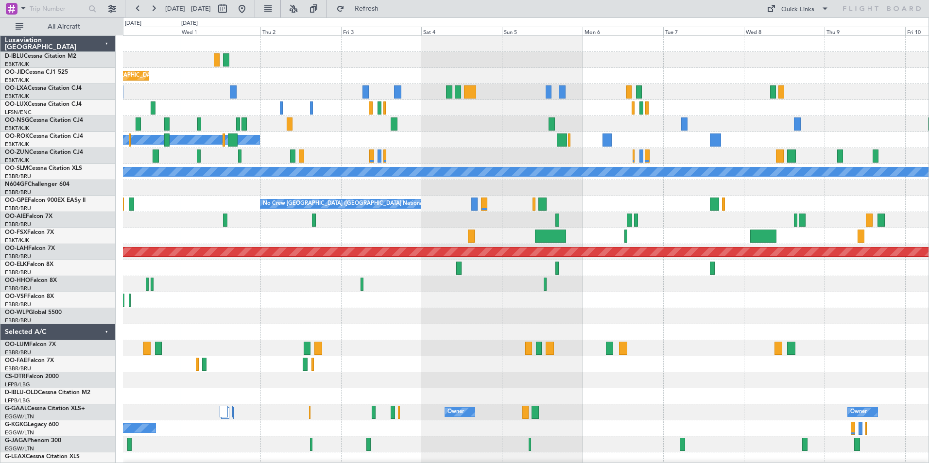
click at [381, 316] on div at bounding box center [525, 316] width 805 height 16
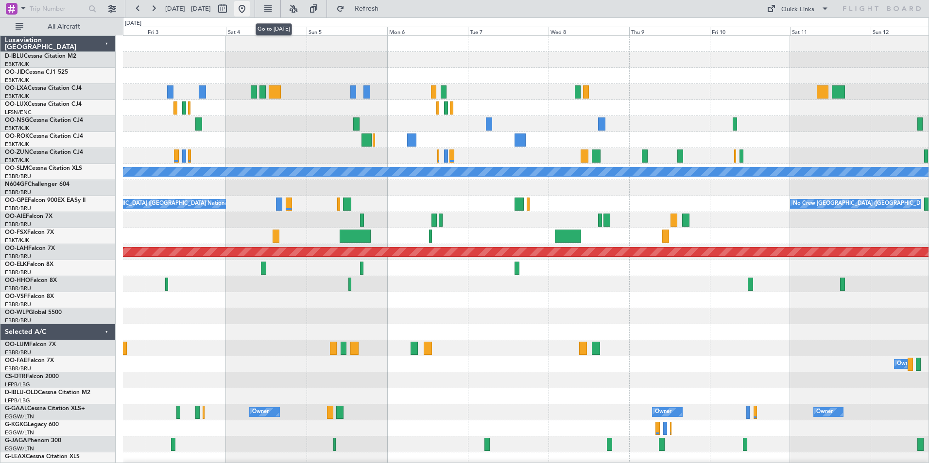
click at [250, 9] on button at bounding box center [242, 9] width 16 height 16
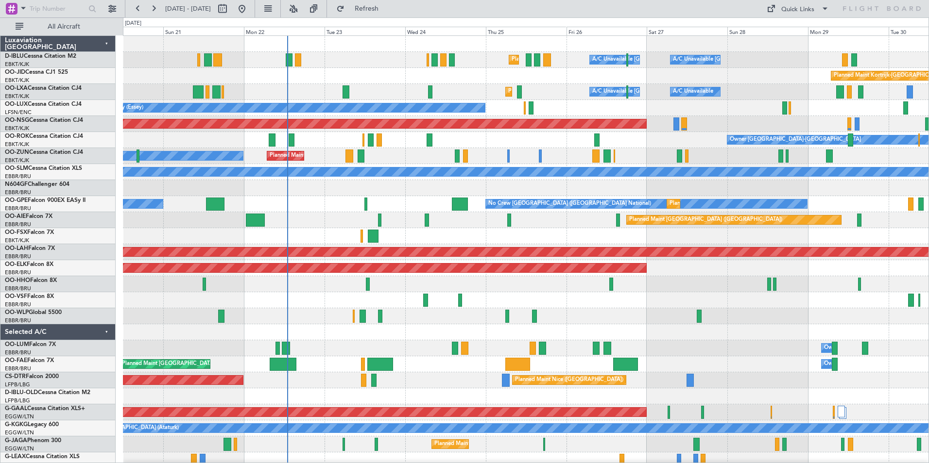
click at [512, 239] on div at bounding box center [525, 236] width 805 height 16
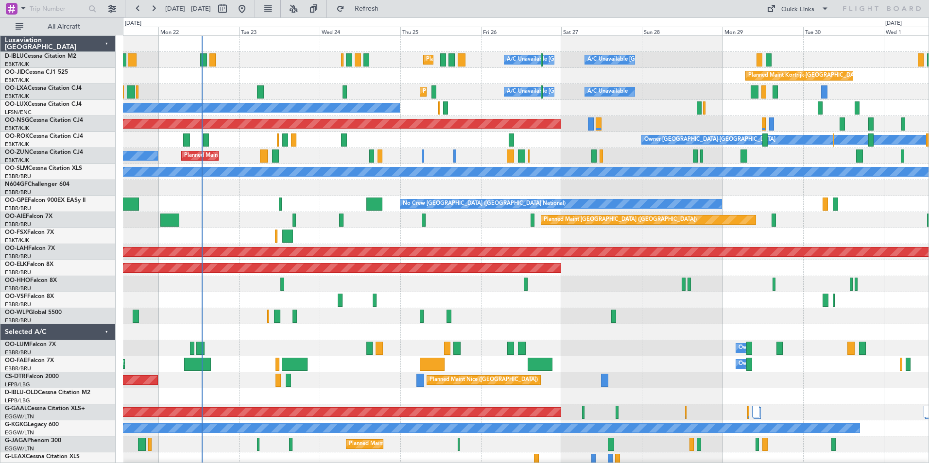
click at [555, 309] on div "Planned Maint Nice (Côte d'Azur Airport) A/C Unavailable Brussels (Brussels Nat…" at bounding box center [525, 340] width 805 height 609
click at [180, 386] on div "Planned Maint Nice (Côte d'Azur Airport) A/C Unavailable Brussels (Brussels Nat…" at bounding box center [525, 340] width 805 height 609
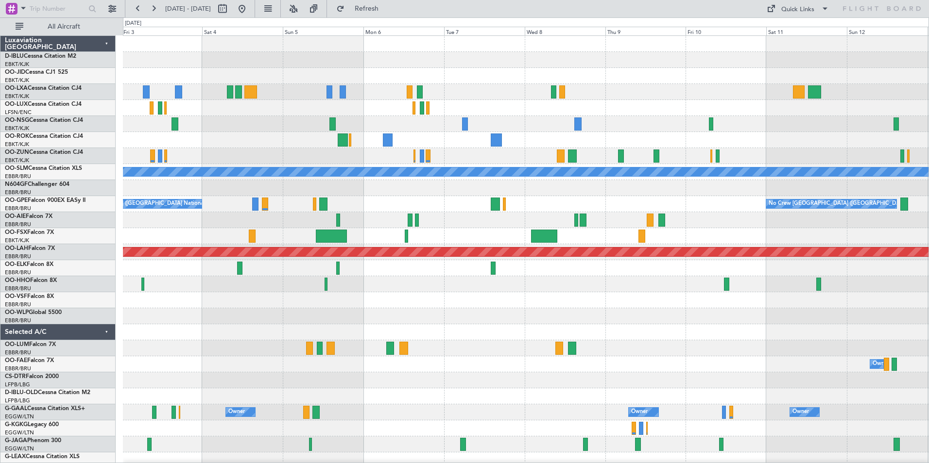
click at [405, 311] on div "Planned Maint Kortrijk-Wevelgem Owner Kortrijk-Wevelgem A/C Unavailable Monchen…" at bounding box center [525, 340] width 805 height 609
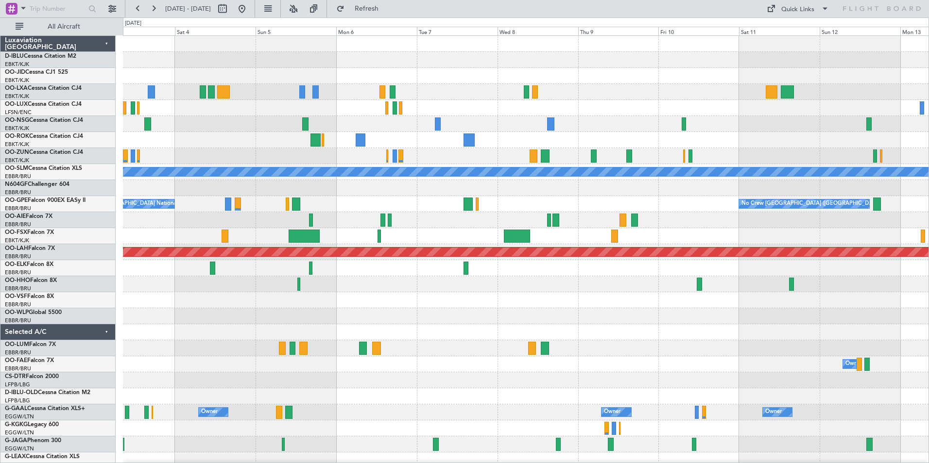
click at [168, 327] on div "Owner Kortrijk-Wevelgem A/C Unavailable Monchengladbach No Crew Brussels (Bruss…" at bounding box center [525, 340] width 805 height 609
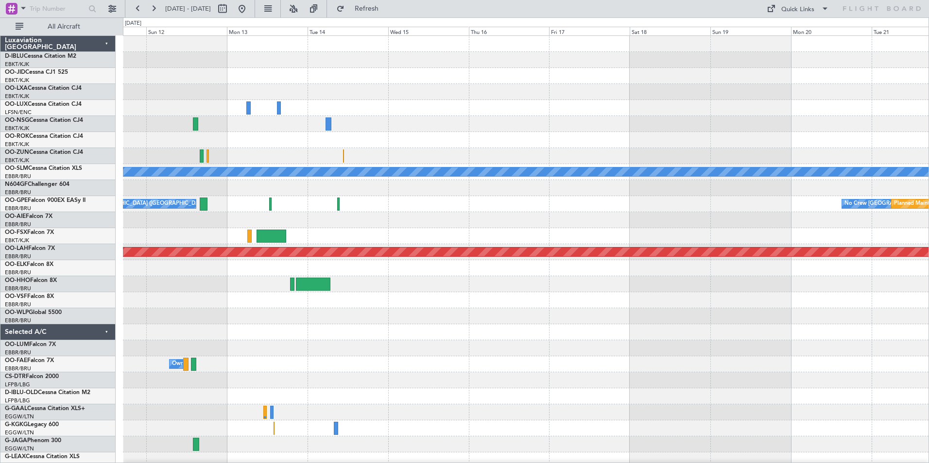
click at [227, 350] on div "A/C Unavailable Monchengladbach No Crew Brussels (Brussels National) No Crew Br…" at bounding box center [525, 340] width 805 height 609
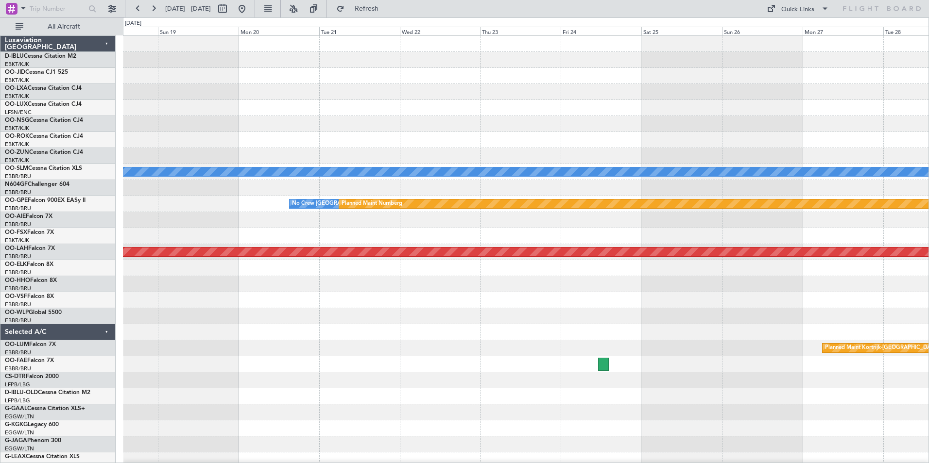
click at [319, 377] on div "Planned Maint Paris (Le Bourget) A/C Unavailable Monchengladbach No Crew Brusse…" at bounding box center [525, 340] width 805 height 609
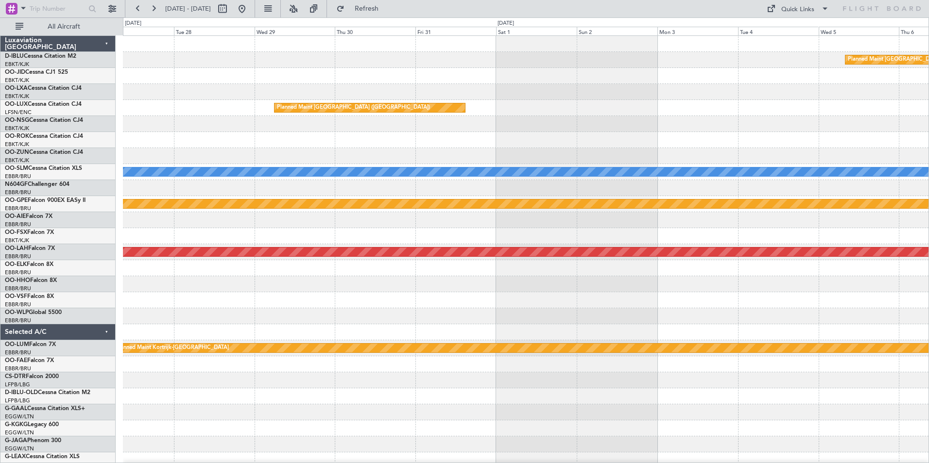
click at [332, 387] on div "Planned Maint Paris (Le Bourget) Planned Maint Paris (Le Bourget) A/C Unavailab…" at bounding box center [525, 340] width 805 height 609
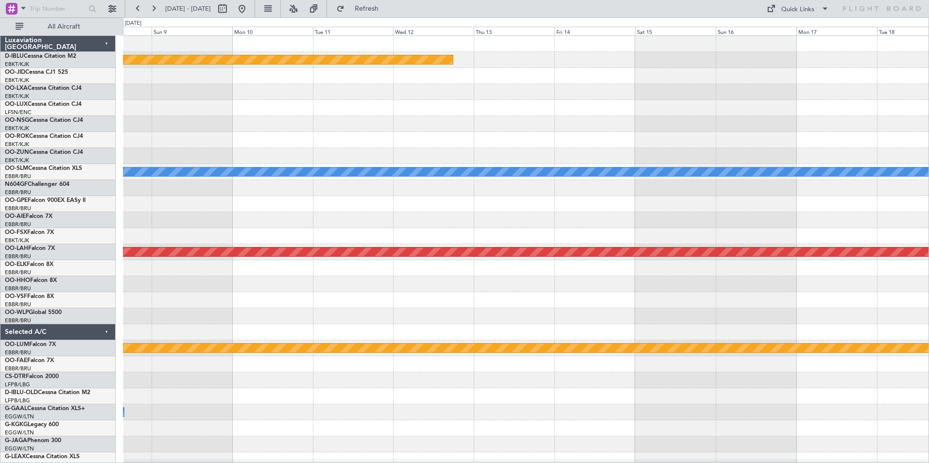
click at [148, 314] on div "Planned Maint Paris (Le Bourget) A/C Unavailable Monchengladbach No Crew Brusse…" at bounding box center [525, 340] width 805 height 609
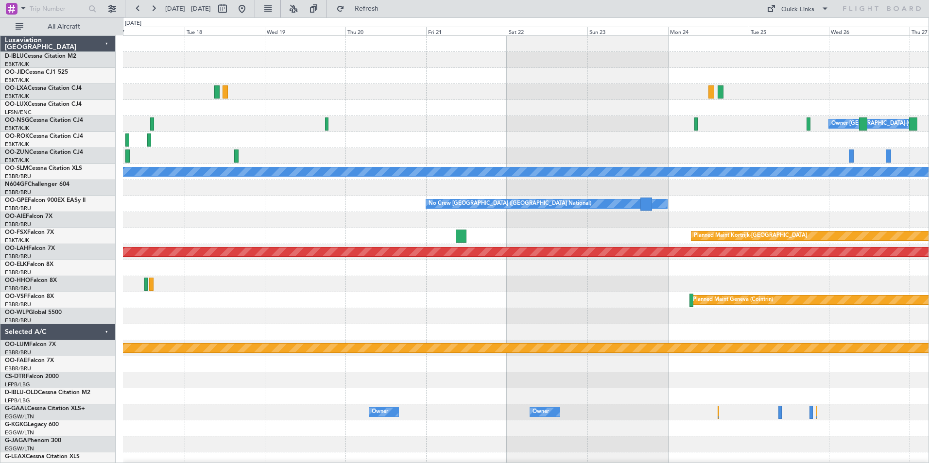
click at [338, 311] on div at bounding box center [525, 316] width 805 height 16
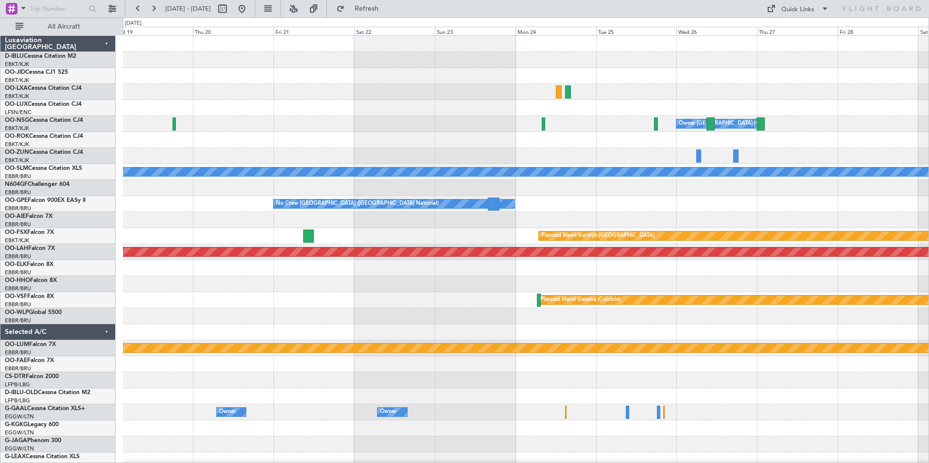
click at [256, 308] on div "Owner Kortrijk-Wevelgem A/C Unavailable Monchengladbach No Crew Brussels (Bruss…" at bounding box center [525, 340] width 805 height 609
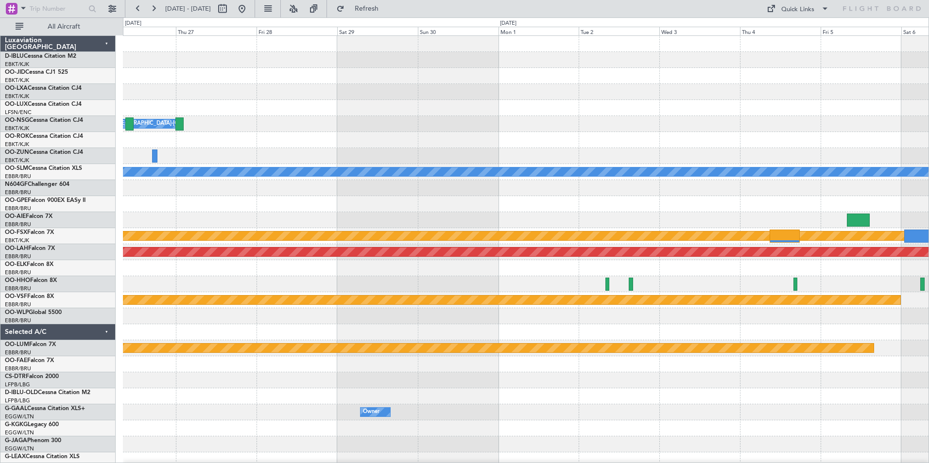
click at [218, 335] on div "Owner Kortrijk-Wevelgem A/C Unavailable Monchengladbach No Crew Brussels (Bruss…" at bounding box center [525, 340] width 805 height 609
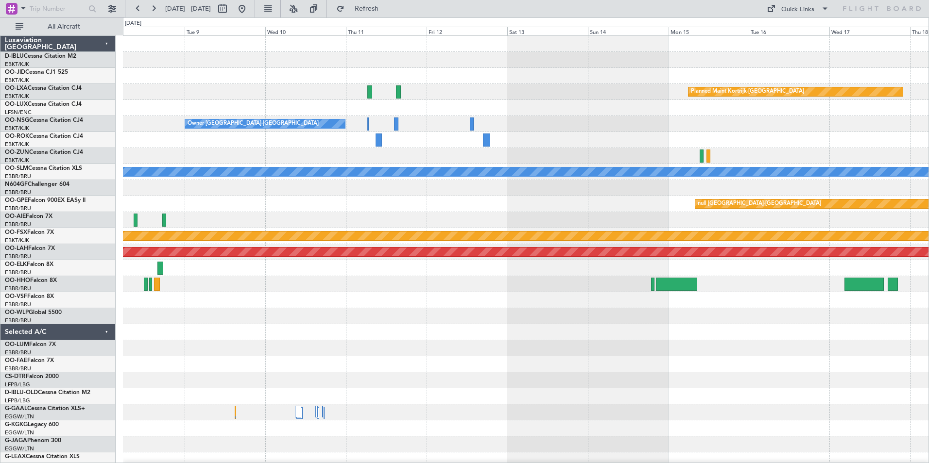
click at [86, 363] on div "Planned Maint Kortrijk-Wevelgem Owner Kortrijk-Wevelgem A/C Unavailable Monchen…" at bounding box center [464, 240] width 929 height 446
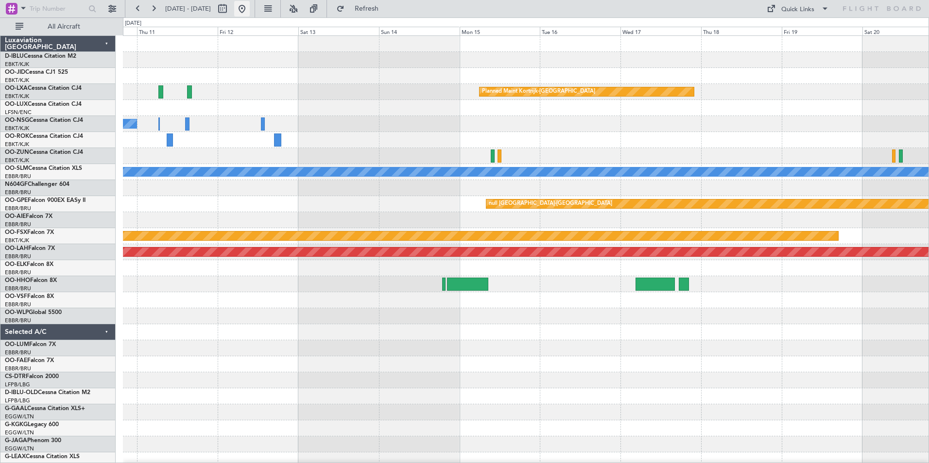
click at [250, 7] on button at bounding box center [242, 9] width 16 height 16
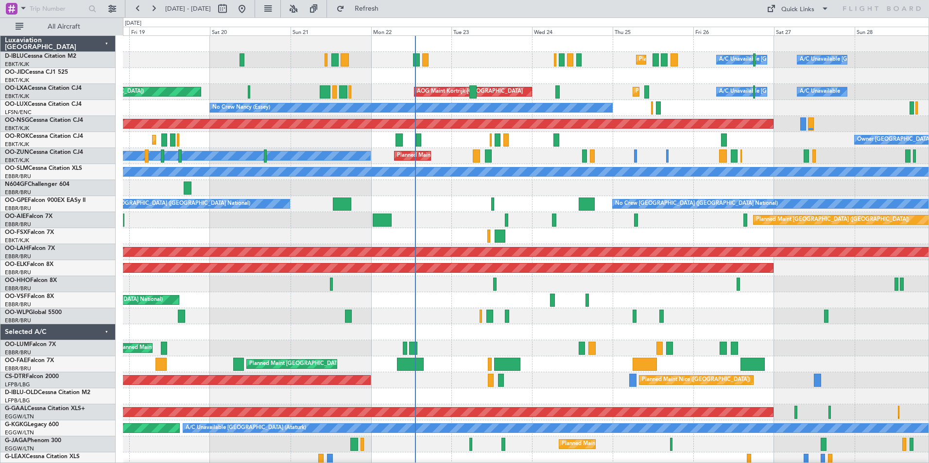
click at [468, 238] on div "Planned Maint Nice (Côte d'Azur Airport) A/C Unavailable Brussels (Brussels Nat…" at bounding box center [525, 356] width 805 height 641
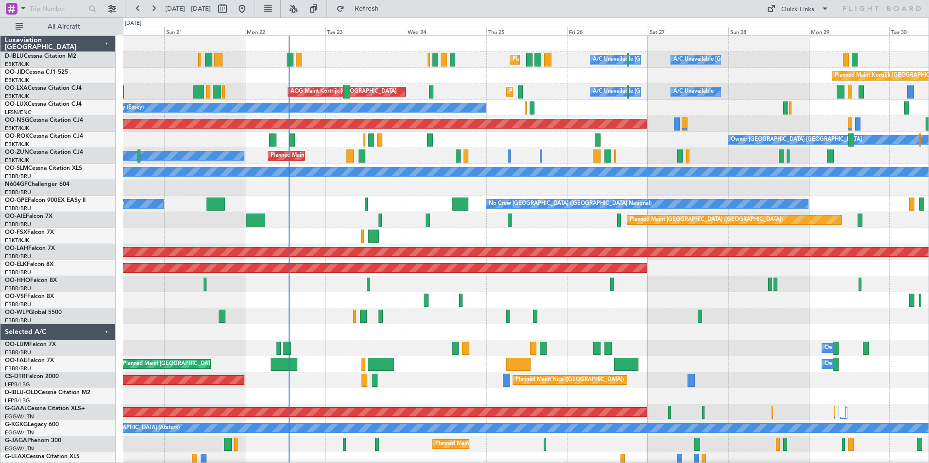
click at [362, 203] on div "Planned Maint Nice (Côte d'Azur Airport) A/C Unavailable Brussels (Brussels Nat…" at bounding box center [525, 340] width 805 height 609
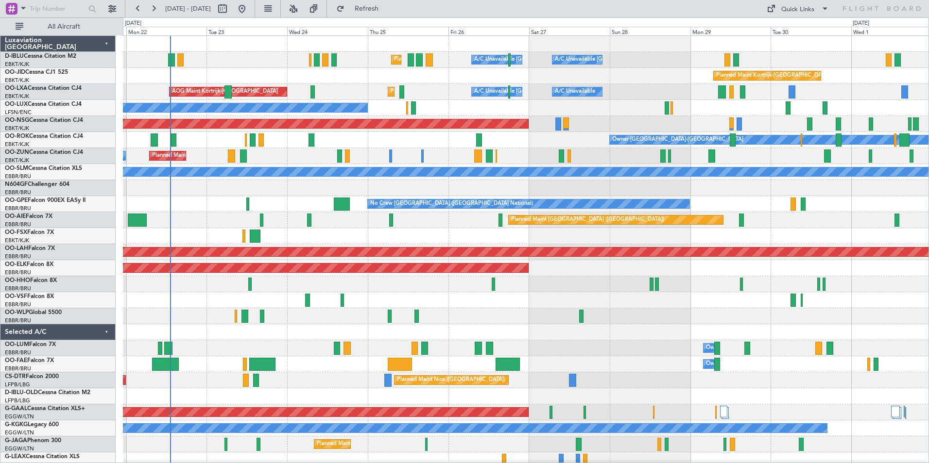
click at [333, 235] on div "Planned Maint Nice (Côte d'Azur Airport) A/C Unavailable Brussels (Brussels Nat…" at bounding box center [525, 340] width 805 height 609
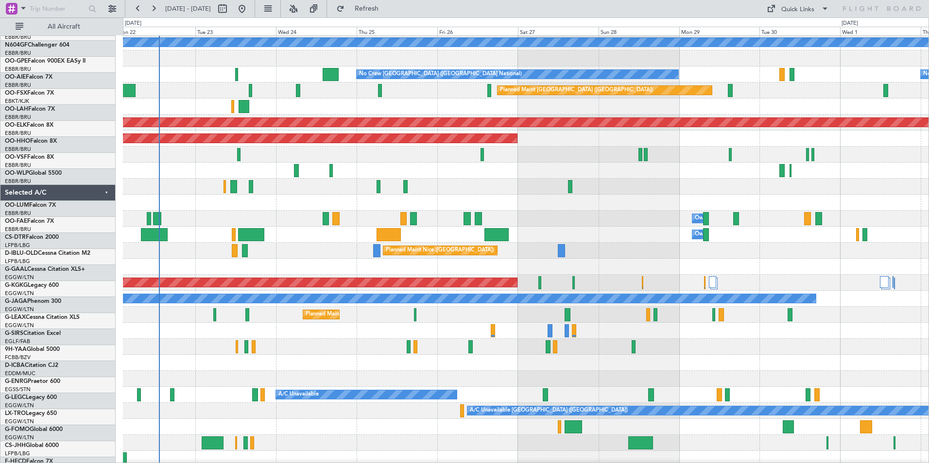
click at [641, 211] on div "Owner Melsbroek Air Base" at bounding box center [525, 219] width 805 height 16
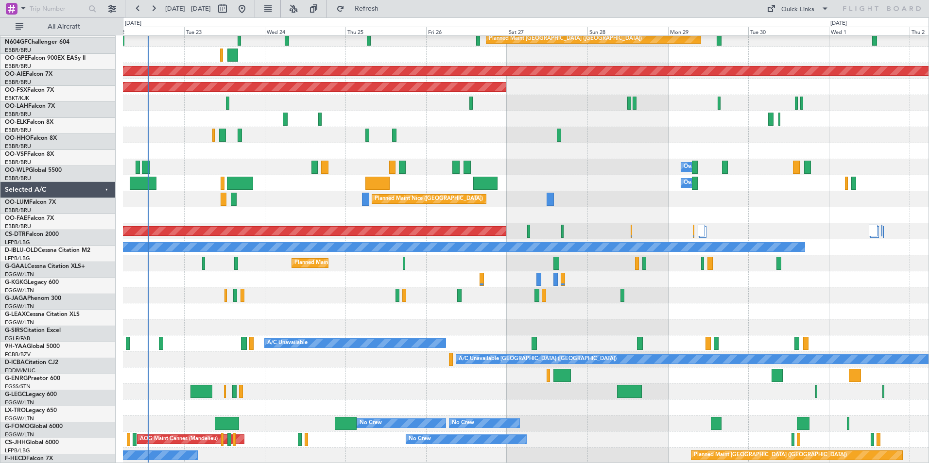
scroll to position [181, 0]
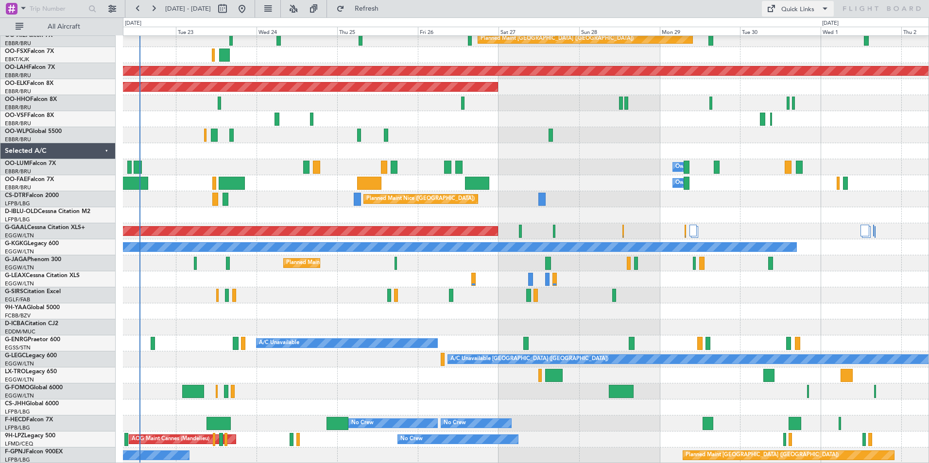
click at [813, 13] on div "Quick Links" at bounding box center [797, 10] width 33 height 10
click at [813, 25] on button "Trip Builder" at bounding box center [798, 31] width 73 height 23
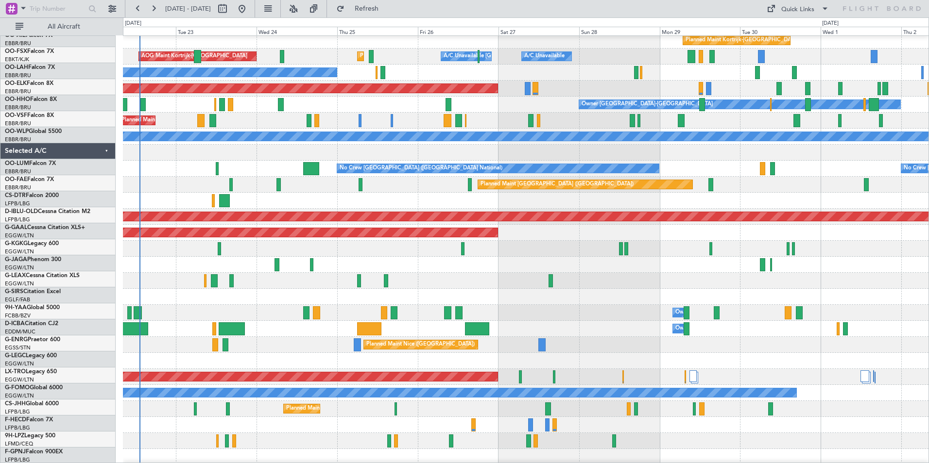
scroll to position [0, 0]
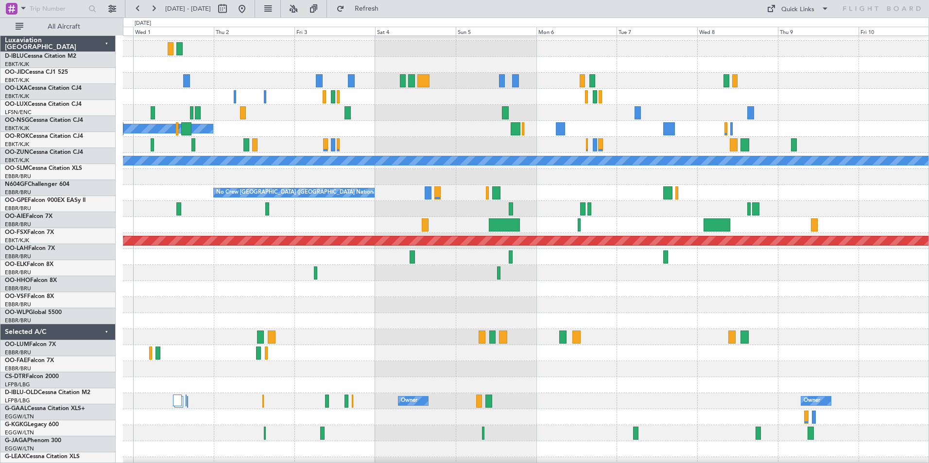
click at [156, 297] on div at bounding box center [525, 305] width 805 height 16
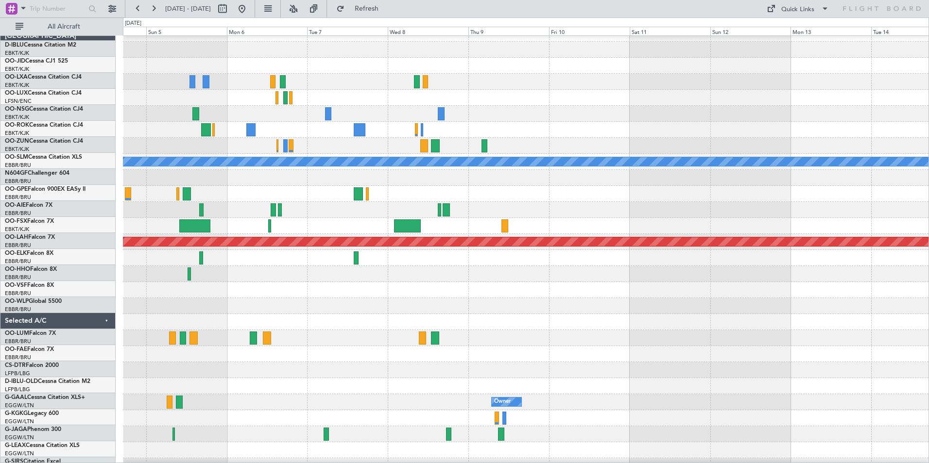
scroll to position [10, 0]
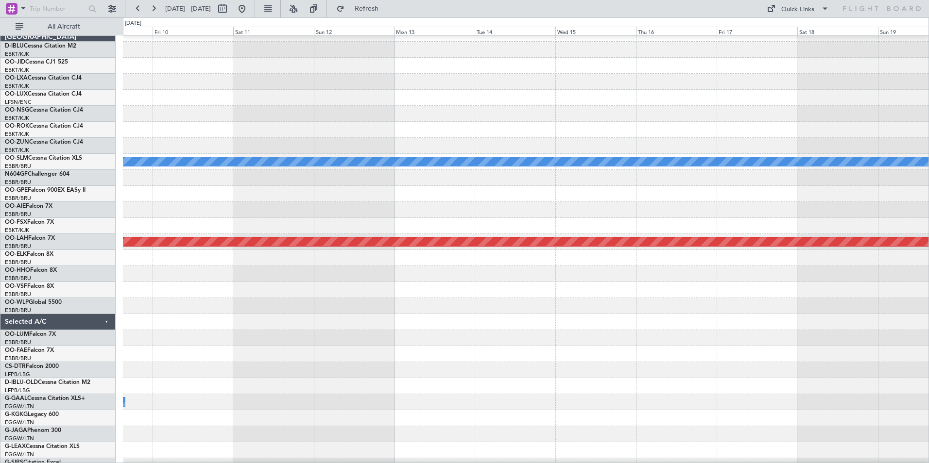
click at [0, 292] on html "22 Sep 2025 - 02 Oct 2025 Refresh Quick Links All Aircraft A/C Unavailable Monc…" at bounding box center [464, 231] width 929 height 463
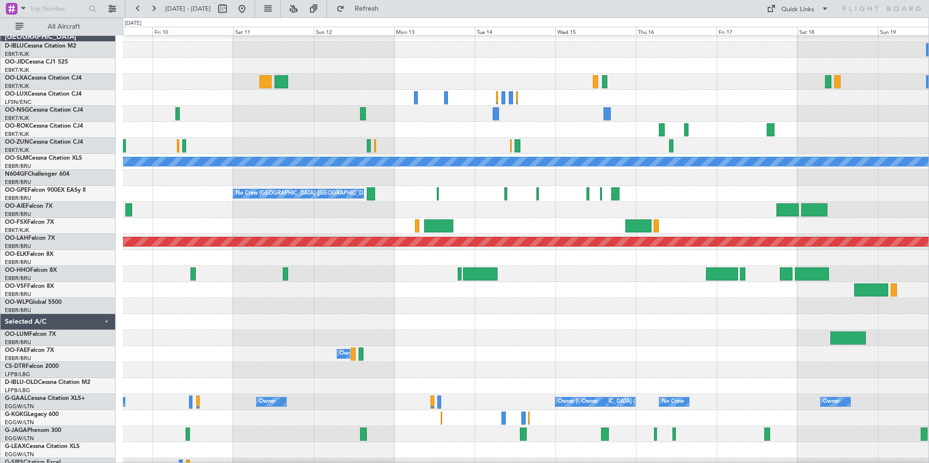
scroll to position [8, 0]
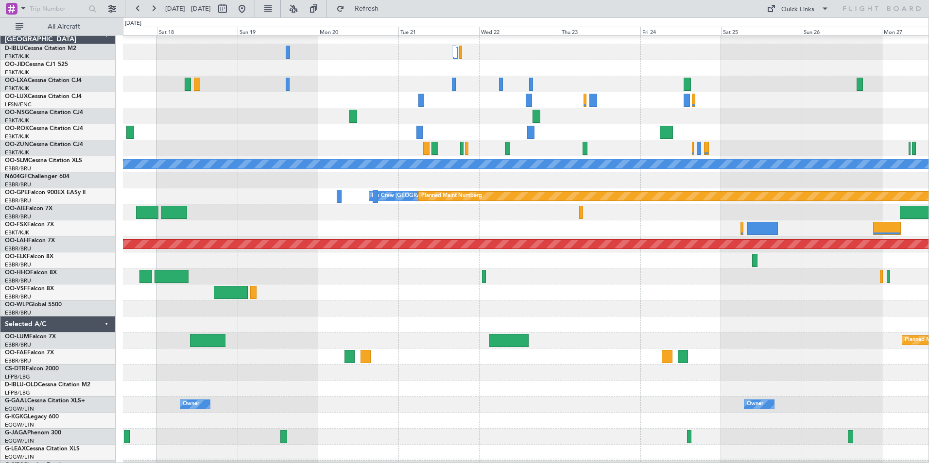
click at [145, 256] on div at bounding box center [525, 261] width 805 height 16
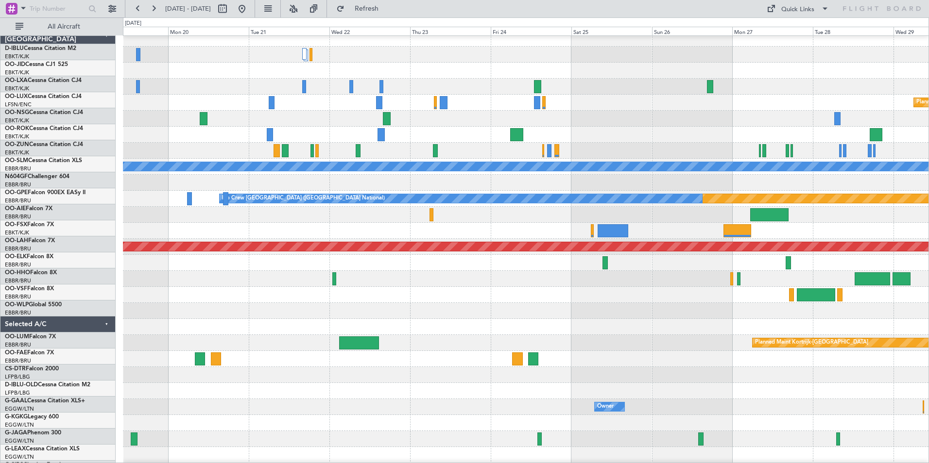
scroll to position [5, 0]
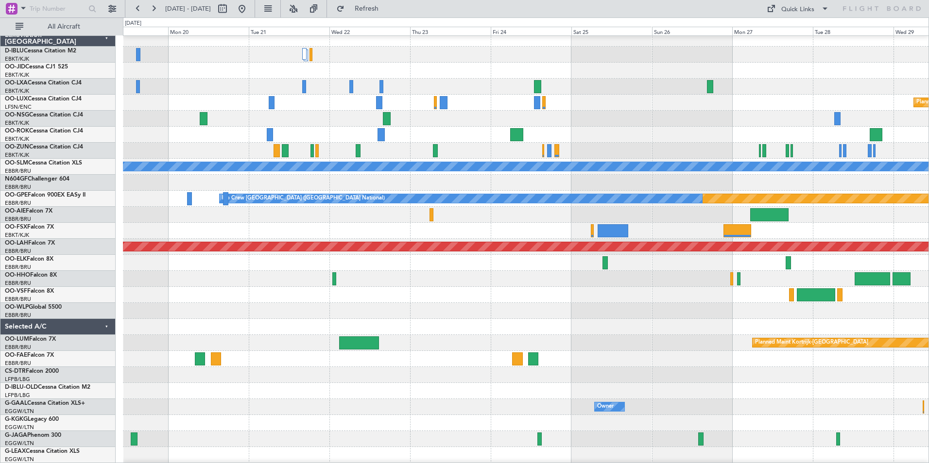
click at [444, 294] on div at bounding box center [525, 295] width 805 height 16
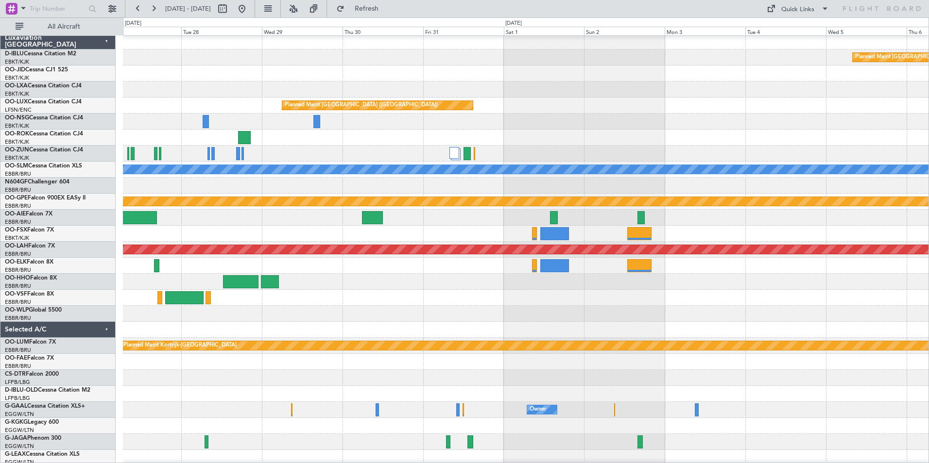
click at [176, 325] on div at bounding box center [525, 330] width 805 height 16
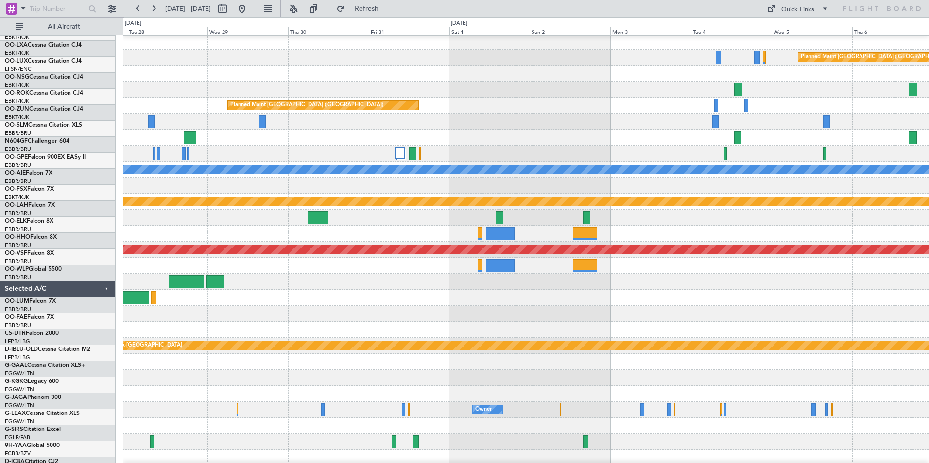
click at [28, 277] on div "Planned Maint Paris (Le Bourget) Planned Maint Paris (Le Bourget) A/C Unavailab…" at bounding box center [464, 240] width 929 height 446
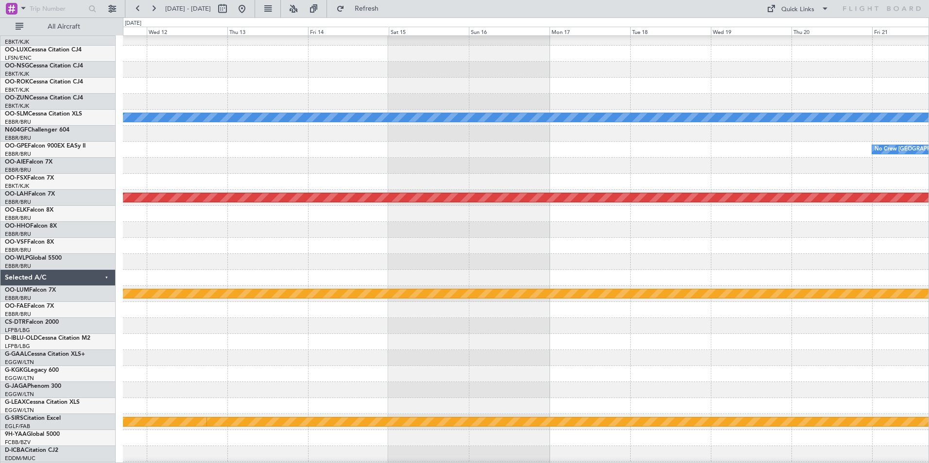
click at [399, 285] on div at bounding box center [525, 278] width 805 height 16
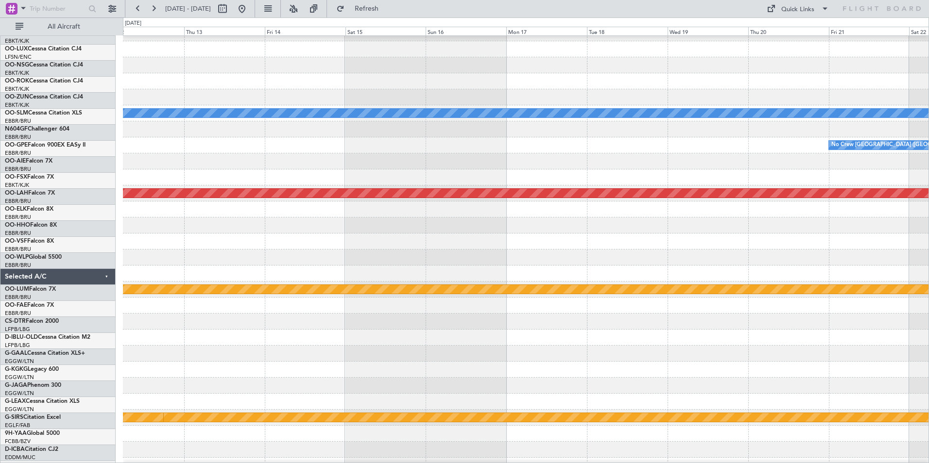
click at [0, 283] on html "20 Oct 2025 - 30 Oct 2025 Refresh Quick Links All Aircraft A/C Unavailable Monc…" at bounding box center [464, 231] width 929 height 463
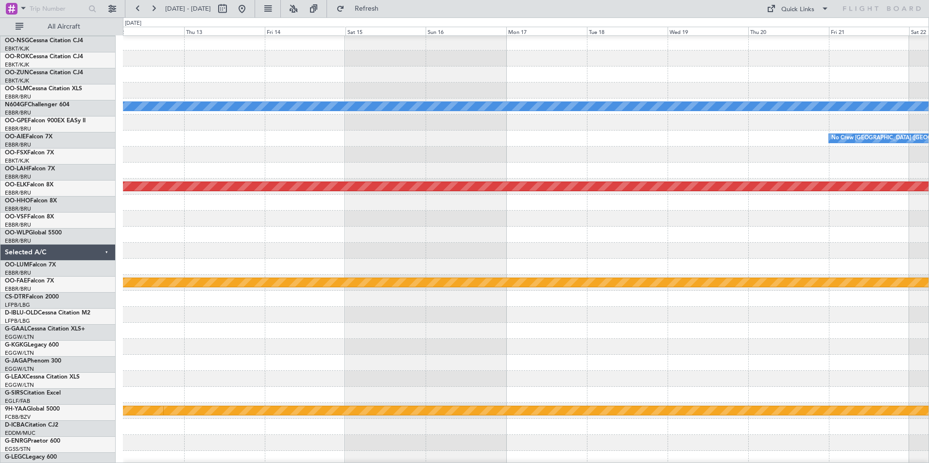
click at [112, 294] on div "A/C Unavailable Monchengladbach No Crew Brussels (Brussels National) Planned Ma…" at bounding box center [464, 240] width 929 height 446
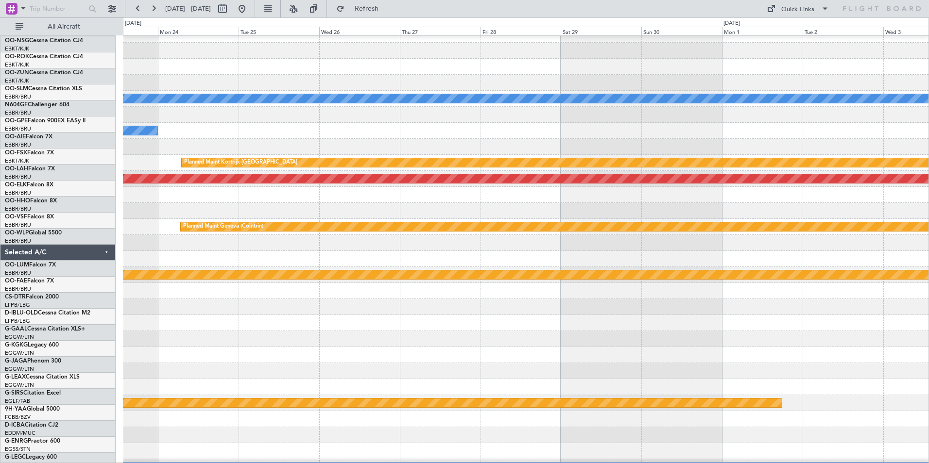
scroll to position [73, 0]
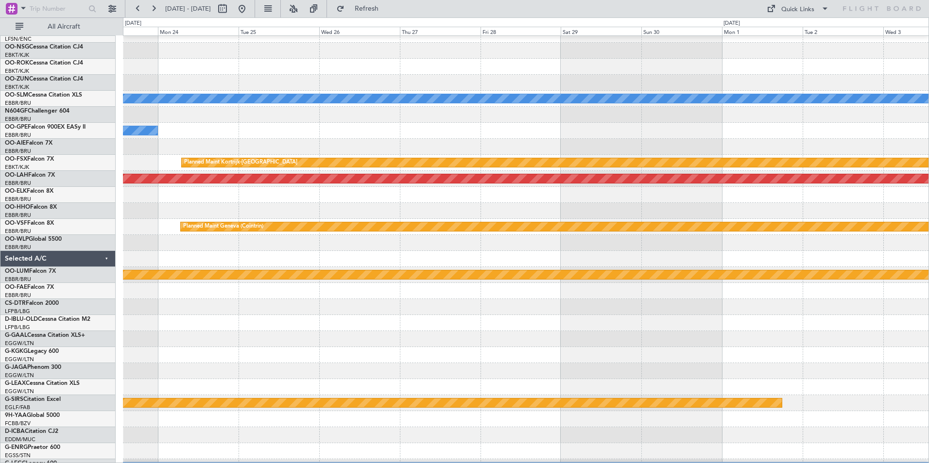
click at [19, 326] on div "A/C Unavailable Monchengladbach No Crew Brussels (Brussels National) Planned Ma…" at bounding box center [464, 240] width 929 height 446
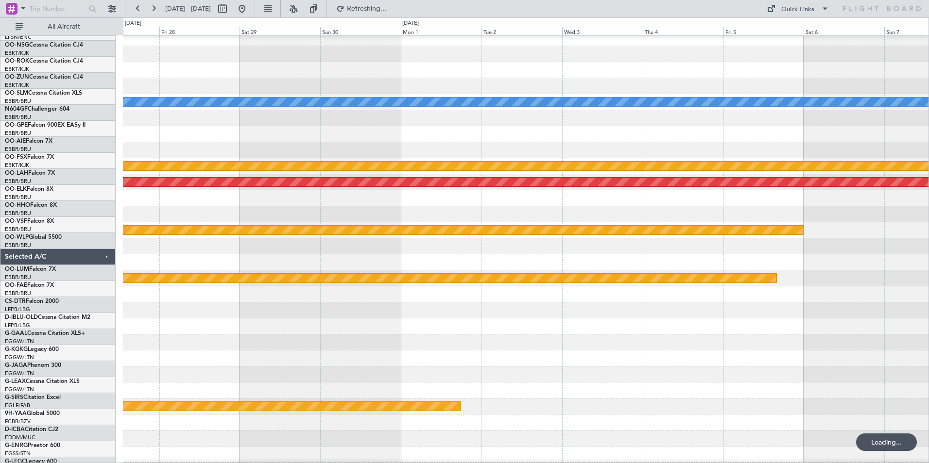
click at [90, 361] on div "A/C Unavailable Monchengladbach Planned Maint Kortrijk-Wevelgem Planned Maint A…" at bounding box center [464, 240] width 929 height 446
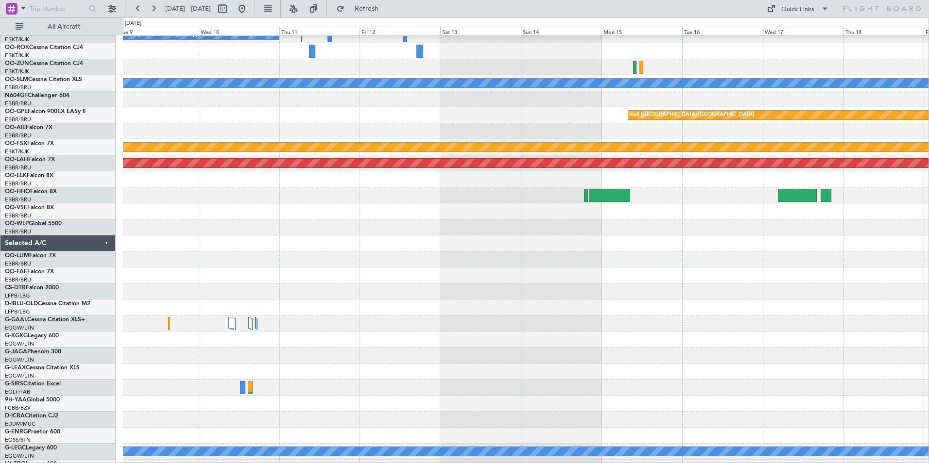
scroll to position [82, 0]
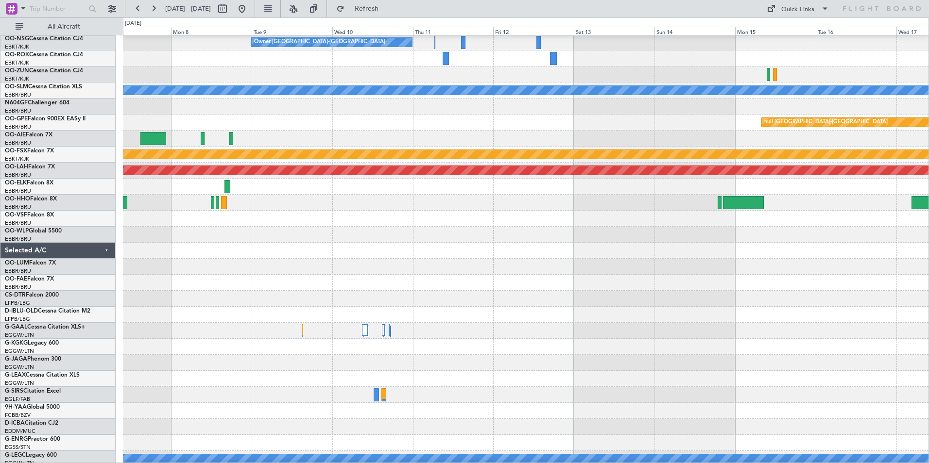
click at [627, 302] on div at bounding box center [525, 299] width 805 height 16
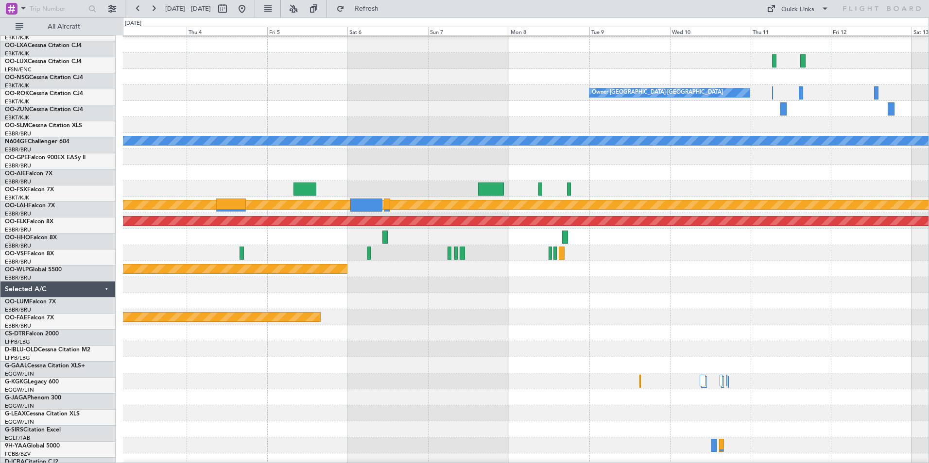
scroll to position [31, 0]
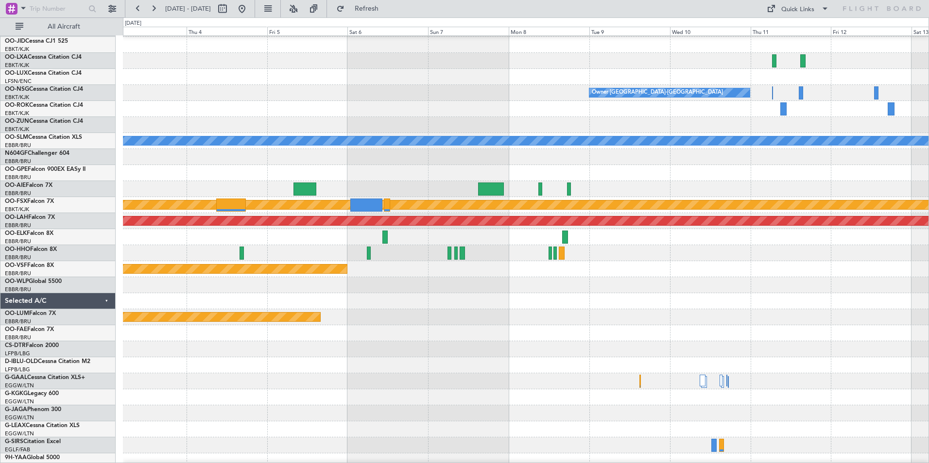
click at [768, 350] on div at bounding box center [525, 349] width 805 height 16
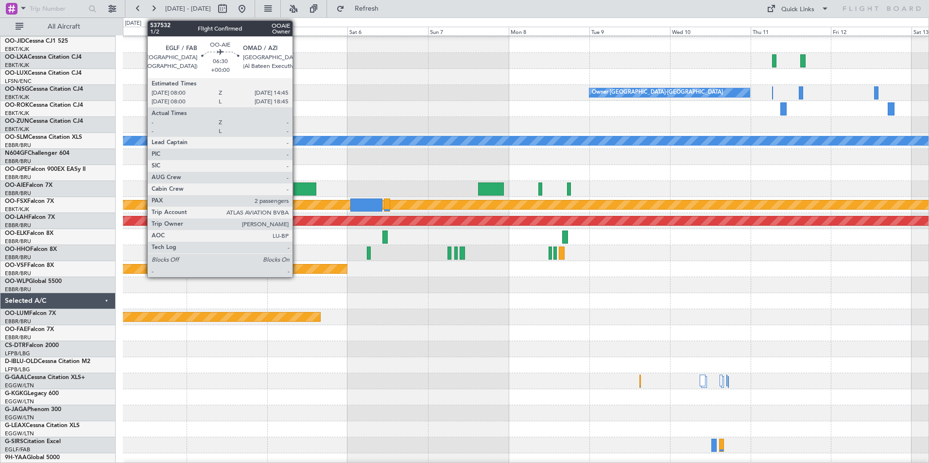
click at [297, 187] on div at bounding box center [304, 189] width 23 height 13
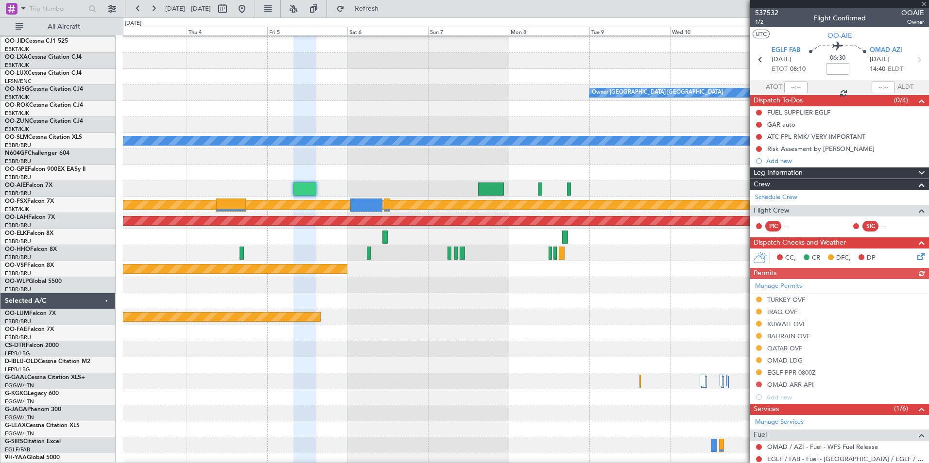
scroll to position [146, 0]
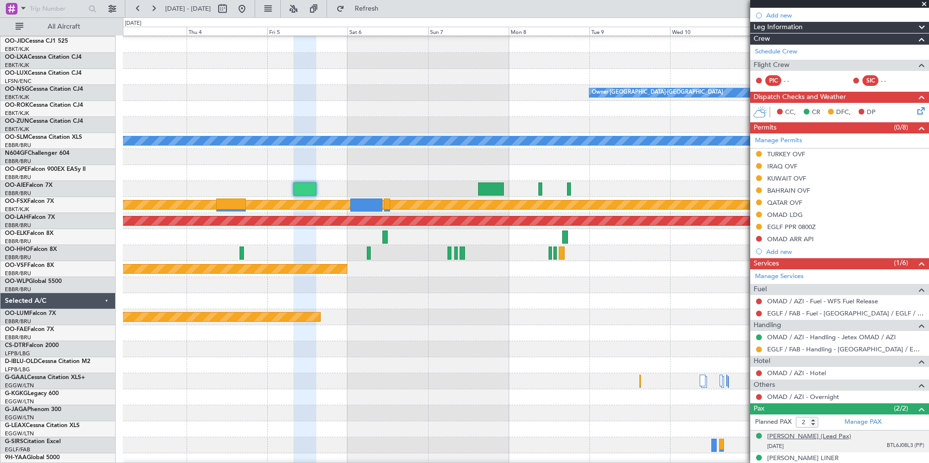
click at [851, 435] on div "[PERSON_NAME] (Lead Pax)" at bounding box center [809, 437] width 84 height 10
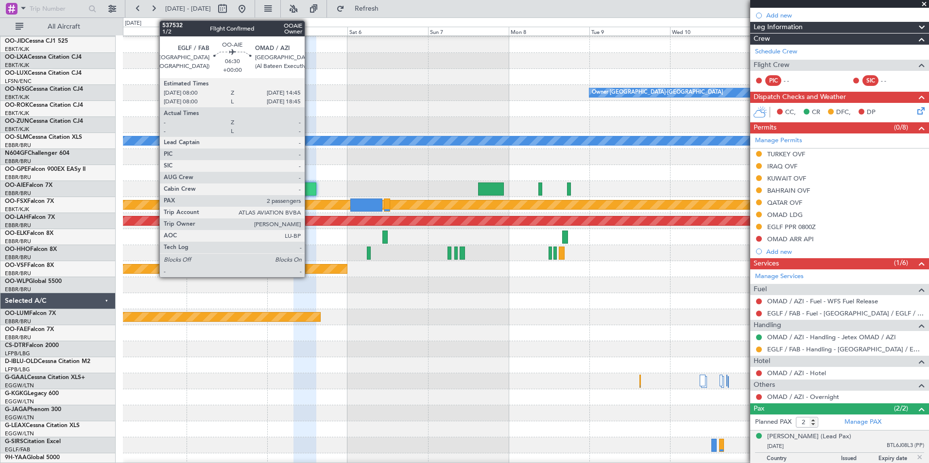
click at [309, 187] on div at bounding box center [304, 189] width 23 height 13
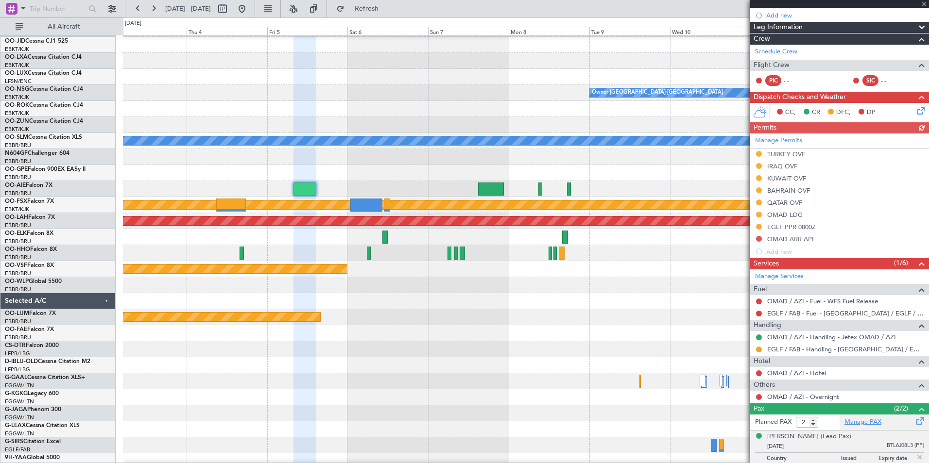
click at [876, 420] on link "Manage PAX" at bounding box center [862, 423] width 37 height 10
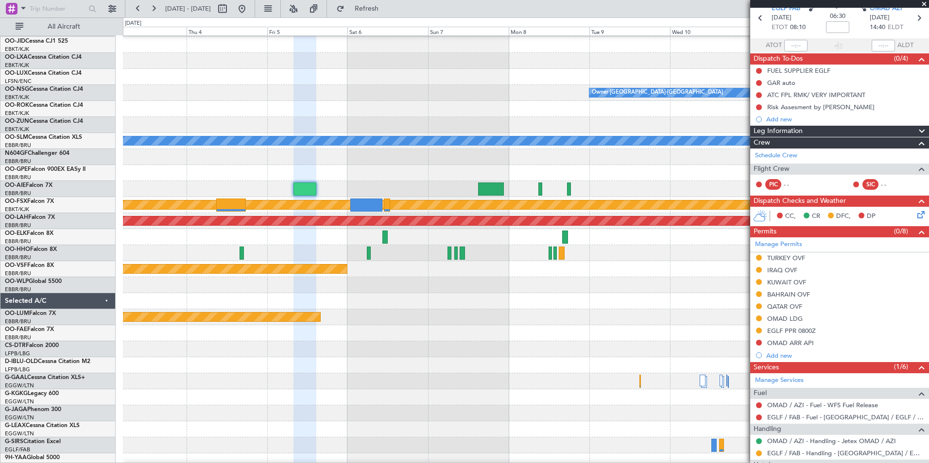
scroll to position [0, 0]
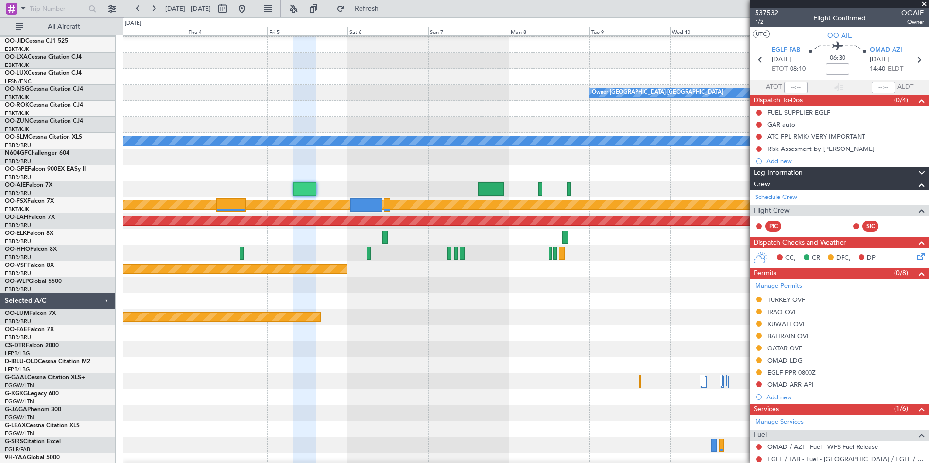
click at [772, 14] on span "537532" at bounding box center [766, 13] width 23 height 10
click at [250, 8] on button at bounding box center [242, 9] width 16 height 16
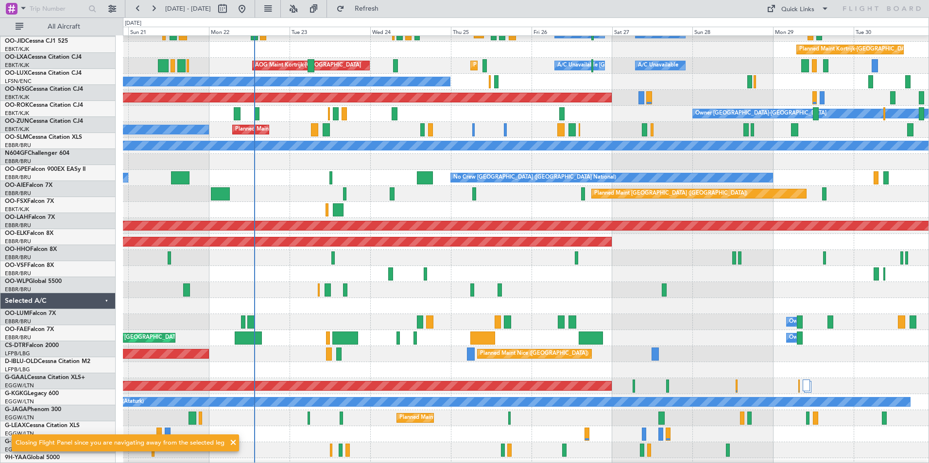
scroll to position [26, 0]
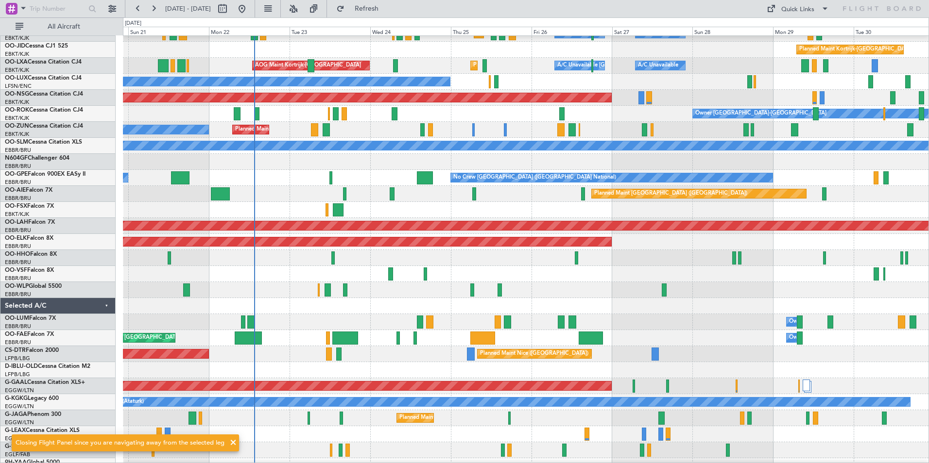
click at [260, 266] on div at bounding box center [525, 258] width 805 height 16
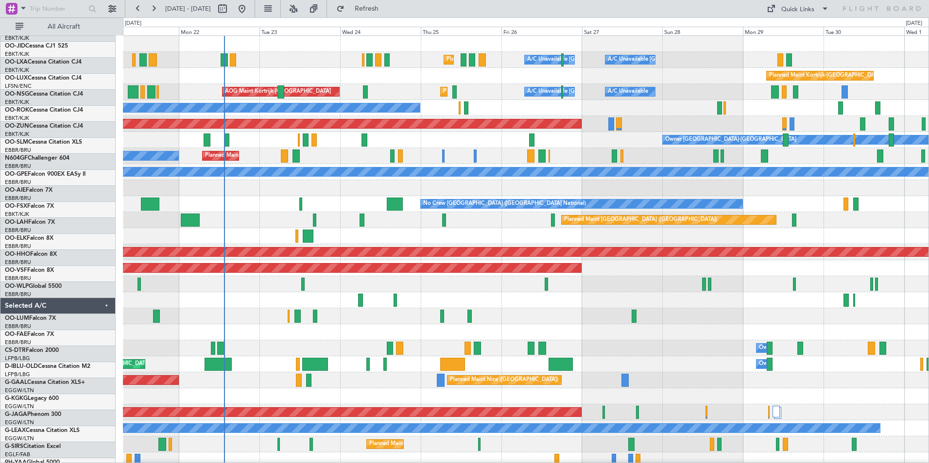
scroll to position [0, 0]
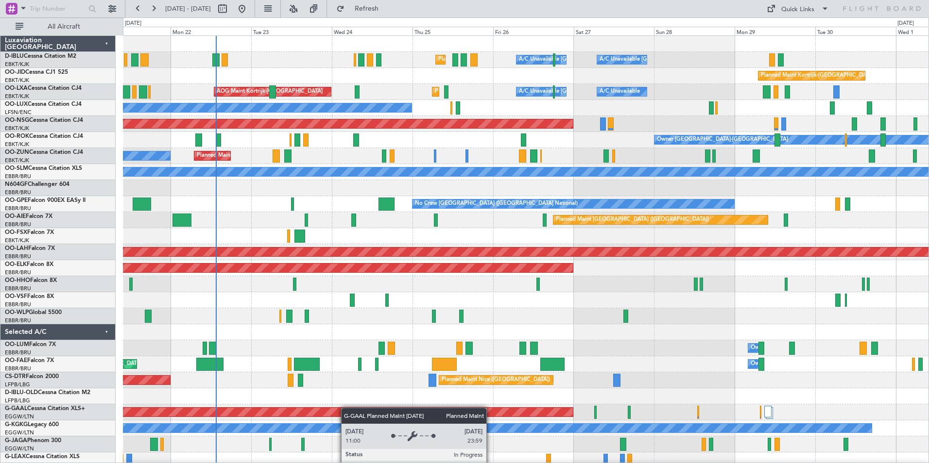
click at [344, 414] on div "Planned Maint Nice (Côte d'Azur Airport) A/C Unavailable Brussels (Brussels Nat…" at bounding box center [525, 340] width 805 height 609
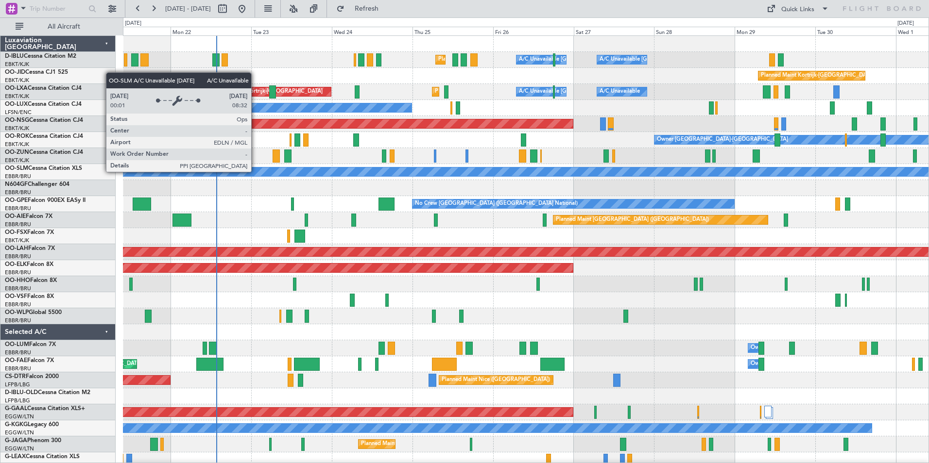
click at [598, 218] on div "Planned Maint Nice ([GEOGRAPHIC_DATA]) A/C Unavailable [GEOGRAPHIC_DATA] ([GEOG…" at bounding box center [525, 340] width 805 height 609
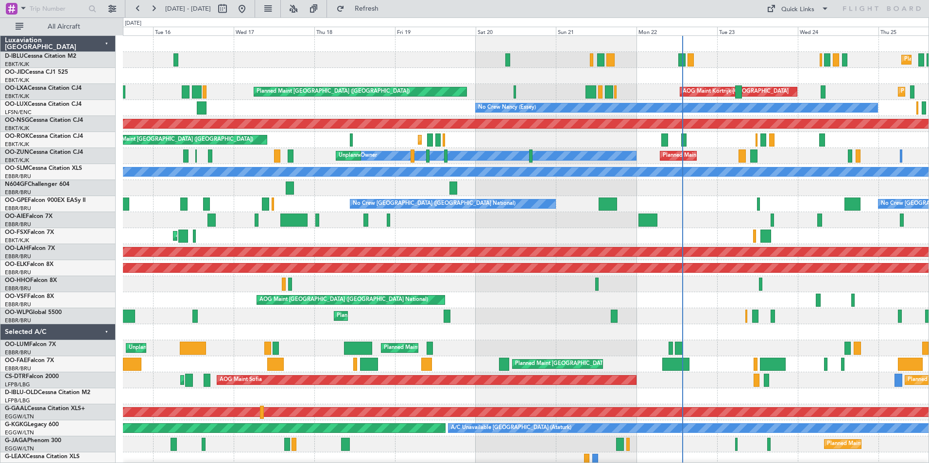
click at [467, 221] on div "Planned Maint [GEOGRAPHIC_DATA] ([GEOGRAPHIC_DATA])" at bounding box center [525, 220] width 805 height 16
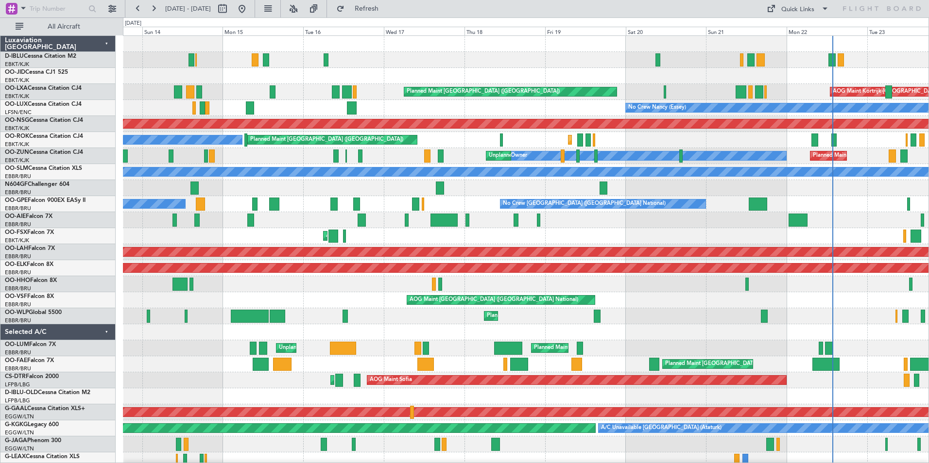
click at [463, 205] on div "Planned Maint Nice ([GEOGRAPHIC_DATA]) No Crew [GEOGRAPHIC_DATA] (Brussels Nati…" at bounding box center [525, 356] width 805 height 641
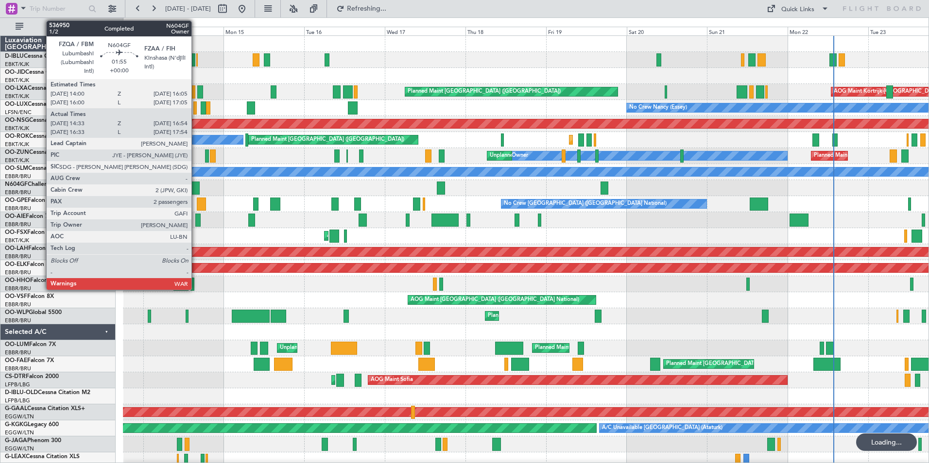
click at [196, 191] on div at bounding box center [195, 188] width 8 height 13
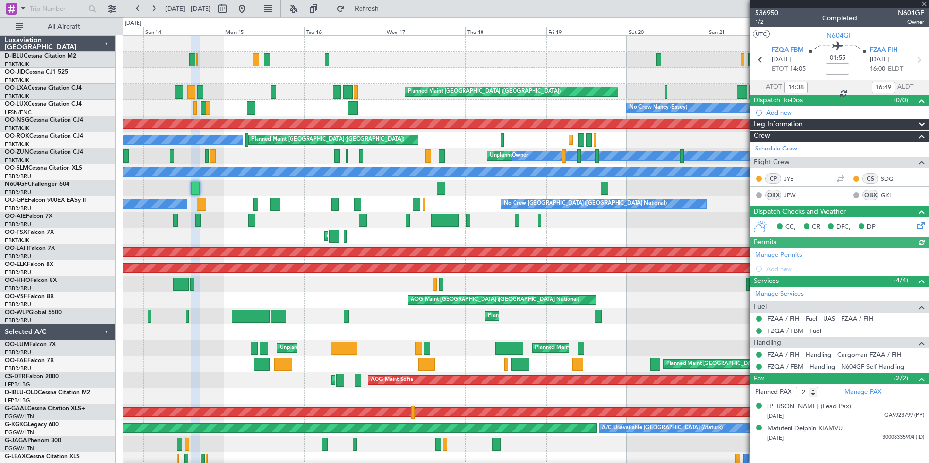
type input "16:38"
type input "17:49"
type input "14:38"
type input "16:49"
click at [767, 24] on span "1/2" at bounding box center [766, 22] width 23 height 8
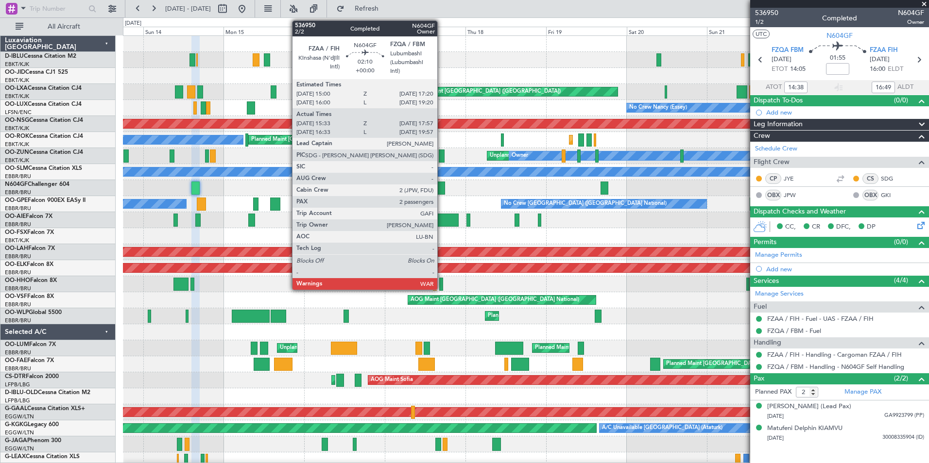
click at [442, 188] on div at bounding box center [441, 188] width 8 height 13
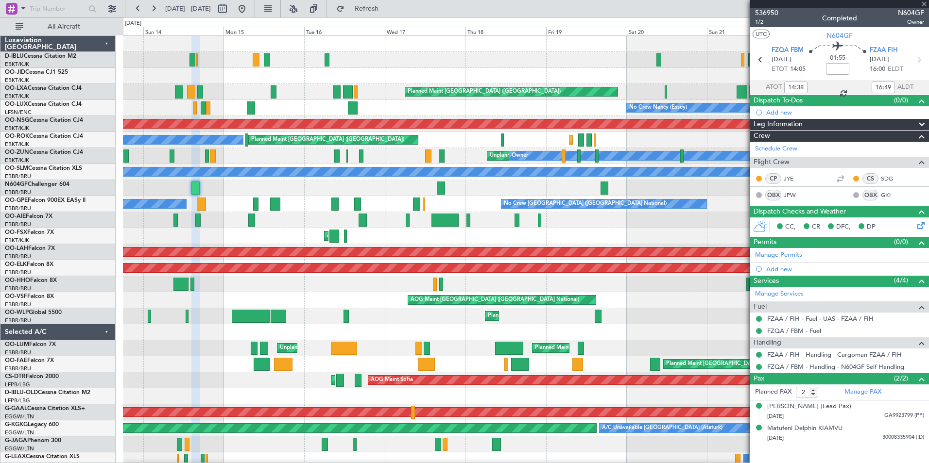
type input "15:38"
type input "17:52"
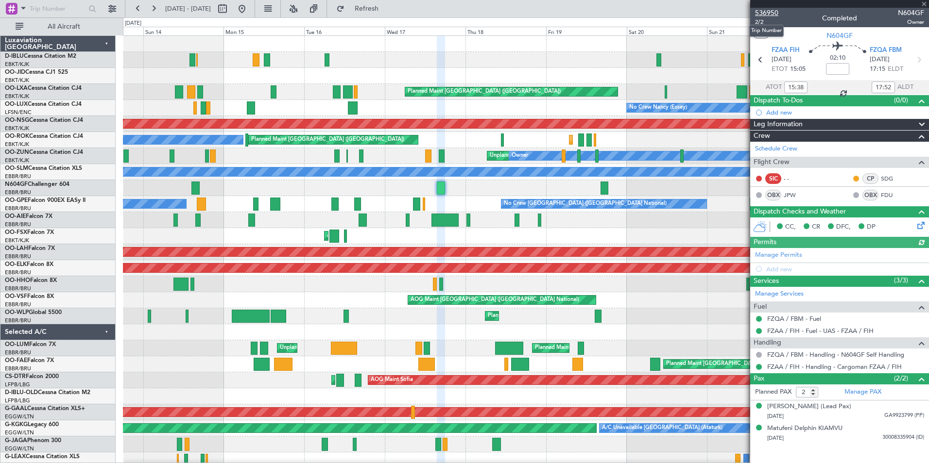
click at [768, 11] on span "536950" at bounding box center [766, 13] width 23 height 10
click at [767, 24] on span "2/2" at bounding box center [766, 22] width 23 height 8
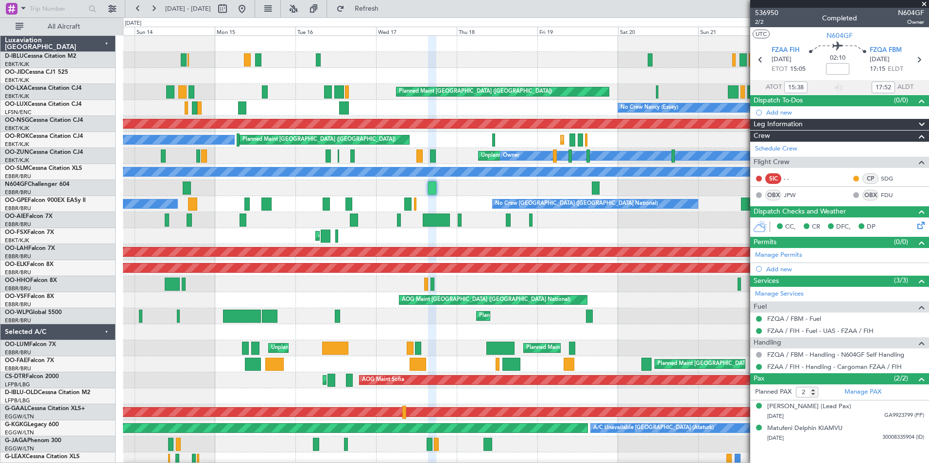
click at [625, 311] on div "Planned Maint Nice ([GEOGRAPHIC_DATA]) A/C Unavailable [GEOGRAPHIC_DATA] ([GEOG…" at bounding box center [525, 356] width 805 height 641
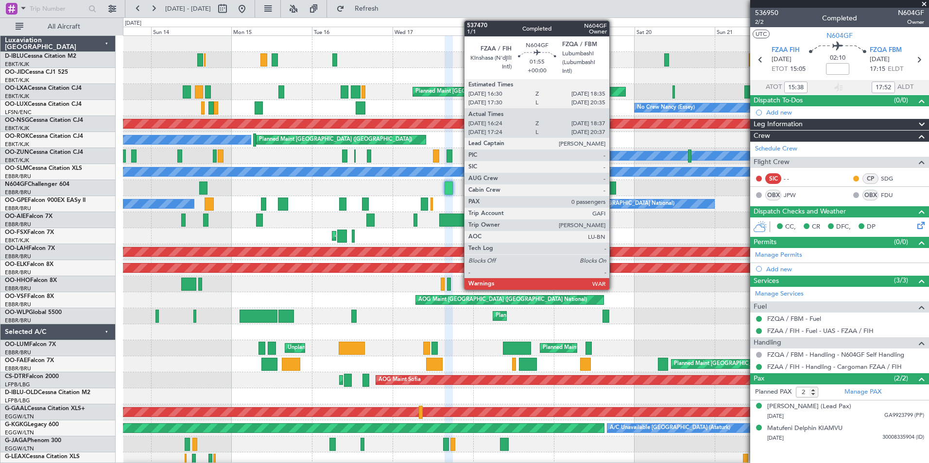
click at [614, 188] on div at bounding box center [612, 188] width 8 height 13
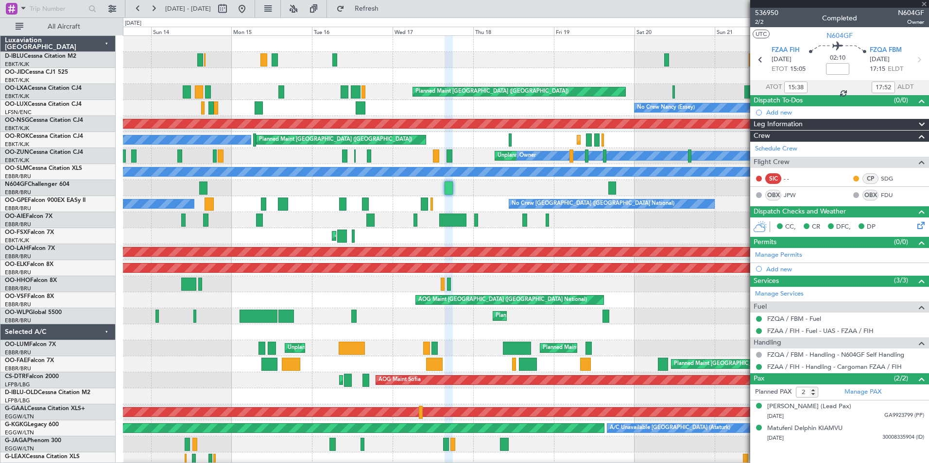
type input "16:29"
type input "18:32"
type input "0"
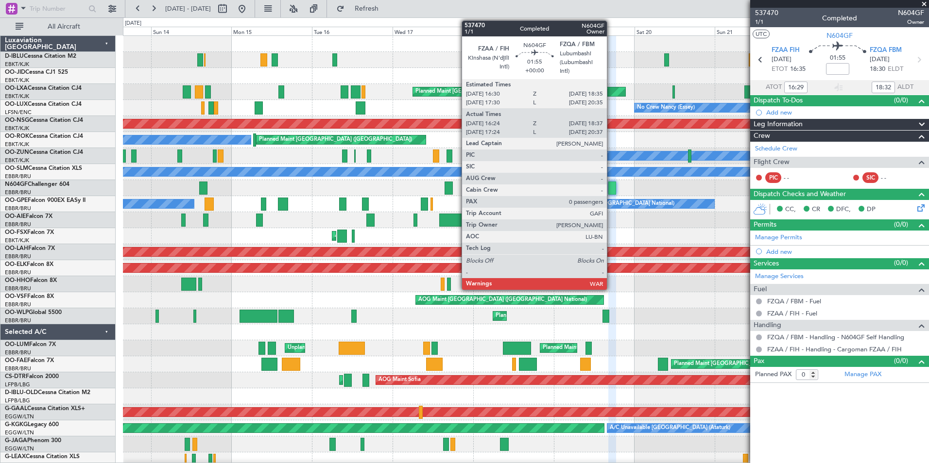
click at [611, 188] on div at bounding box center [612, 188] width 8 height 13
click at [613, 186] on div at bounding box center [612, 188] width 8 height 13
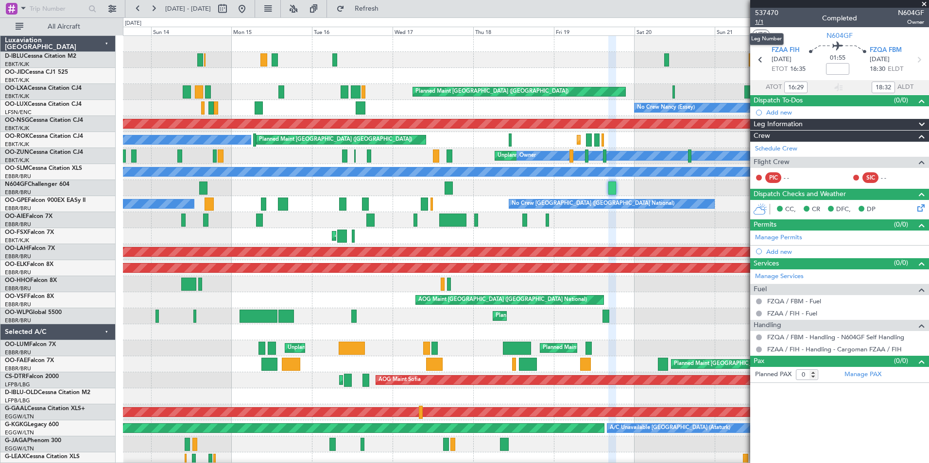
click at [768, 25] on span "1/1" at bounding box center [766, 22] width 23 height 8
type input "17:29"
type input "20:32"
type input "16:29"
type input "18:32"
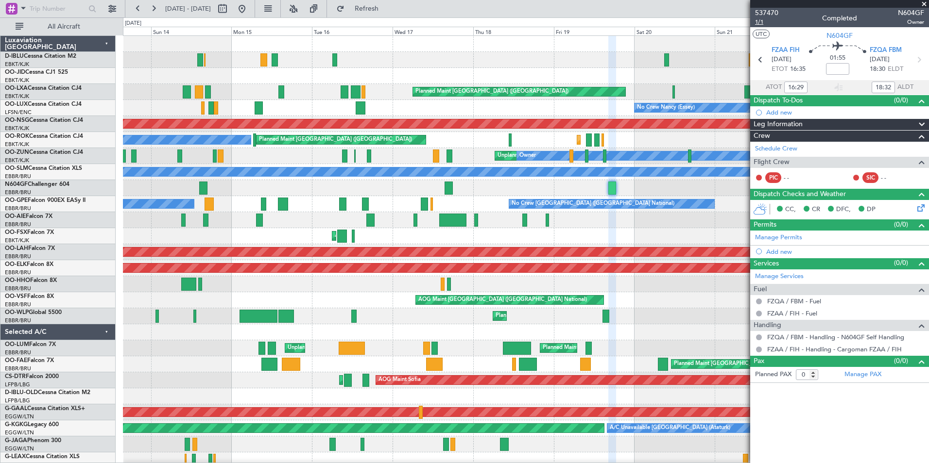
click at [756, 19] on span "1/1" at bounding box center [766, 22] width 23 height 8
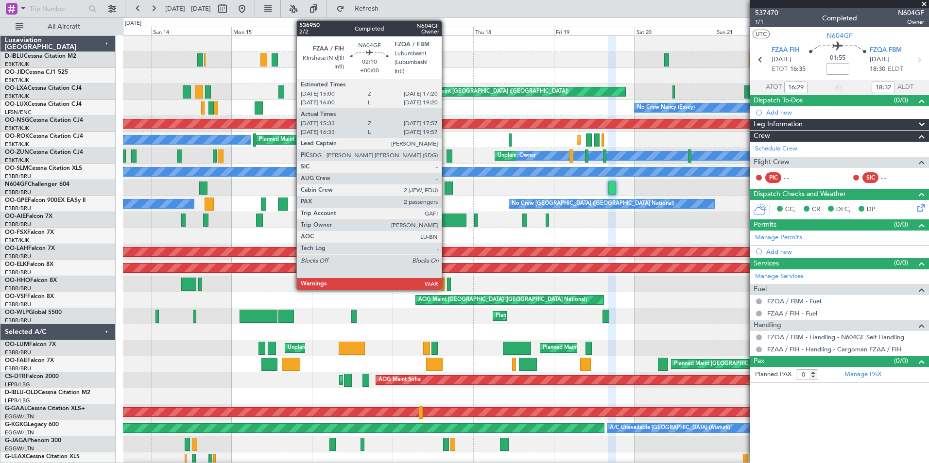
click at [446, 190] on div at bounding box center [448, 188] width 8 height 13
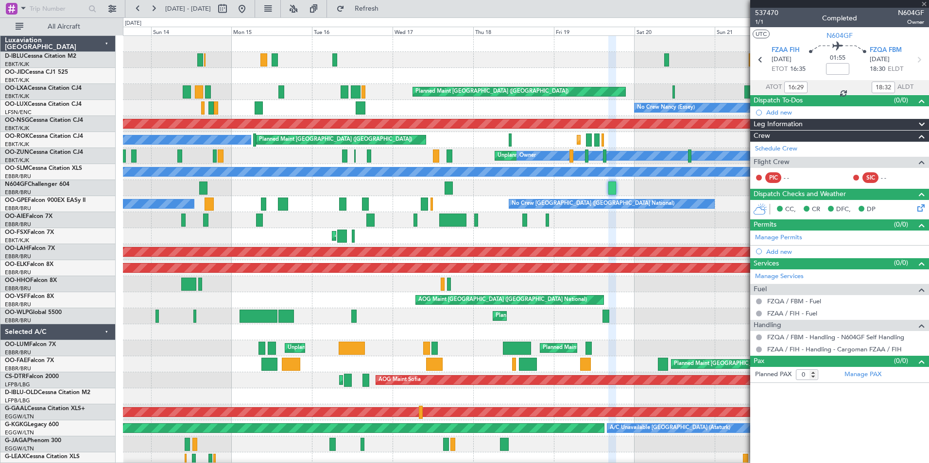
type input "15:38"
type input "17:52"
type input "2"
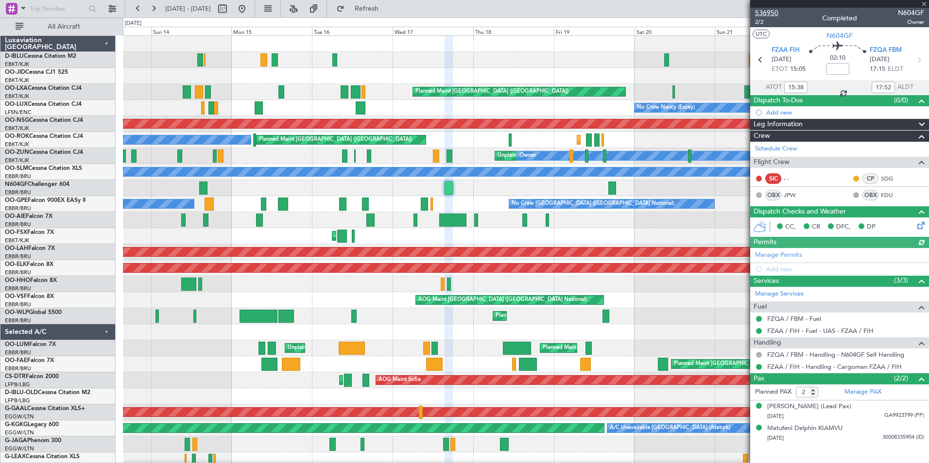
click at [764, 12] on span "536950" at bounding box center [766, 13] width 23 height 10
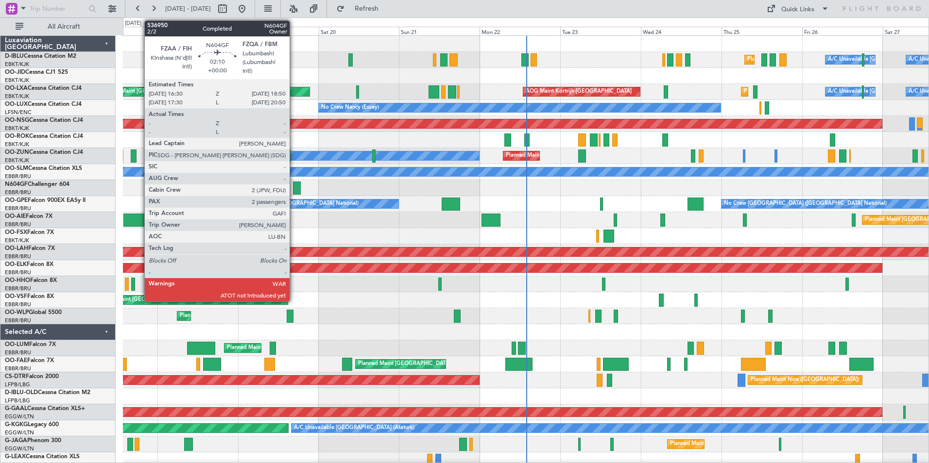
click at [294, 189] on div at bounding box center [297, 188] width 8 height 13
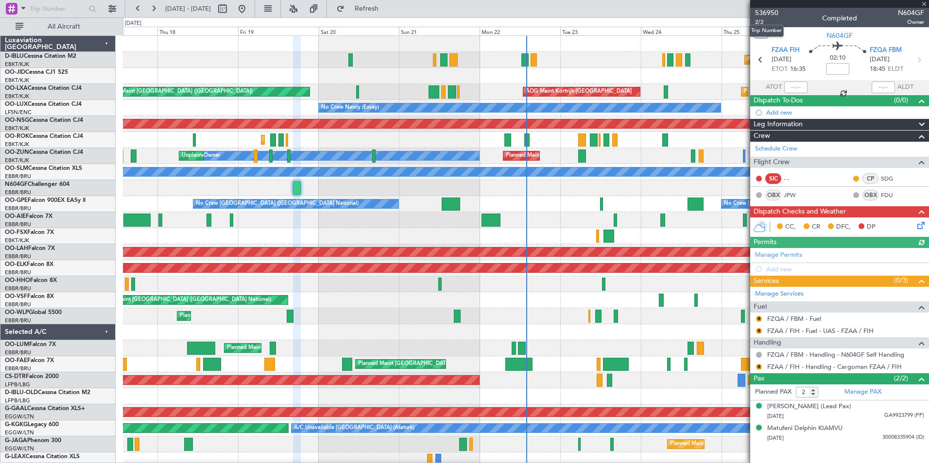
click at [762, 23] on mat-tooltip-component "Trip Number" at bounding box center [766, 31] width 48 height 26
click at [760, 19] on span "2/2" at bounding box center [766, 22] width 23 height 8
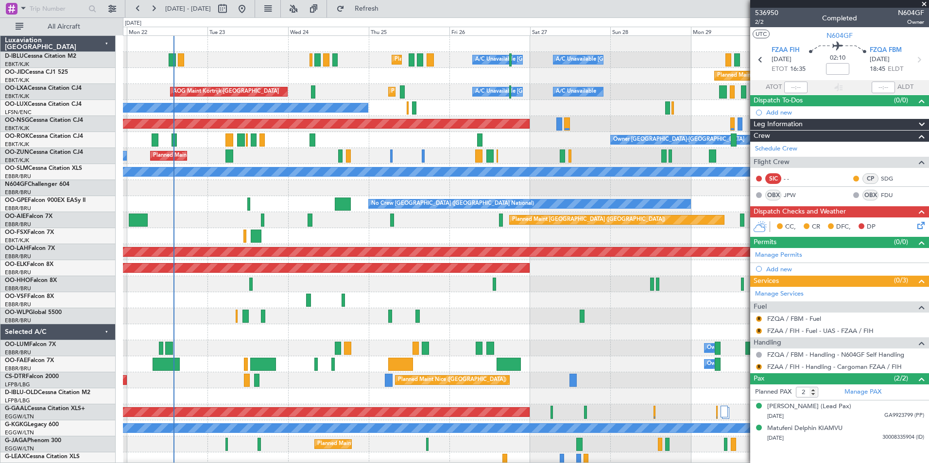
click at [289, 297] on div "Planned Maint Nice ([GEOGRAPHIC_DATA]) A/C Unavailable [GEOGRAPHIC_DATA] ([GEOG…" at bounding box center [525, 356] width 805 height 641
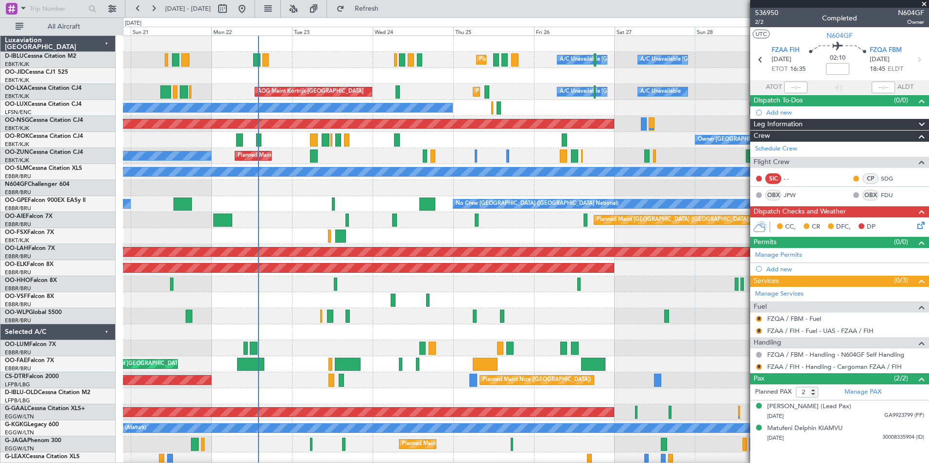
click at [478, 241] on div at bounding box center [525, 236] width 805 height 16
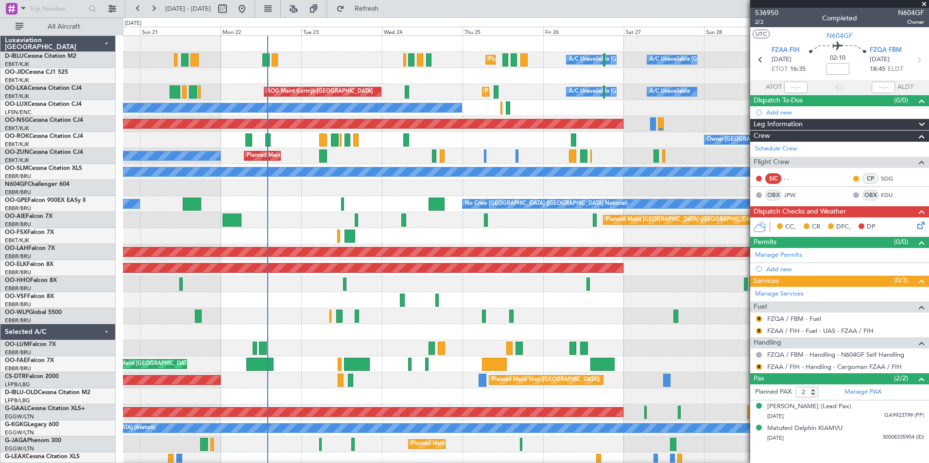
click at [52, 294] on div "Planned Maint Nice ([GEOGRAPHIC_DATA]) A/C Unavailable [GEOGRAPHIC_DATA] ([GEOG…" at bounding box center [464, 240] width 929 height 446
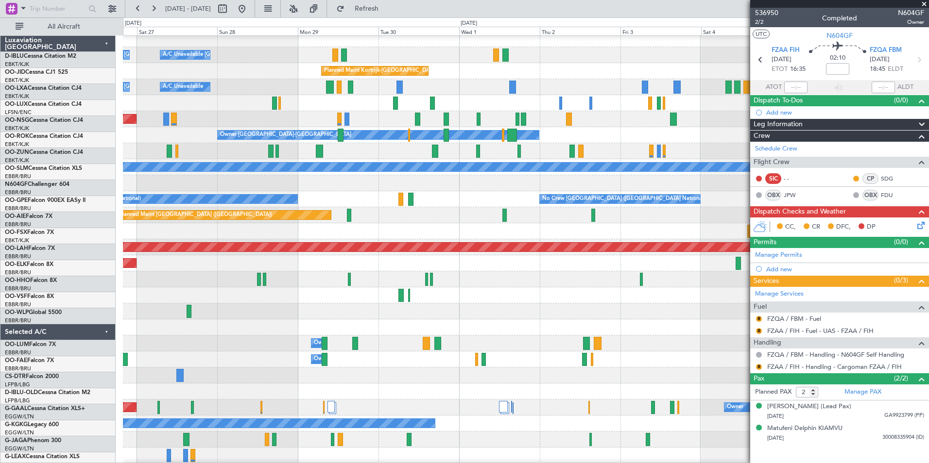
scroll to position [5, 0]
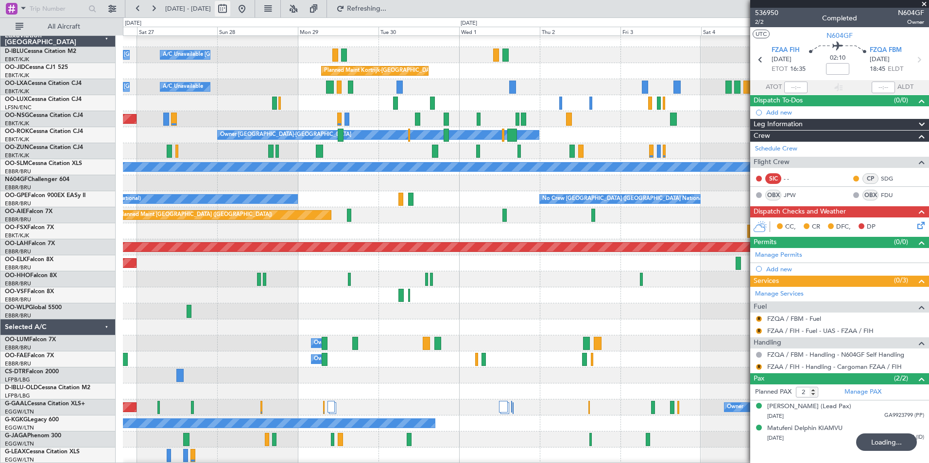
click at [230, 12] on button at bounding box center [223, 9] width 16 height 16
select select "9"
select select "2025"
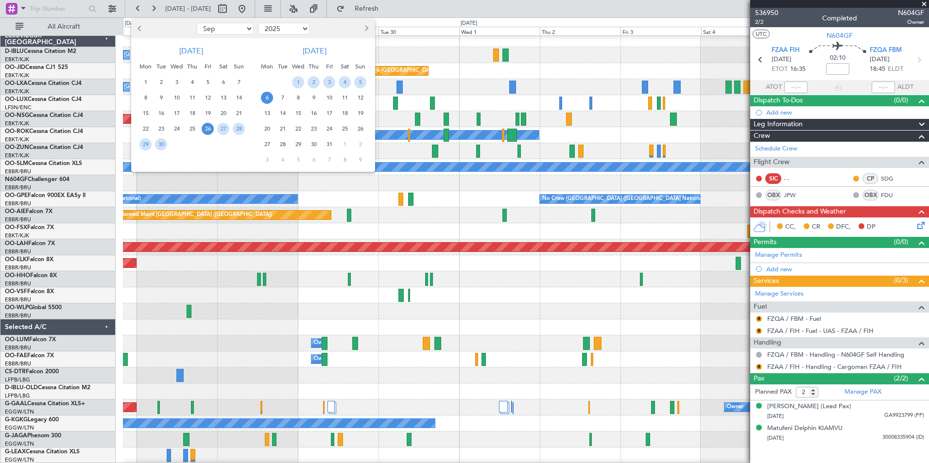
drag, startPoint x: 237, startPoint y: 32, endPoint x: 233, endPoint y: 35, distance: 5.5
click at [237, 32] on select "Jan Feb Mar Apr May Jun Jul Aug Sep Oct Nov Dec" at bounding box center [225, 29] width 57 height 12
select select "12"
click at [197, 23] on select "Jan Feb Mar Apr May Jun Jul Aug Sep Oct Nov Dec" at bounding box center [225, 29] width 57 height 12
click at [191, 79] on span "4" at bounding box center [192, 82] width 12 height 12
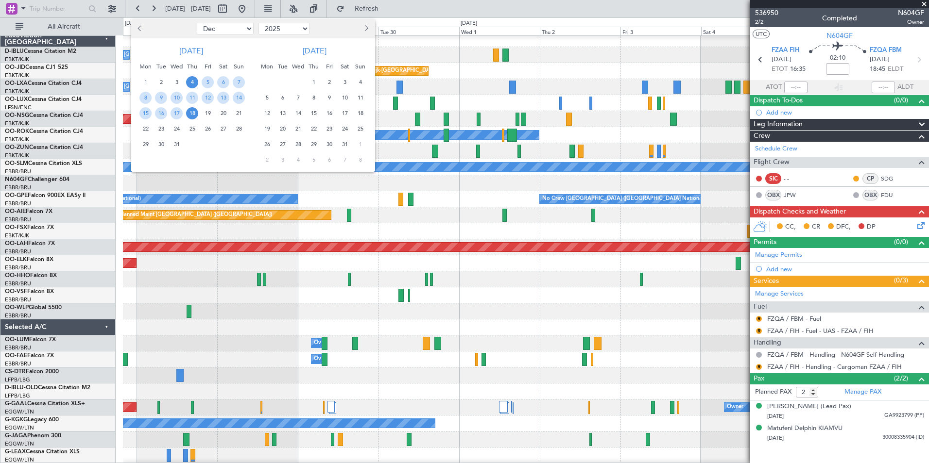
click at [194, 112] on span "18" at bounding box center [192, 113] width 12 height 12
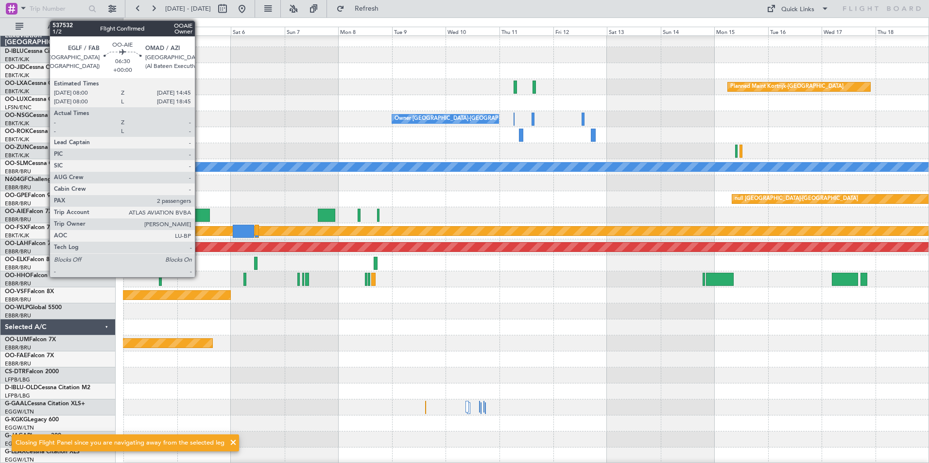
click at [199, 217] on div at bounding box center [202, 215] width 16 height 13
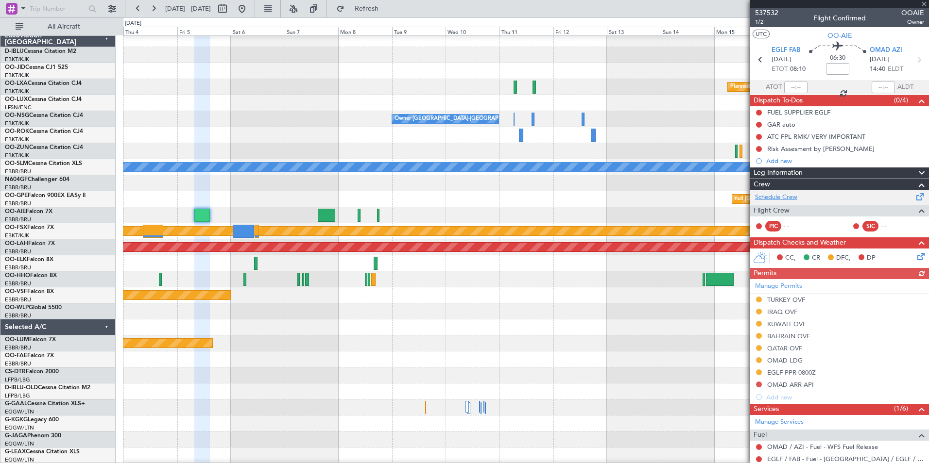
click at [761, 195] on link "Schedule Crew" at bounding box center [776, 198] width 42 height 10
click at [272, 19] on div "0 0 Thu 4 Fri 5 Sat 6 Sun 7 Mon 8 Tue 9 Wed 10 Dec 2025 Thu 11 Fri 12 Sat 13 Su…" at bounding box center [525, 26] width 805 height 17
click at [250, 12] on button at bounding box center [242, 9] width 16 height 16
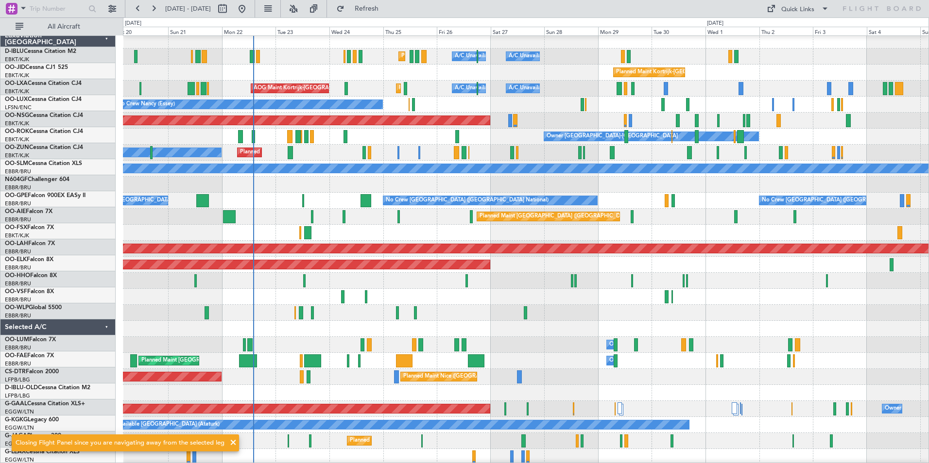
click at [392, 292] on div "AOG Maint [GEOGRAPHIC_DATA] ([GEOGRAPHIC_DATA] National)" at bounding box center [525, 297] width 805 height 16
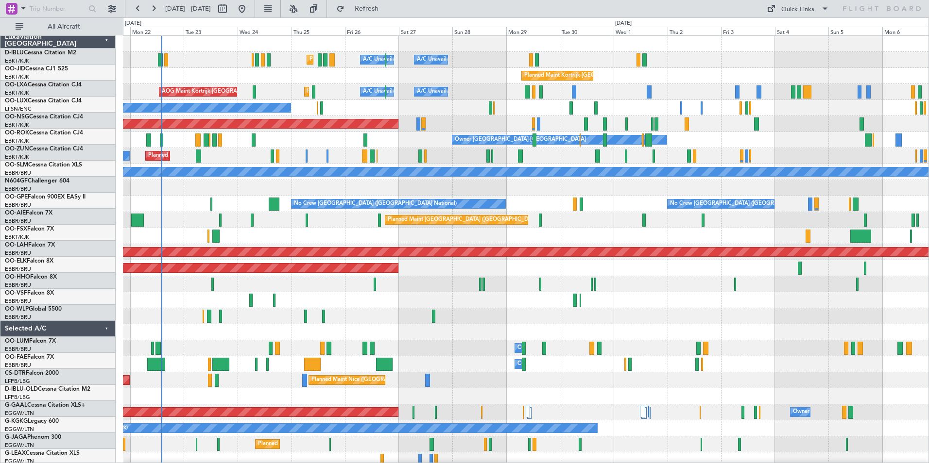
scroll to position [0, 0]
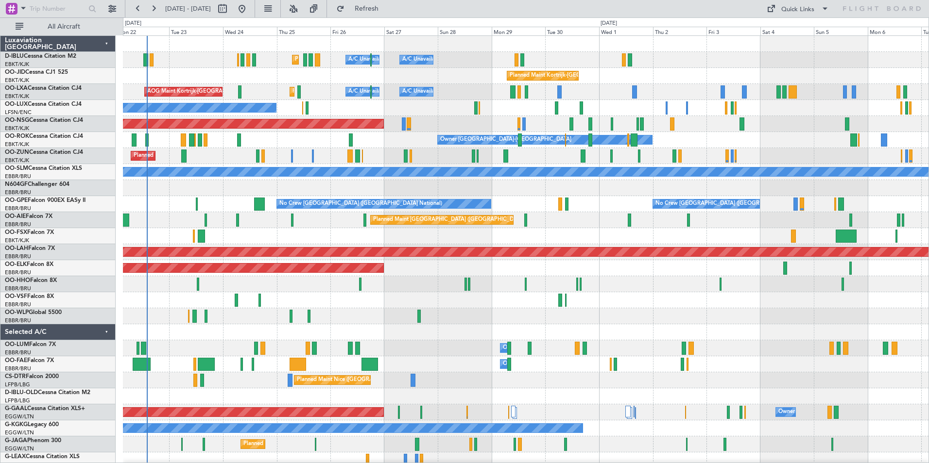
click at [406, 298] on div "AOG Maint [GEOGRAPHIC_DATA] ([GEOGRAPHIC_DATA] National)" at bounding box center [525, 300] width 805 height 16
click at [230, 11] on button at bounding box center [223, 9] width 16 height 16
select select "9"
select select "2025"
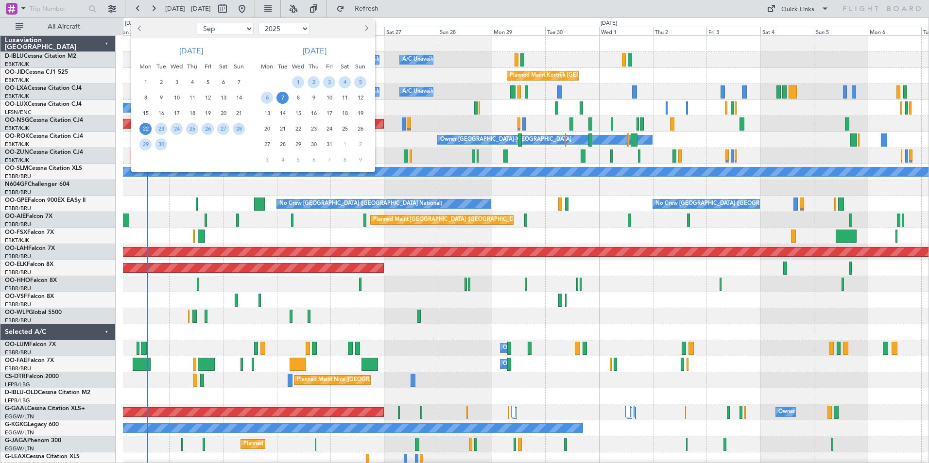
click at [234, 28] on select "Jan Feb Mar Apr May Jun Jul Aug Sep Oct Nov Dec" at bounding box center [225, 29] width 57 height 12
select select "12"
click at [197, 23] on select "Jan Feb Mar Apr May Jun Jul Aug Sep Oct Nov Dec" at bounding box center [225, 29] width 57 height 12
click at [209, 81] on span "5" at bounding box center [208, 82] width 12 height 12
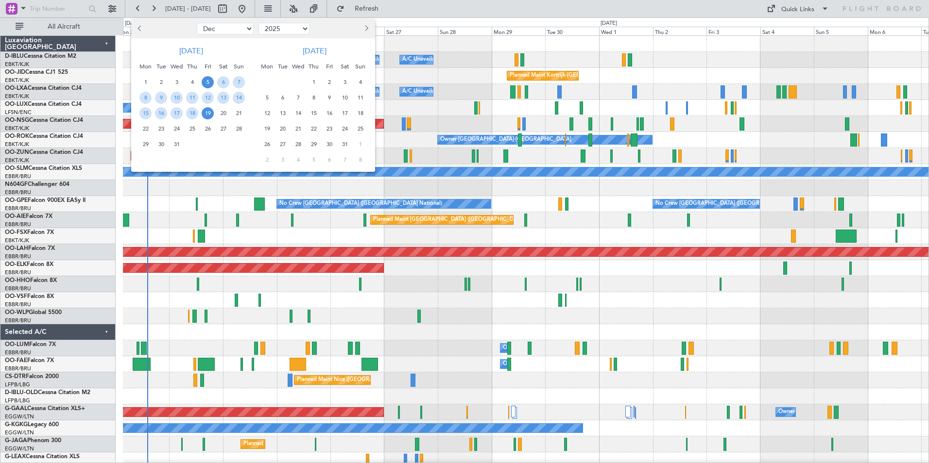
click at [205, 117] on span "19" at bounding box center [208, 113] width 12 height 12
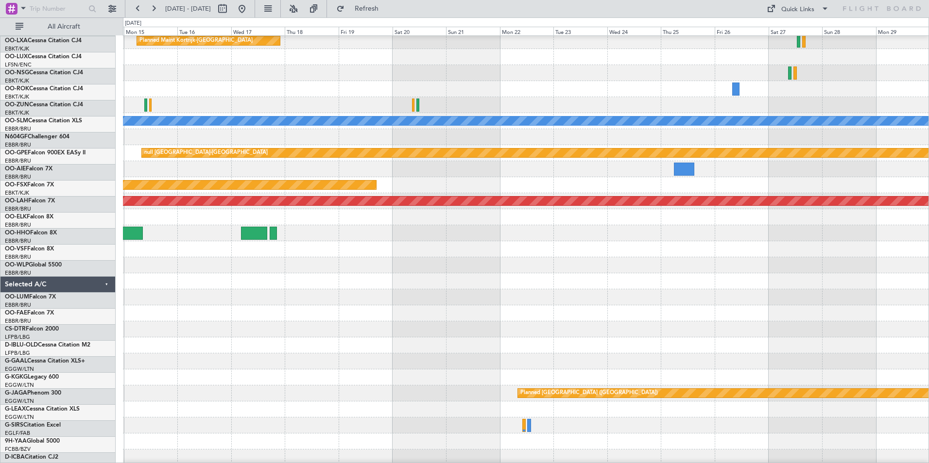
click at [157, 322] on div at bounding box center [525, 314] width 805 height 16
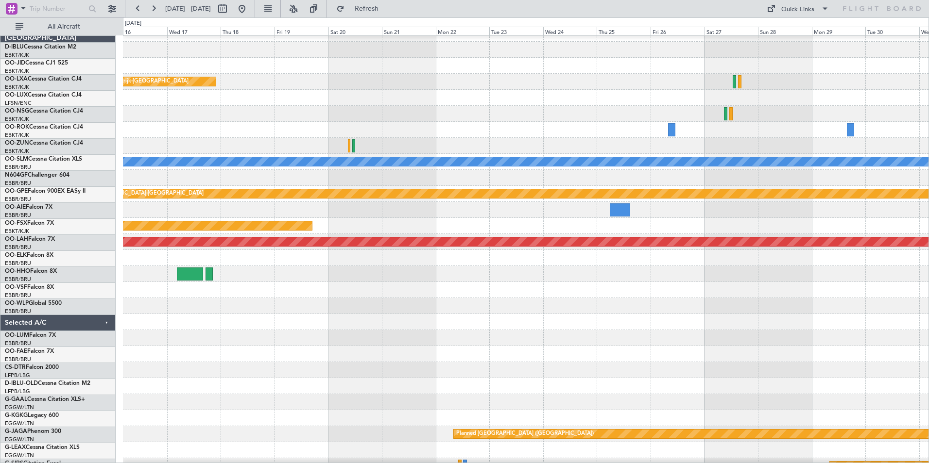
scroll to position [5, 0]
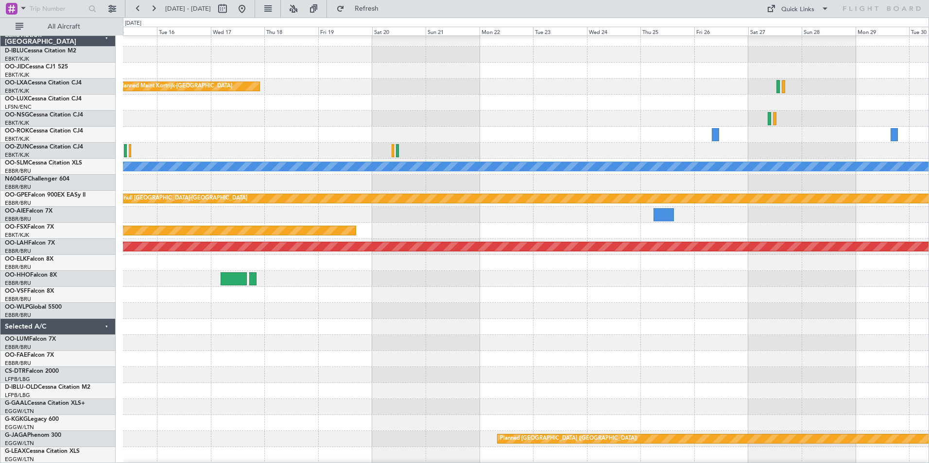
click at [761, 214] on div at bounding box center [525, 215] width 805 height 16
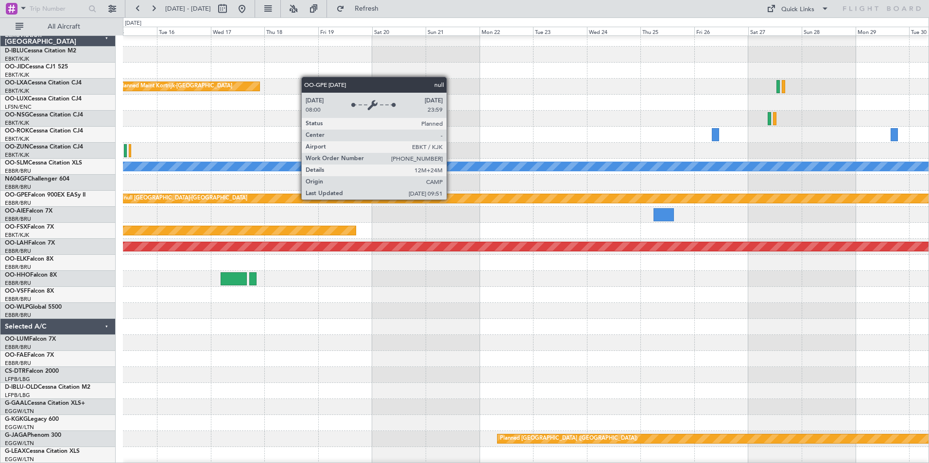
scroll to position [0, 0]
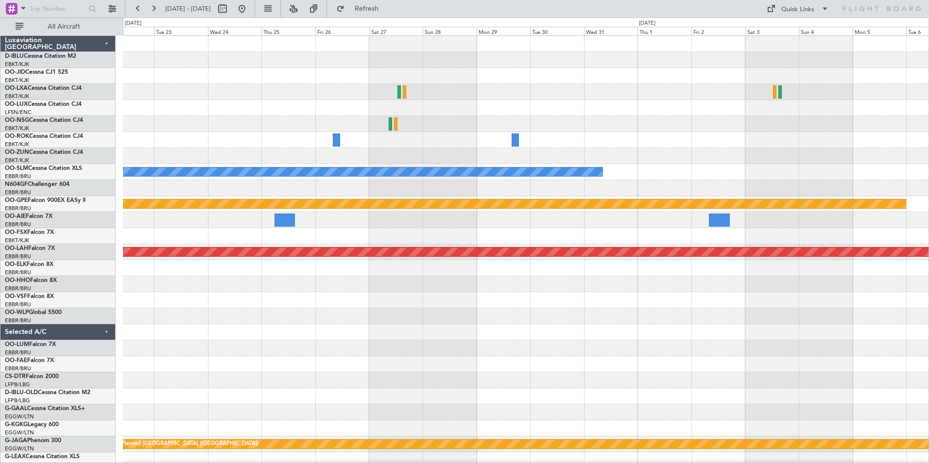
click at [58, 211] on div "A/C Unavailable Monchengladbach null Kortrijk-Wevelgem Planned Maint Kortrijk-W…" at bounding box center [464, 240] width 929 height 446
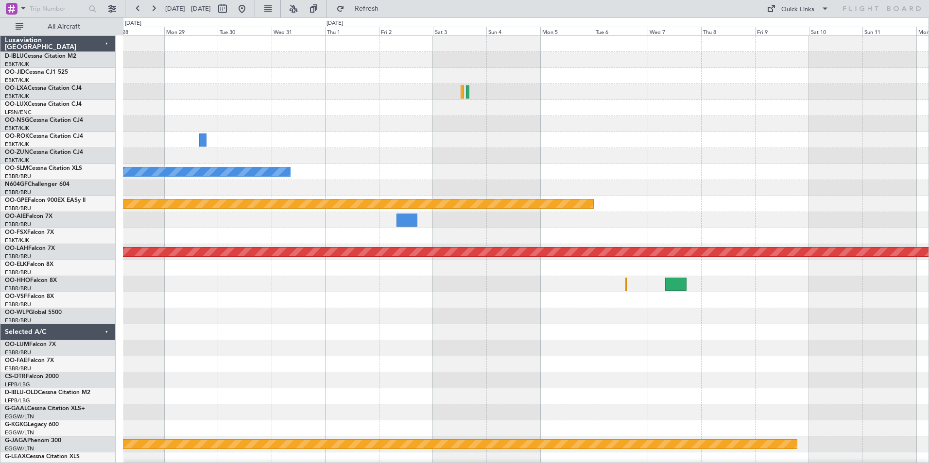
click at [226, 194] on div at bounding box center [525, 188] width 805 height 16
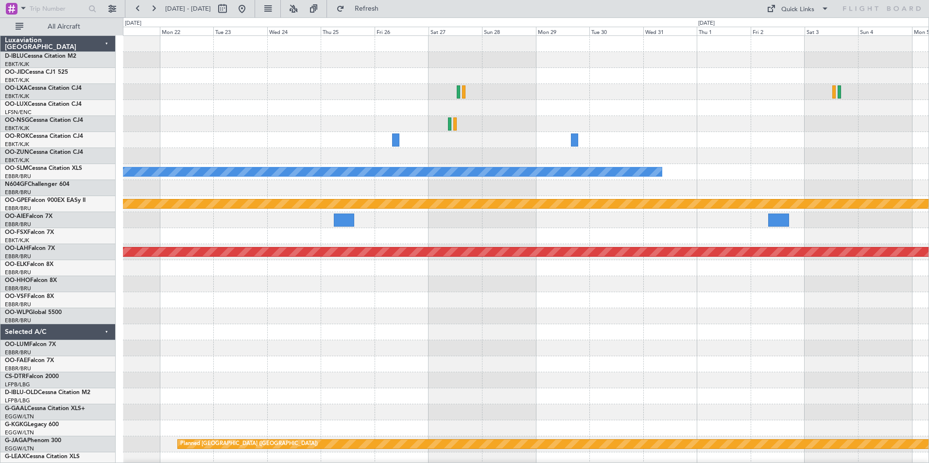
click at [904, 168] on div "Planned Maint Kortrijk-Wevelgem A/C Unavailable Monchengladbach null Kortrijk-W…" at bounding box center [525, 356] width 805 height 641
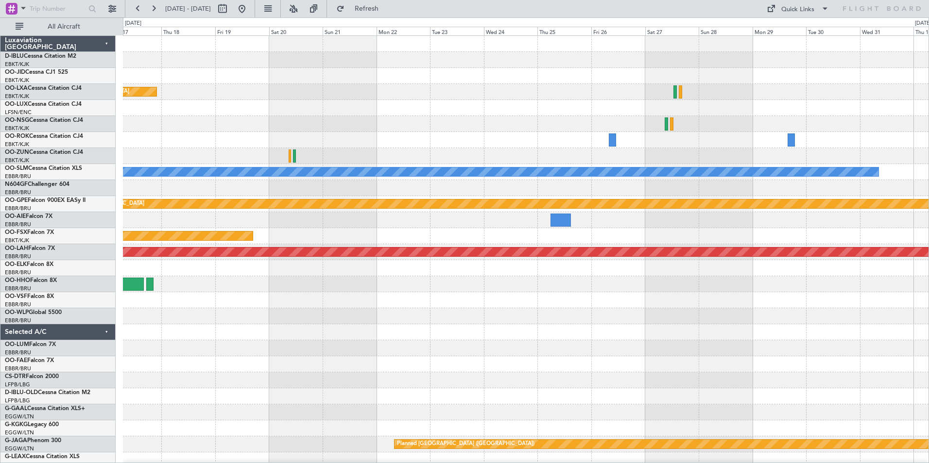
click at [776, 184] on div "Planned Maint Kortrijk-Wevelgem A/C Unavailable Monchengladbach null Kortrijk-W…" at bounding box center [525, 356] width 805 height 641
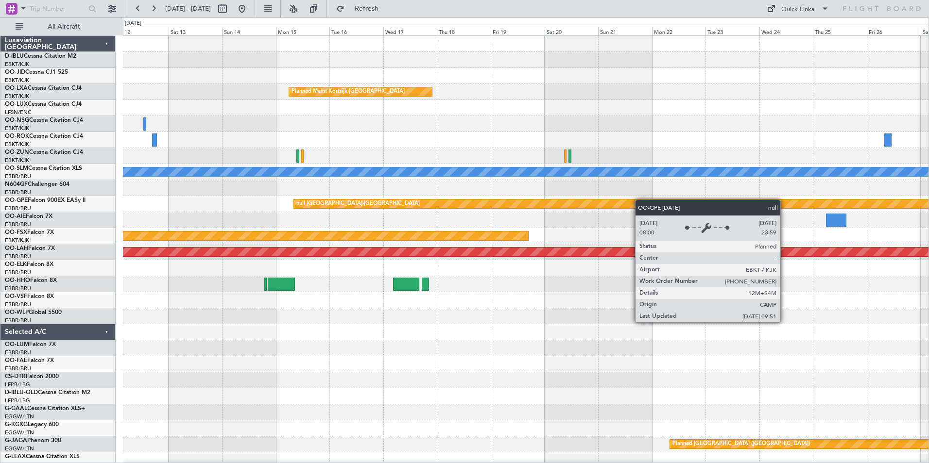
click at [650, 200] on div "Planned Maint Kortrijk-Wevelgem Owner Kortrijk-Wevelgem A/C Unavailable Monchen…" at bounding box center [525, 356] width 805 height 641
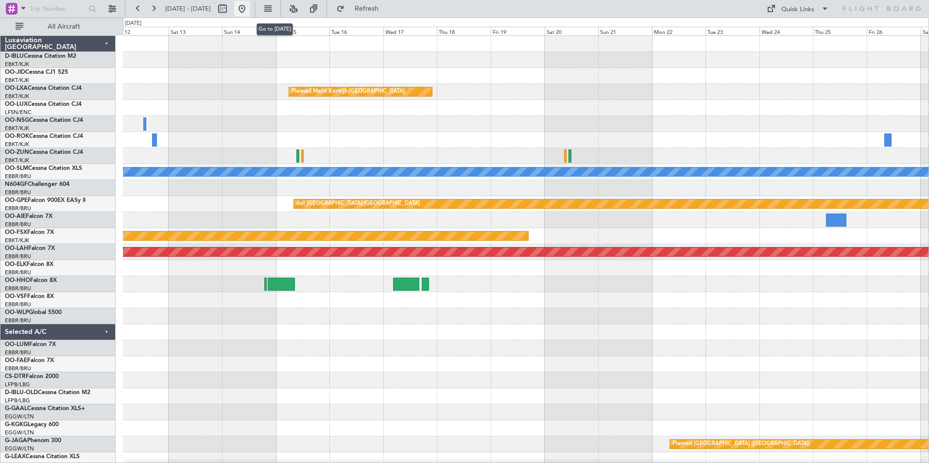
click at [250, 13] on button at bounding box center [242, 9] width 16 height 16
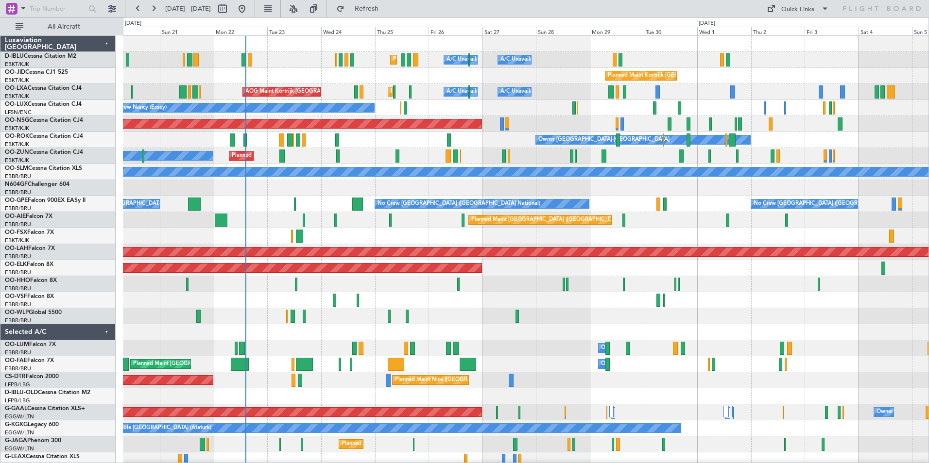
click at [485, 301] on div "AOG Maint [GEOGRAPHIC_DATA] ([GEOGRAPHIC_DATA] National)" at bounding box center [525, 300] width 805 height 16
click at [472, 374] on div "Planned Maint Nice (Côte d'Azur Airport) A/C Unavailable Brussels (Brussels Nat…" at bounding box center [525, 340] width 805 height 609
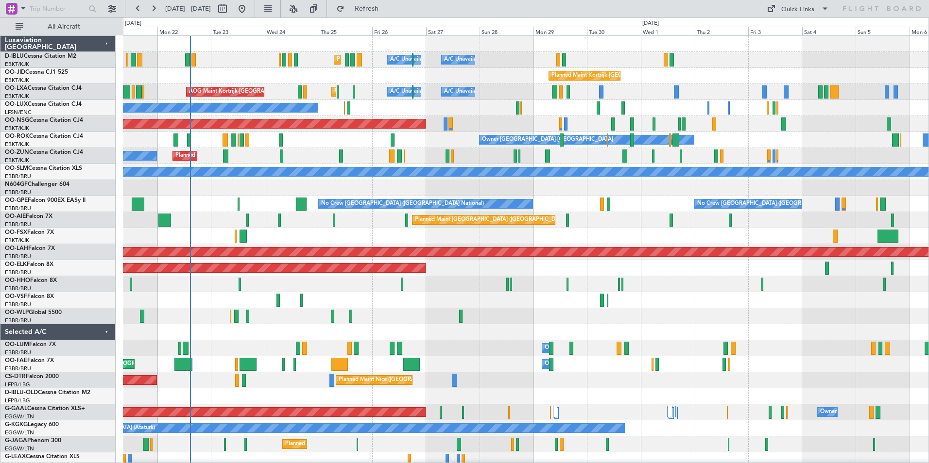
click at [453, 325] on div "Planned Maint Nice (Côte d'Azur Airport) A/C Unavailable Brussels (Brussels Nat…" at bounding box center [525, 340] width 805 height 609
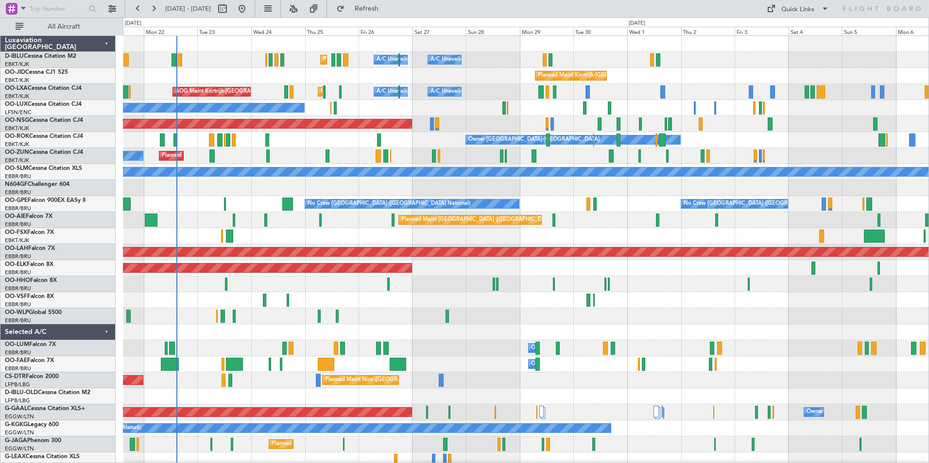
click at [281, 297] on div "Planned Maint Nice (Côte d'Azur Airport) A/C Unavailable Brussels (Brussels Nat…" at bounding box center [525, 340] width 805 height 609
click at [356, 318] on div "Planned Maint Nice (Côte d'Azur Airport) A/C Unavailable Brussels (Brussels Nat…" at bounding box center [525, 340] width 805 height 609
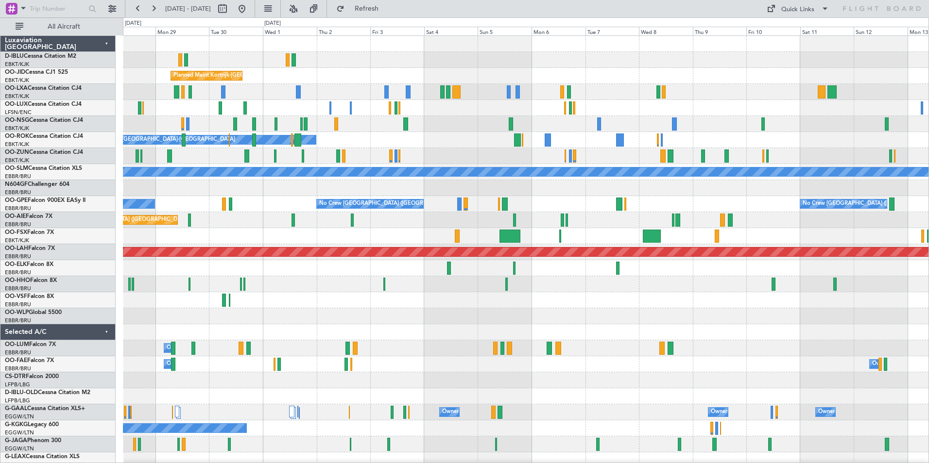
click at [460, 329] on div "Planned Maint Nice (Côte d'Azur Airport) A/C Unavailable Brussels (Brussels Nat…" at bounding box center [525, 340] width 805 height 609
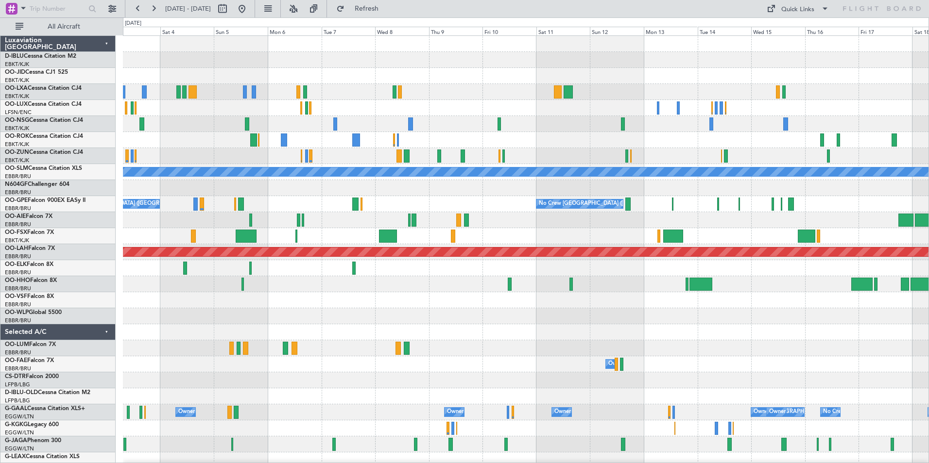
click at [457, 307] on div "Planned Maint Kortrijk-Wevelgem Owner Kortrijk-Wevelgem A/C Unavailable Monchen…" at bounding box center [525, 364] width 805 height 657
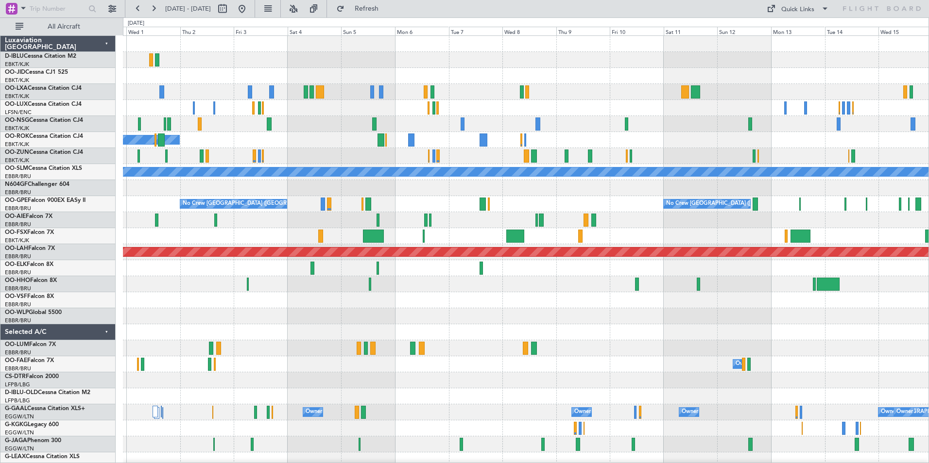
click at [439, 278] on div at bounding box center [525, 284] width 805 height 16
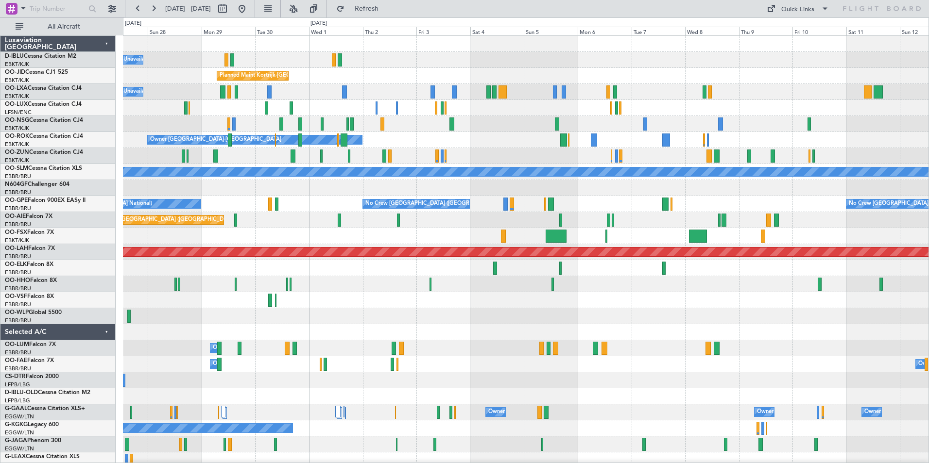
click at [613, 310] on div "A/C Unavailable Kortrijk-Wevelgem Planned Maint Nice (Côte d'Azur Airport) A/C …" at bounding box center [525, 356] width 805 height 641
click at [757, 325] on div "A/C Unavailable Kortrijk-Wevelgem Planned Maint Nice (Côte d'Azur Airport) A/C …" at bounding box center [525, 340] width 805 height 609
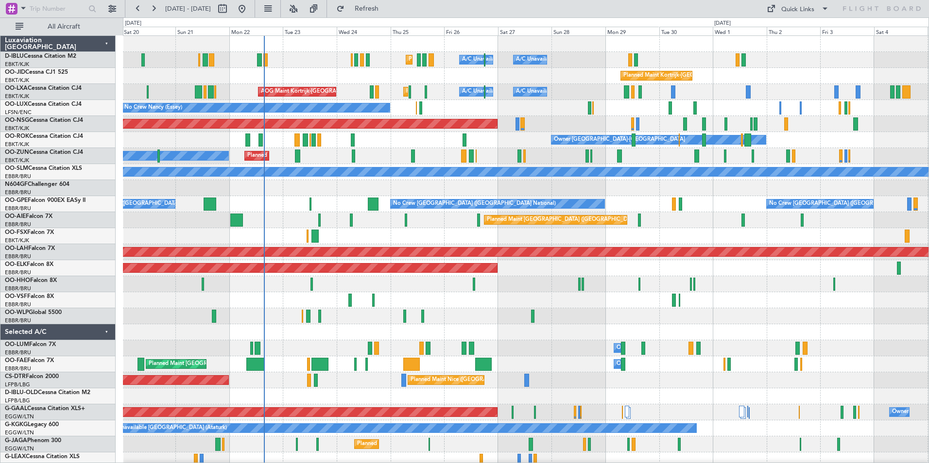
click at [362, 276] on div at bounding box center [525, 284] width 805 height 16
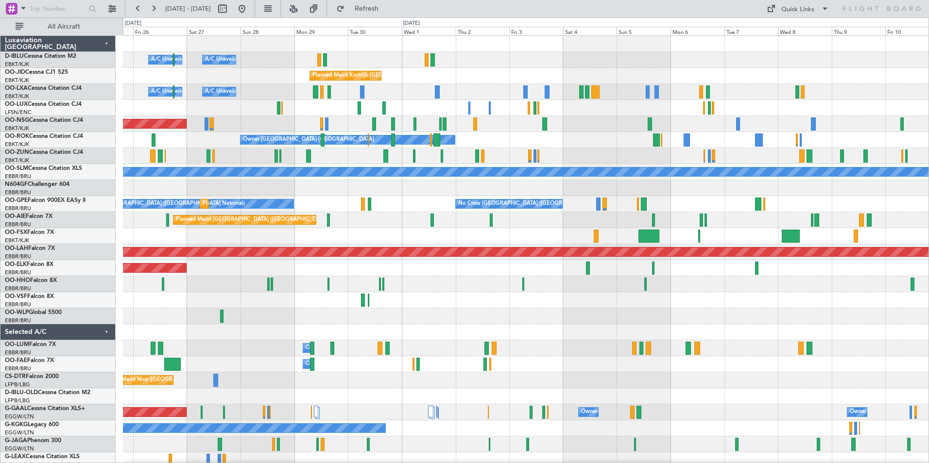
click at [611, 316] on div at bounding box center [525, 316] width 805 height 16
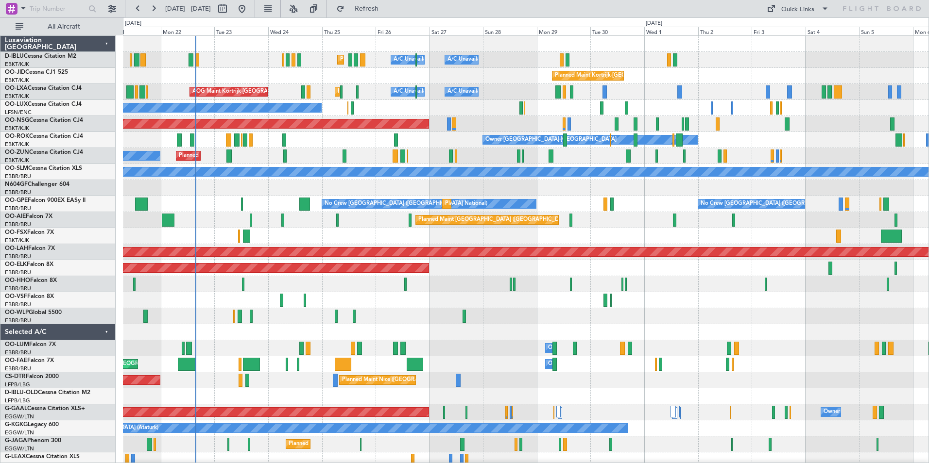
click at [560, 314] on div "A/C Unavailable [GEOGRAPHIC_DATA]-[GEOGRAPHIC_DATA] A/C Unavailable [GEOGRAPHIC…" at bounding box center [525, 340] width 805 height 609
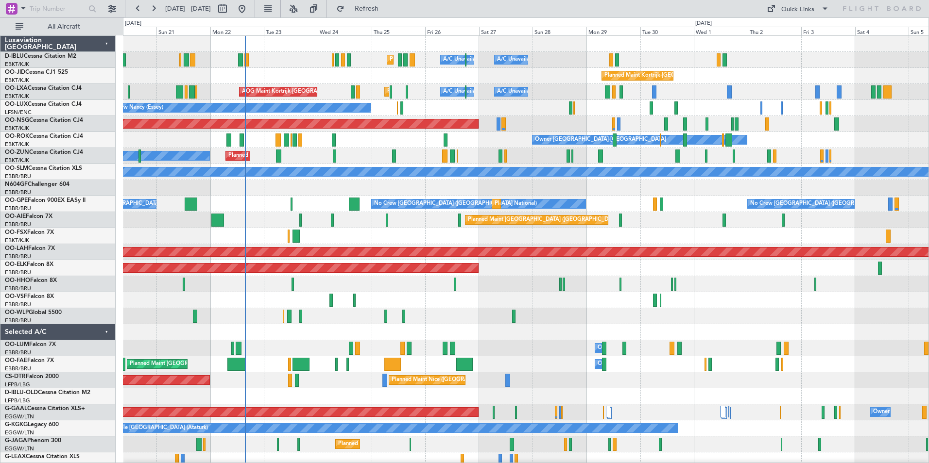
click at [494, 312] on div "A/C Unavailable [GEOGRAPHIC_DATA]-[GEOGRAPHIC_DATA] A/C Unavailable [GEOGRAPHIC…" at bounding box center [525, 340] width 805 height 609
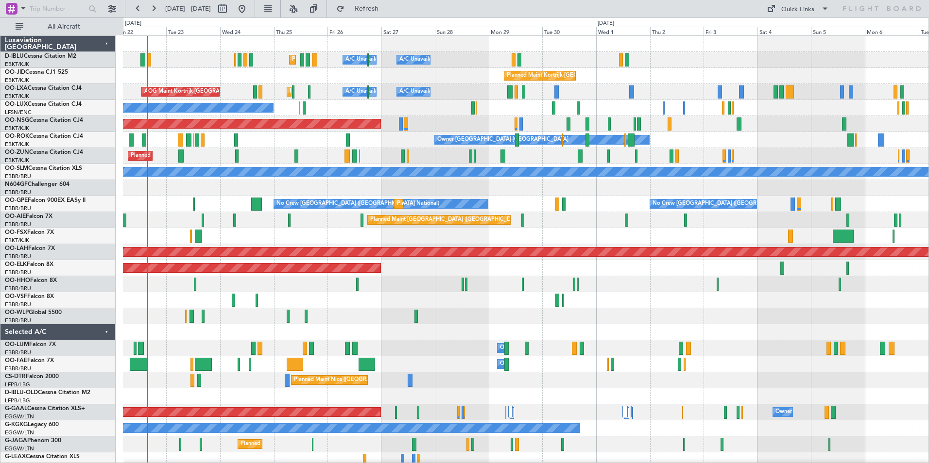
click at [623, 329] on div at bounding box center [525, 332] width 805 height 16
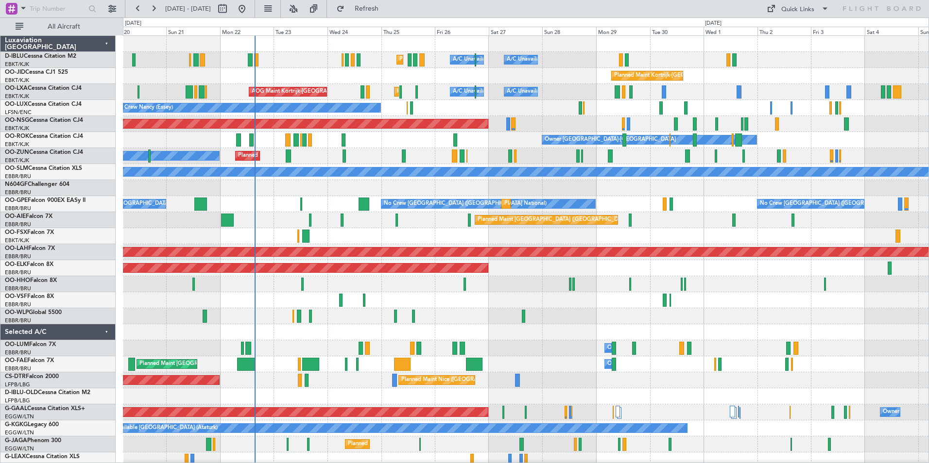
click at [662, 292] on div at bounding box center [525, 284] width 805 height 16
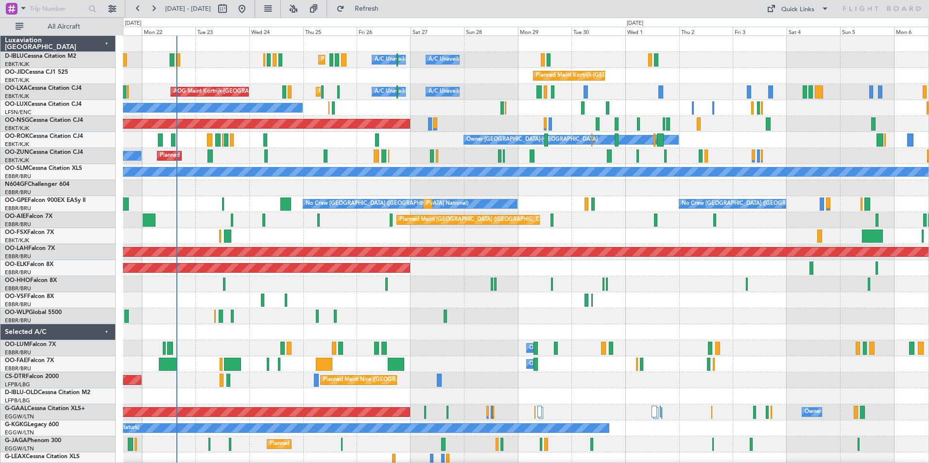
click at [468, 315] on div "A/C Unavailable [GEOGRAPHIC_DATA]-[GEOGRAPHIC_DATA] A/C Unavailable [GEOGRAPHIC…" at bounding box center [525, 340] width 805 height 609
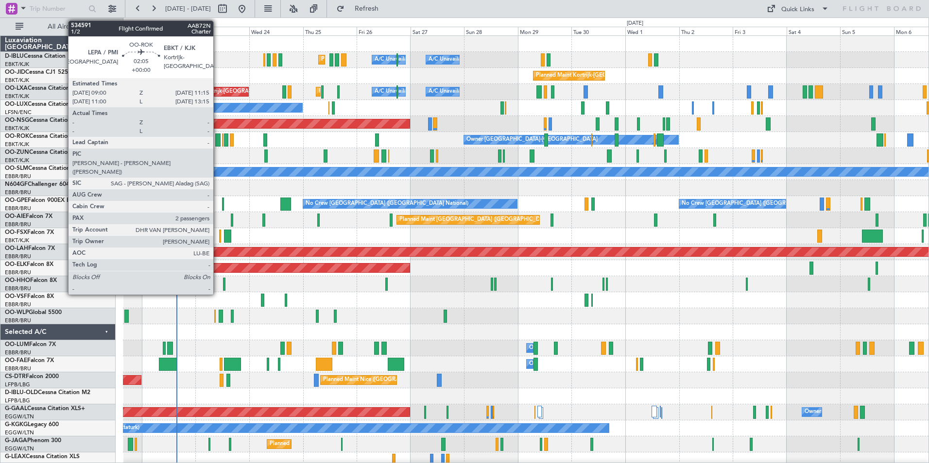
click at [218, 142] on div at bounding box center [217, 140] width 5 height 13
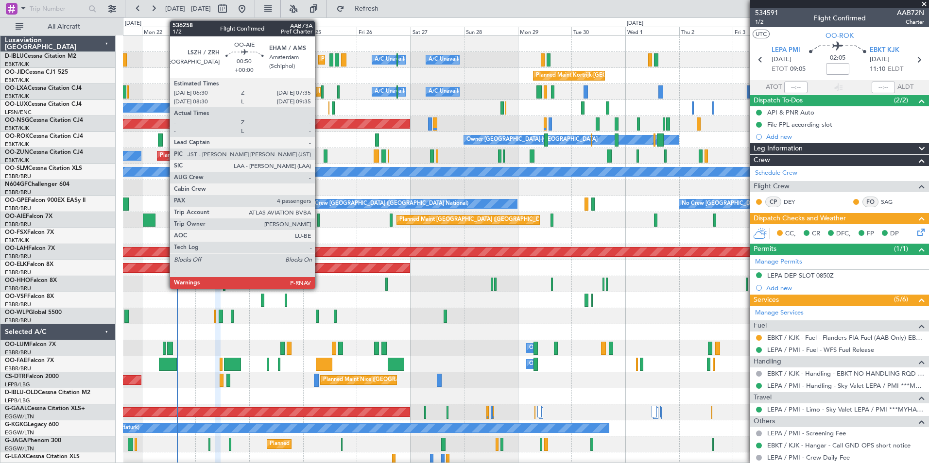
click at [319, 222] on div at bounding box center [318, 220] width 2 height 13
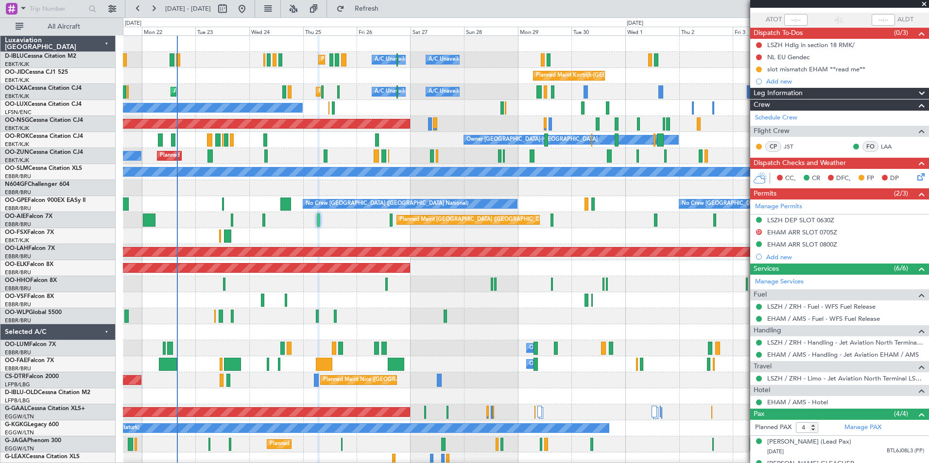
scroll to position [137, 0]
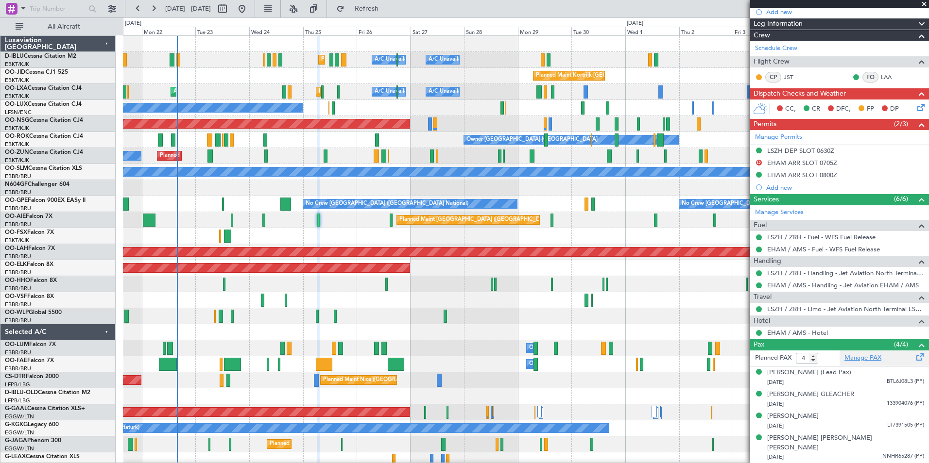
click at [858, 355] on link "Manage PAX" at bounding box center [862, 359] width 37 height 10
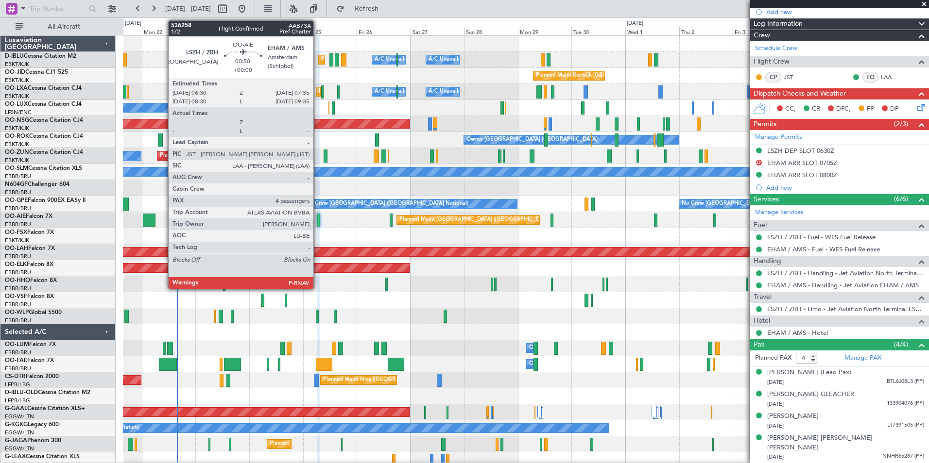
click at [318, 219] on div at bounding box center [318, 220] width 2 height 13
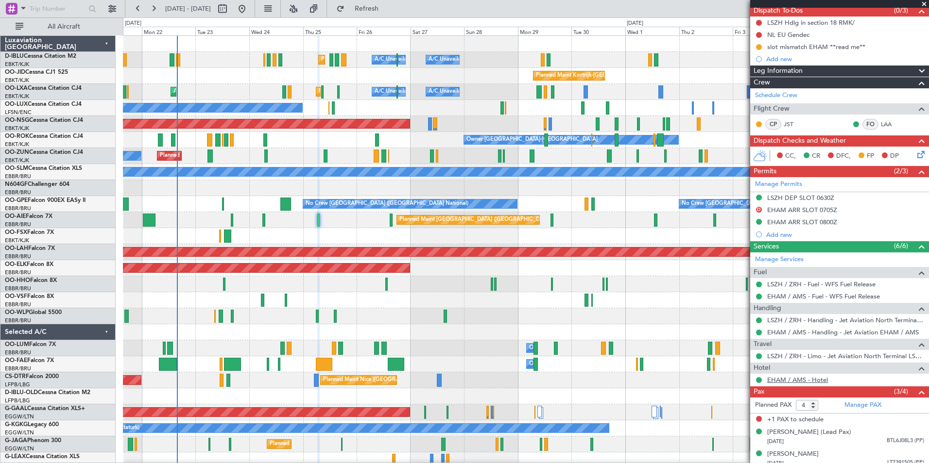
scroll to position [127, 0]
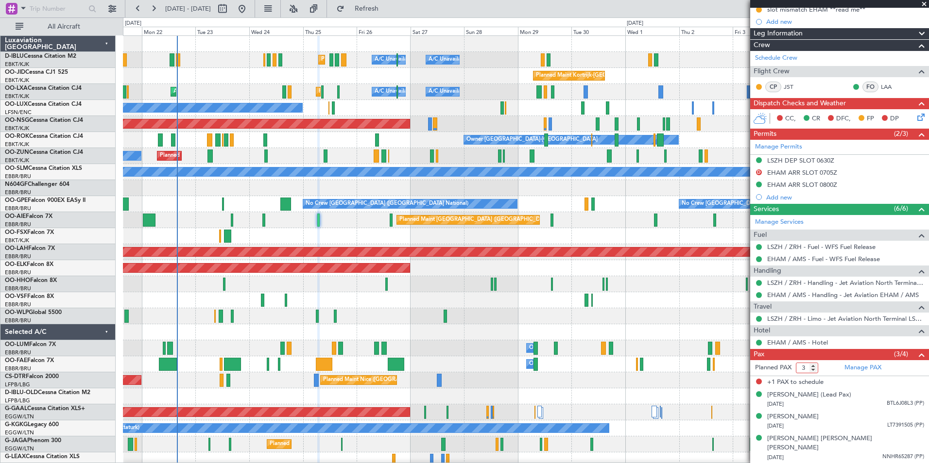
type input "3"
click at [813, 370] on input "3" at bounding box center [807, 368] width 22 height 11
click at [916, 357] on span at bounding box center [922, 355] width 12 height 12
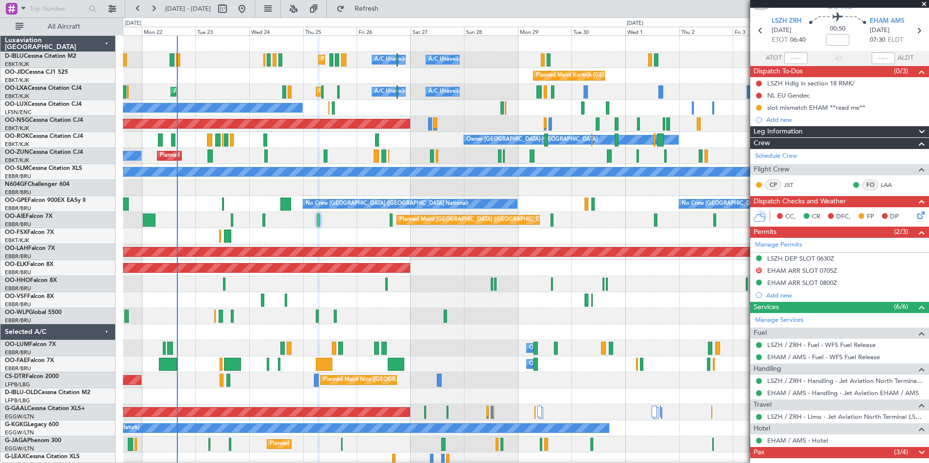
scroll to position [24, 0]
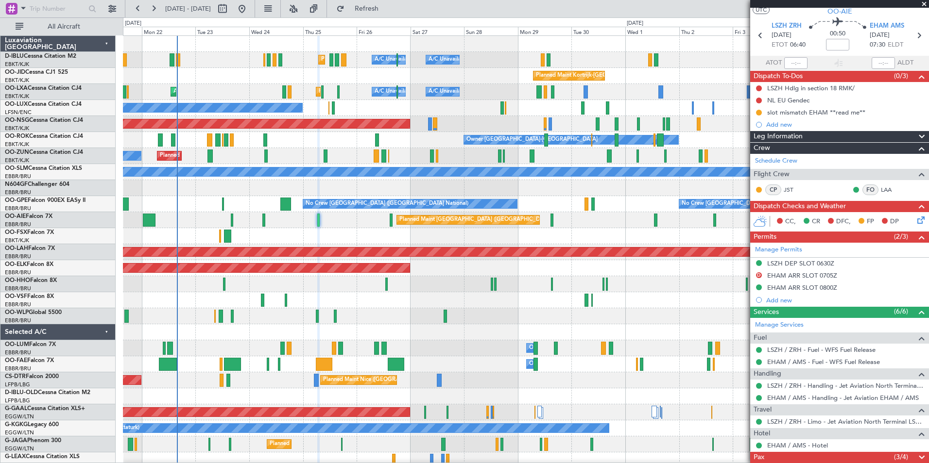
click at [916, 457] on span at bounding box center [922, 458] width 12 height 12
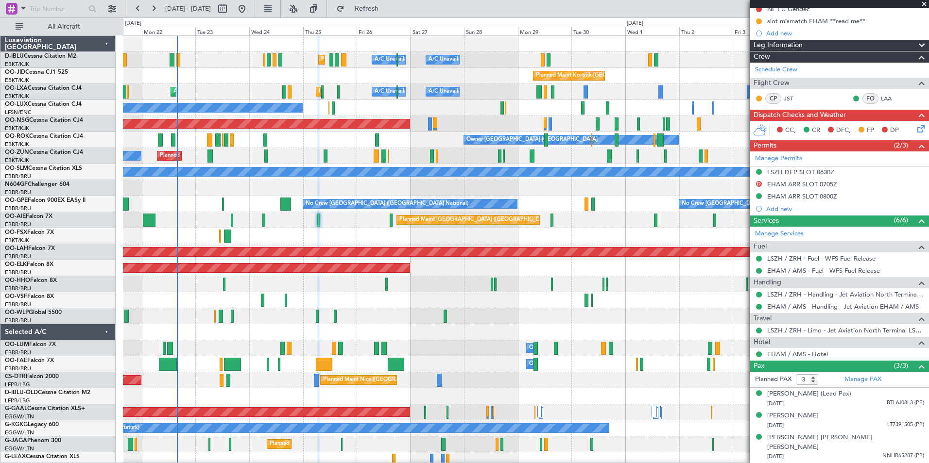
scroll to position [115, 0]
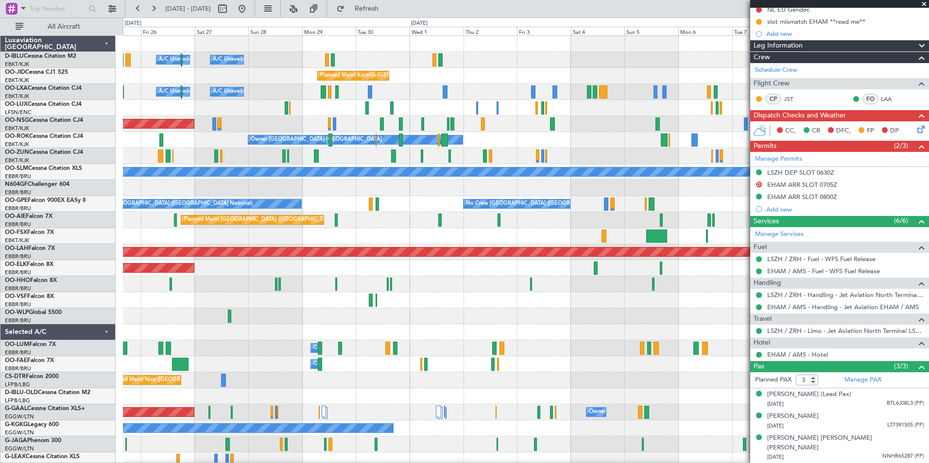
click at [324, 297] on div "A/C Unavailable [GEOGRAPHIC_DATA] ([GEOGRAPHIC_DATA] National) A/C Unavailable …" at bounding box center [525, 340] width 805 height 609
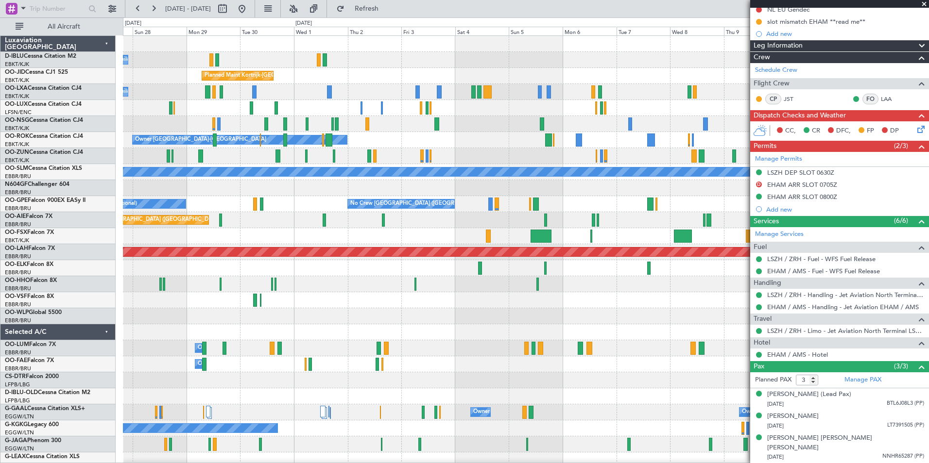
click at [165, 280] on div "A/C Unavailable [GEOGRAPHIC_DATA]-[GEOGRAPHIC_DATA] [GEOGRAPHIC_DATA] ([GEOGRAP…" at bounding box center [525, 340] width 805 height 609
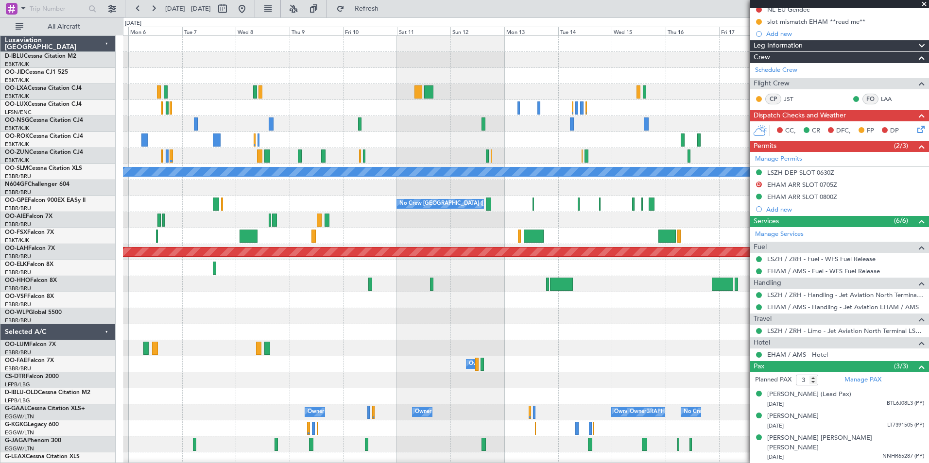
click at [214, 296] on div "A/C Unavailable [GEOGRAPHIC_DATA] No Crew [GEOGRAPHIC_DATA] (Brussels National)…" at bounding box center [525, 340] width 805 height 609
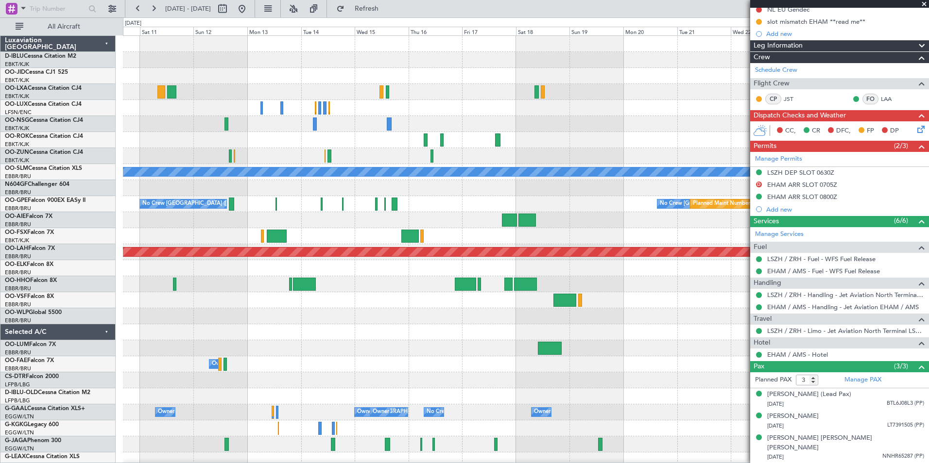
click at [446, 295] on div at bounding box center [525, 300] width 805 height 16
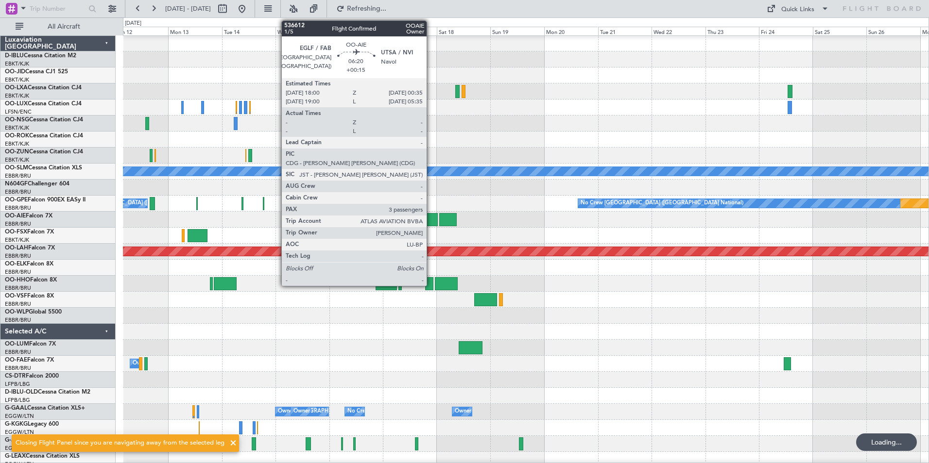
scroll to position [0, 0]
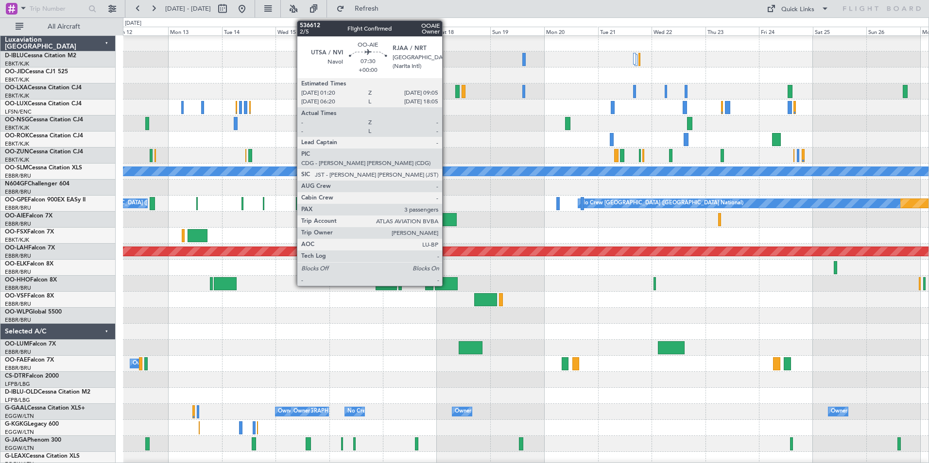
click at [446, 218] on div at bounding box center [447, 219] width 17 height 13
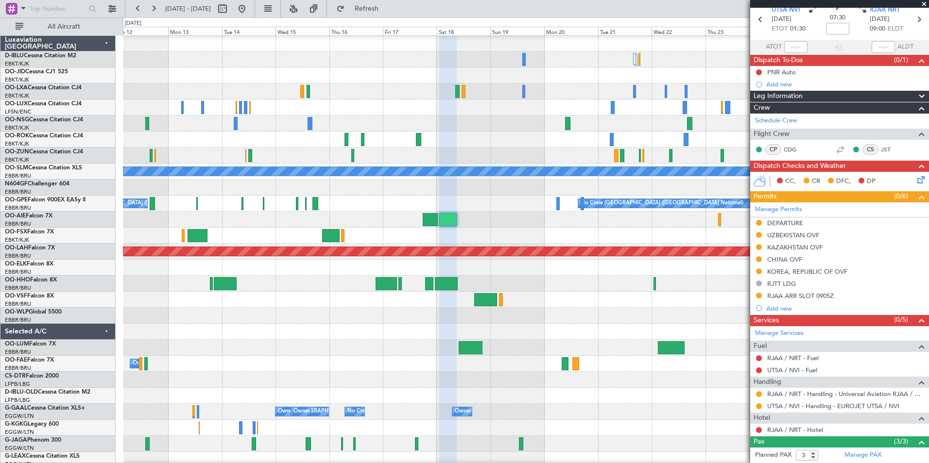
scroll to position [97, 0]
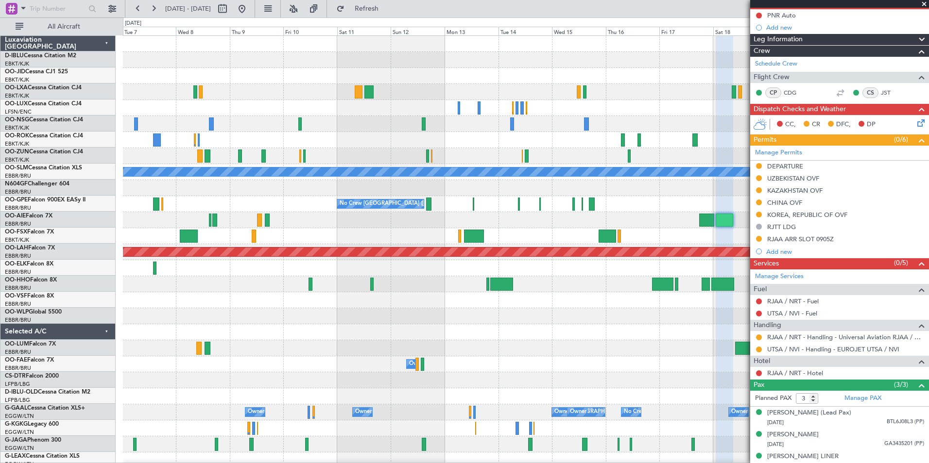
click at [601, 350] on div "A/C Unavailable [GEOGRAPHIC_DATA] No Crew [GEOGRAPHIC_DATA] (Brussels National)…" at bounding box center [525, 364] width 805 height 657
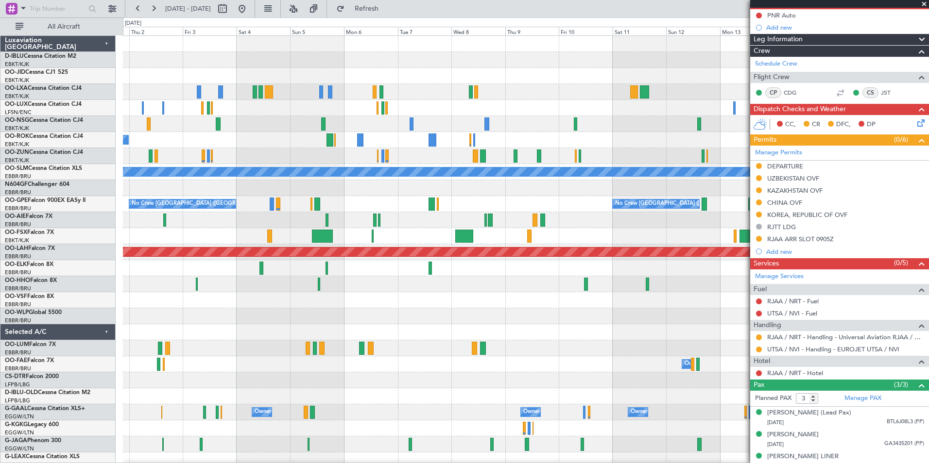
click at [615, 378] on div "Planned Maint Kortrijk-[GEOGRAPHIC_DATA] Owner [GEOGRAPHIC_DATA]-[GEOGRAPHIC_DA…" at bounding box center [525, 364] width 805 height 657
click at [523, 341] on div "Planned Maint Kortrijk-[GEOGRAPHIC_DATA] Owner [GEOGRAPHIC_DATA]-[GEOGRAPHIC_DA…" at bounding box center [525, 364] width 805 height 657
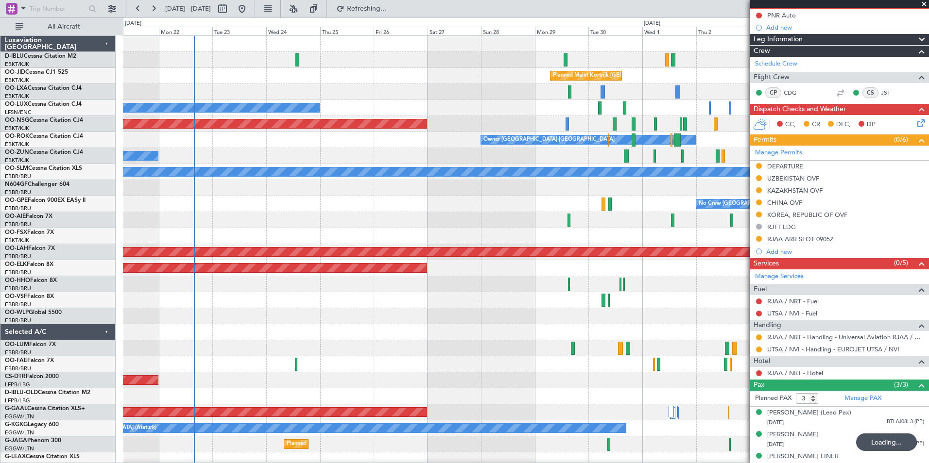
click at [544, 348] on div "Planned Maint Kortrijk-[GEOGRAPHIC_DATA] Planned Maint [GEOGRAPHIC_DATA] ([GEOG…" at bounding box center [525, 364] width 805 height 657
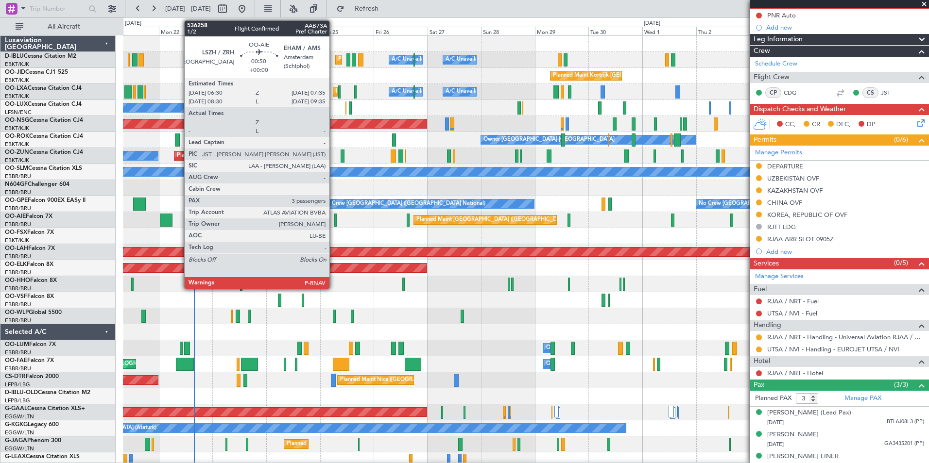
click at [334, 222] on div at bounding box center [335, 220] width 2 height 13
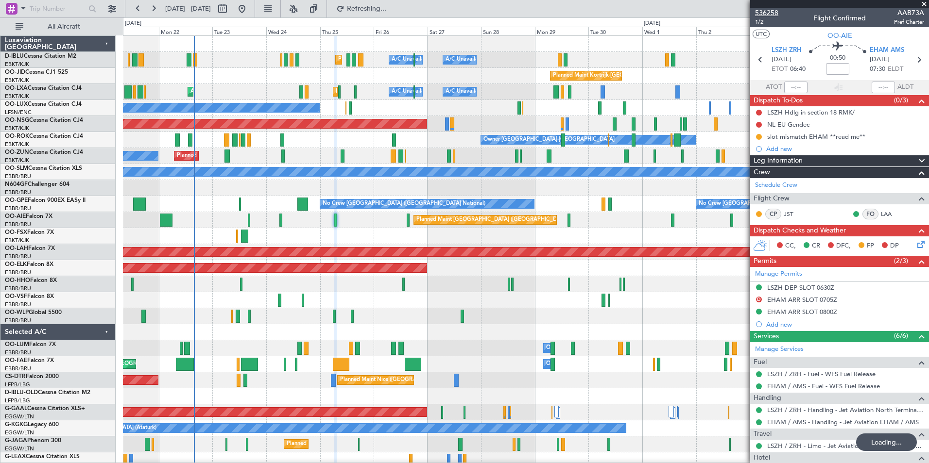
click at [772, 15] on span "536258" at bounding box center [766, 13] width 23 height 10
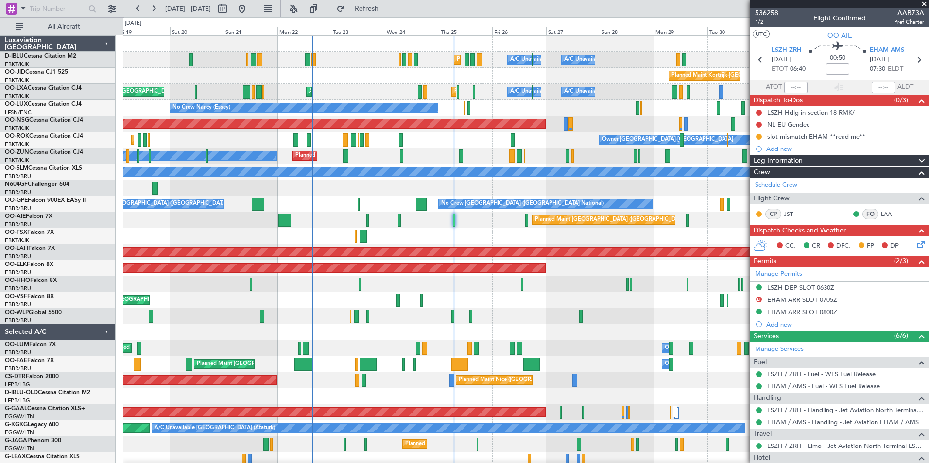
click at [426, 304] on div "Planned Maint Nice ([GEOGRAPHIC_DATA]) A/C Unavailable [GEOGRAPHIC_DATA] ([GEOG…" at bounding box center [525, 340] width 805 height 609
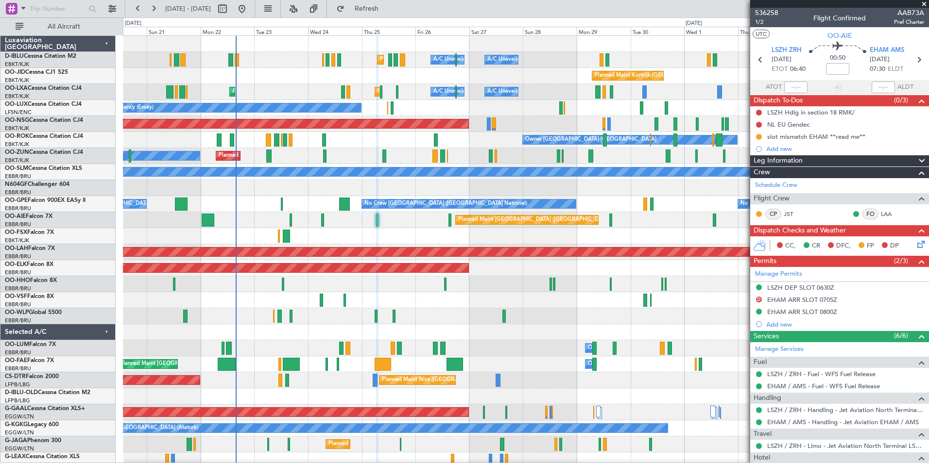
click at [491, 310] on div "Planned Maint Nice ([GEOGRAPHIC_DATA]) A/C Unavailable [GEOGRAPHIC_DATA] ([GEOG…" at bounding box center [525, 340] width 805 height 609
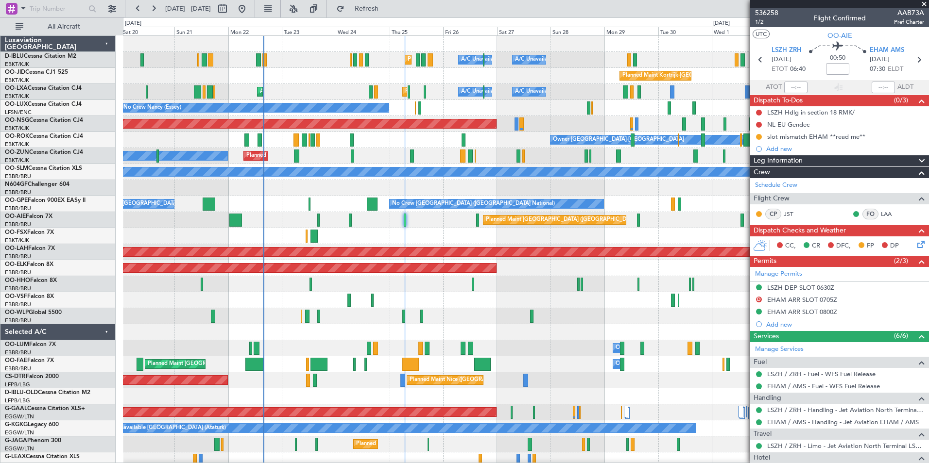
click at [354, 225] on div "Planned Maint [GEOGRAPHIC_DATA] ([GEOGRAPHIC_DATA])" at bounding box center [525, 220] width 805 height 16
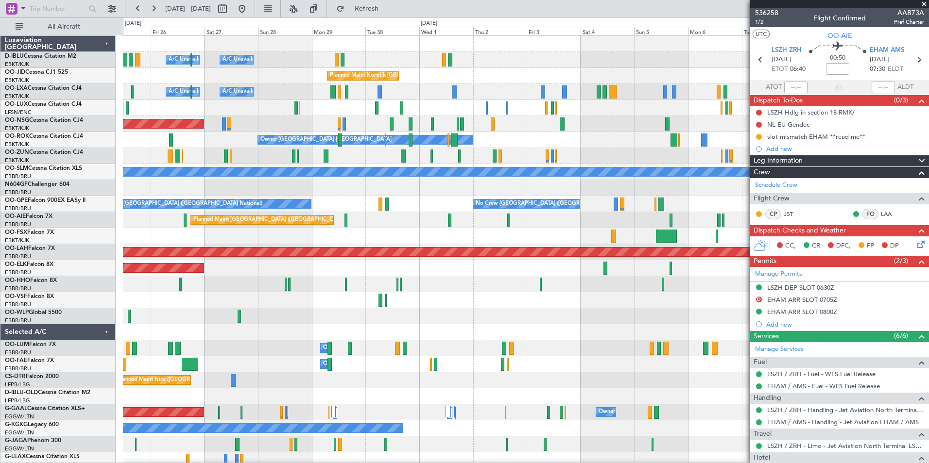
click at [240, 310] on div "A/C Unavailable [GEOGRAPHIC_DATA] ([GEOGRAPHIC_DATA] National) A/C Unavailable …" at bounding box center [525, 340] width 805 height 609
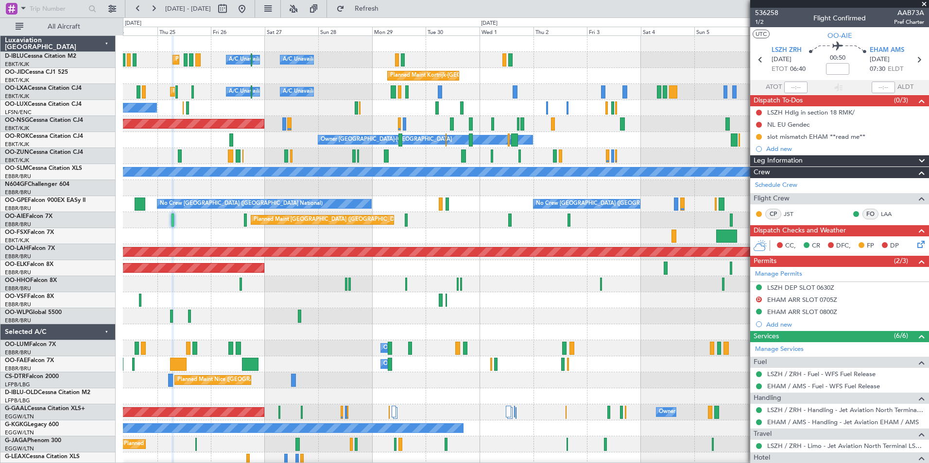
click at [584, 234] on div "A/C Unavailable [GEOGRAPHIC_DATA]-[GEOGRAPHIC_DATA] A/C Unavailable [GEOGRAPHIC…" at bounding box center [525, 340] width 805 height 609
